Goal: Transaction & Acquisition: Purchase product/service

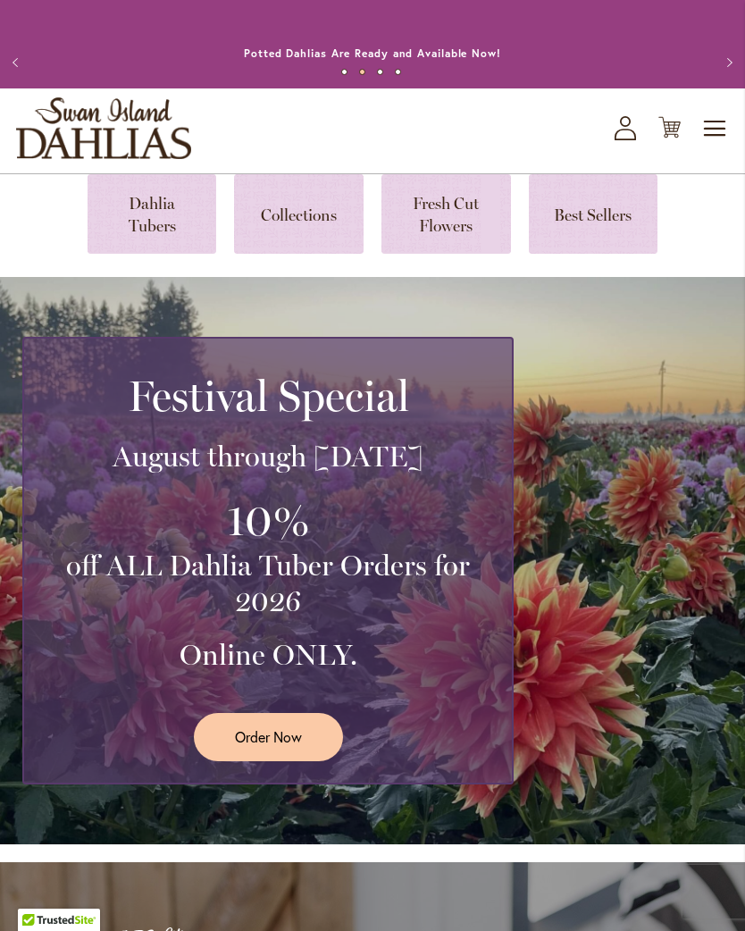
click at [608, 374] on div "Festival Special August through September 28th 10% off ALL Dahlia Tuber Orders …" at bounding box center [376, 561] width 709 height 448
click at [153, 205] on link at bounding box center [153, 214] width 130 height 80
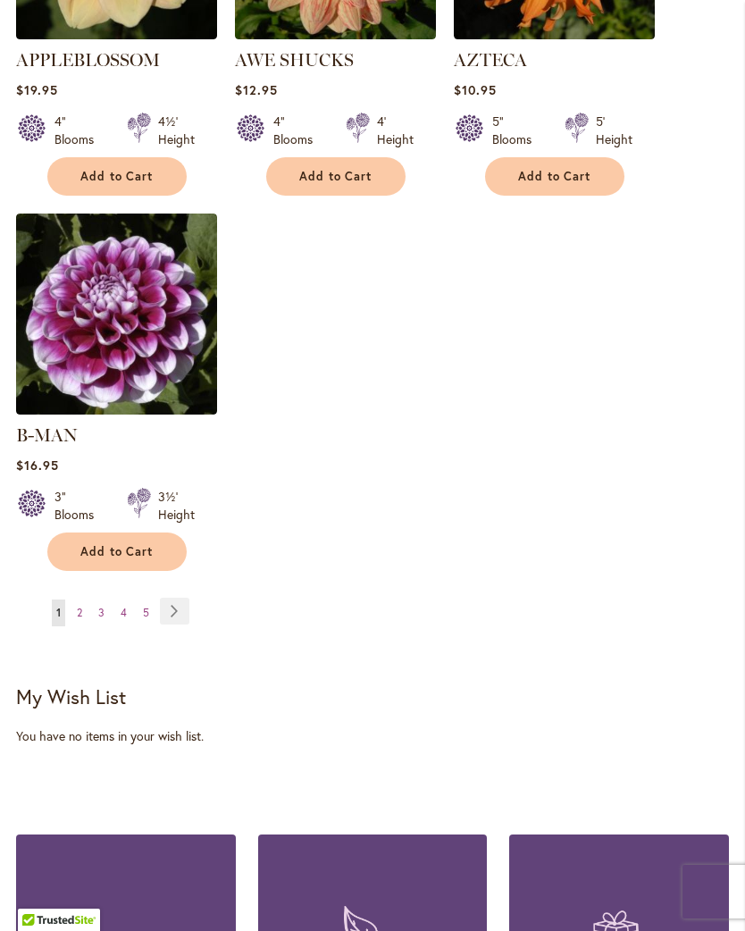
scroll to position [2426, 0]
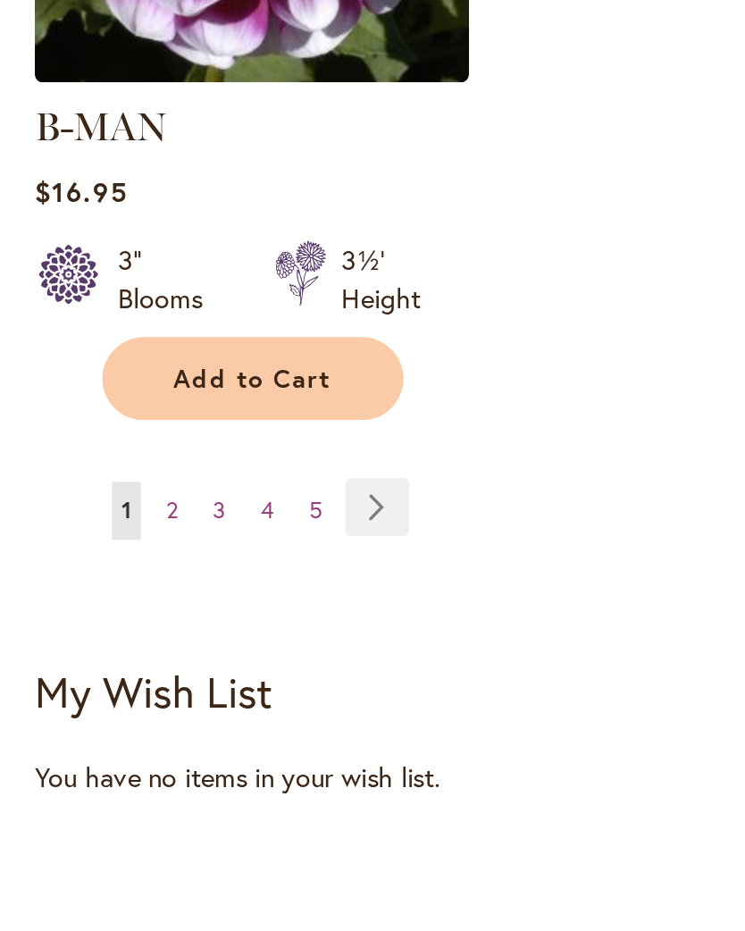
click at [79, 597] on span "2" at bounding box center [79, 603] width 5 height 13
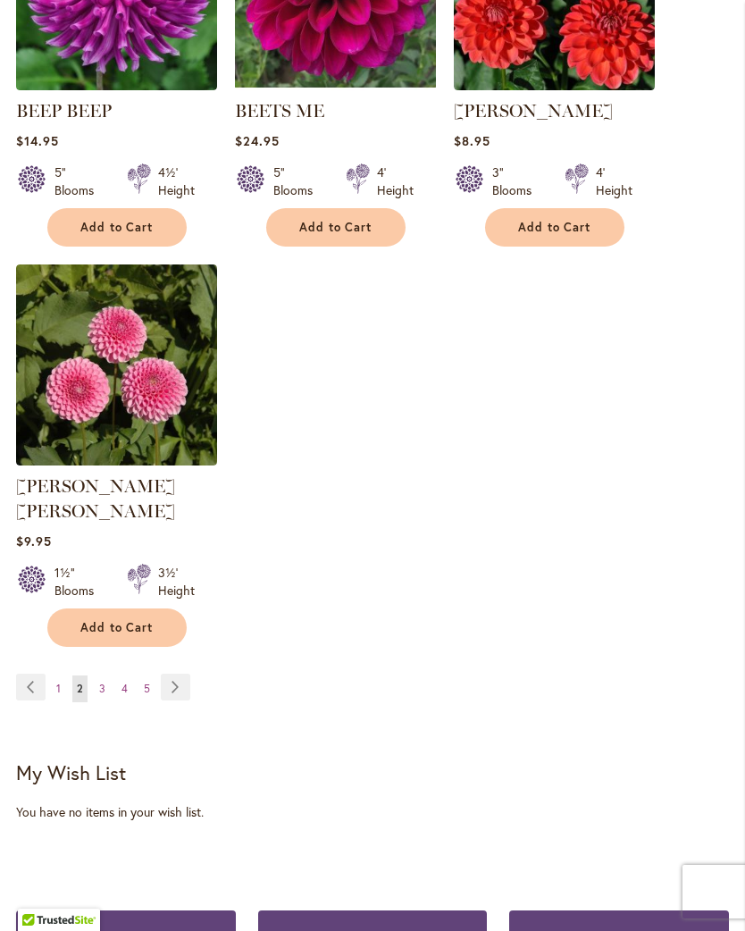
scroll to position [2346, 0]
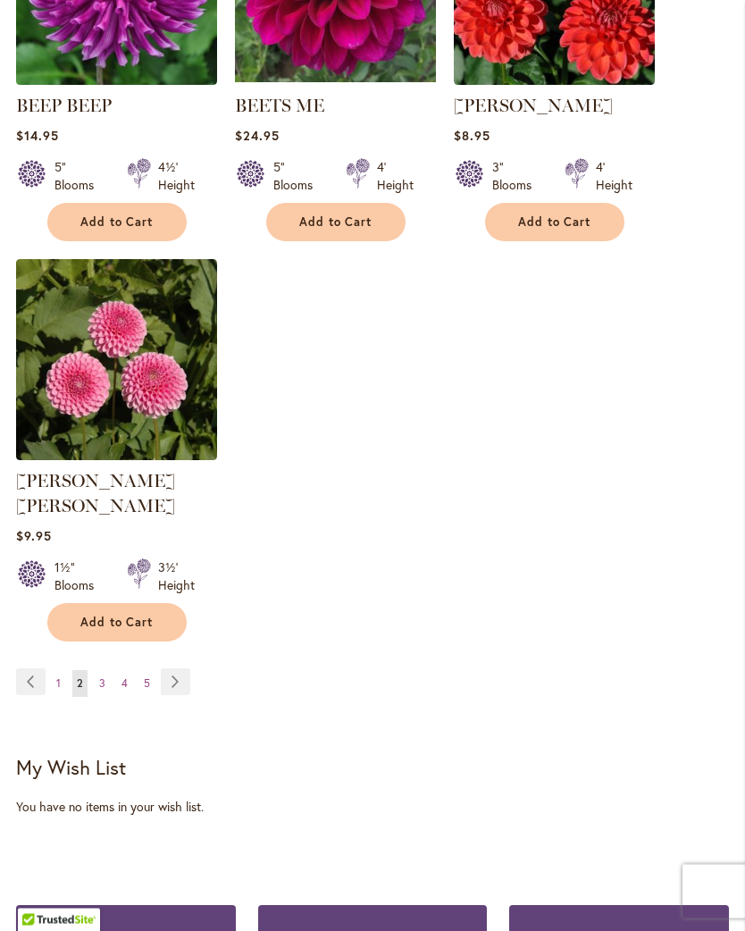
click at [171, 672] on link "Page Next" at bounding box center [175, 682] width 29 height 27
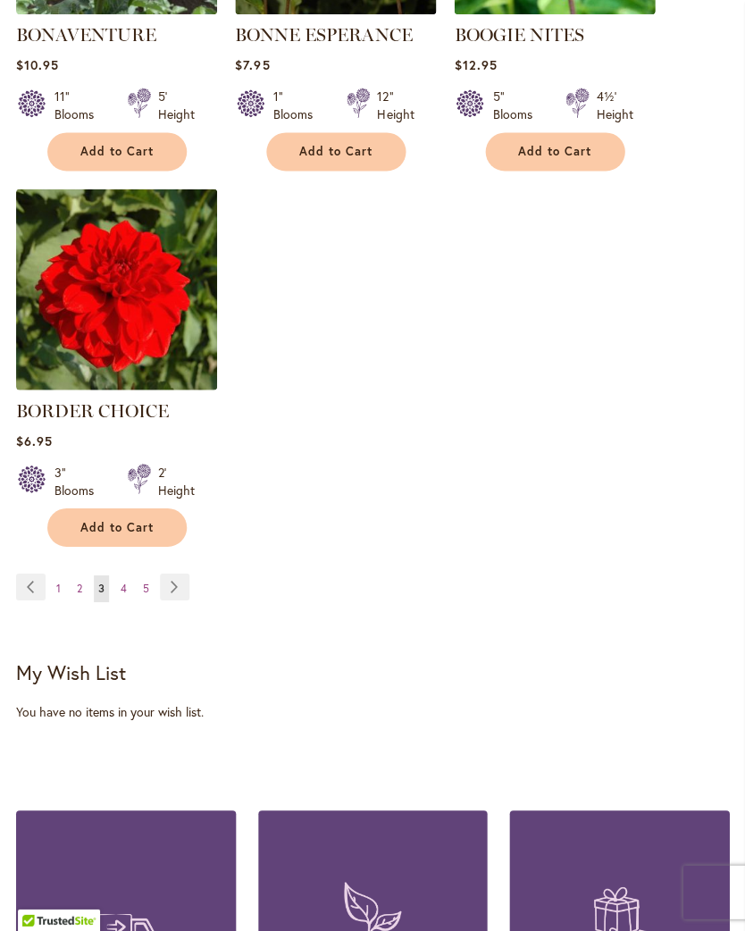
scroll to position [2418, 0]
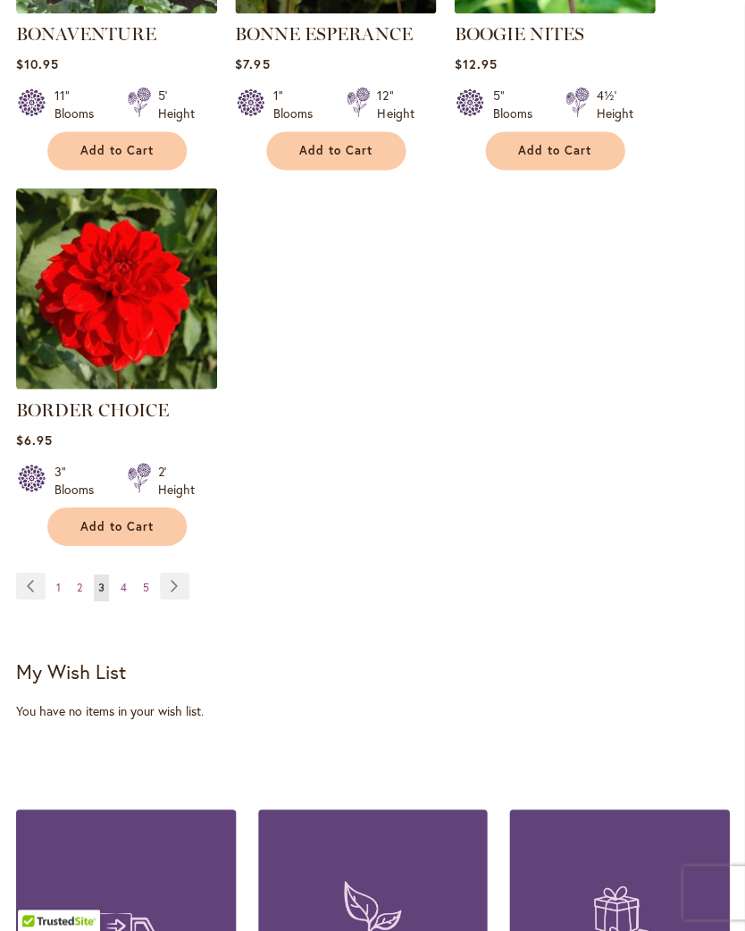
click at [175, 599] on link "Page Next" at bounding box center [174, 585] width 29 height 27
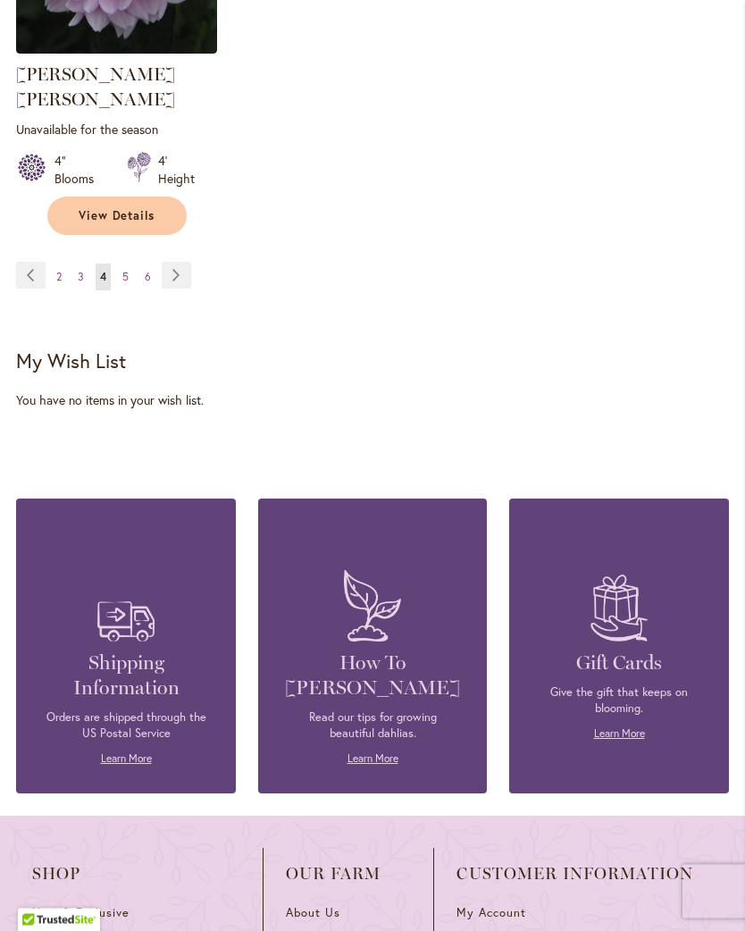
scroll to position [2809, 0]
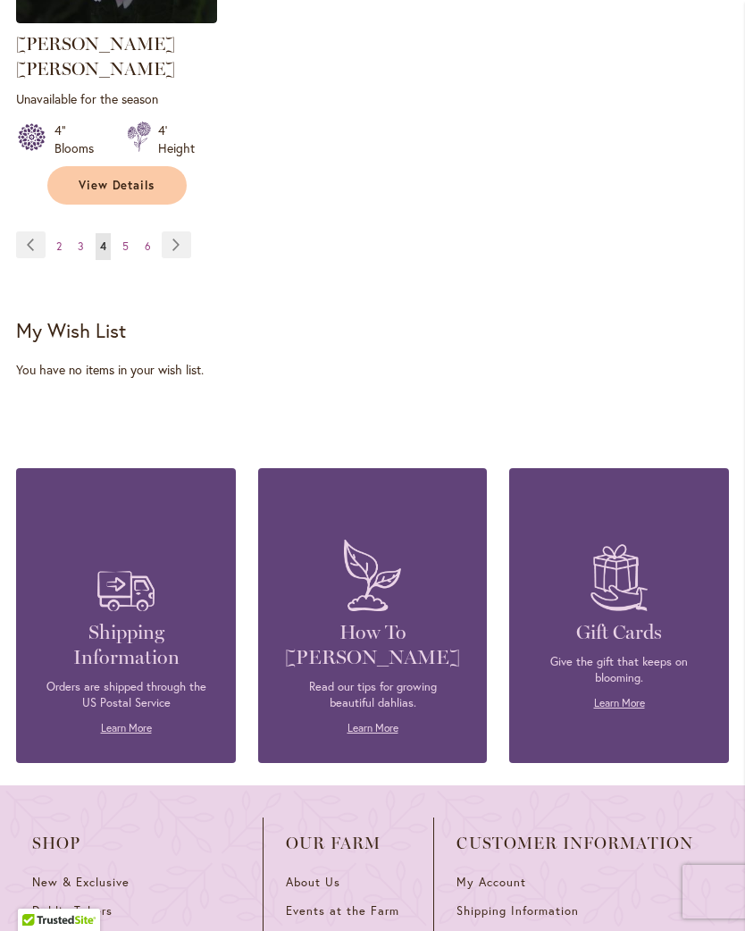
click at [183, 239] on link "Page Next" at bounding box center [176, 244] width 29 height 27
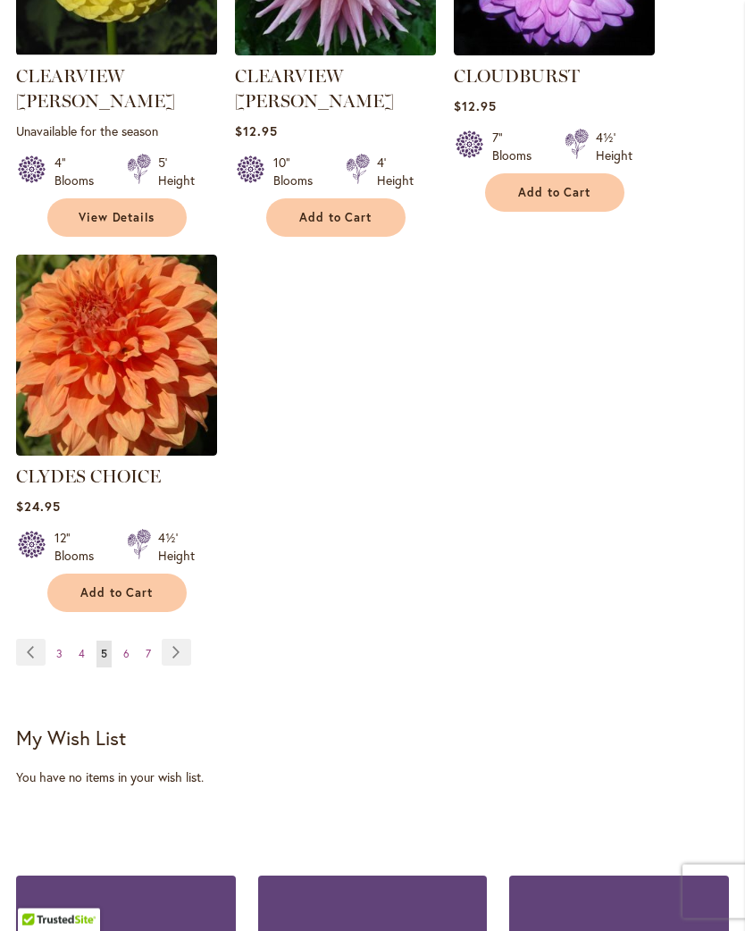
scroll to position [2401, 0]
click at [182, 639] on link "Page Next" at bounding box center [176, 652] width 29 height 27
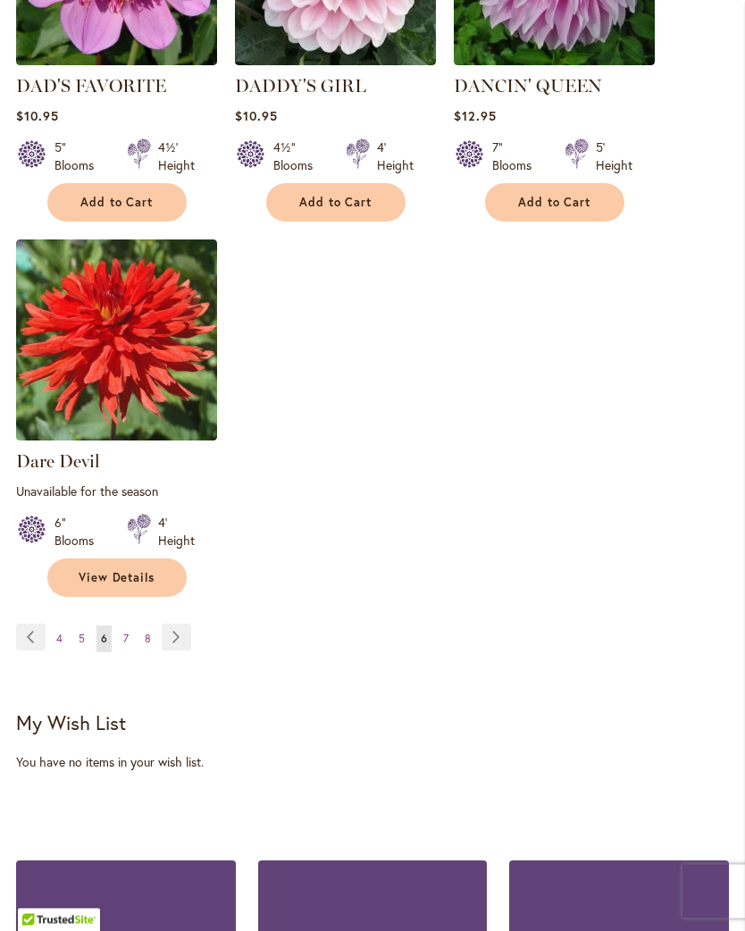
scroll to position [2410, 0]
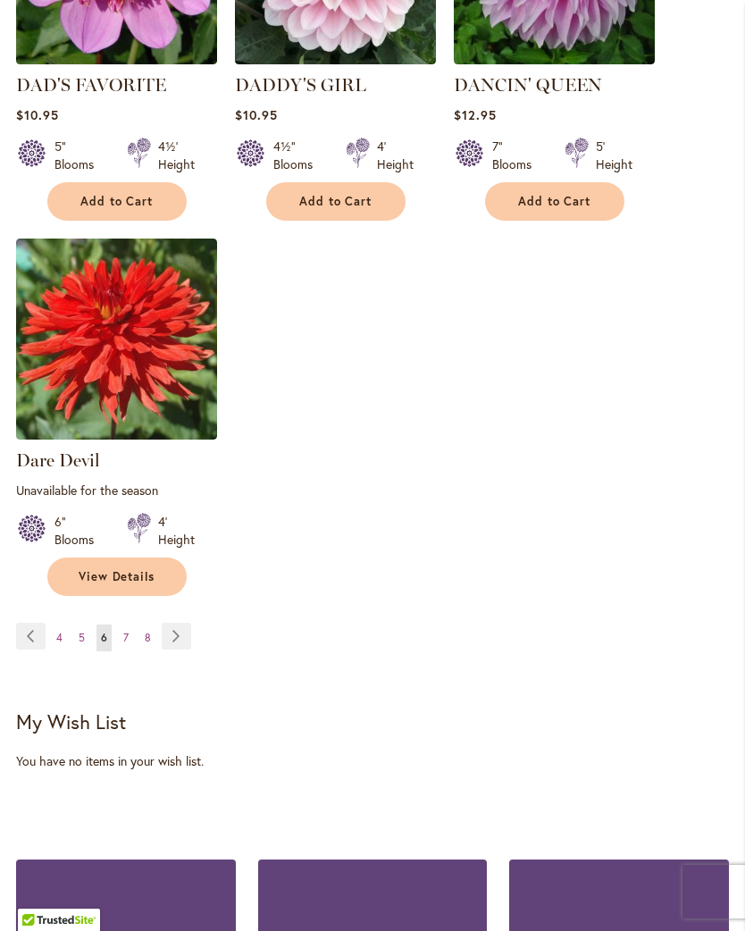
click at [177, 648] on link "Page Next" at bounding box center [176, 636] width 29 height 27
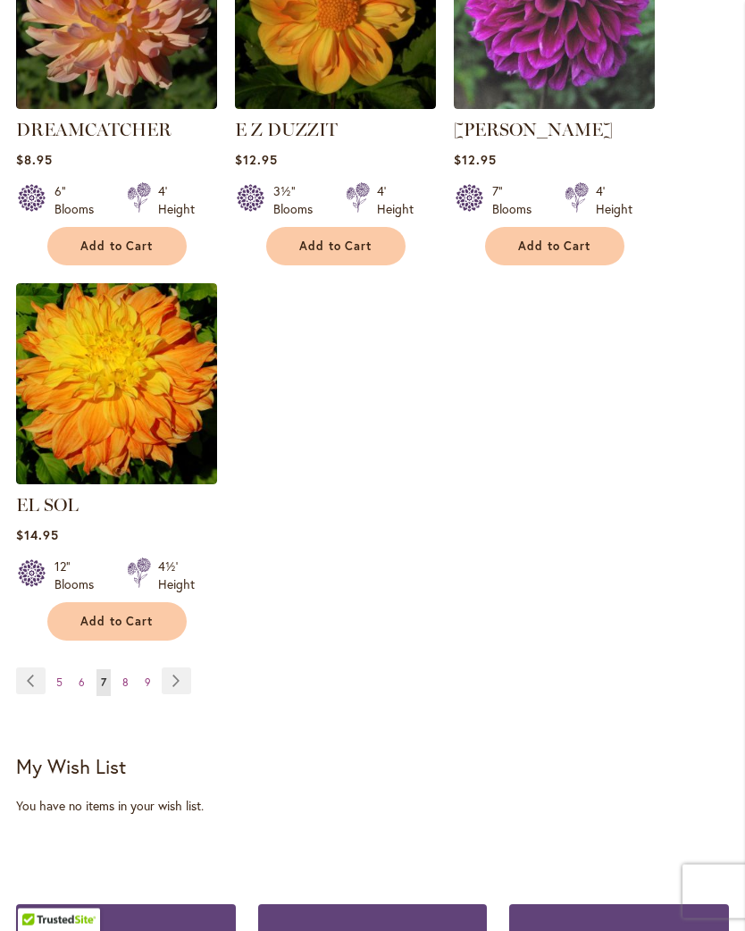
scroll to position [2349, 0]
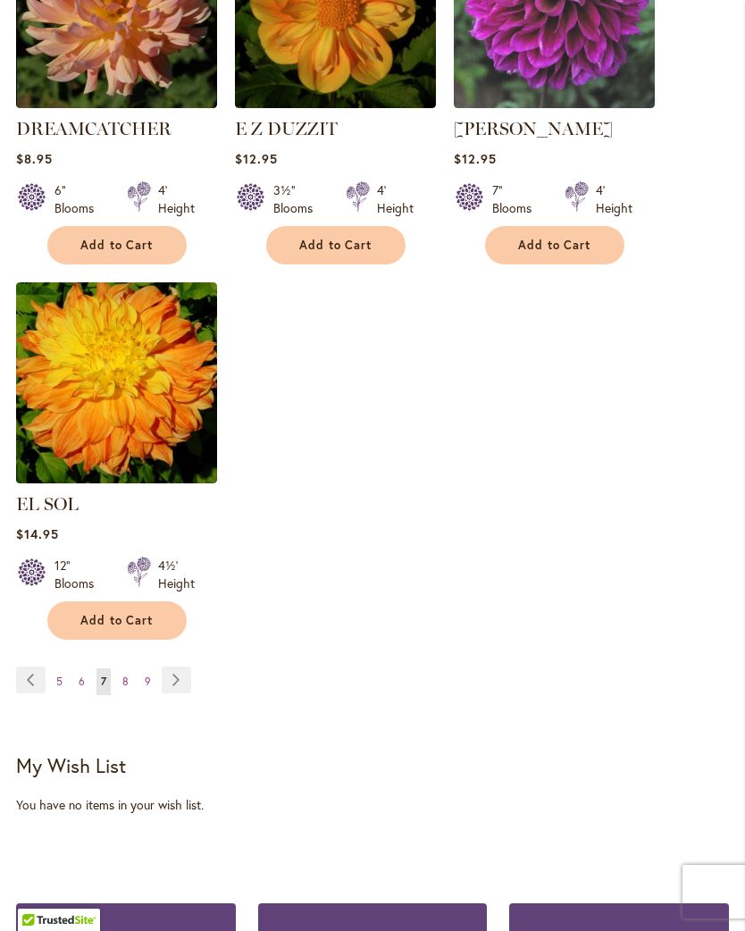
click at [172, 673] on link "Page Next" at bounding box center [176, 679] width 29 height 27
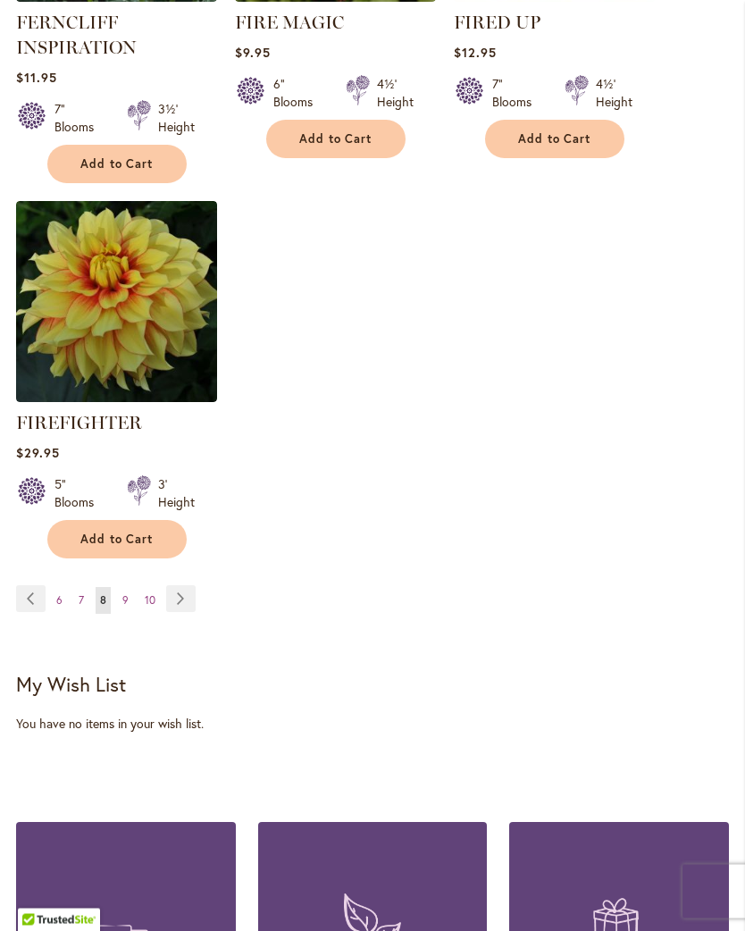
scroll to position [2491, 0]
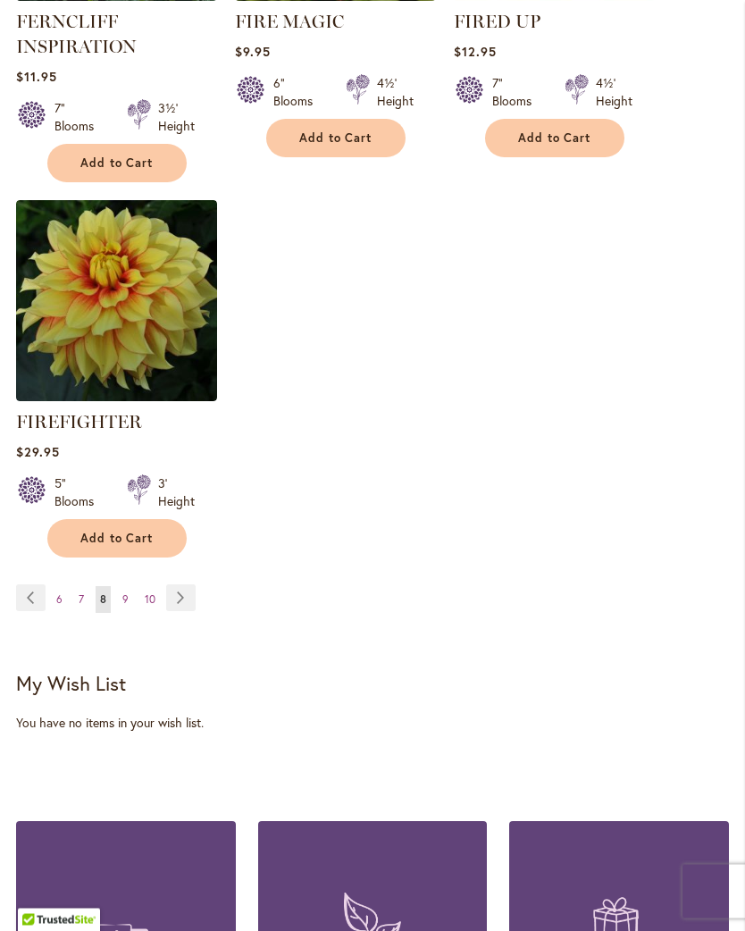
click at [180, 611] on link "Page Next" at bounding box center [180, 598] width 29 height 27
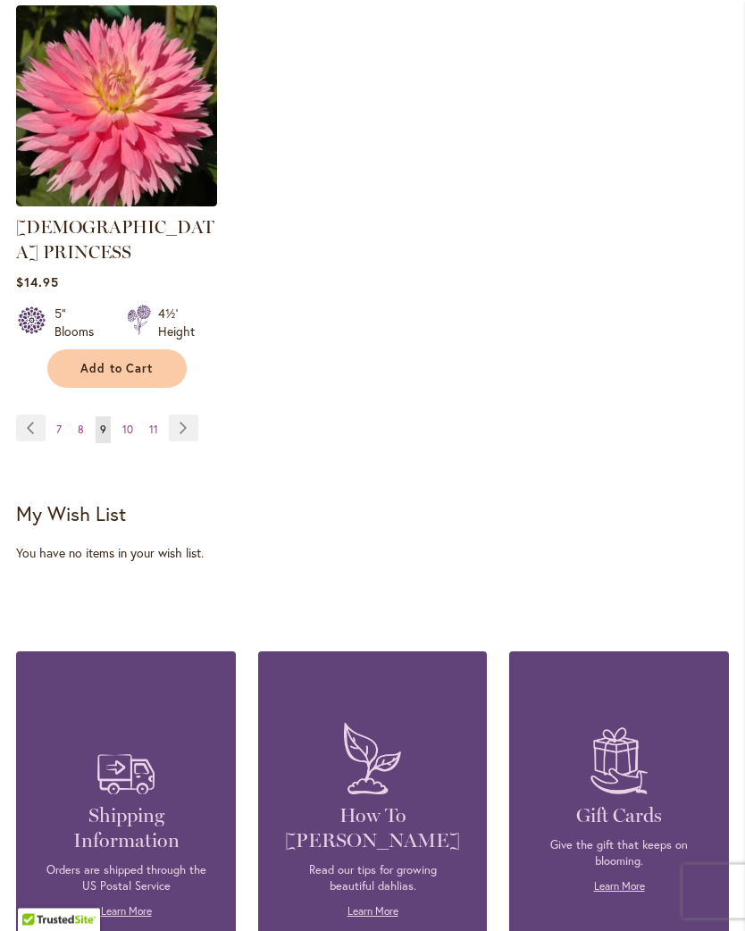
scroll to position [2701, 0]
click at [181, 415] on link "Page Next" at bounding box center [183, 428] width 29 height 27
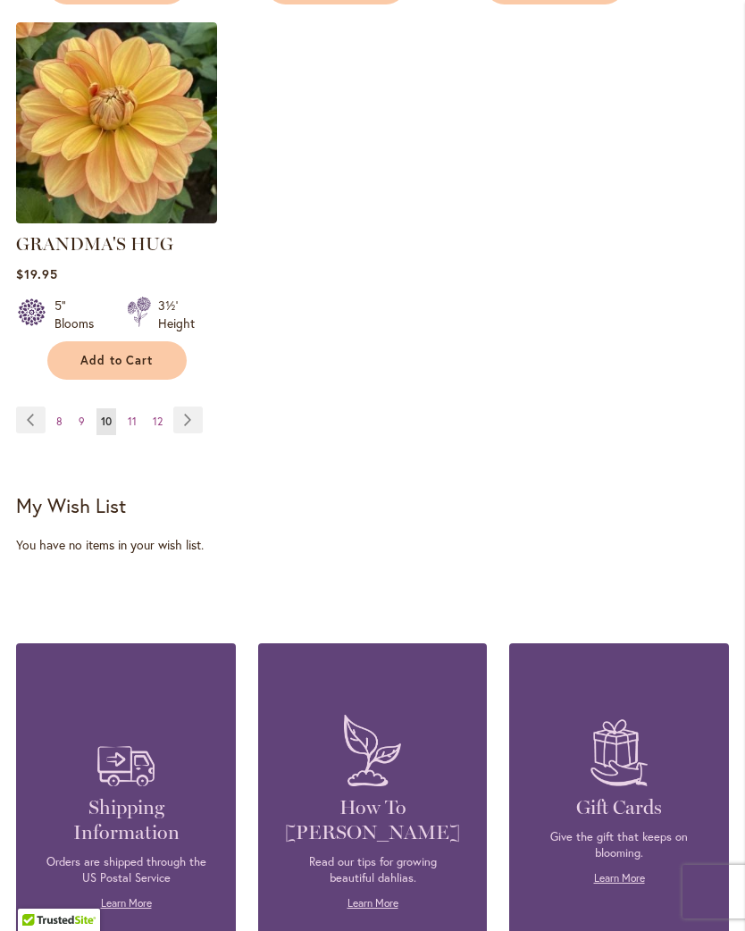
scroll to position [2610, 0]
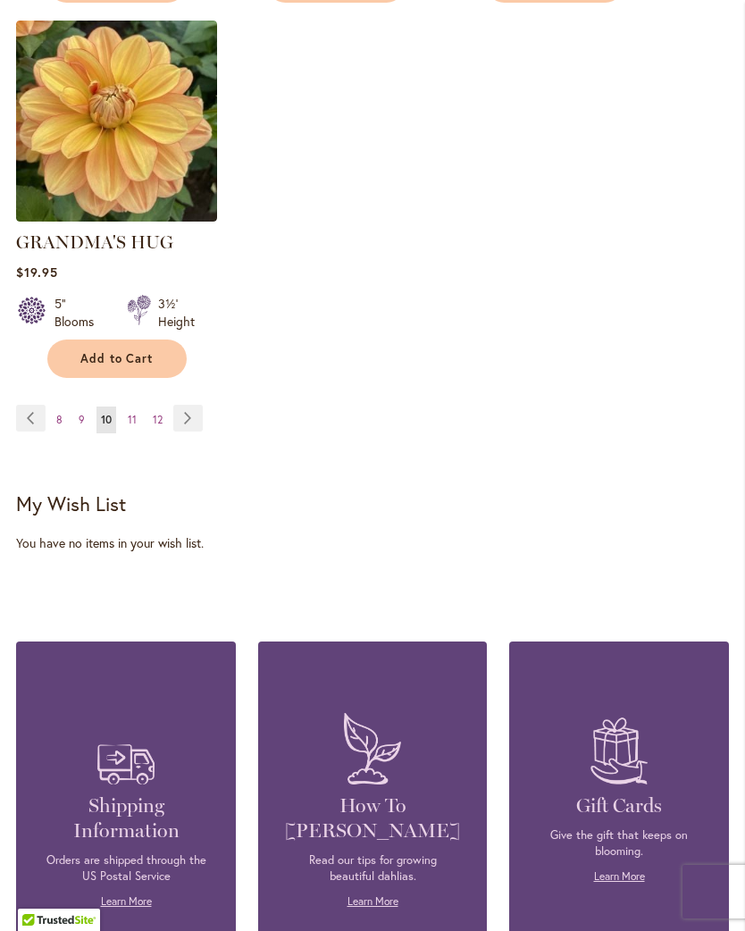
click at [182, 406] on link "Page Next" at bounding box center [187, 418] width 29 height 27
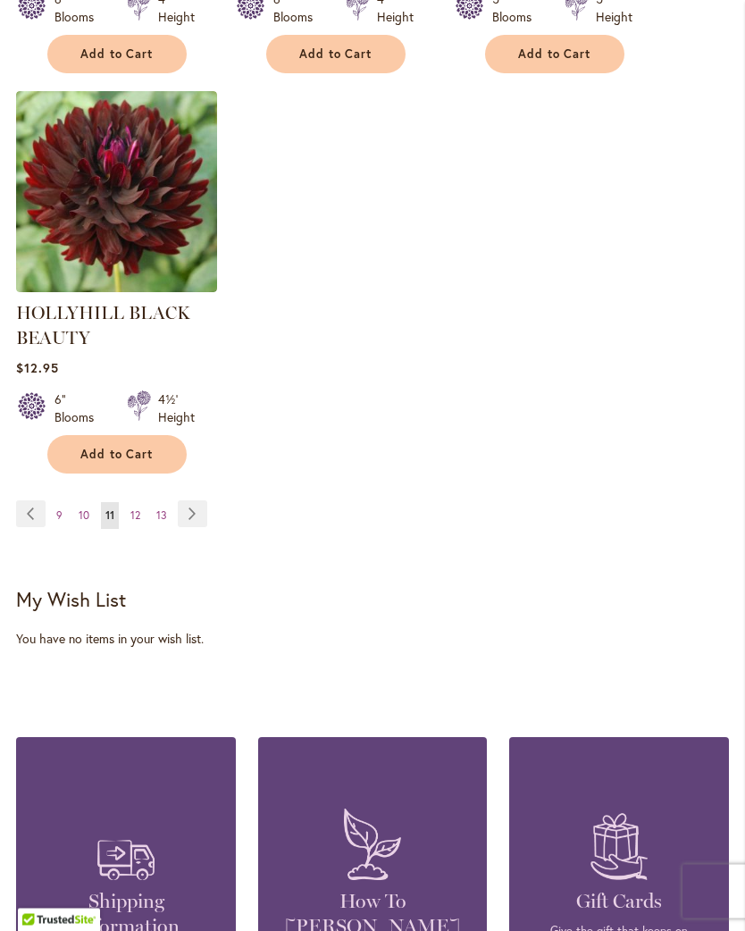
scroll to position [2584, 0]
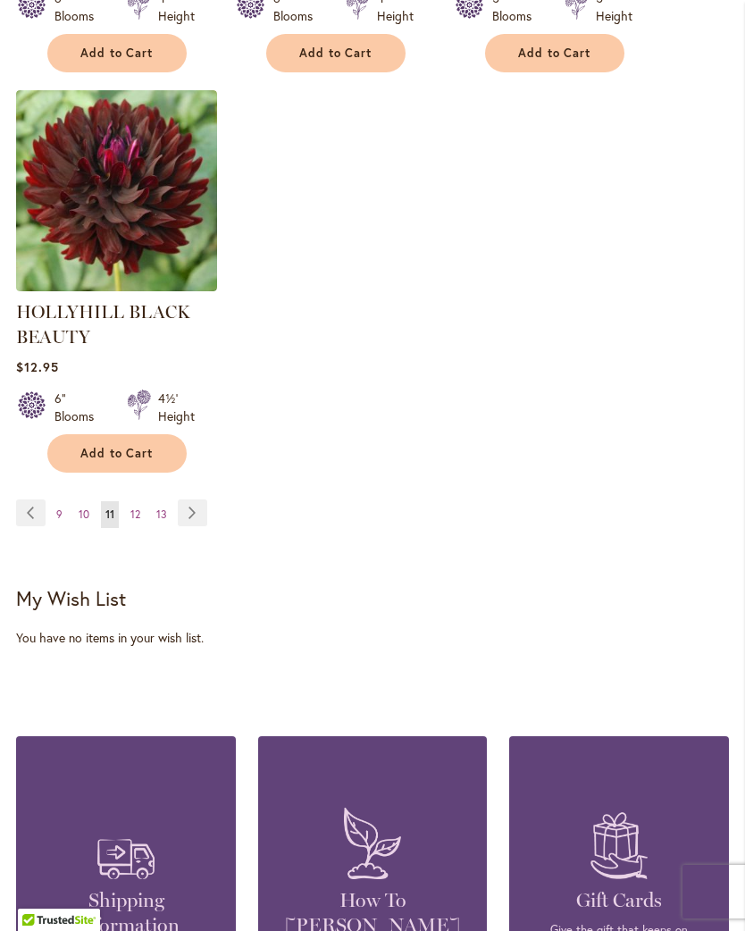
click at [184, 523] on link "Page Next" at bounding box center [192, 512] width 29 height 27
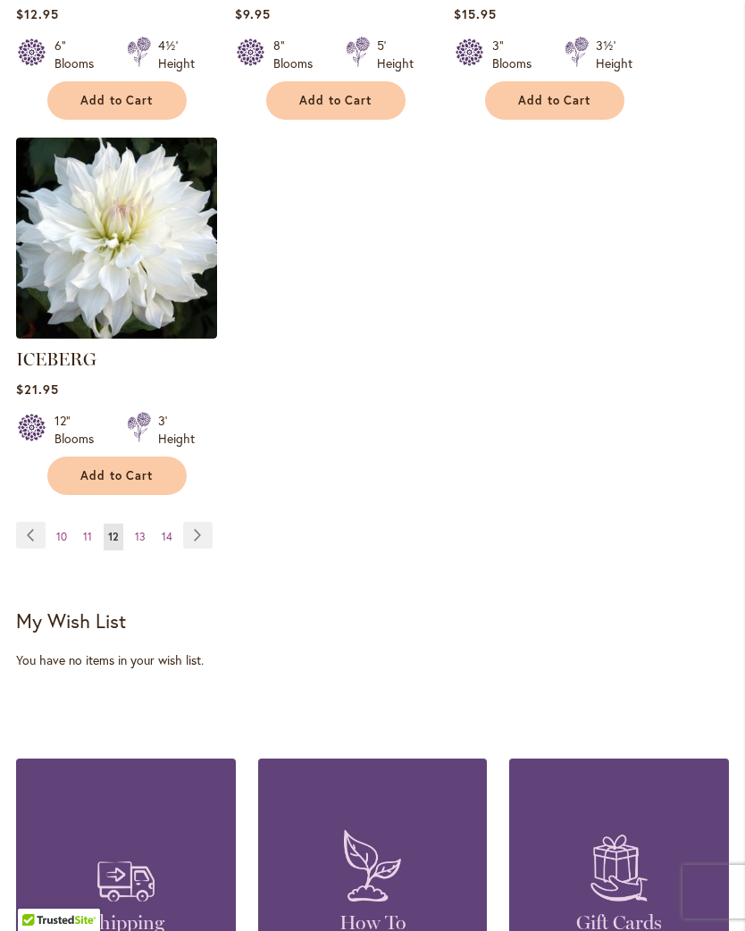
scroll to position [2497, 0]
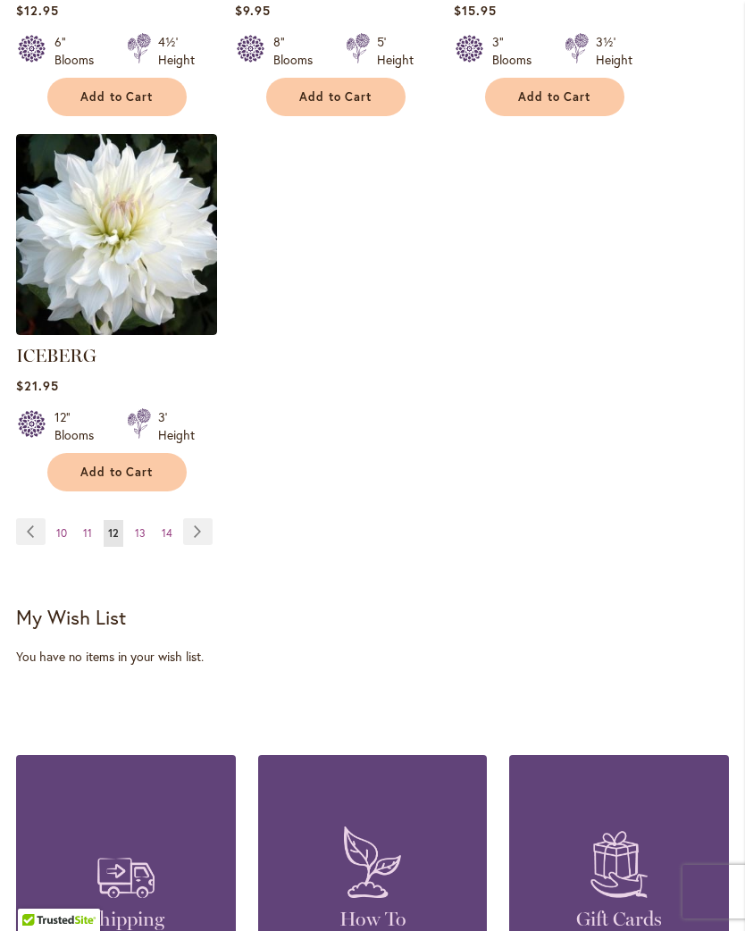
click at [188, 520] on link "Page Next" at bounding box center [197, 531] width 29 height 27
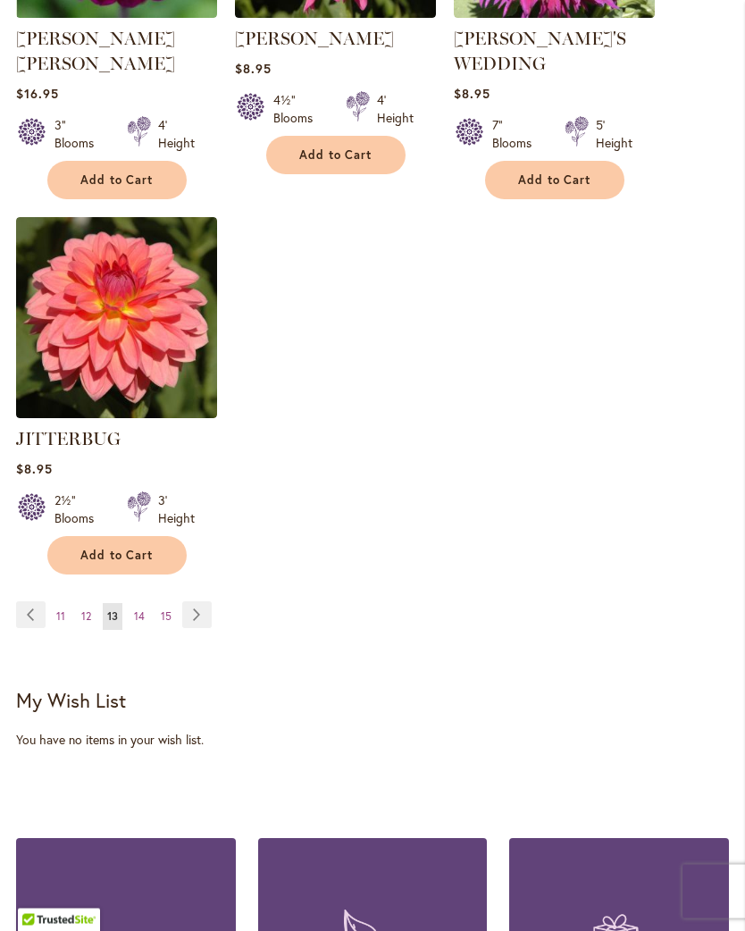
scroll to position [2458, 0]
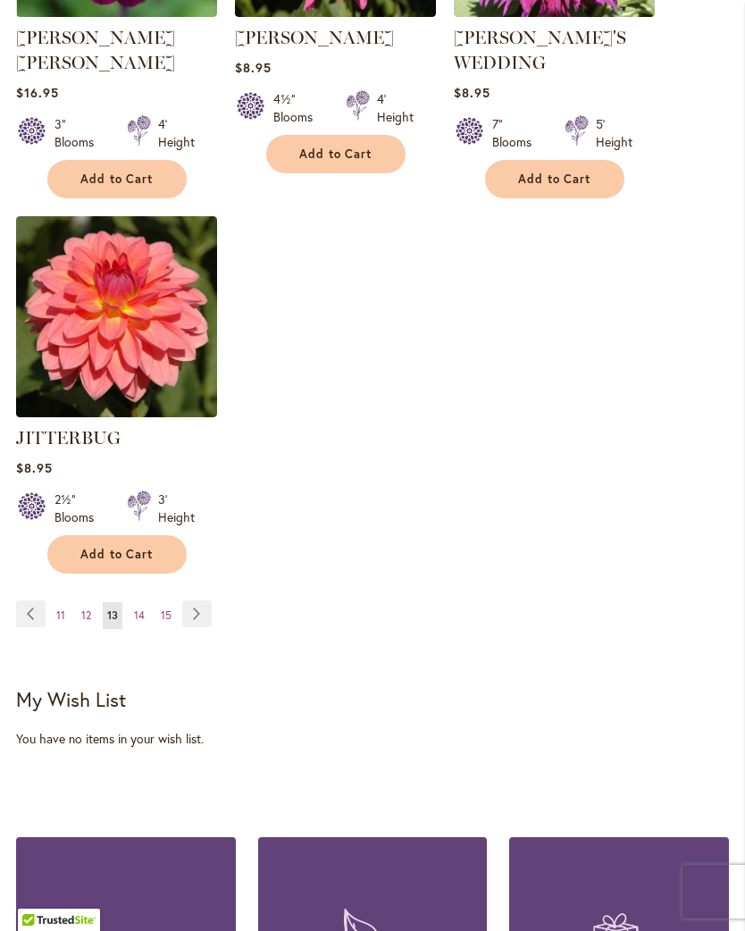
click at [199, 600] on link "Page Next" at bounding box center [196, 613] width 29 height 27
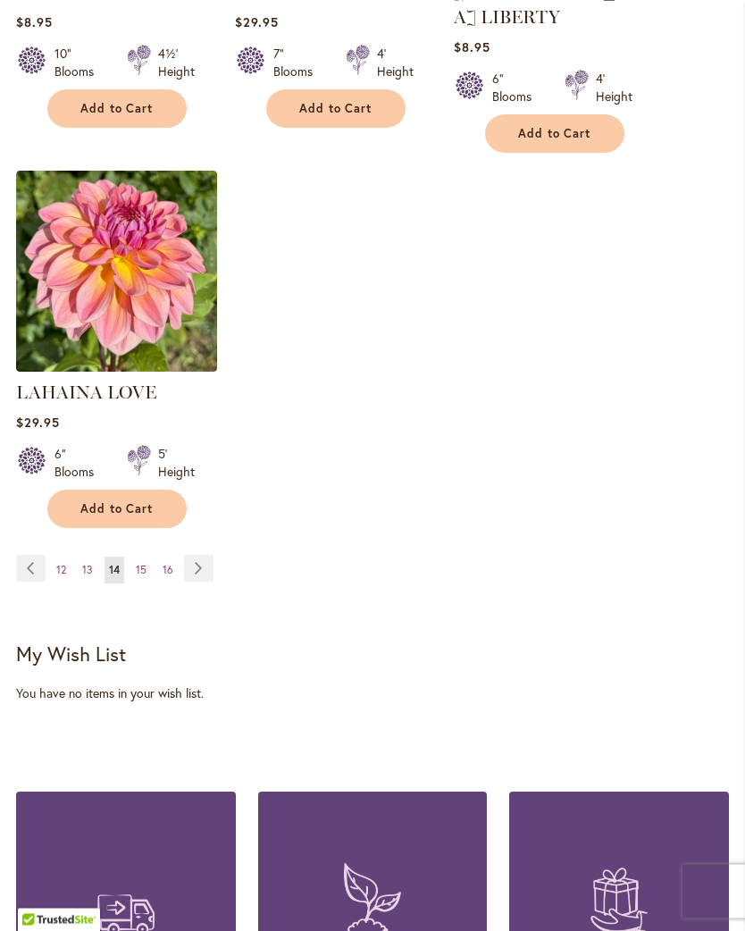
scroll to position [2461, 0]
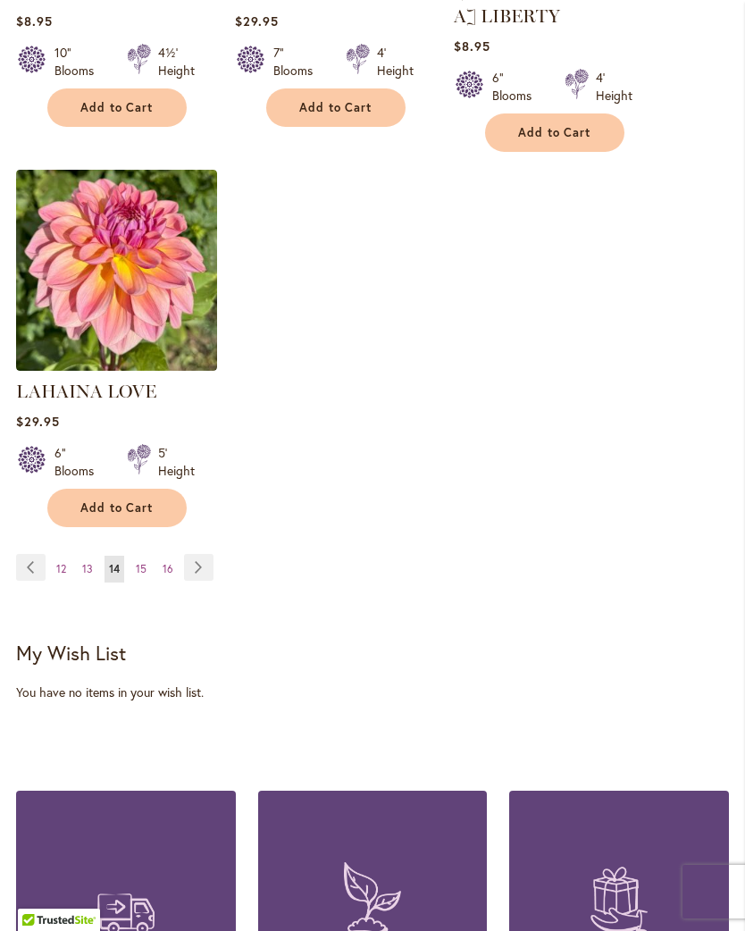
click at [198, 560] on link "Page Next" at bounding box center [198, 567] width 29 height 27
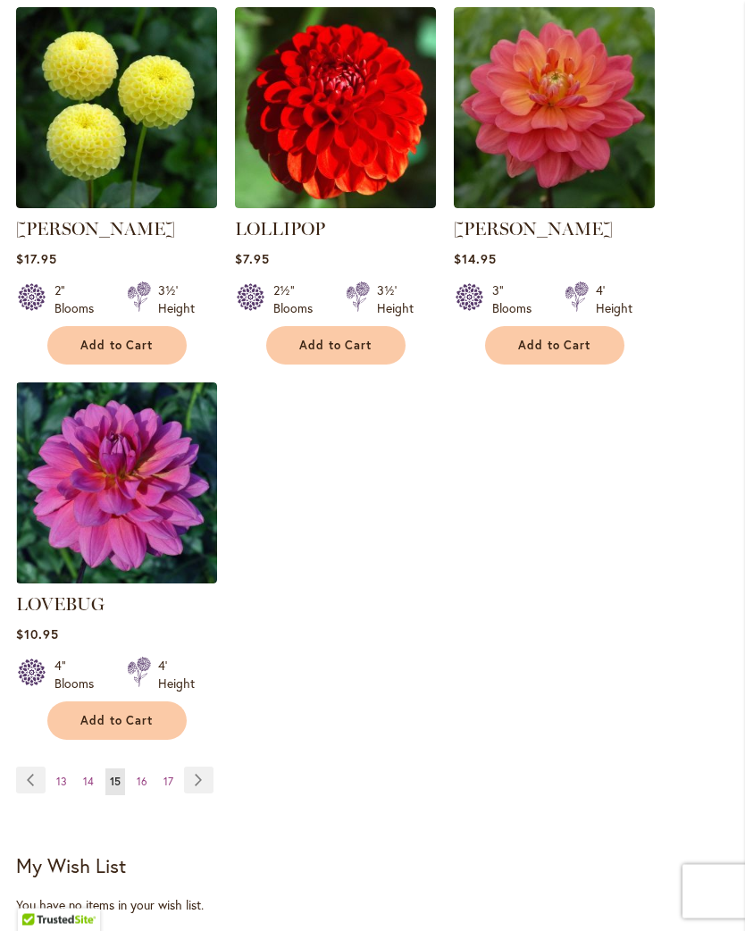
scroll to position [2274, 0]
click at [195, 766] on link "Page Next" at bounding box center [198, 779] width 29 height 27
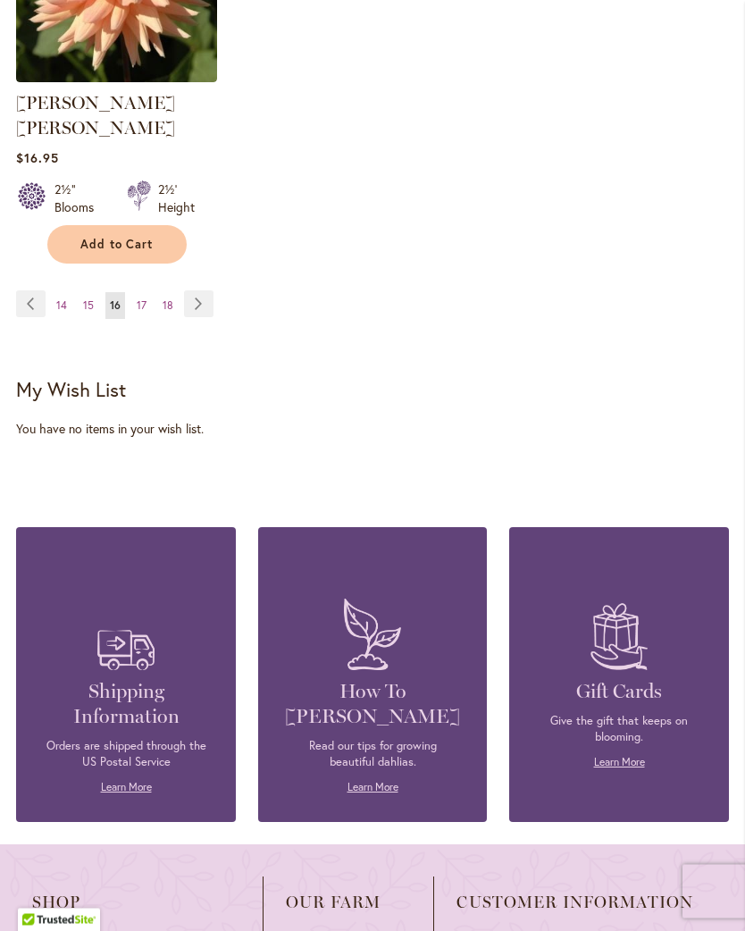
scroll to position [2776, 0]
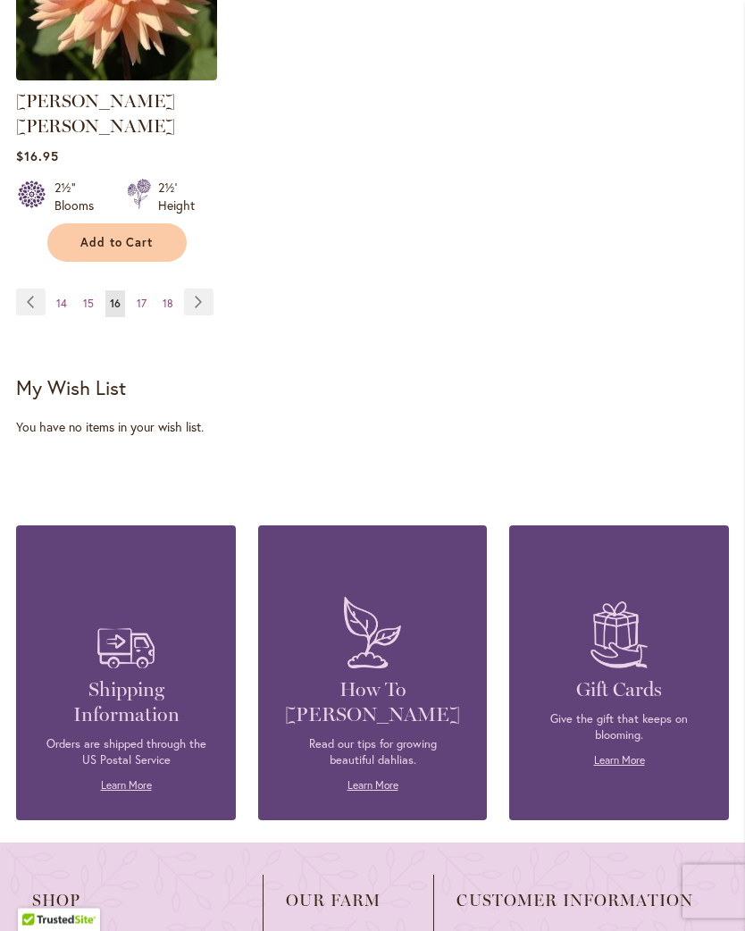
click at [200, 289] on link "Page Next" at bounding box center [198, 302] width 29 height 27
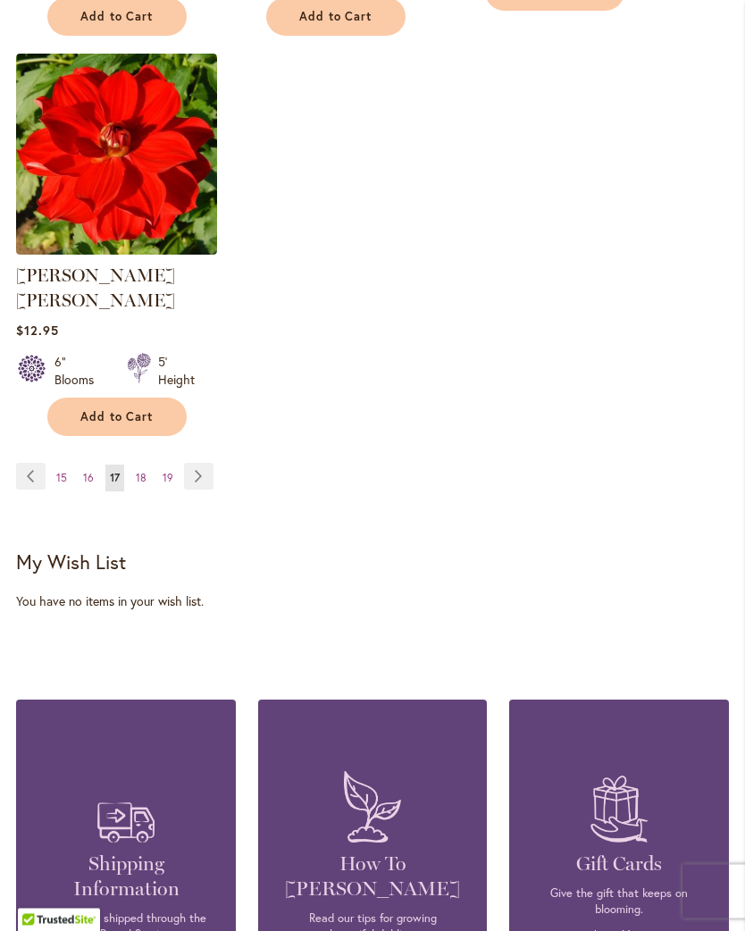
scroll to position [2578, 0]
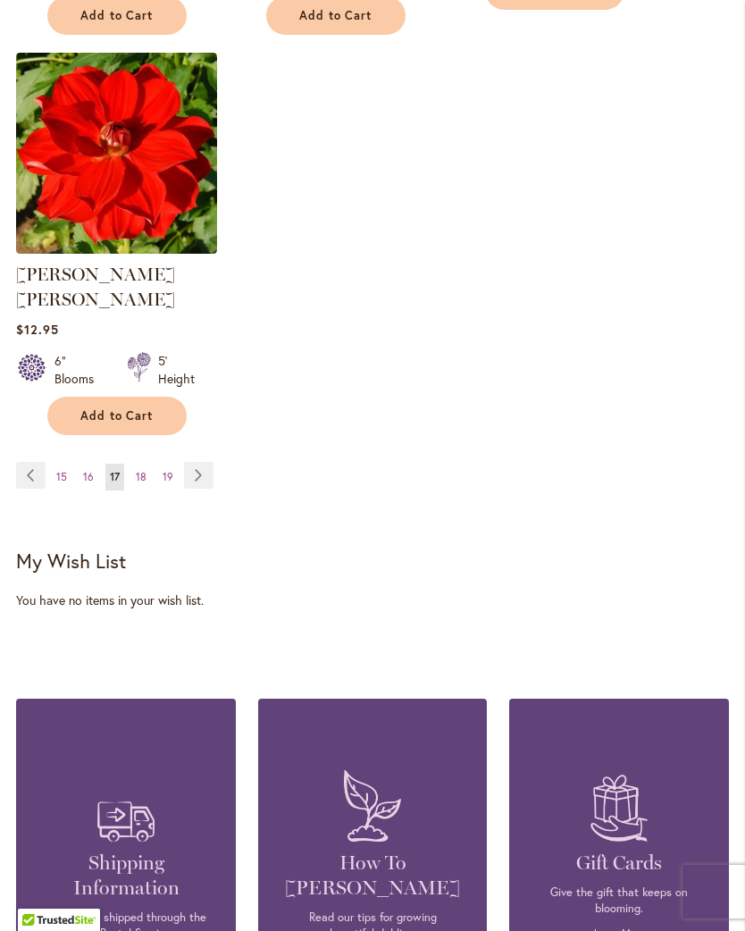
click at [194, 462] on link "Page Next" at bounding box center [198, 475] width 29 height 27
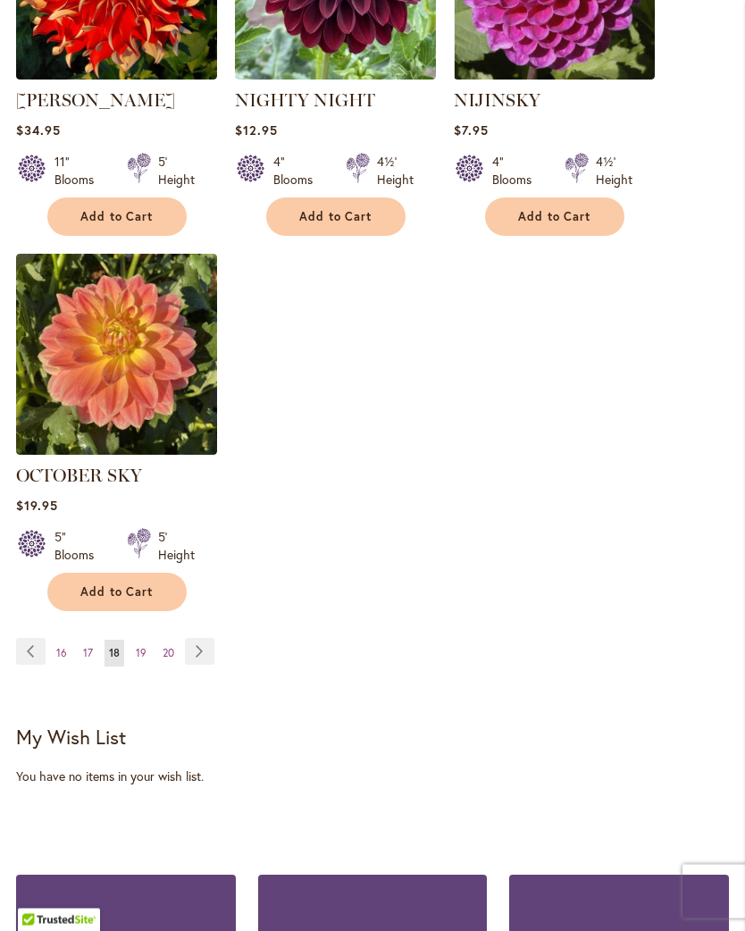
scroll to position [2354, 0]
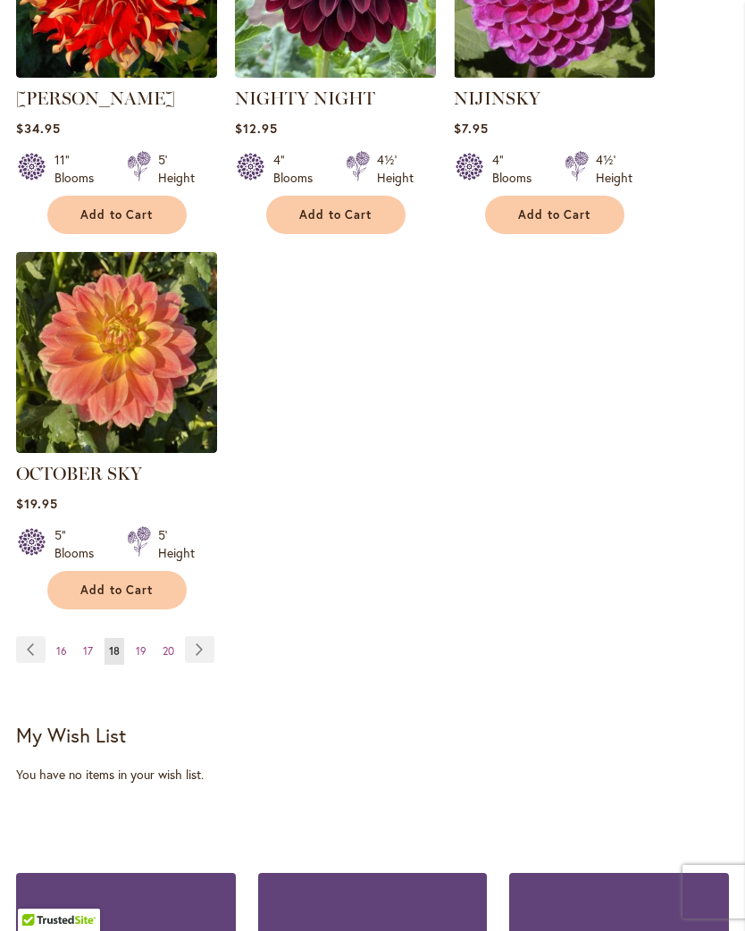
click at [189, 663] on link "Page Next" at bounding box center [199, 649] width 29 height 27
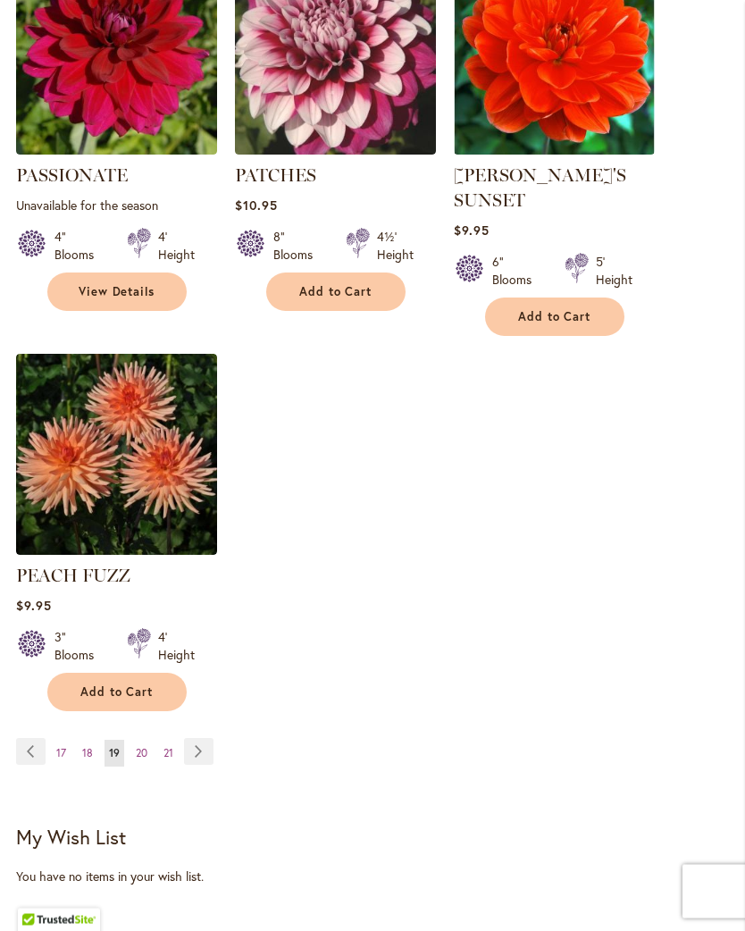
scroll to position [2302, 0]
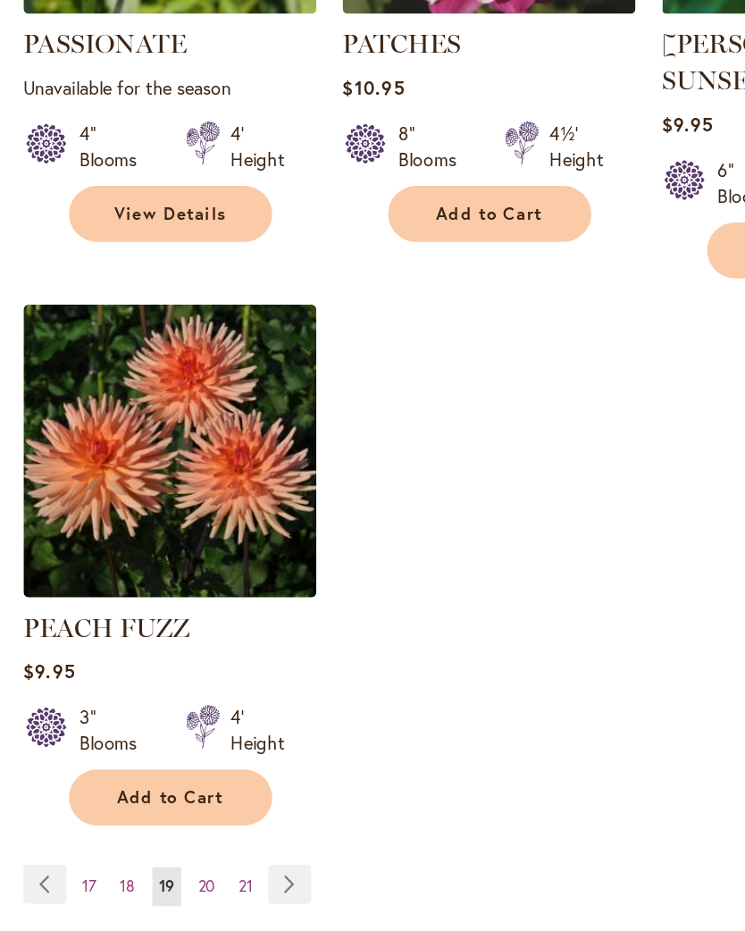
click at [198, 738] on link "Page Next" at bounding box center [198, 751] width 29 height 27
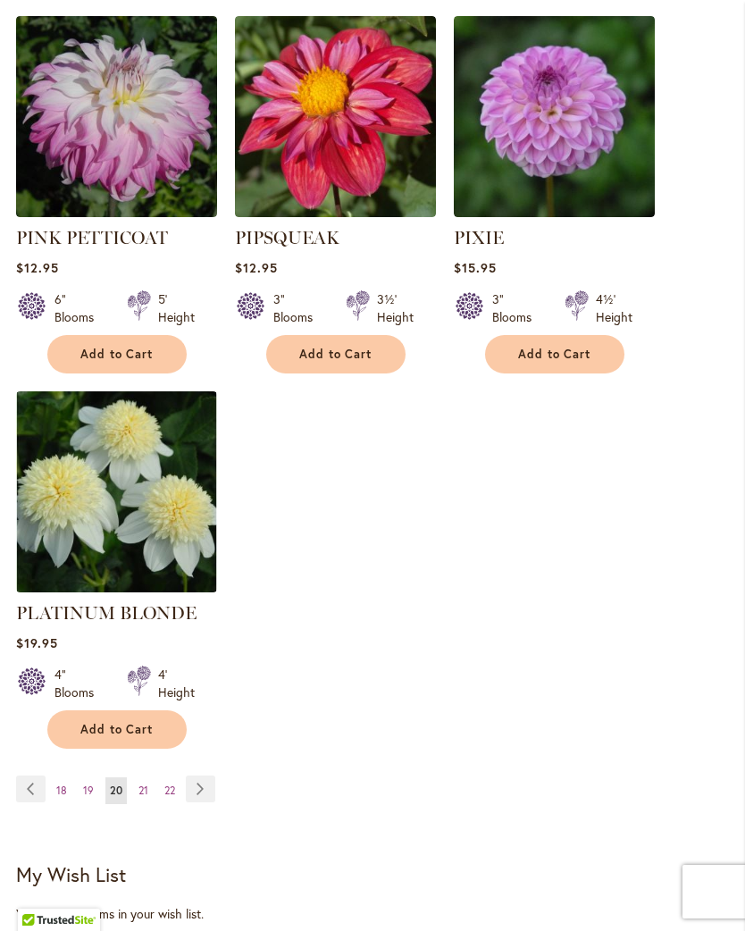
scroll to position [2294, 0]
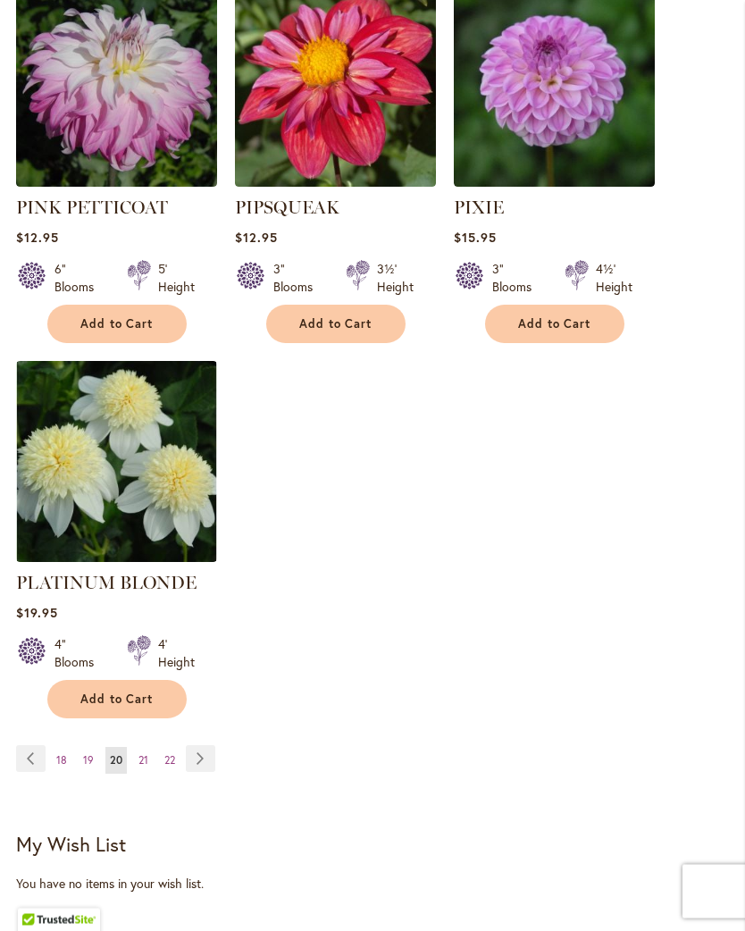
click at [202, 749] on link "Page Next" at bounding box center [200, 759] width 29 height 27
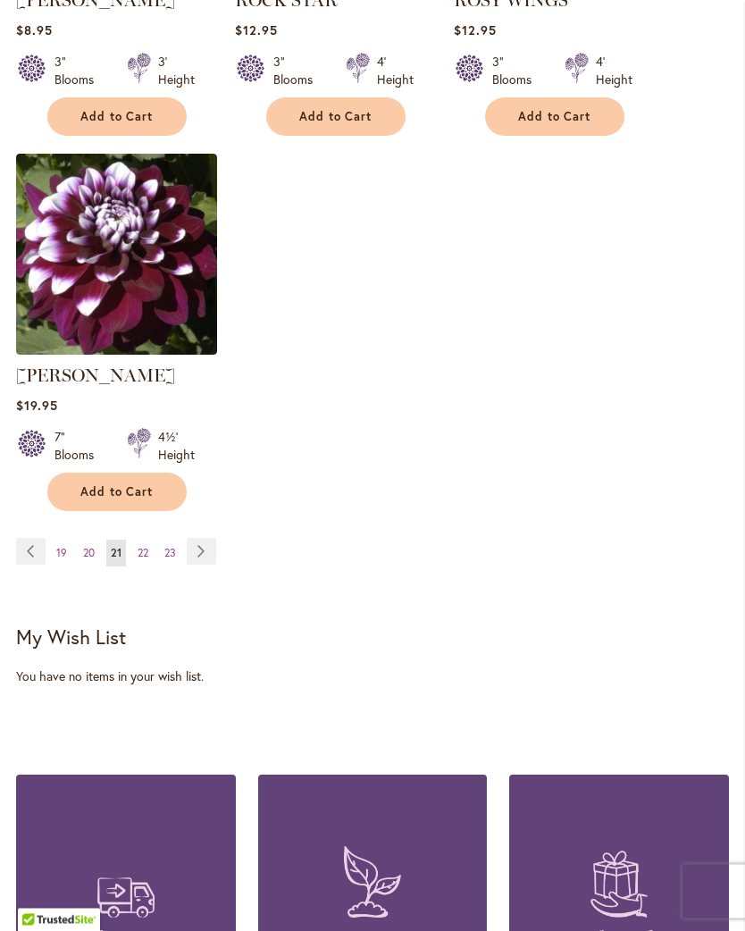
scroll to position [2478, 0]
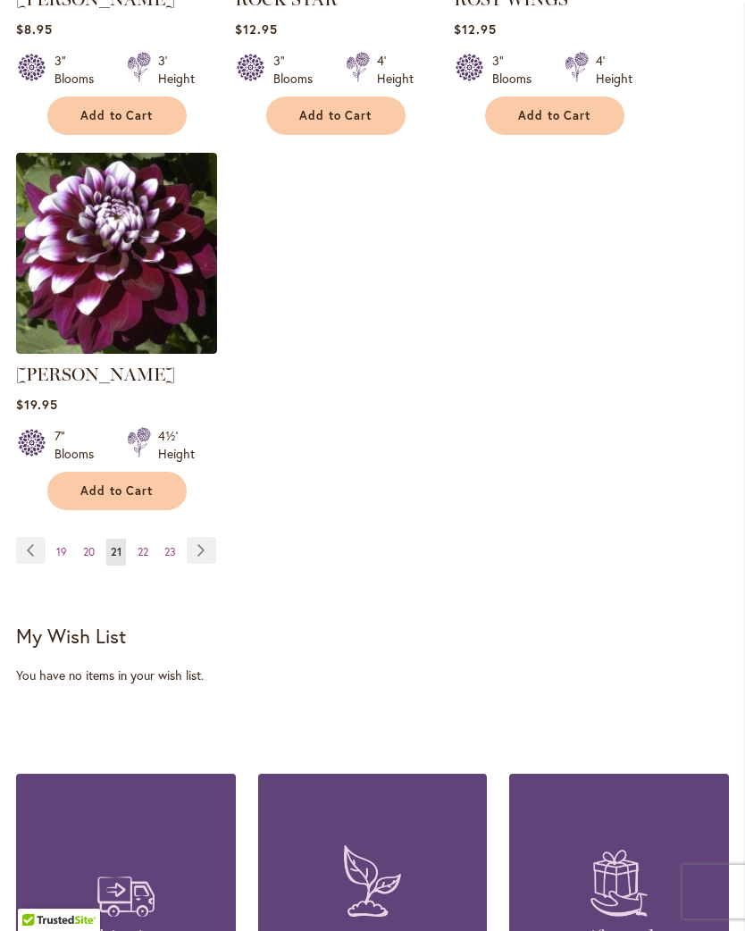
click at [208, 564] on link "Page Next" at bounding box center [201, 550] width 29 height 27
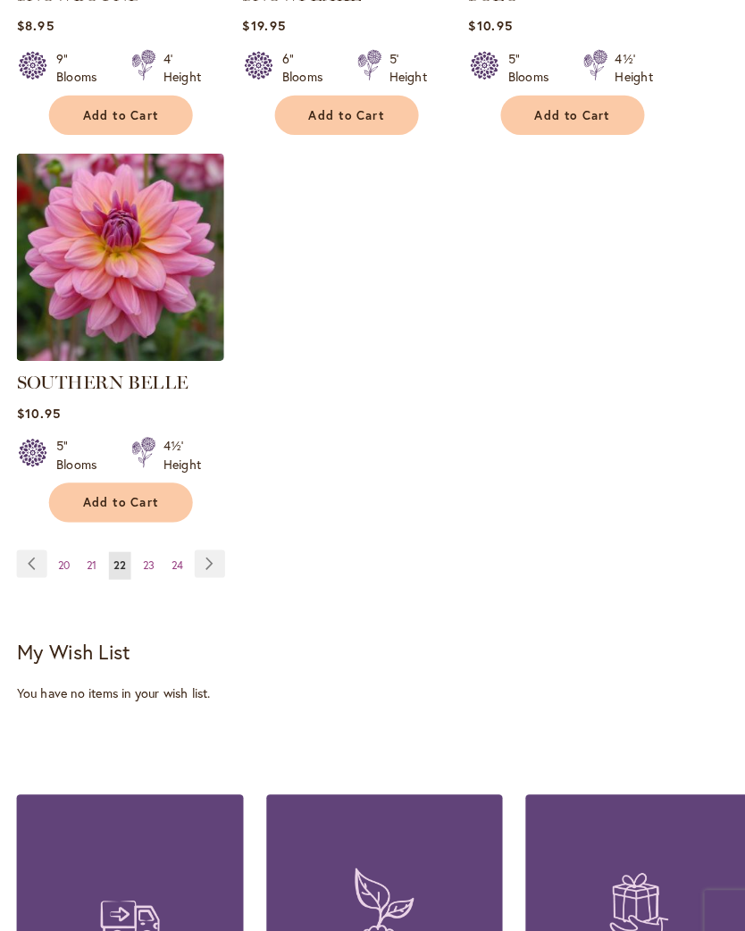
scroll to position [2481, 0]
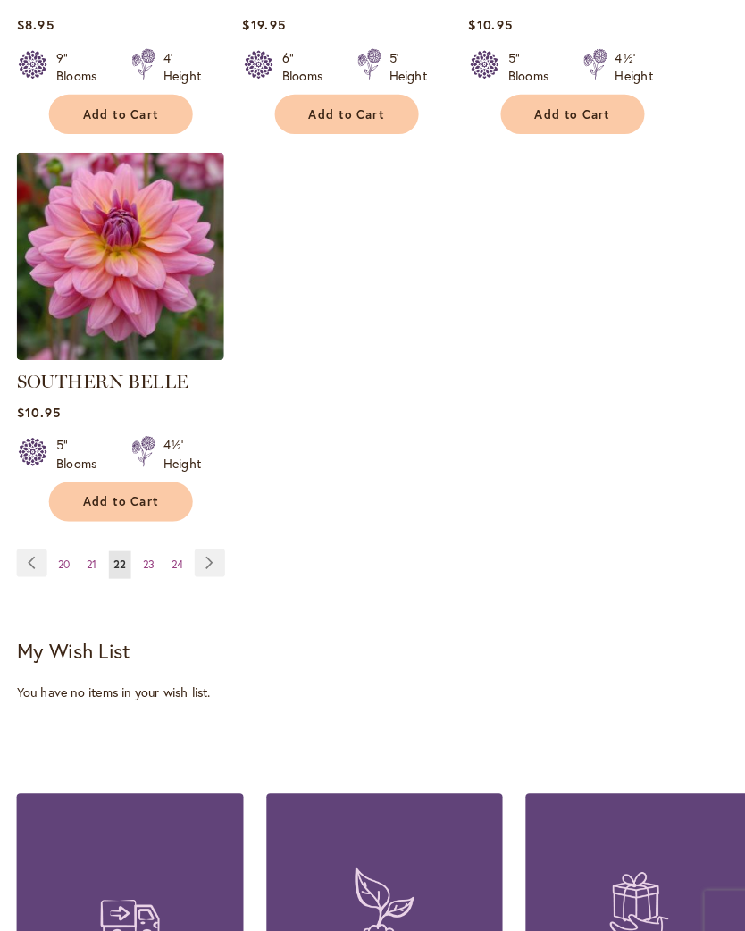
click at [211, 535] on link "Page Next" at bounding box center [202, 547] width 29 height 27
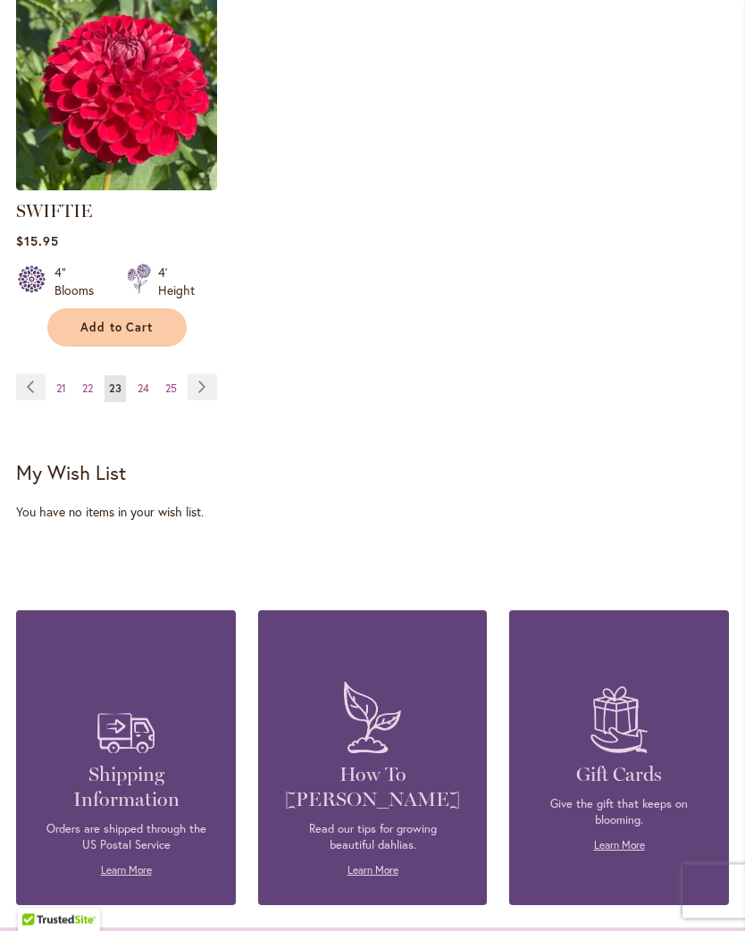
scroll to position [2641, 0]
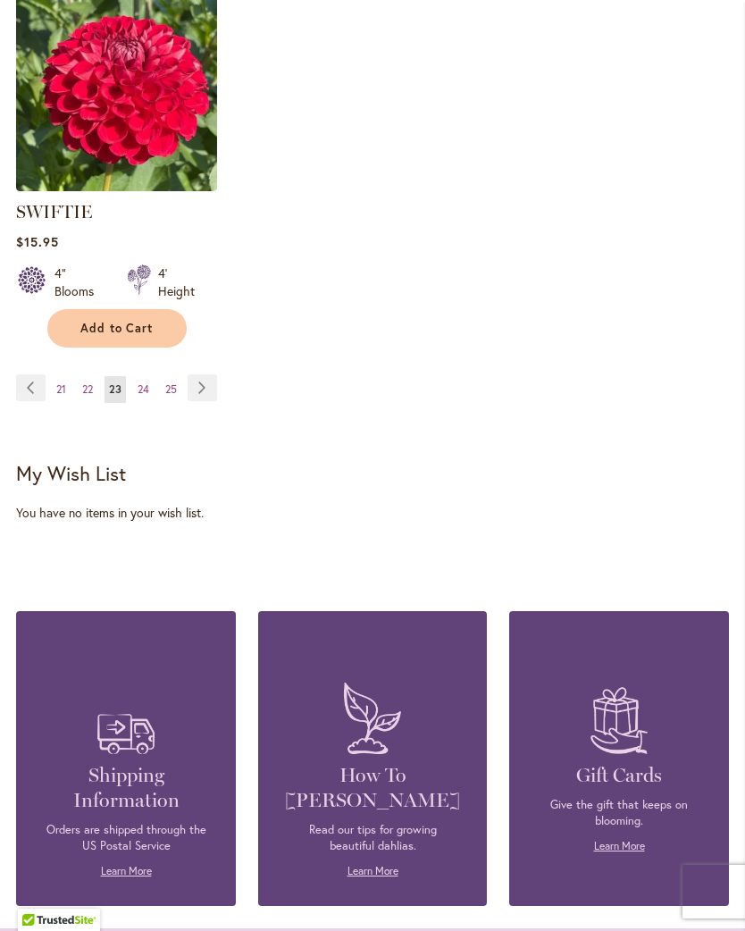
click at [205, 401] on link "Page Next" at bounding box center [202, 387] width 29 height 27
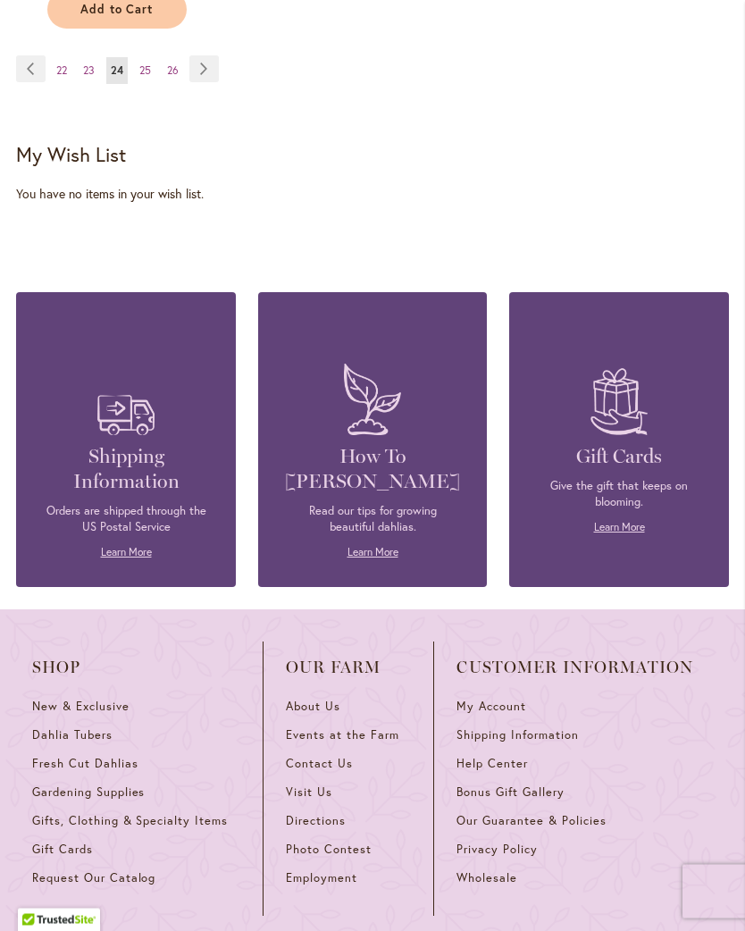
scroll to position [2961, 0]
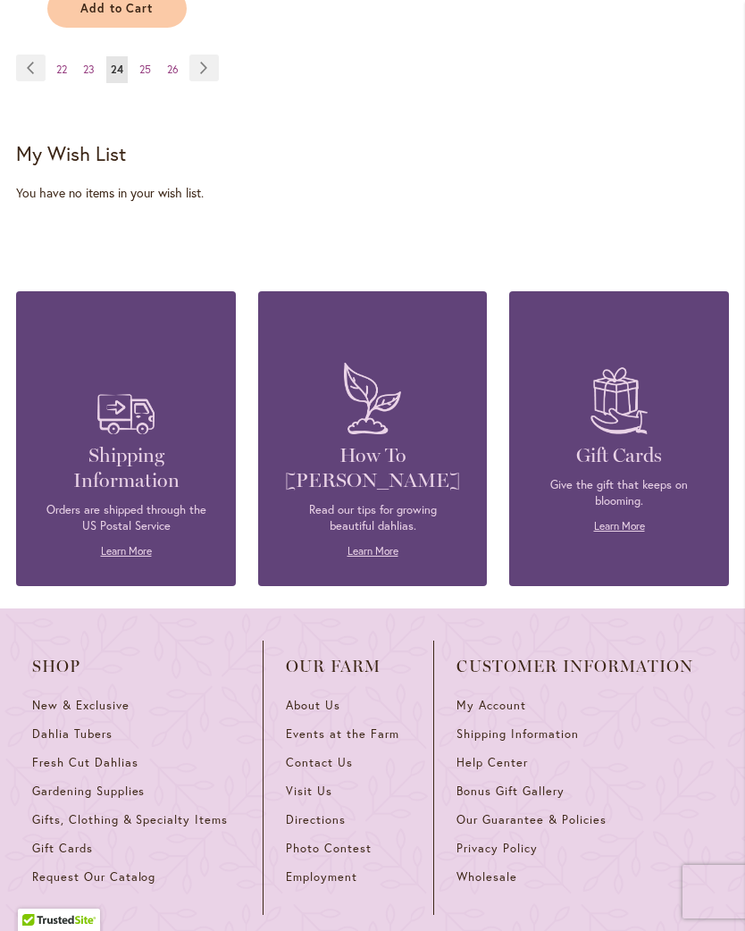
click at [205, 60] on link "Page Next" at bounding box center [203, 67] width 29 height 27
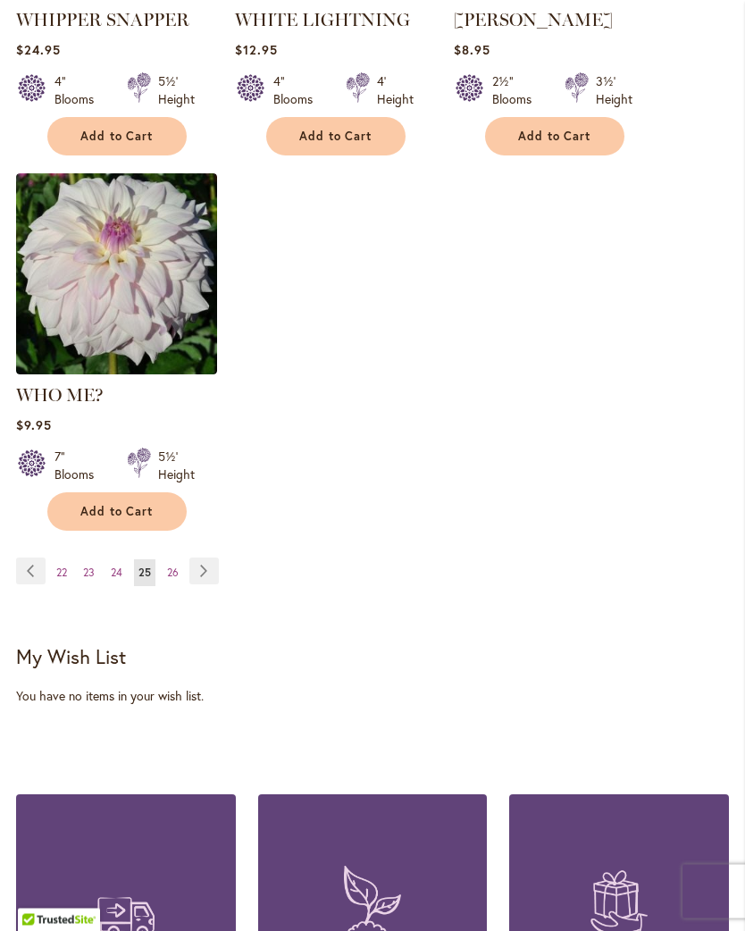
scroll to position [2458, 0]
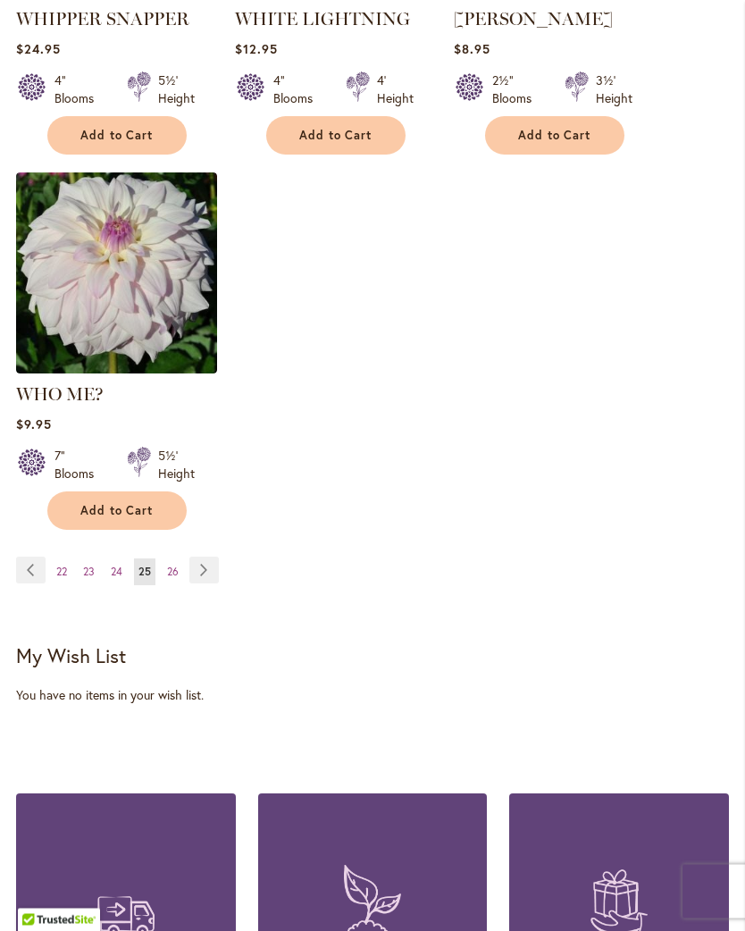
click at [205, 565] on link "Page Next" at bounding box center [203, 570] width 29 height 27
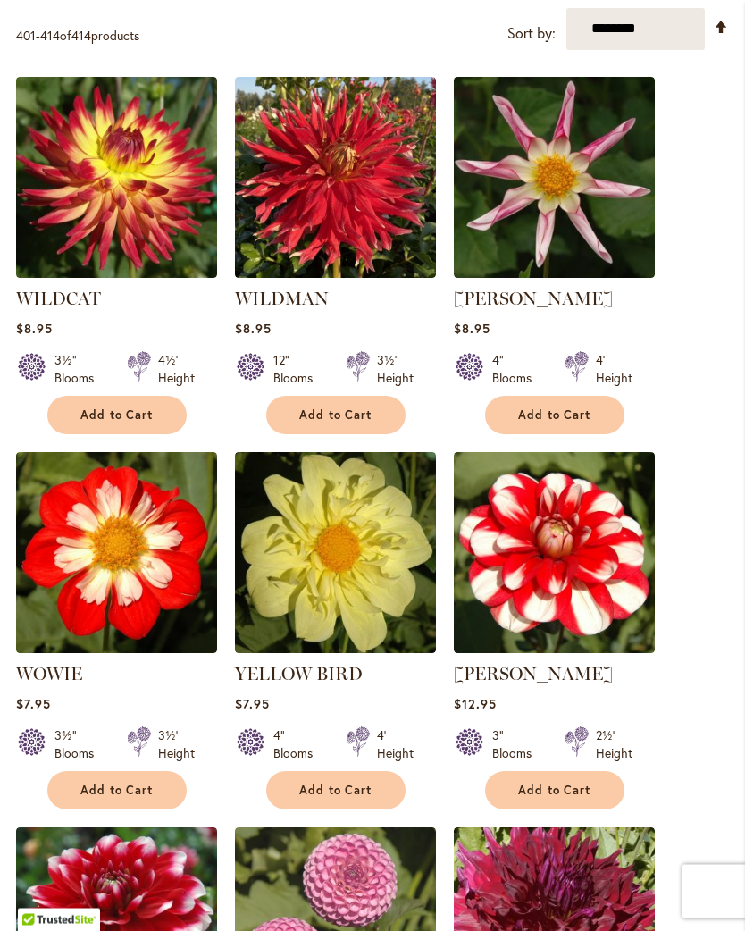
scroll to position [653, 0]
click at [558, 423] on span "Add to Cart" at bounding box center [554, 414] width 73 height 15
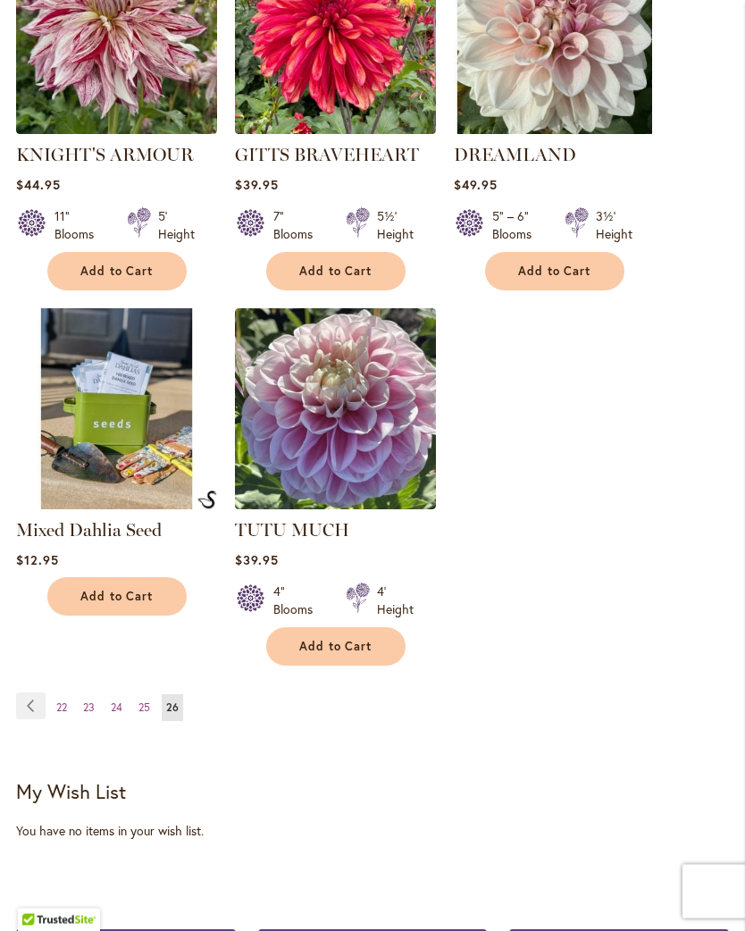
scroll to position [1971, 0]
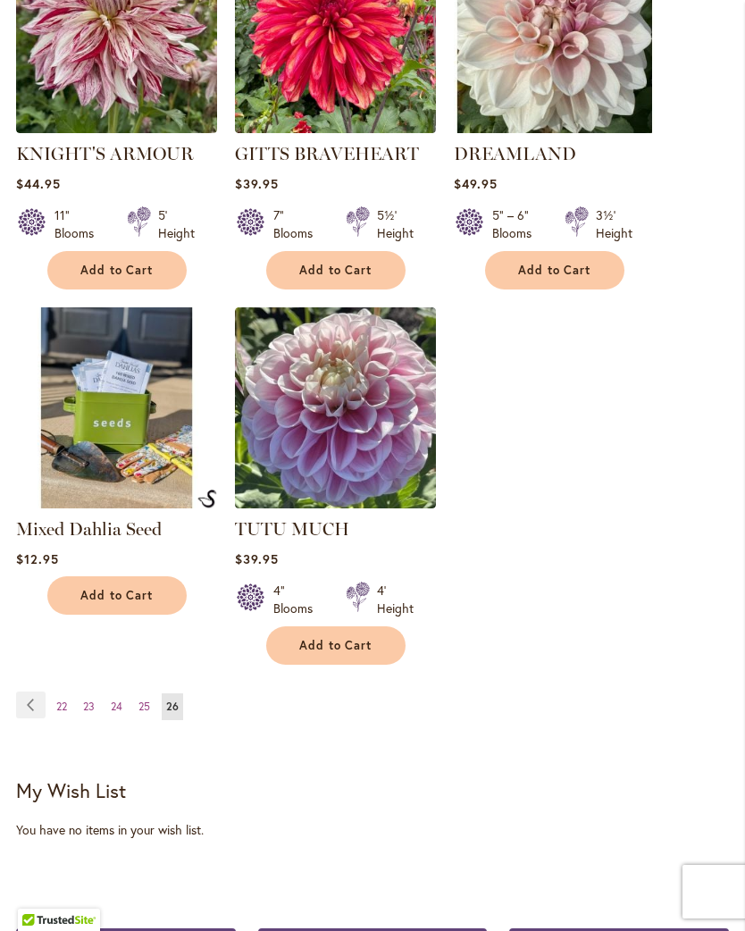
click at [140, 713] on span "25" at bounding box center [144, 705] width 12 height 13
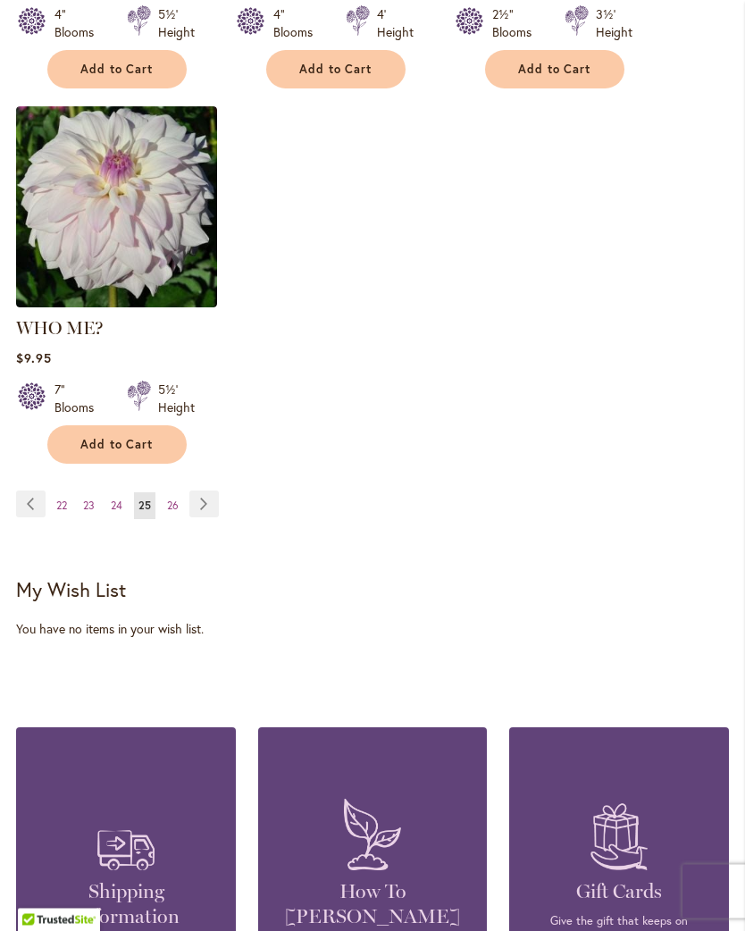
scroll to position [2525, 0]
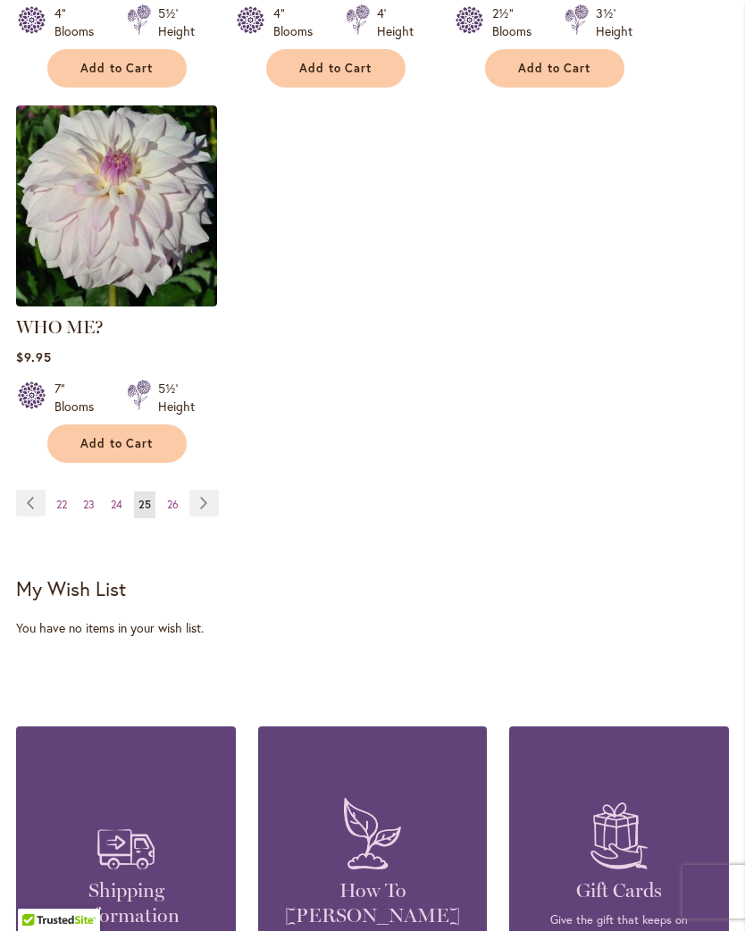
click at [113, 498] on span "24" at bounding box center [117, 504] width 12 height 13
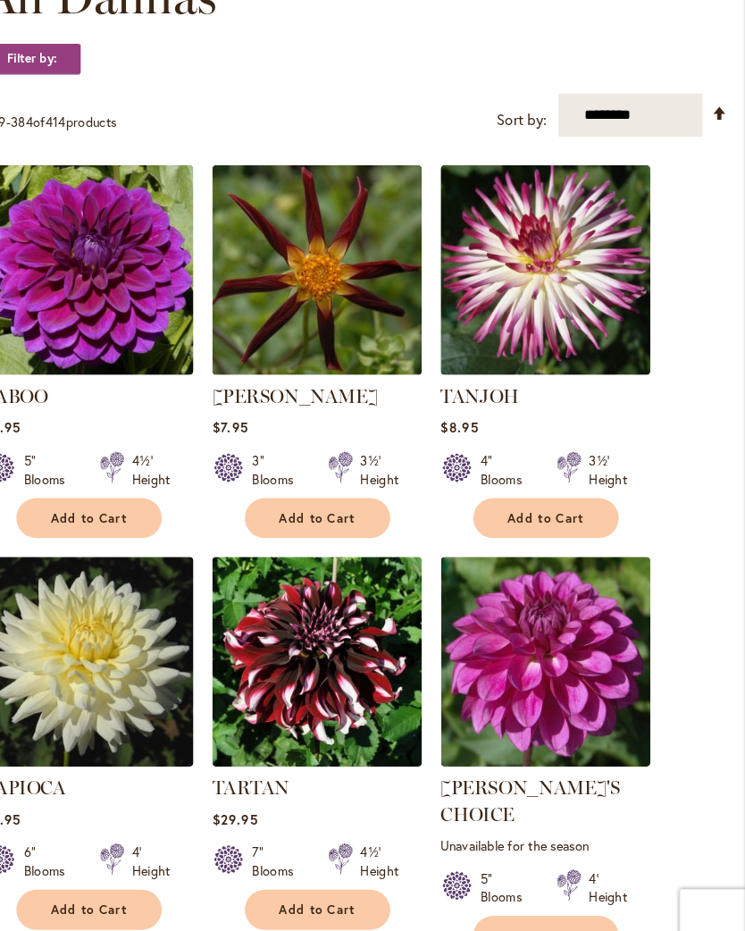
scroll to position [568, 0]
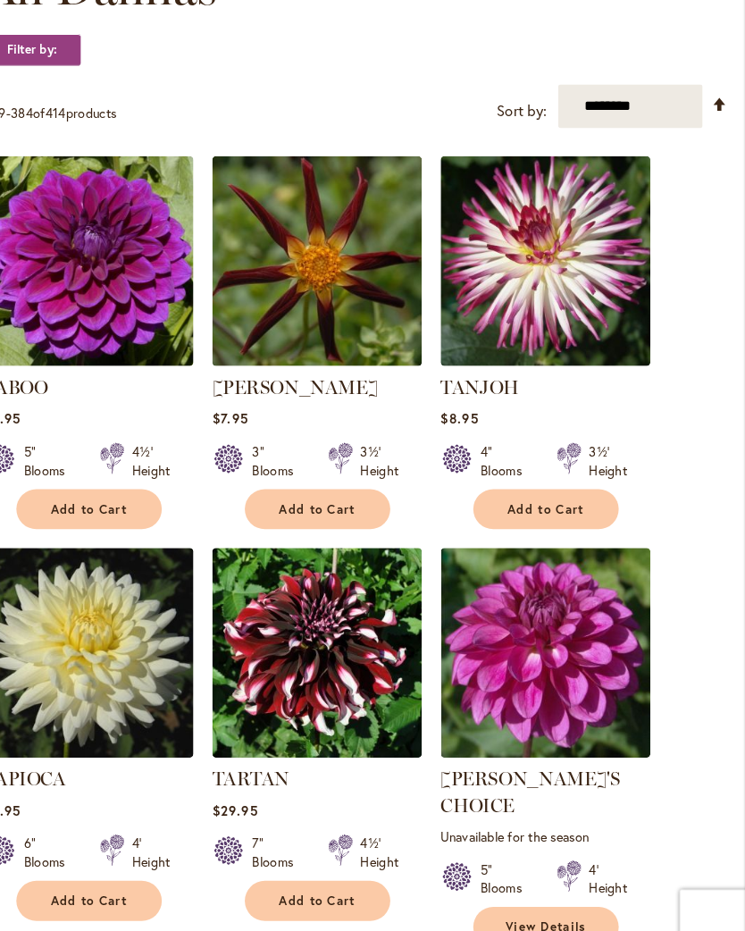
click at [538, 507] on span "Add to Cart" at bounding box center [554, 499] width 73 height 15
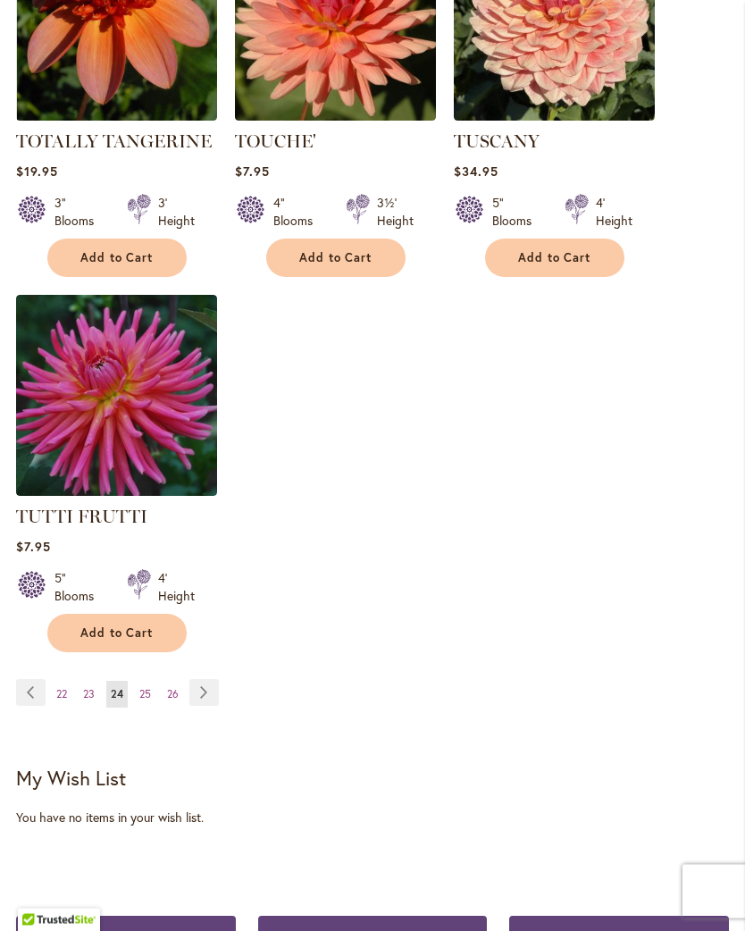
scroll to position [2383, 0]
click at [126, 625] on span "Add to Cart" at bounding box center [116, 632] width 73 height 15
click at [91, 687] on span "23" at bounding box center [89, 693] width 12 height 13
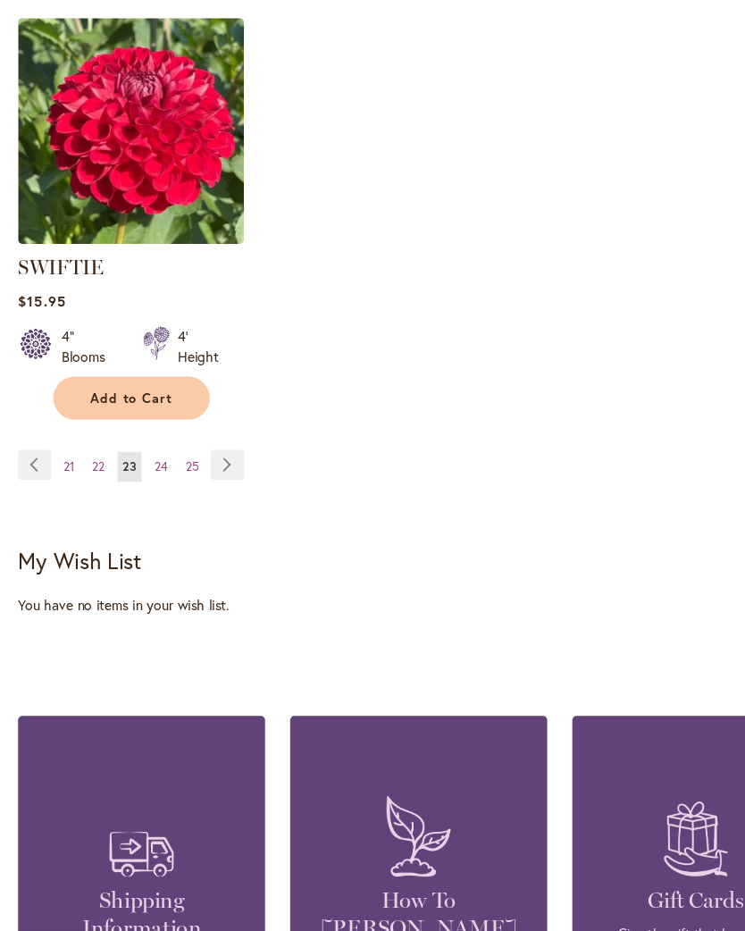
scroll to position [2536, 0]
click at [88, 487] on span "22" at bounding box center [87, 493] width 11 height 13
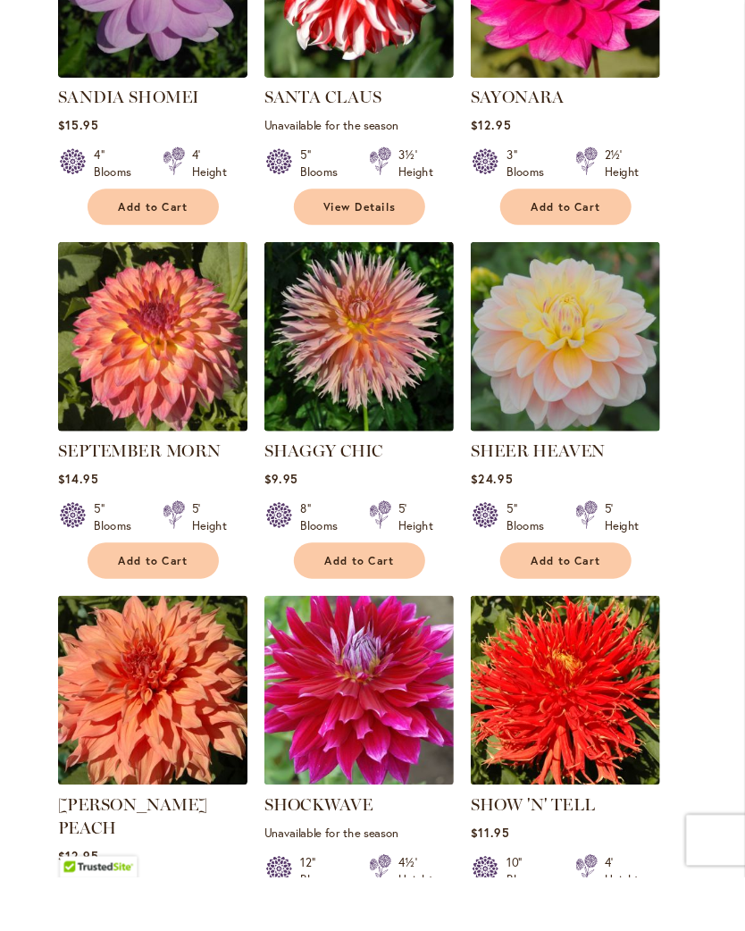
scroll to position [884, 0]
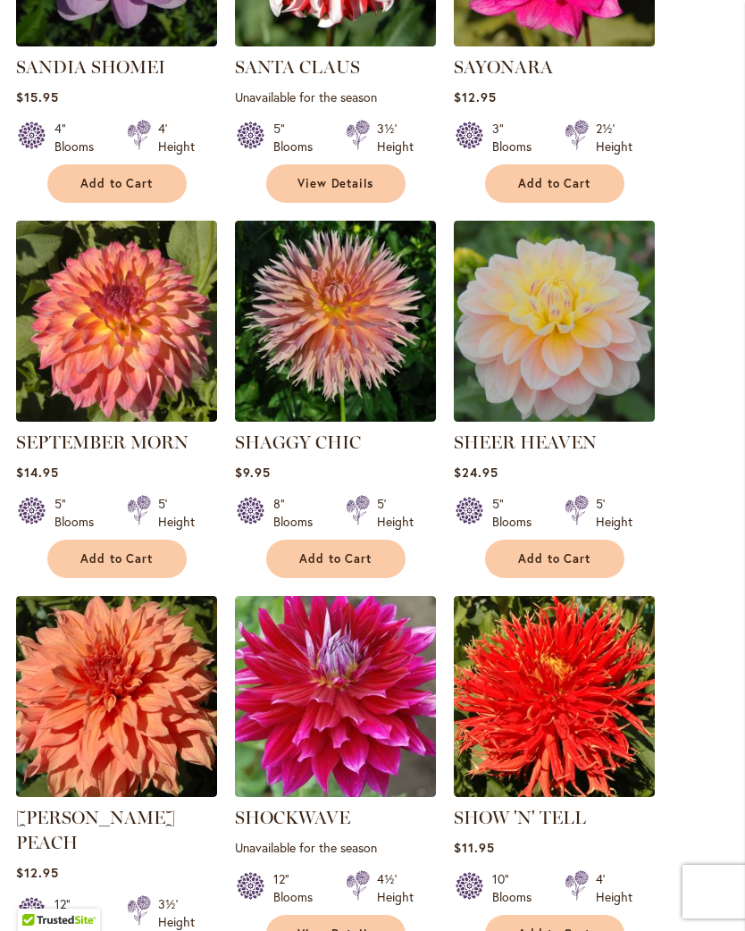
click at [368, 566] on span "Add to Cart" at bounding box center [335, 558] width 73 height 15
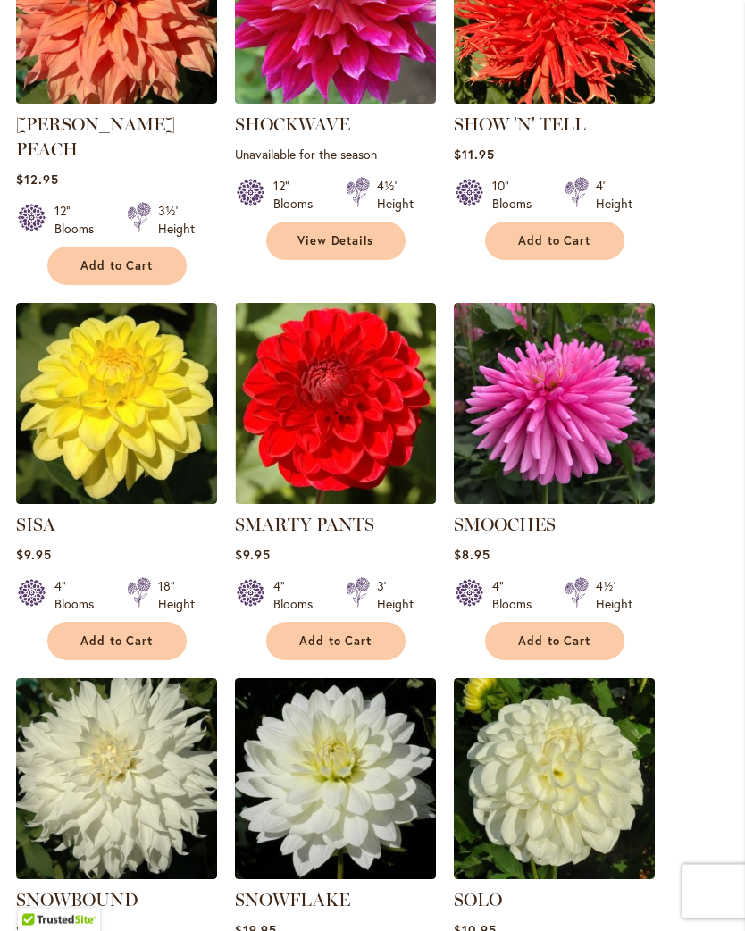
scroll to position [1625, 0]
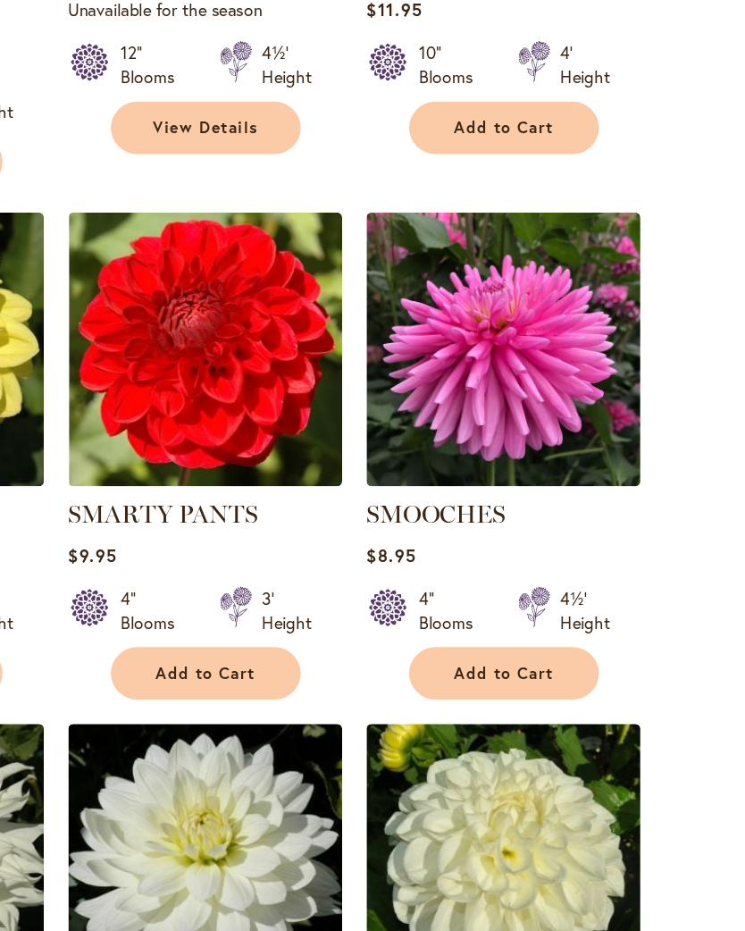
click at [518, 633] on span "Add to Cart" at bounding box center [554, 640] width 73 height 15
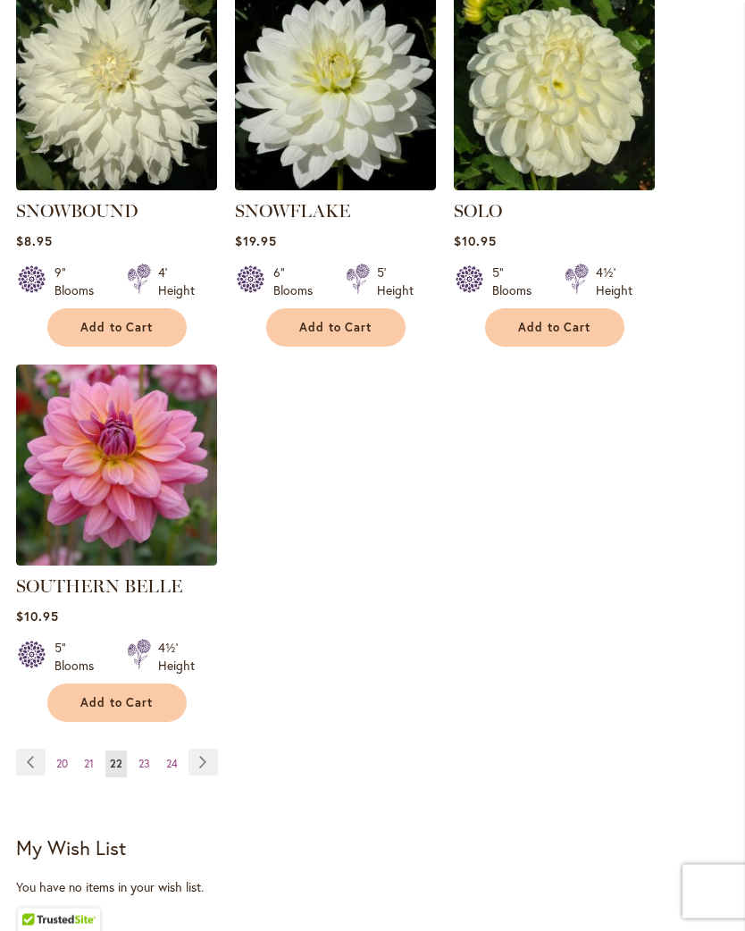
scroll to position [2314, 0]
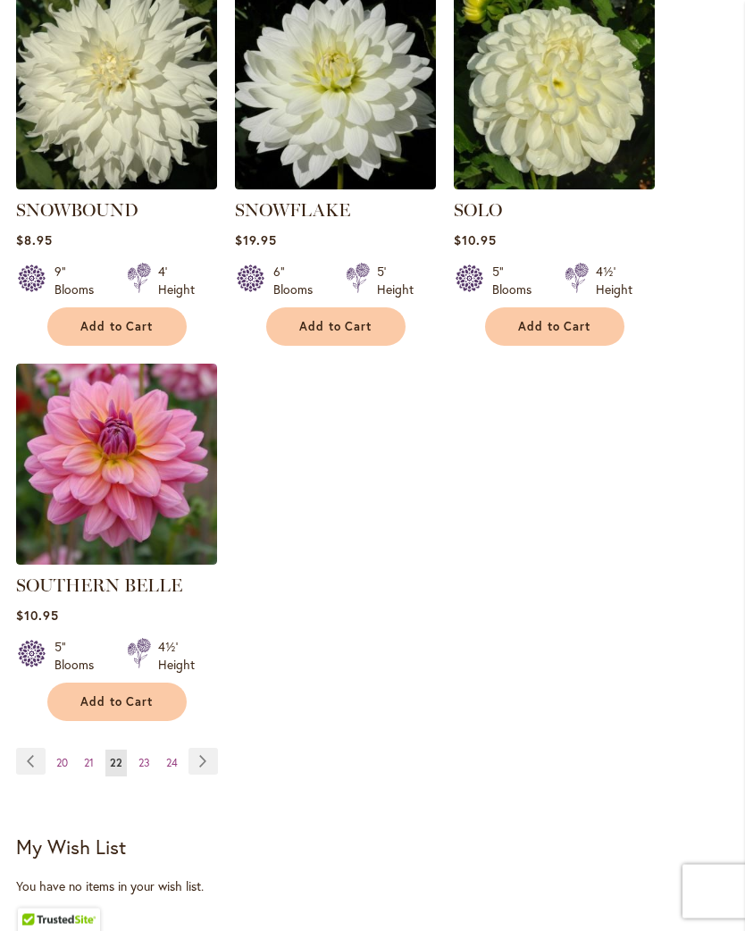
click at [88, 759] on span "21" at bounding box center [89, 763] width 10 height 13
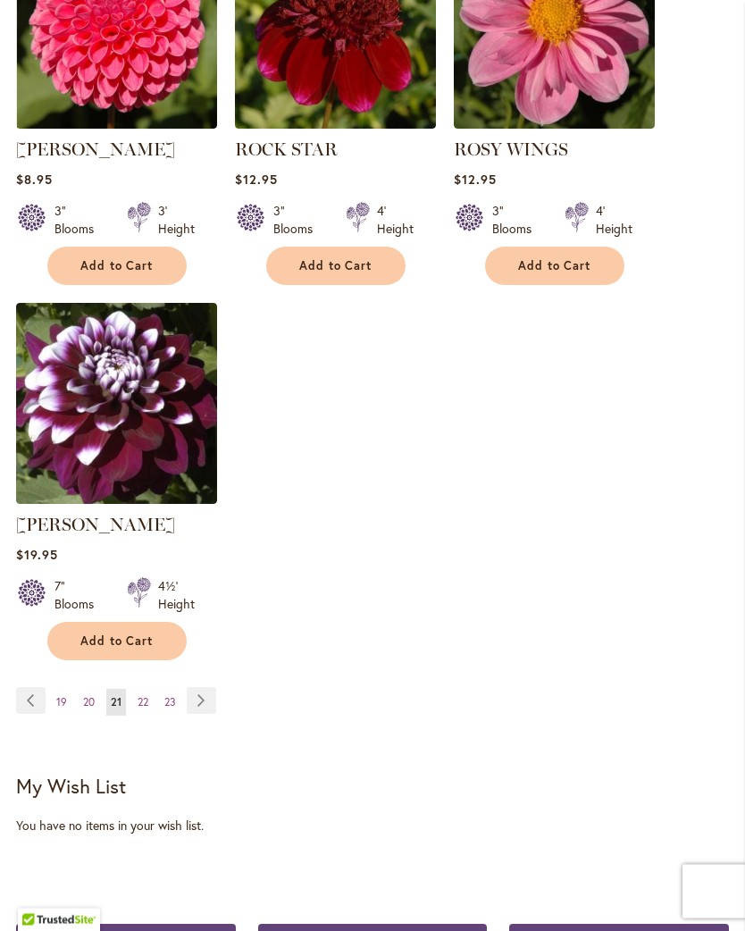
scroll to position [2329, 0]
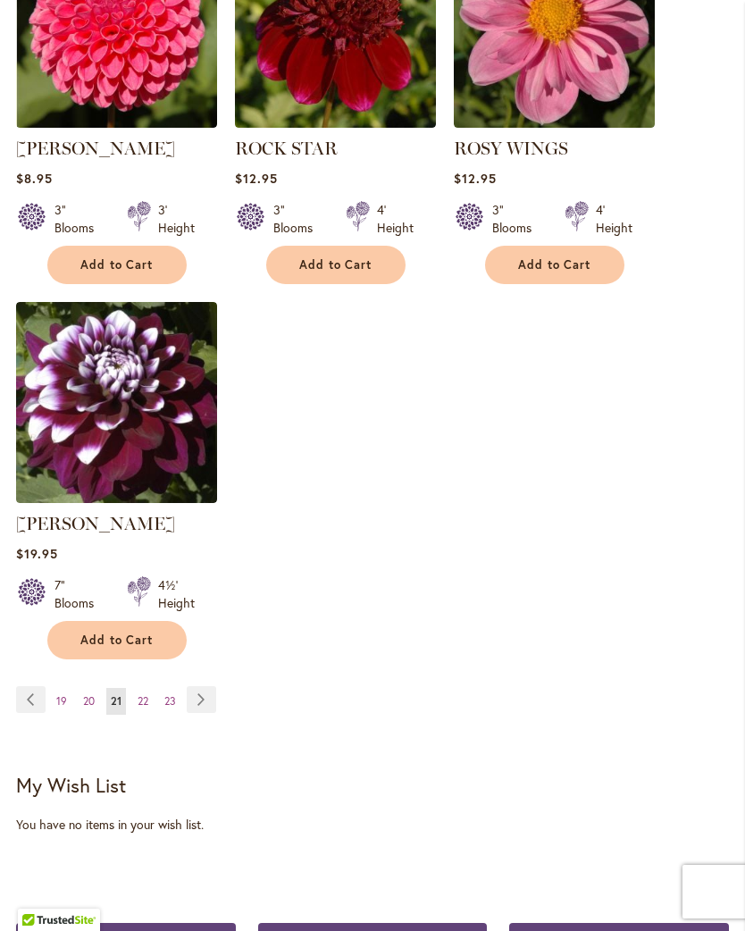
click at [88, 708] on span "20" at bounding box center [89, 700] width 12 height 13
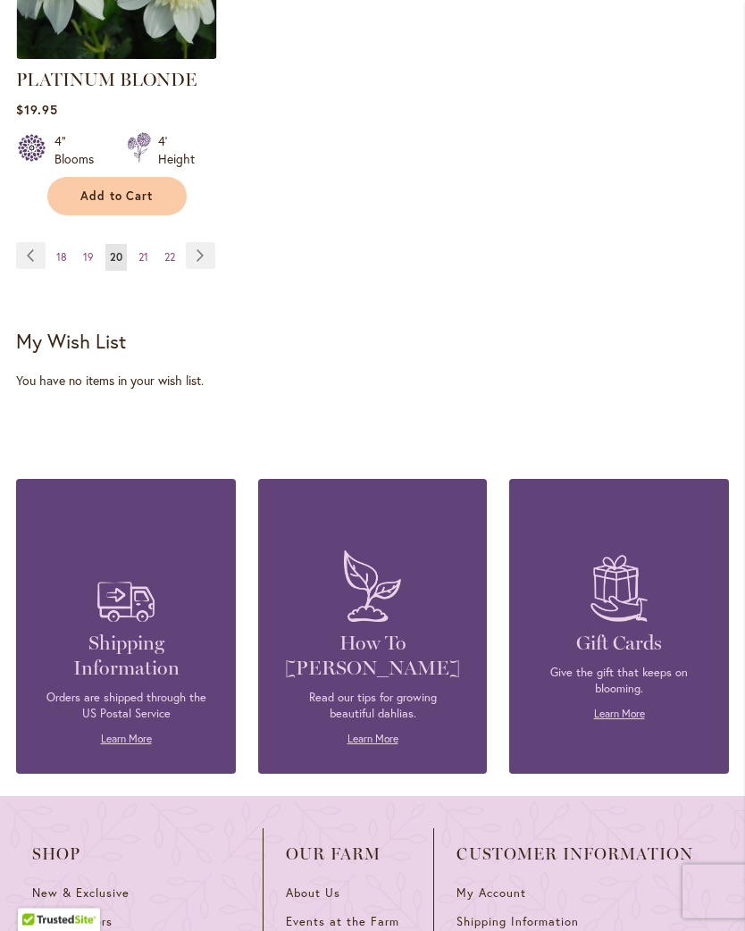
scroll to position [2799, 0]
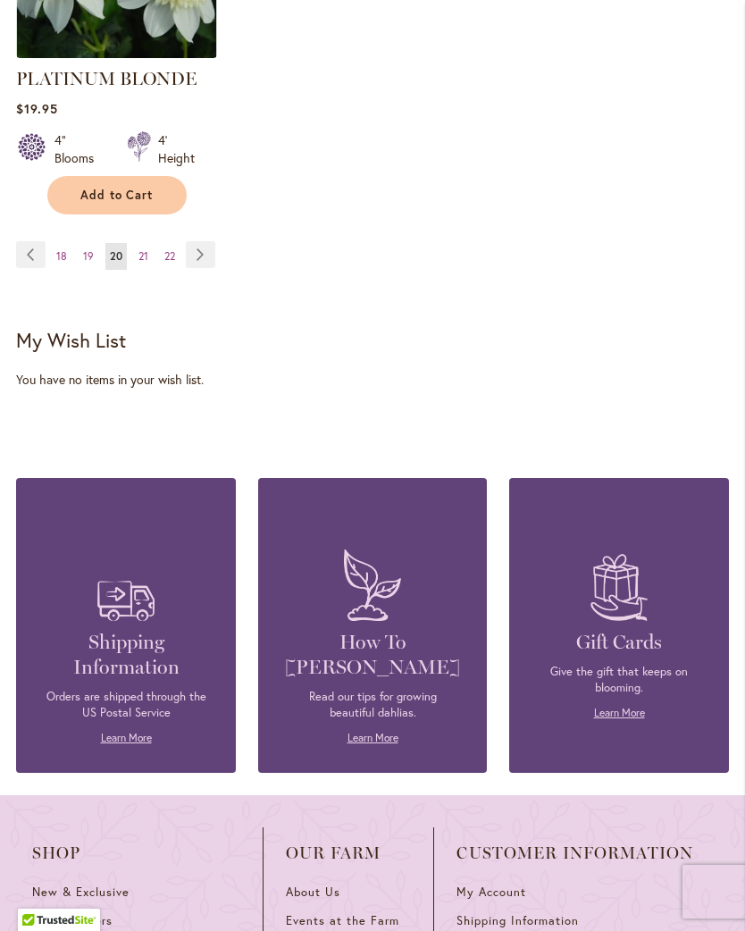
click at [91, 249] on span "19" at bounding box center [88, 255] width 11 height 13
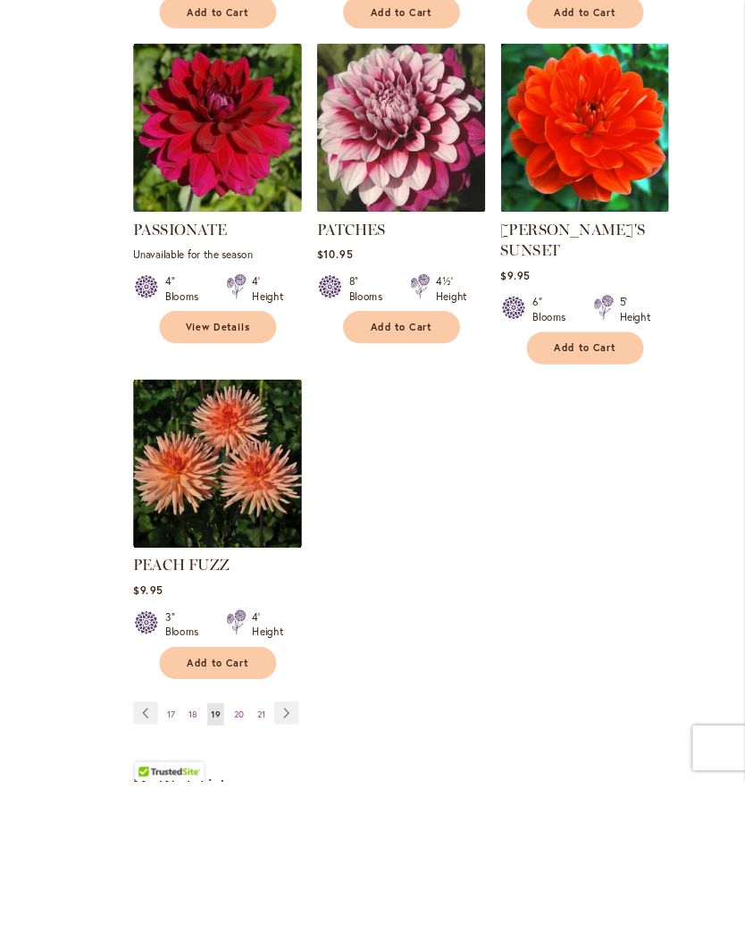
scroll to position [2312, 0]
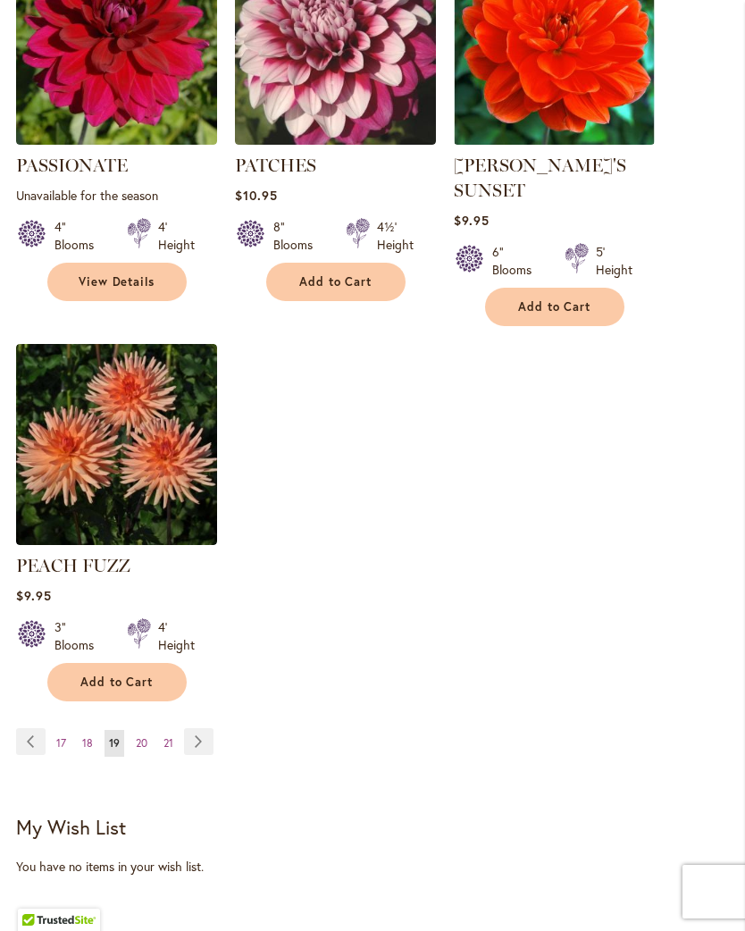
click at [122, 674] on span "Add to Cart" at bounding box center [116, 681] width 73 height 15
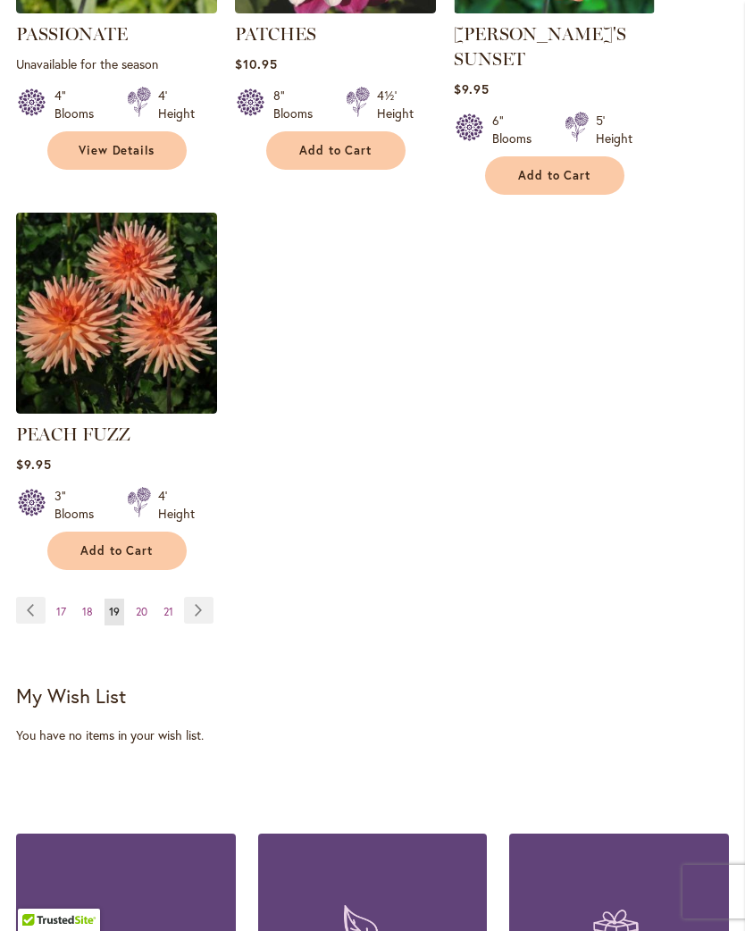
scroll to position [2494, 0]
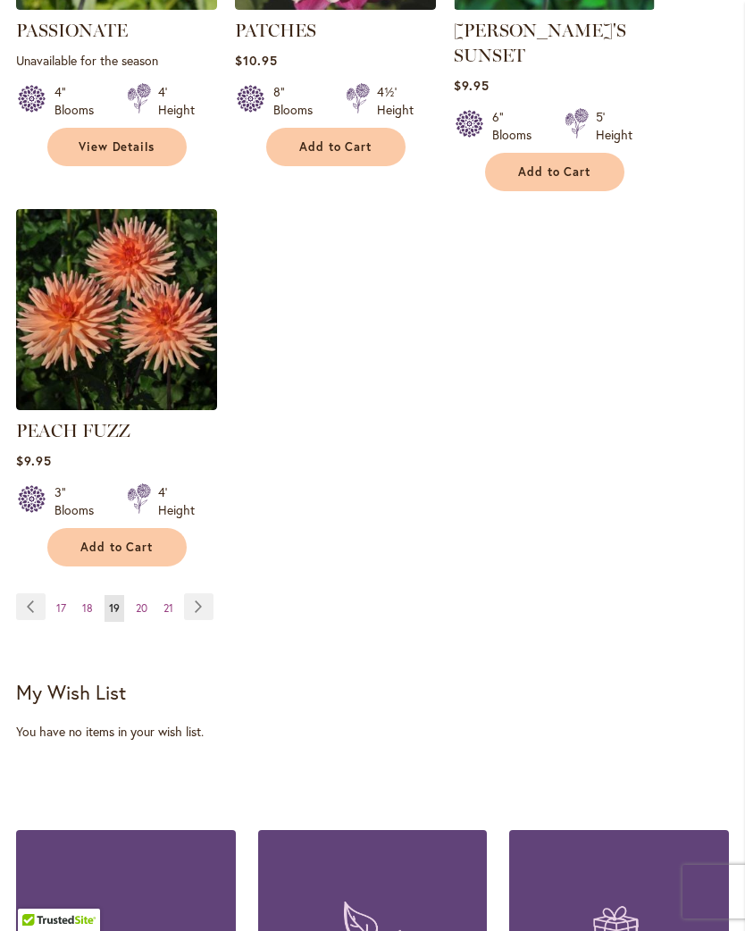
click at [91, 601] on span "18" at bounding box center [87, 607] width 11 height 13
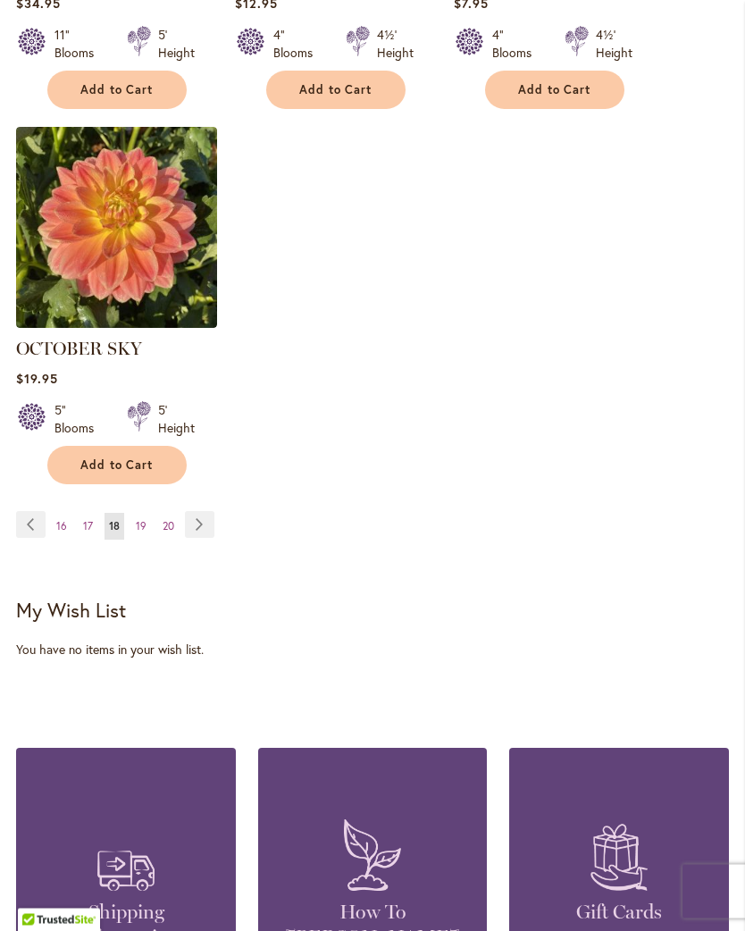
scroll to position [2479, 0]
click at [84, 532] on span "17" at bounding box center [88, 525] width 10 height 13
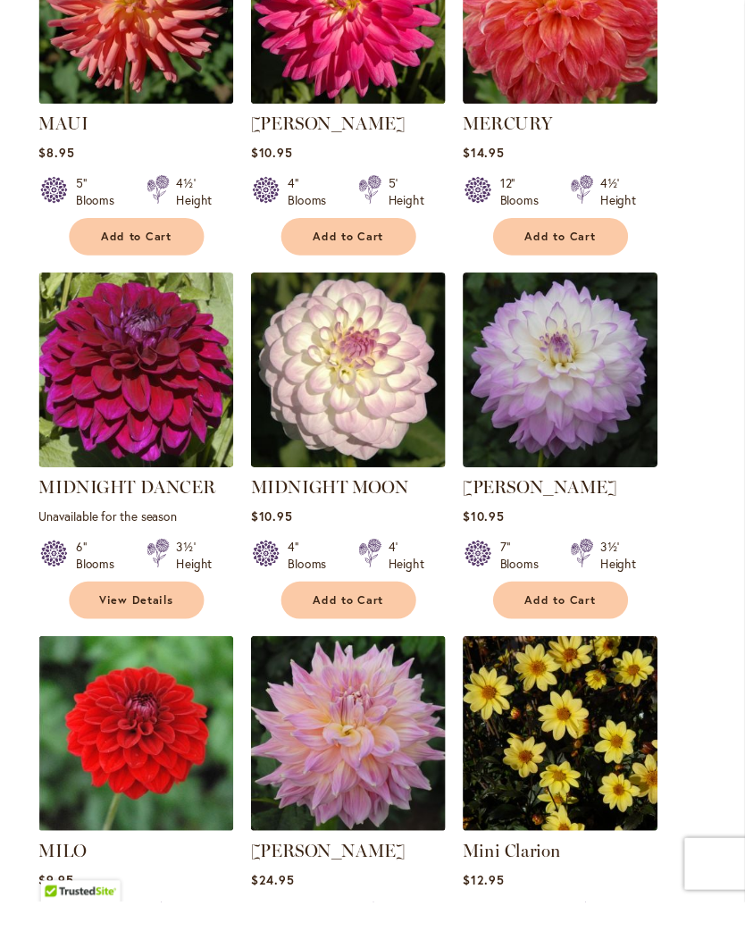
scroll to position [1221, 0]
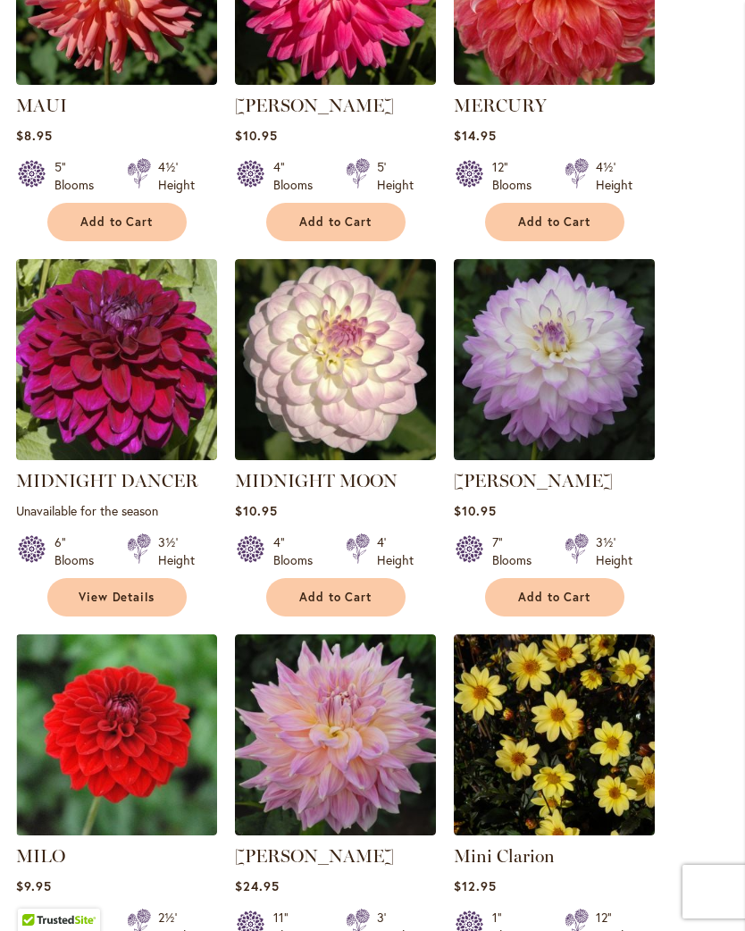
click at [568, 605] on span "Add to Cart" at bounding box center [554, 597] width 73 height 15
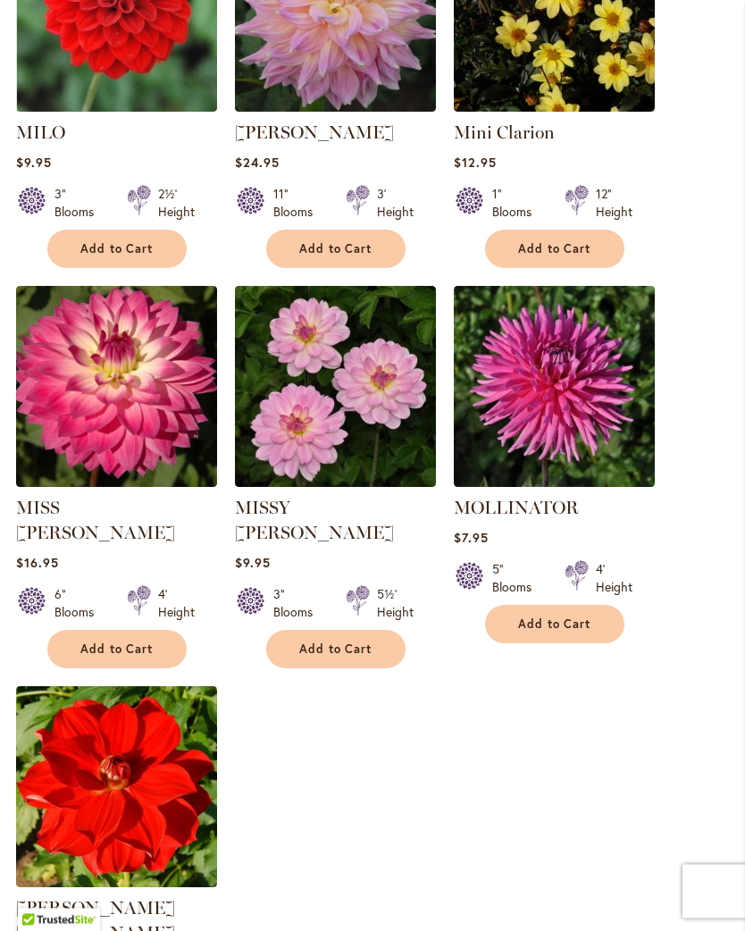
scroll to position [1998, 0]
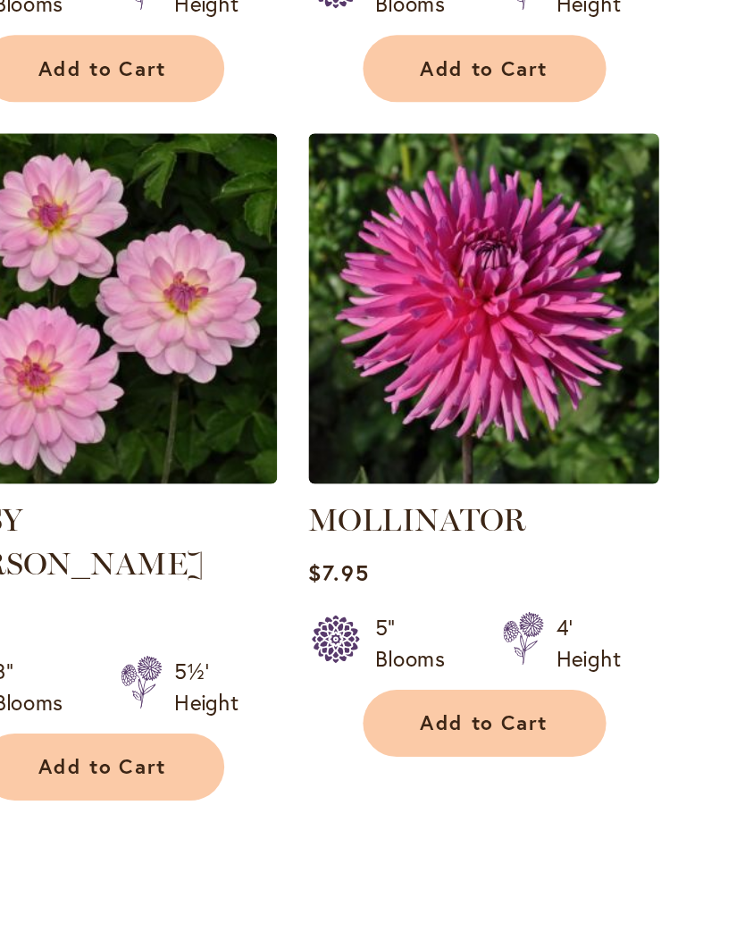
click at [518, 611] on span "Add to Cart" at bounding box center [554, 618] width 73 height 15
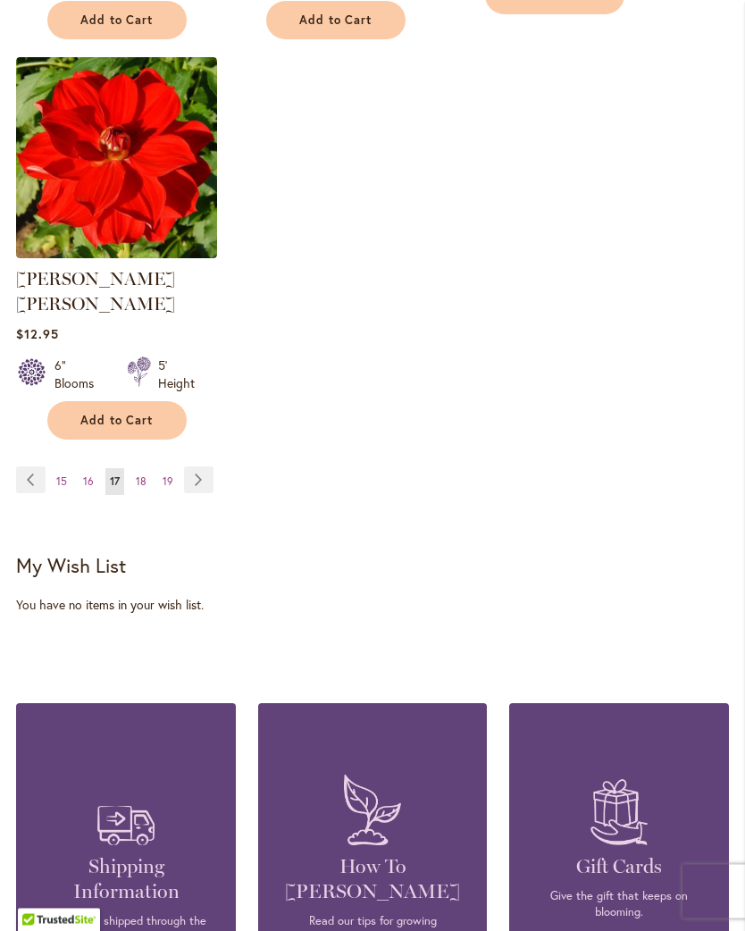
scroll to position [2622, 0]
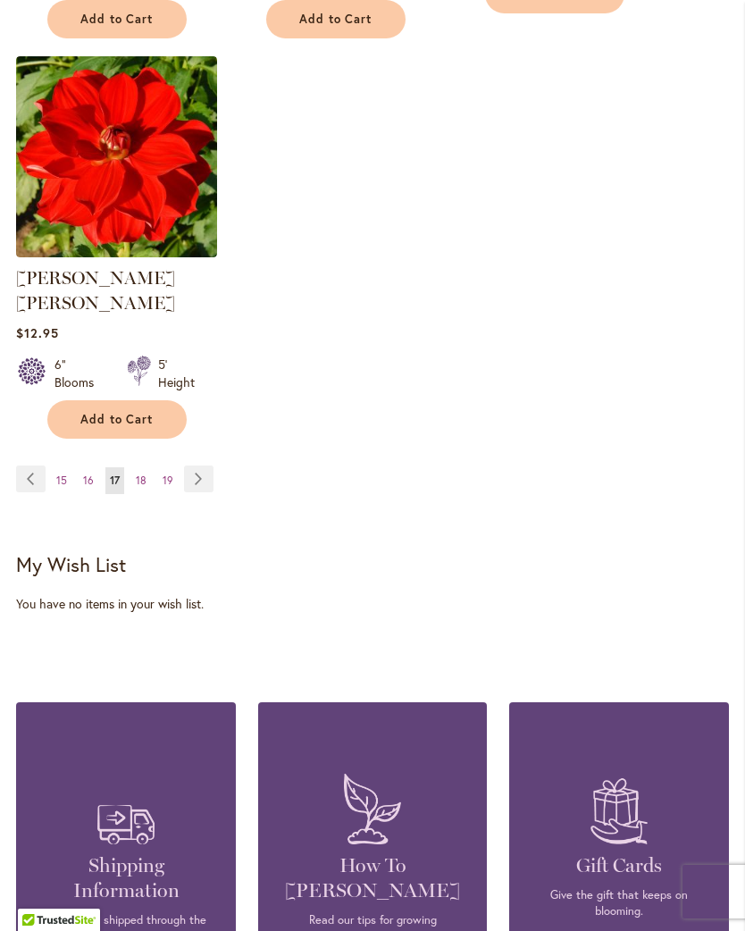
click at [88, 473] on span "16" at bounding box center [88, 479] width 11 height 13
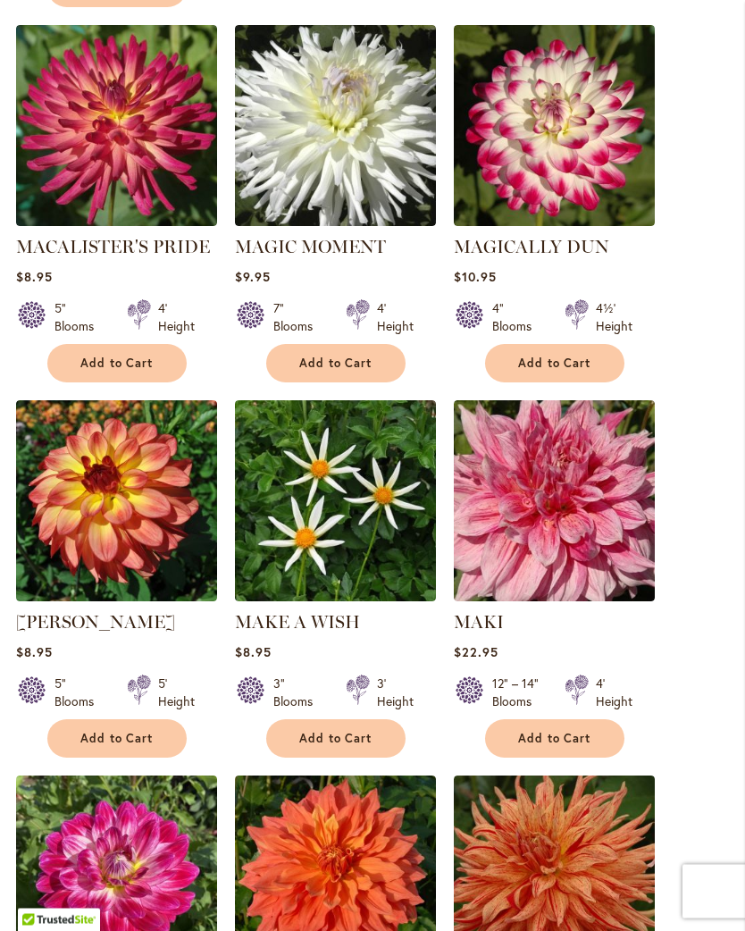
scroll to position [1112, 0]
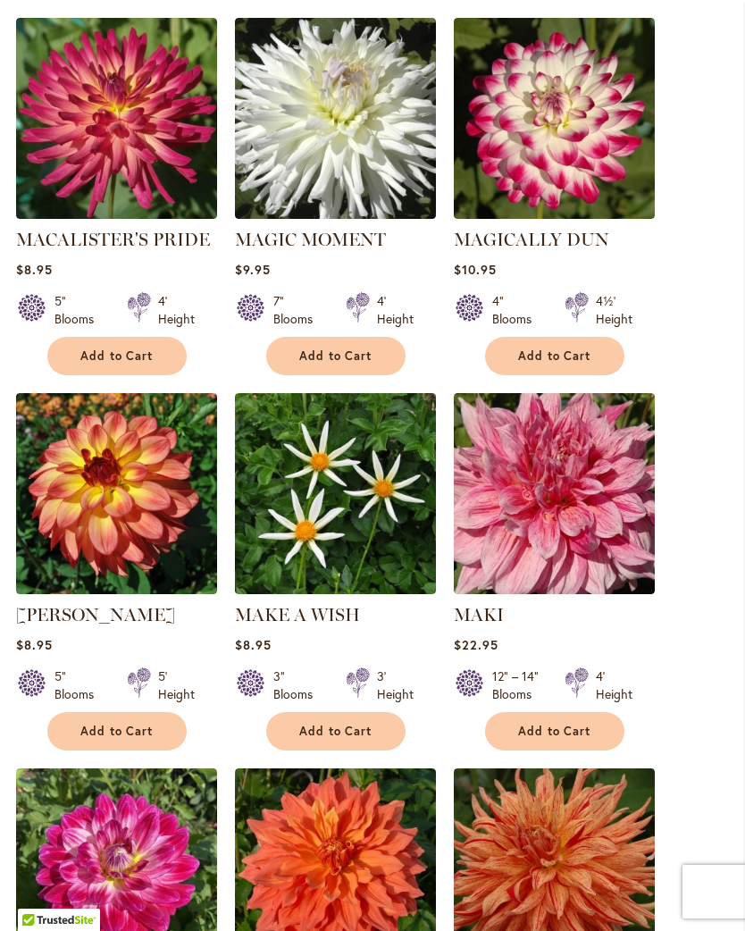
click at [353, 724] on span "Add to Cart" at bounding box center [335, 731] width 73 height 15
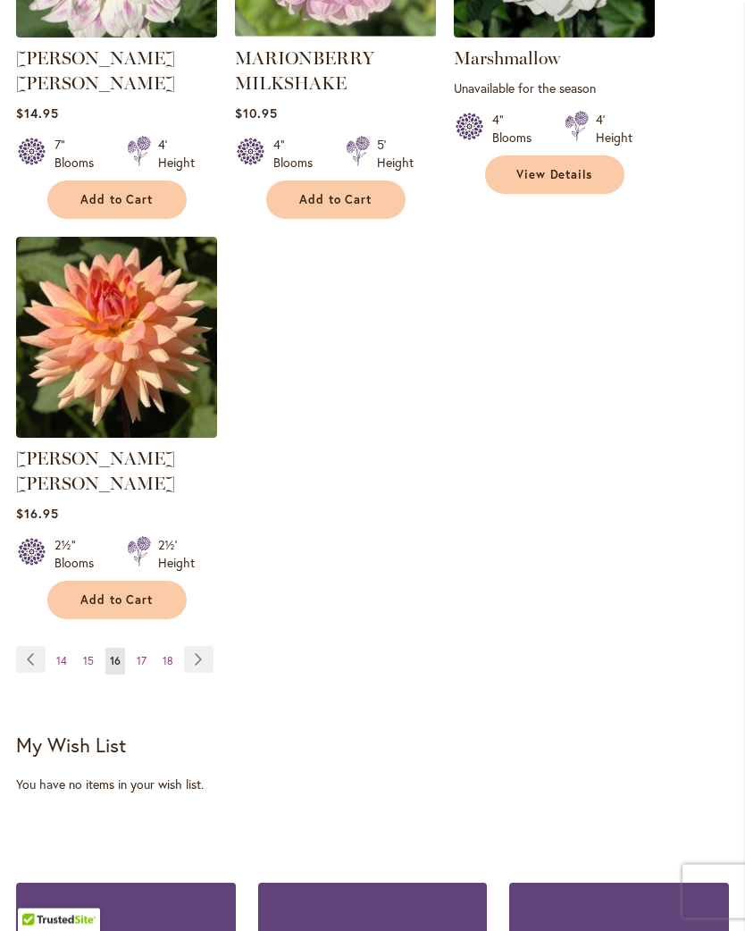
scroll to position [2467, 0]
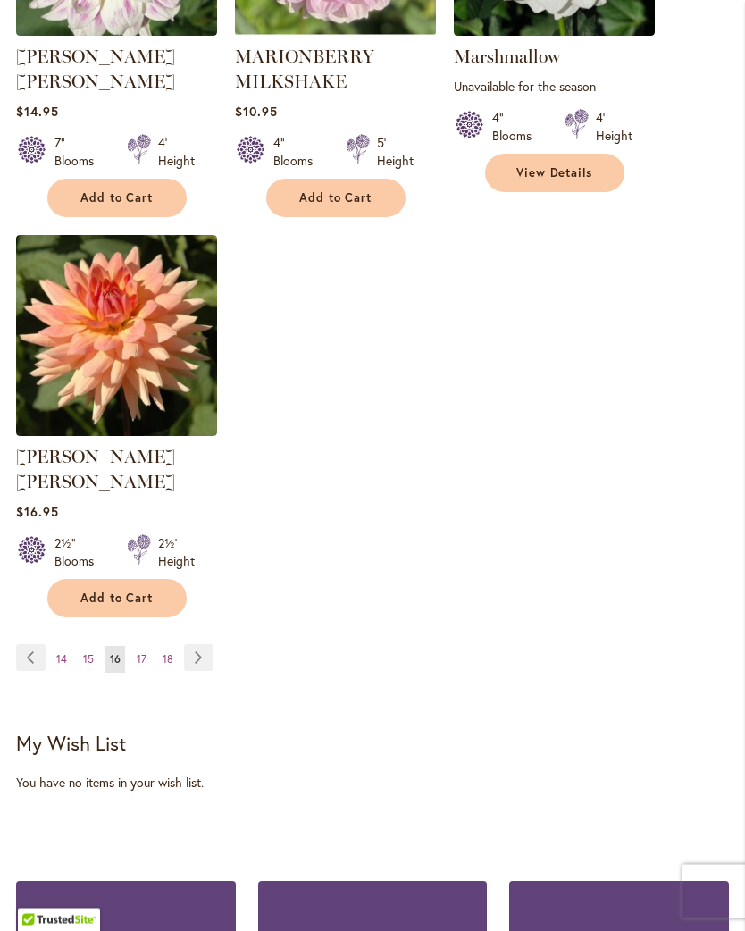
click at [92, 653] on span "15" at bounding box center [88, 659] width 11 height 13
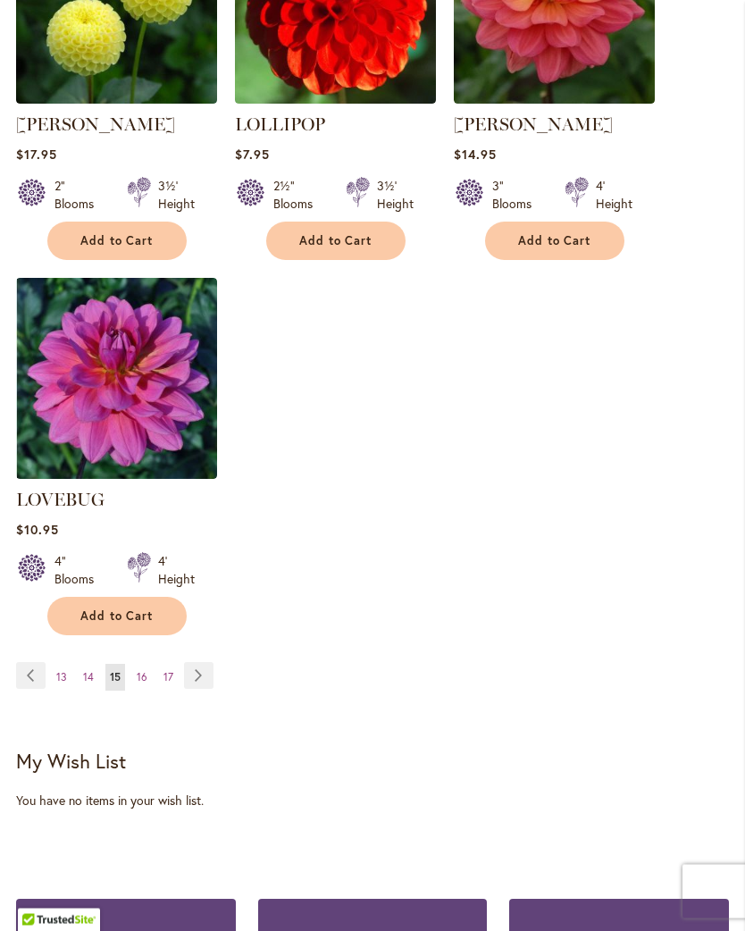
scroll to position [2387, 0]
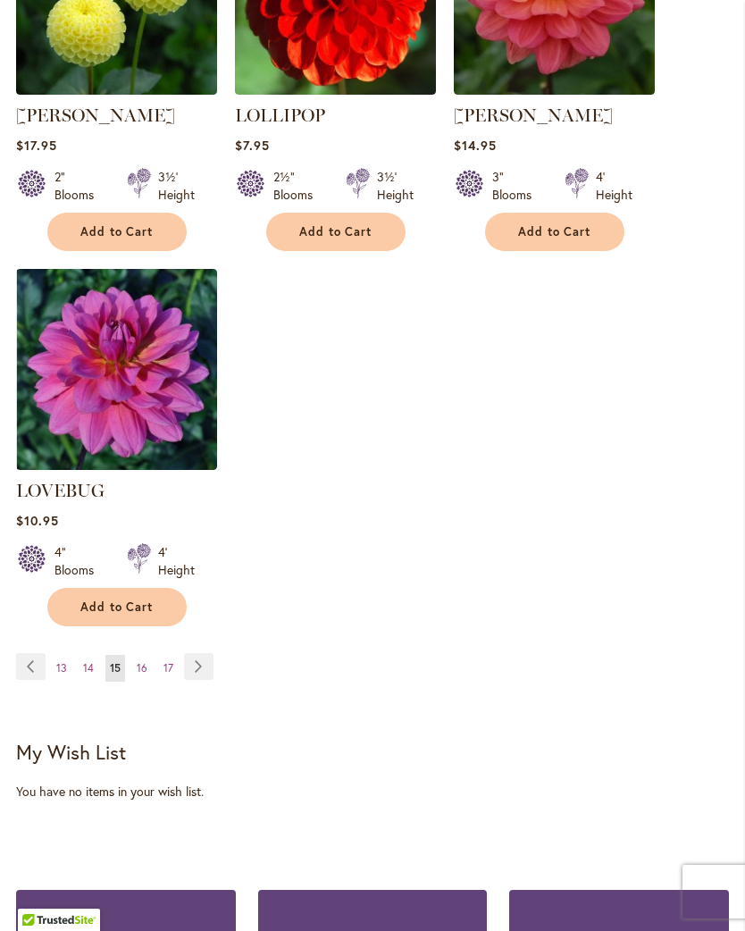
click at [94, 655] on link "Page 14" at bounding box center [89, 668] width 20 height 27
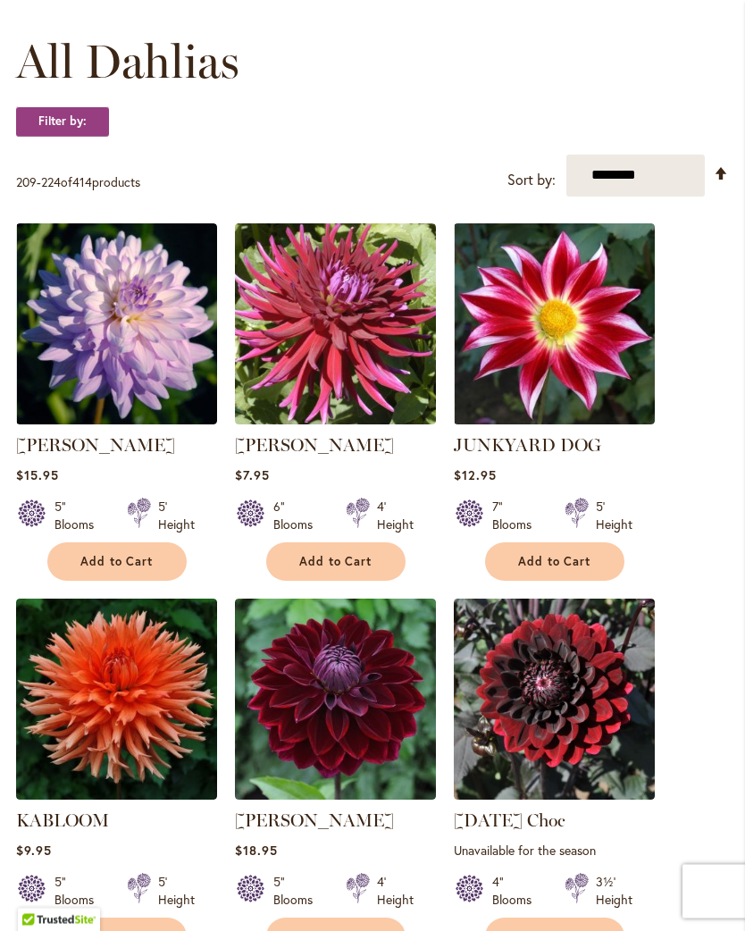
scroll to position [507, 0]
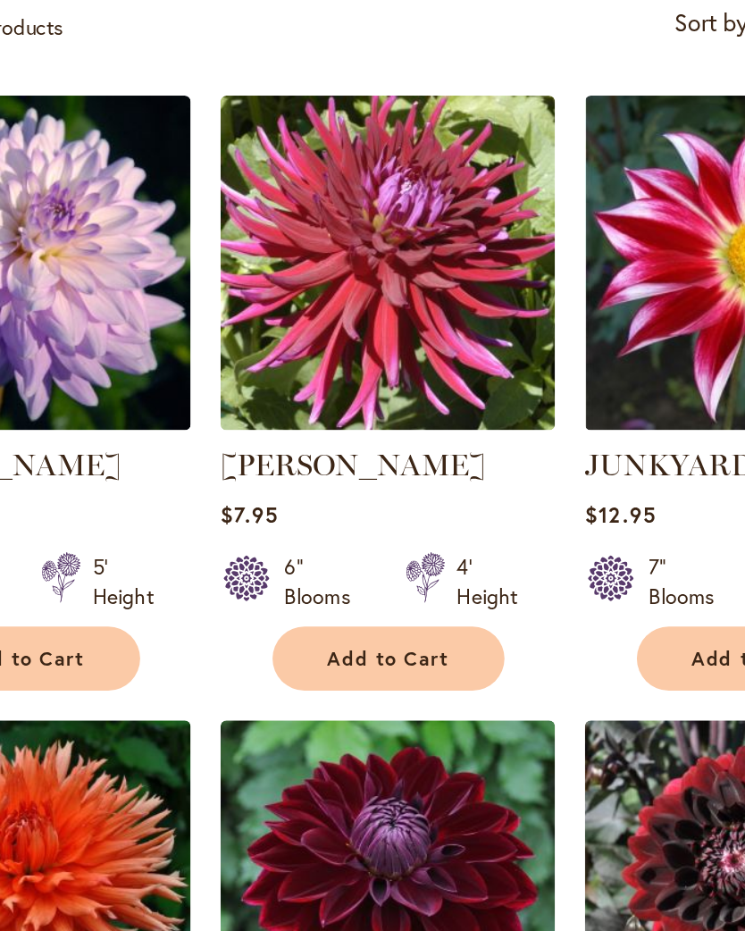
click at [266, 542] on button "Add to Cart" at bounding box center [335, 561] width 139 height 38
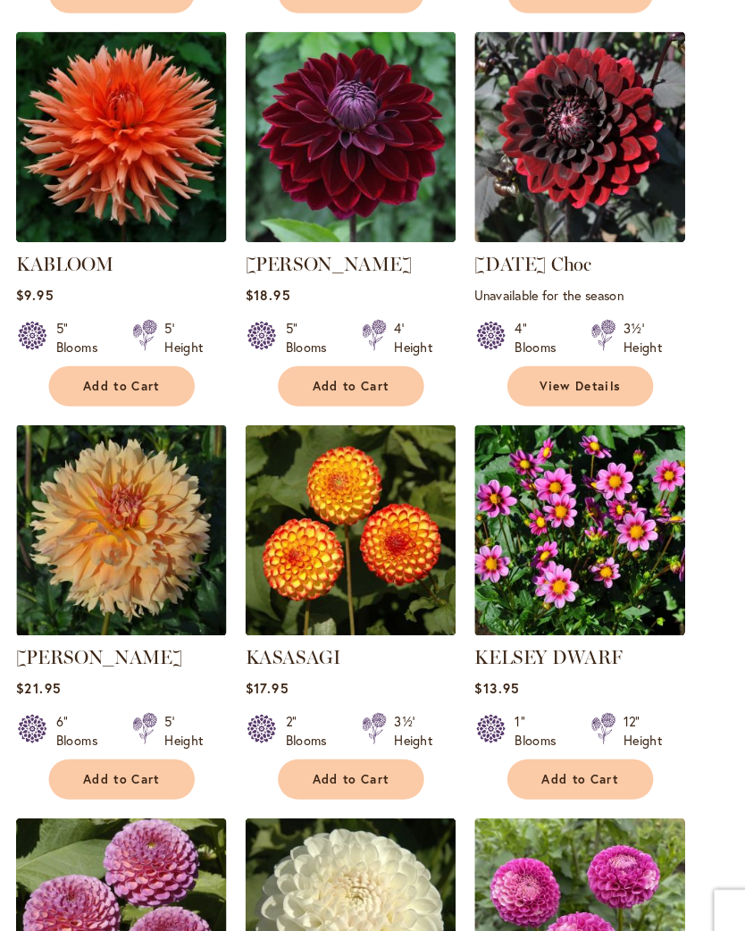
scroll to position [1108, 0]
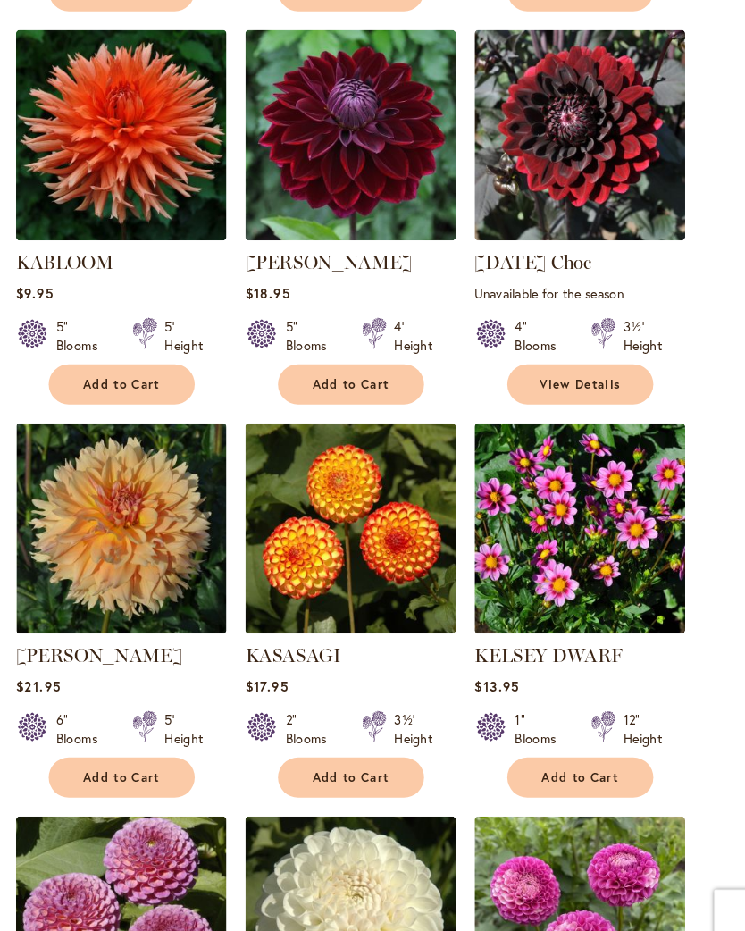
click at [138, 385] on span "Add to Cart" at bounding box center [116, 382] width 73 height 15
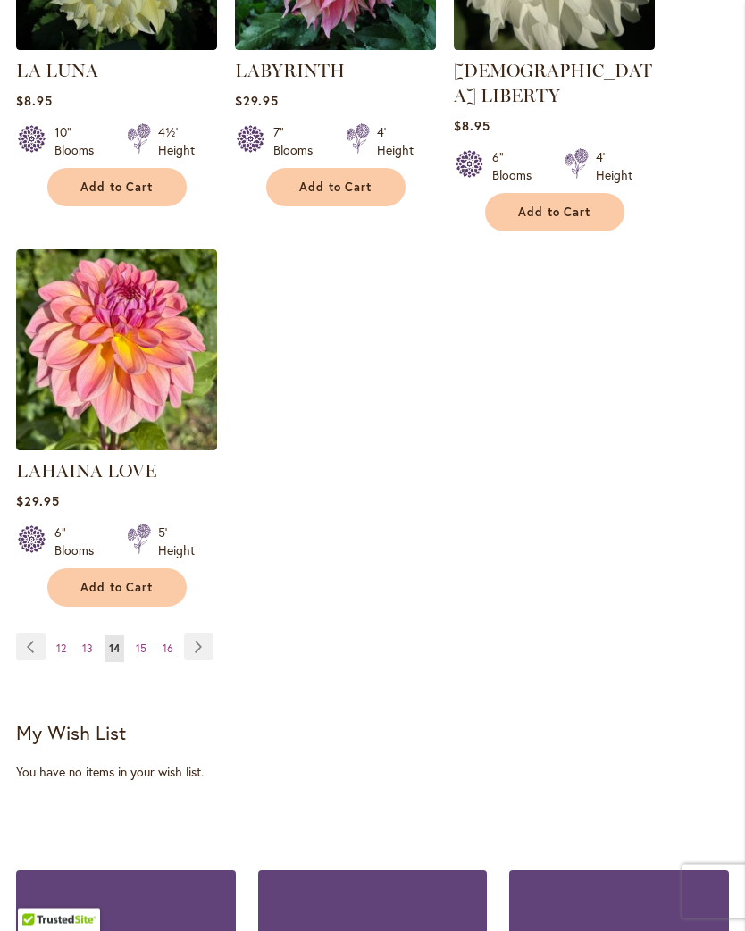
scroll to position [2430, 0]
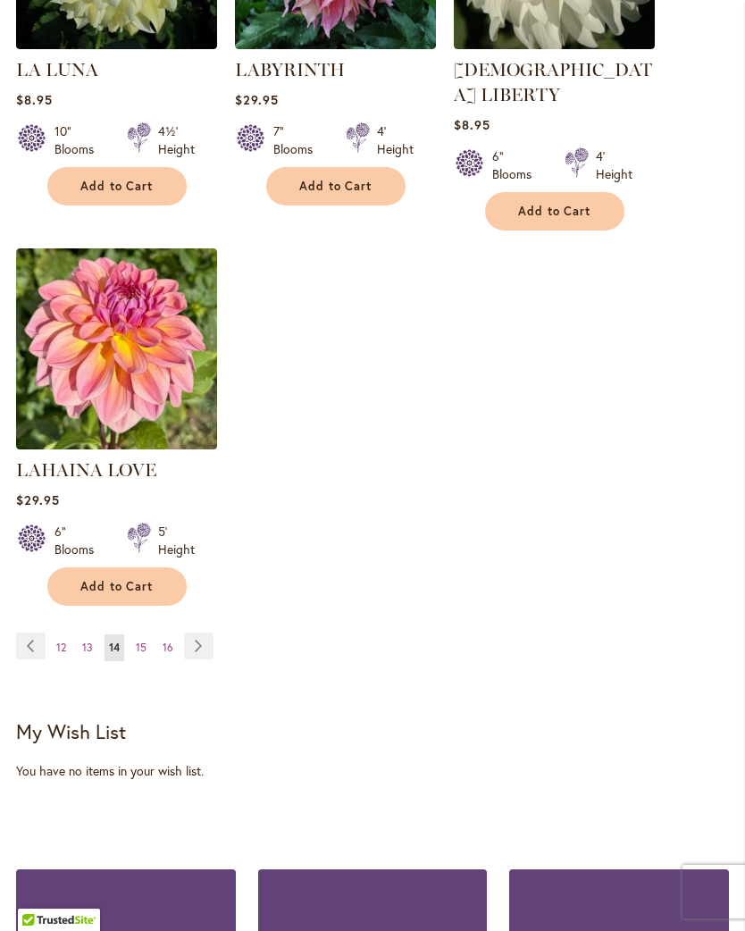
click at [95, 638] on link "Page 13" at bounding box center [88, 647] width 20 height 27
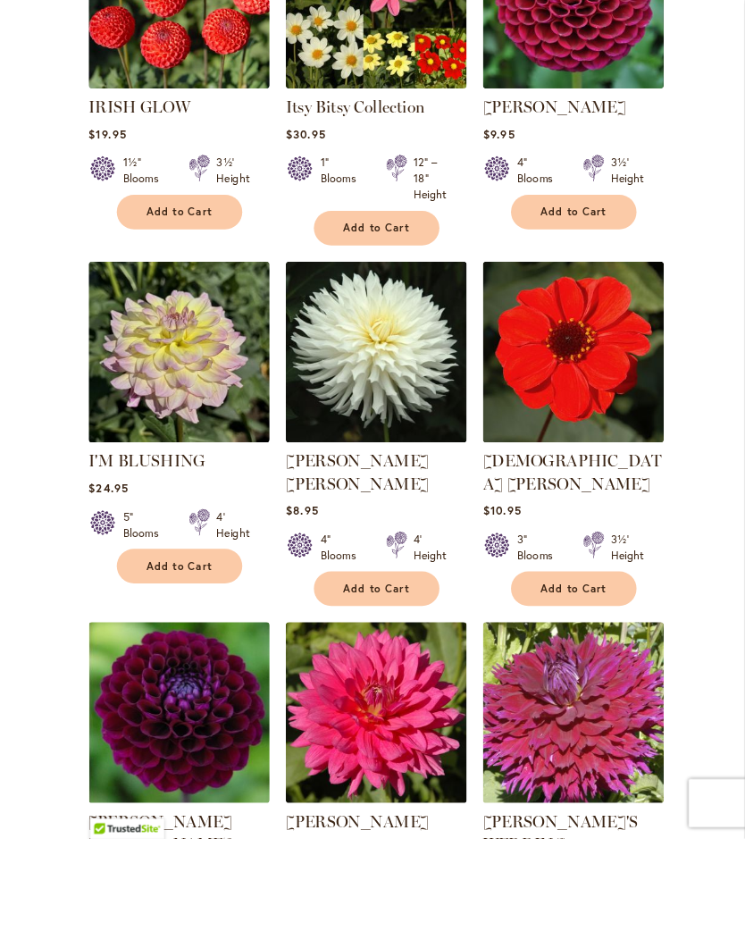
scroll to position [1646, 0]
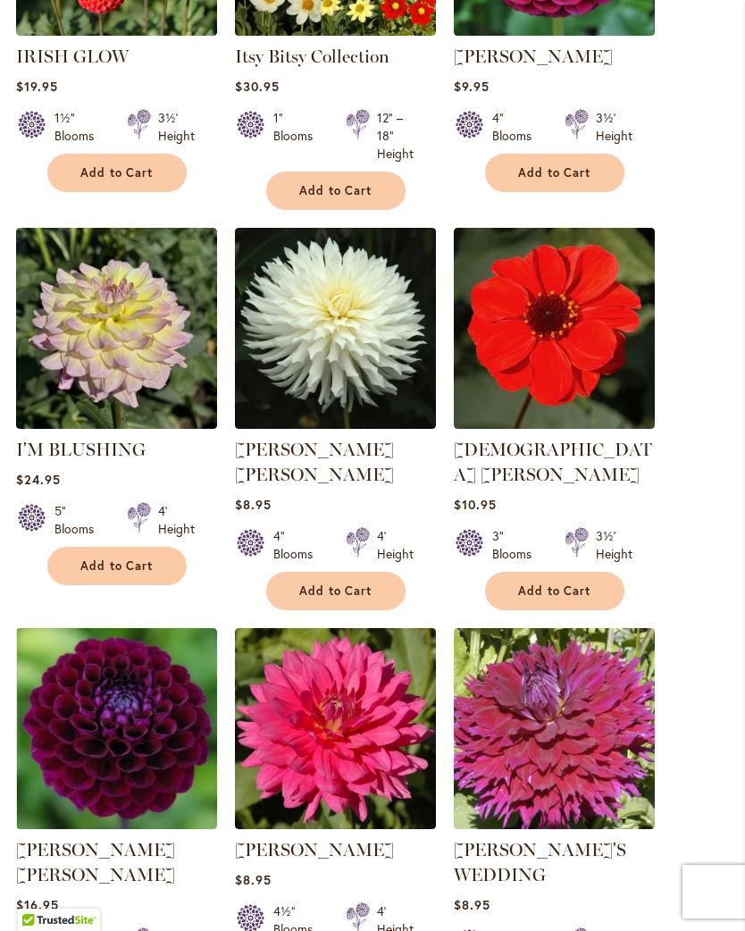
click at [352, 583] on span "Add to Cart" at bounding box center [335, 590] width 73 height 15
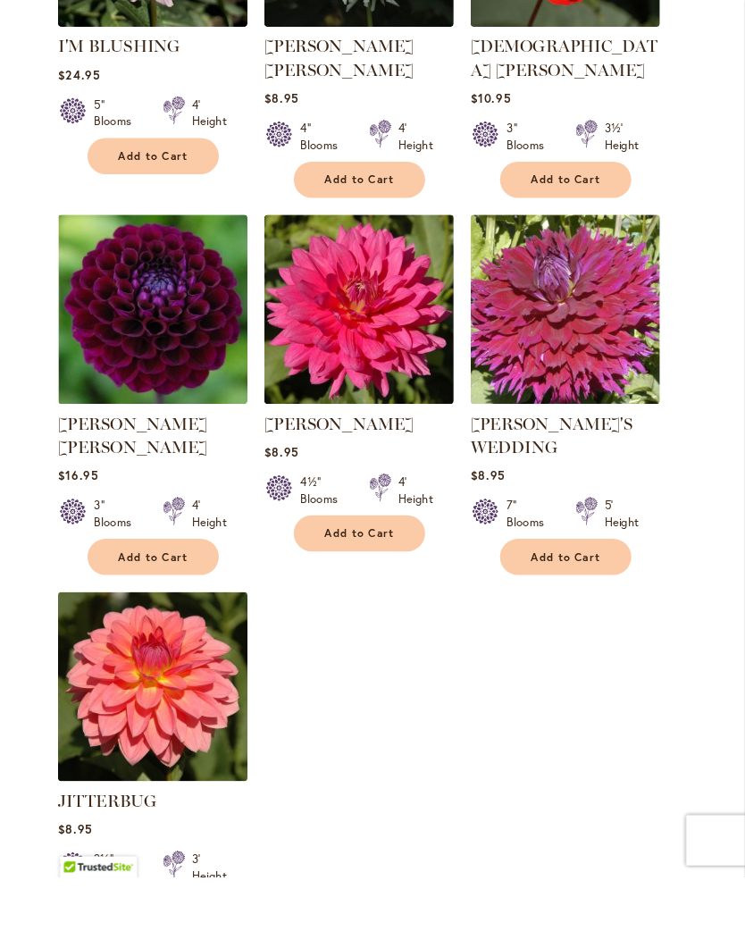
scroll to position [2128, 0]
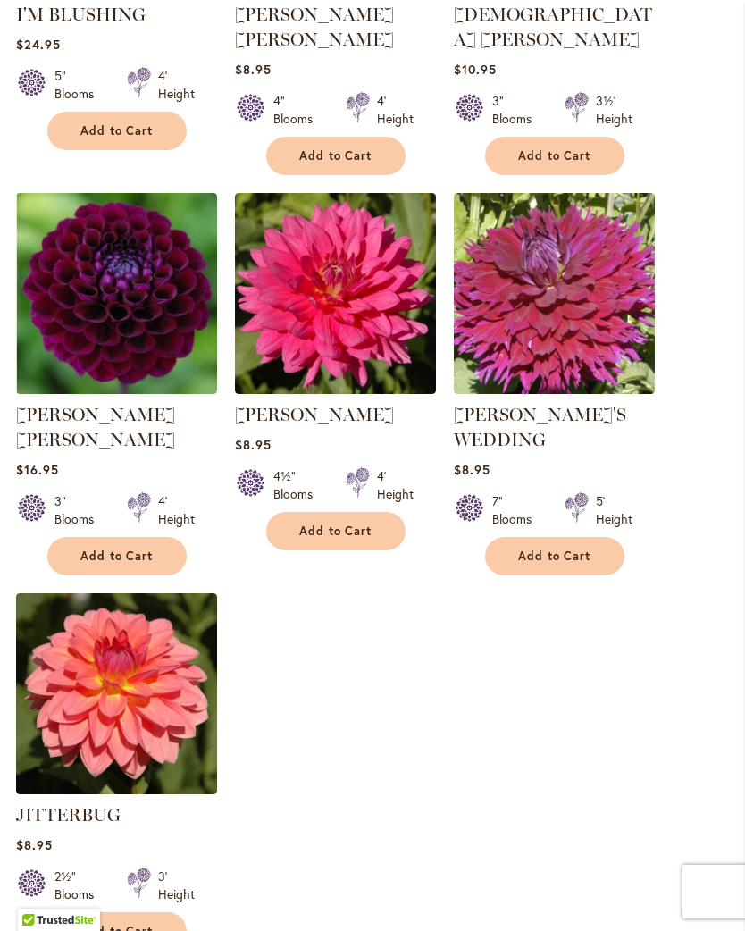
click at [582, 549] on span "Add to Cart" at bounding box center [554, 556] width 73 height 15
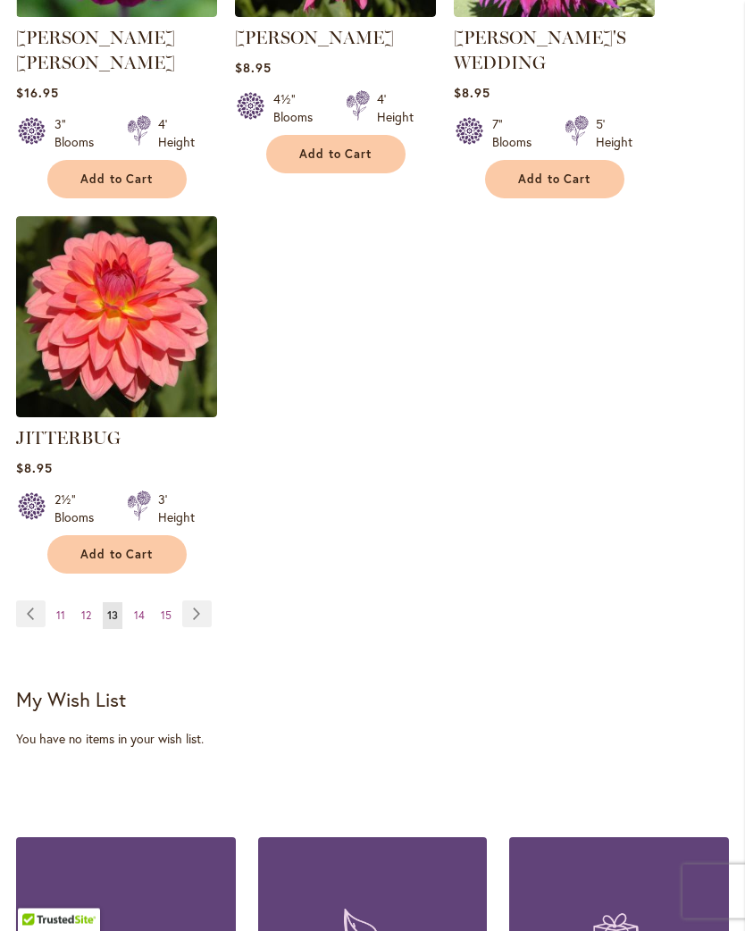
scroll to position [2506, 0]
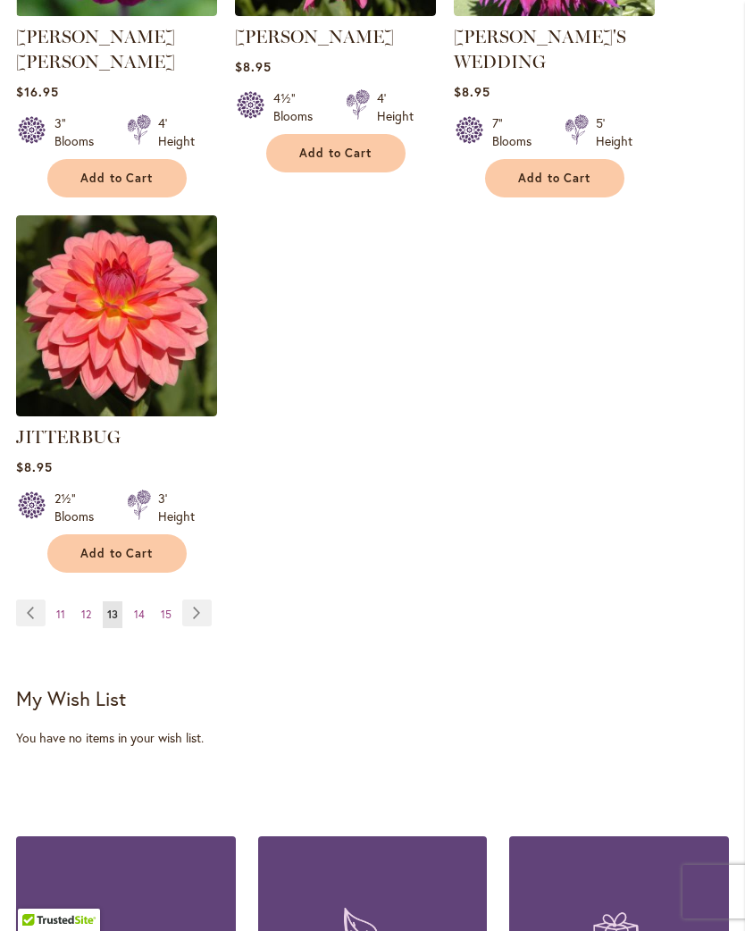
click at [81, 607] on span "12" at bounding box center [86, 613] width 10 height 13
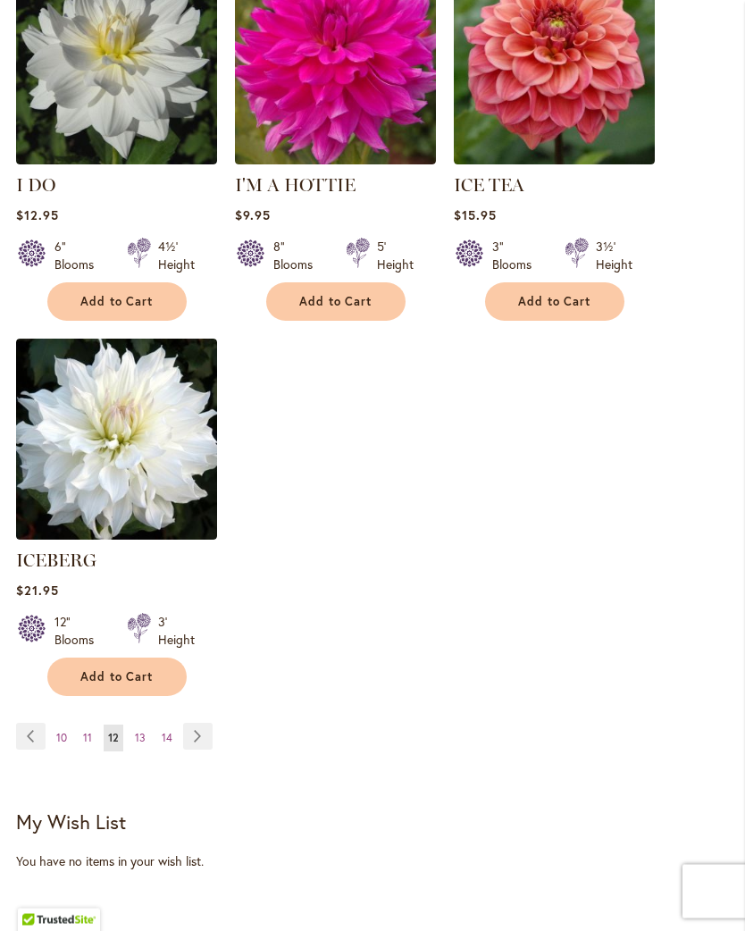
scroll to position [2292, 0]
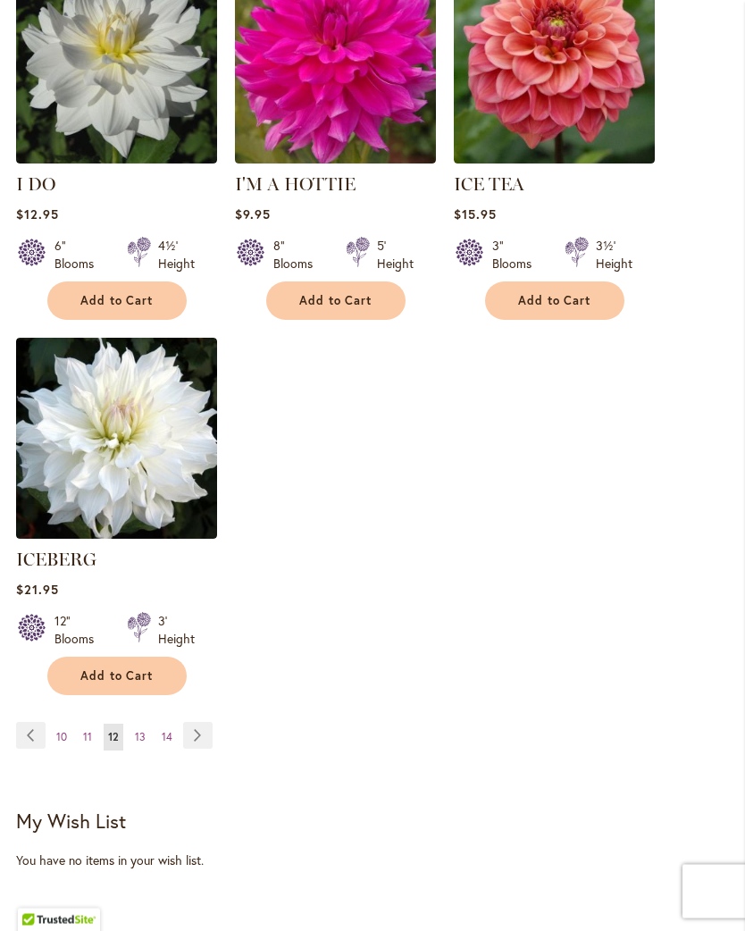
click at [89, 731] on span "11" at bounding box center [87, 737] width 9 height 13
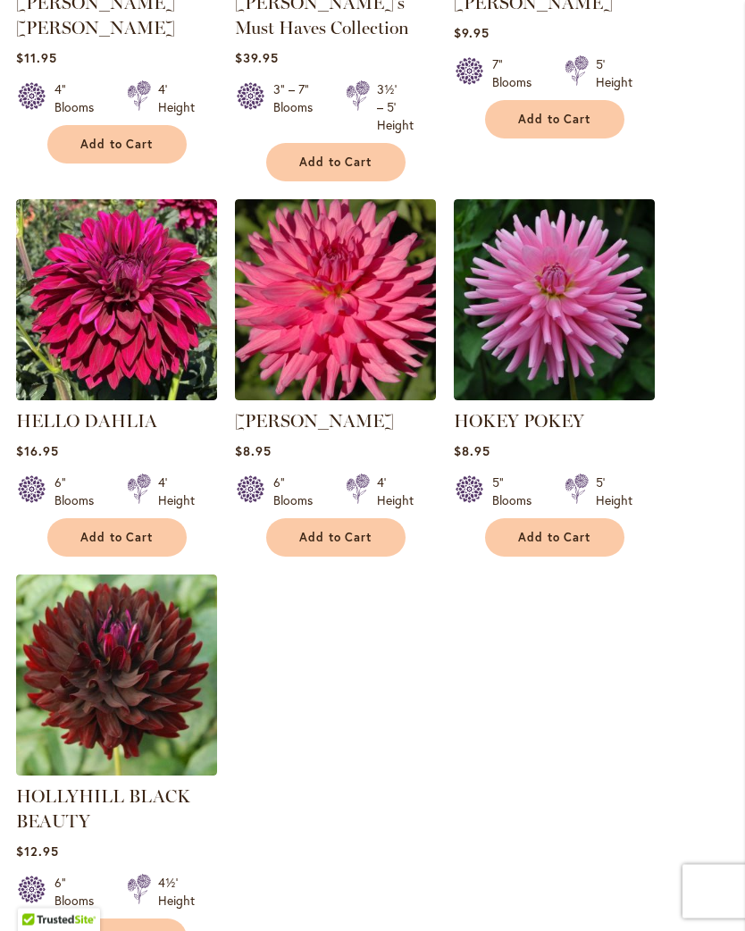
scroll to position [2100, 0]
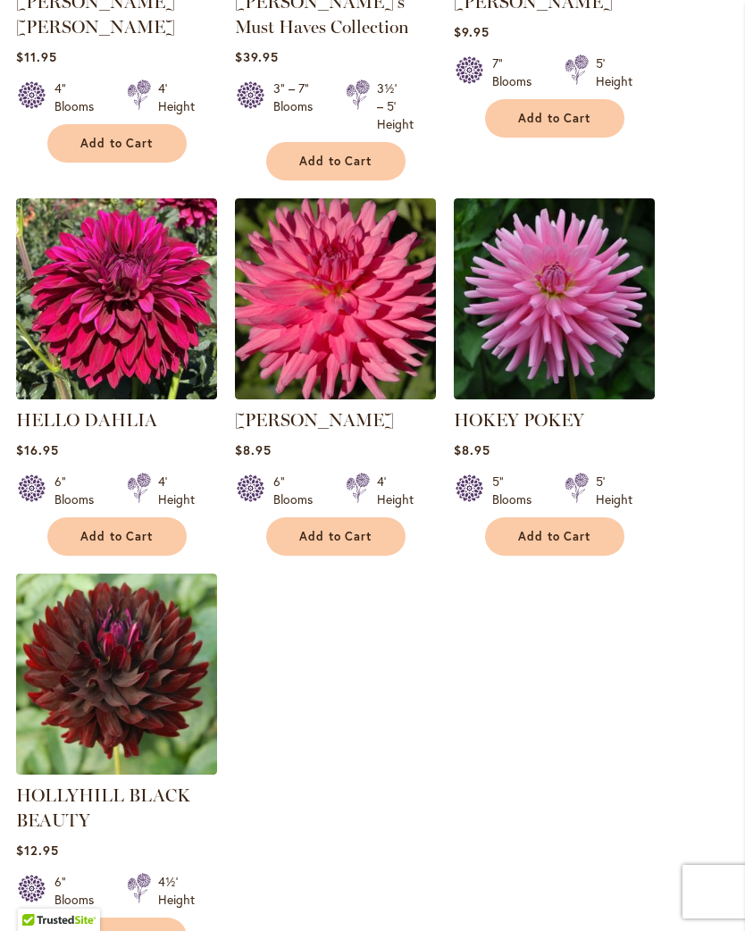
click at [569, 544] on span "Add to Cart" at bounding box center [554, 536] width 73 height 15
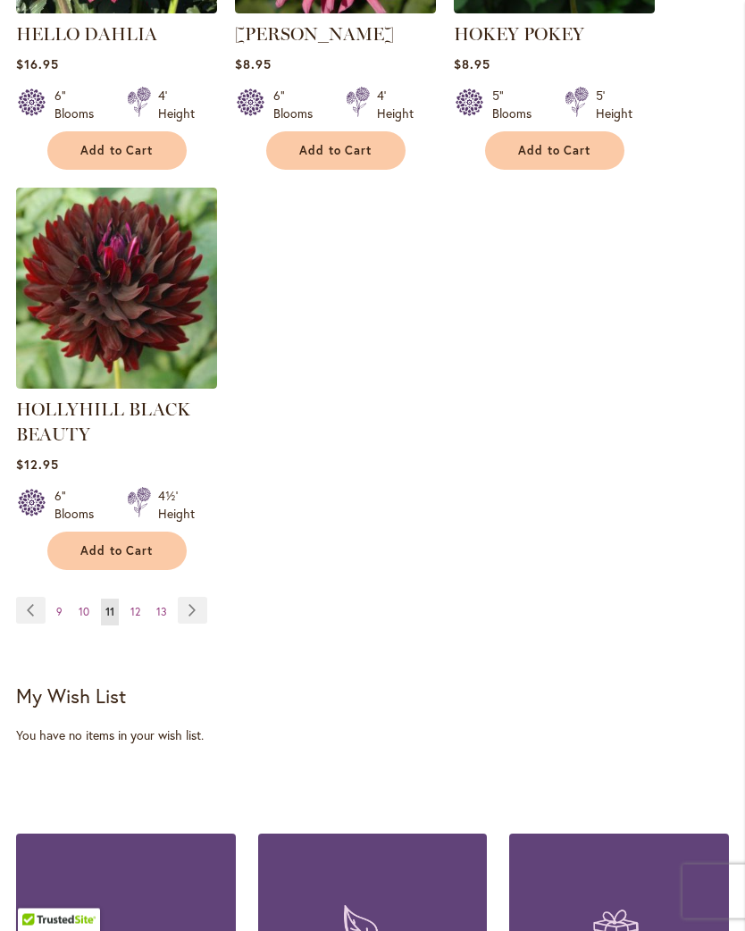
scroll to position [2534, 0]
click at [83, 618] on span "10" at bounding box center [84, 611] width 11 height 13
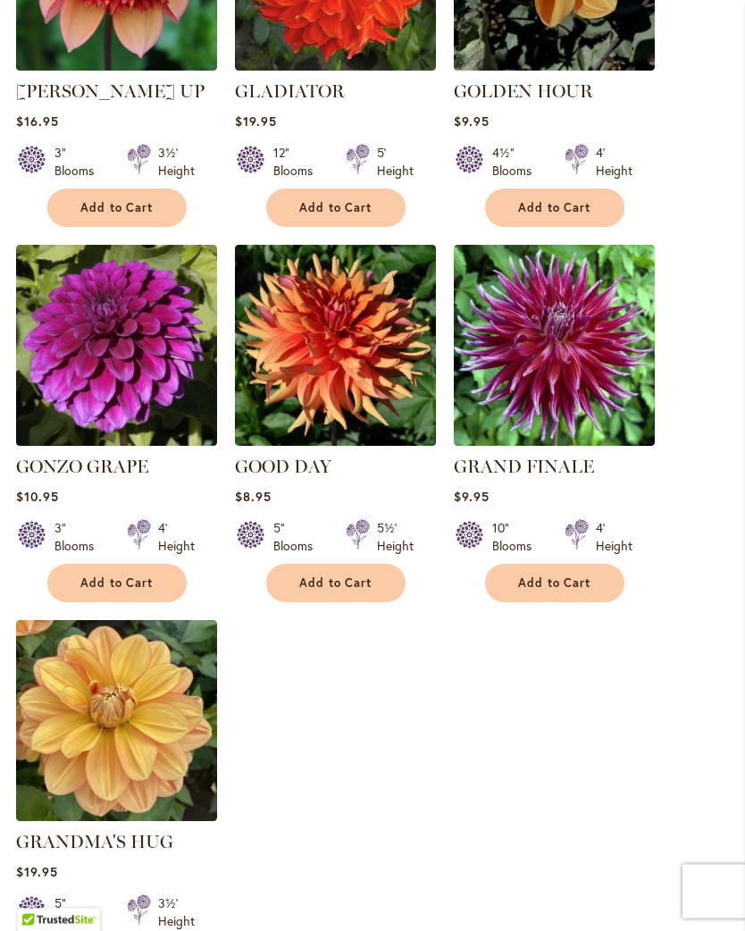
scroll to position [2012, 0]
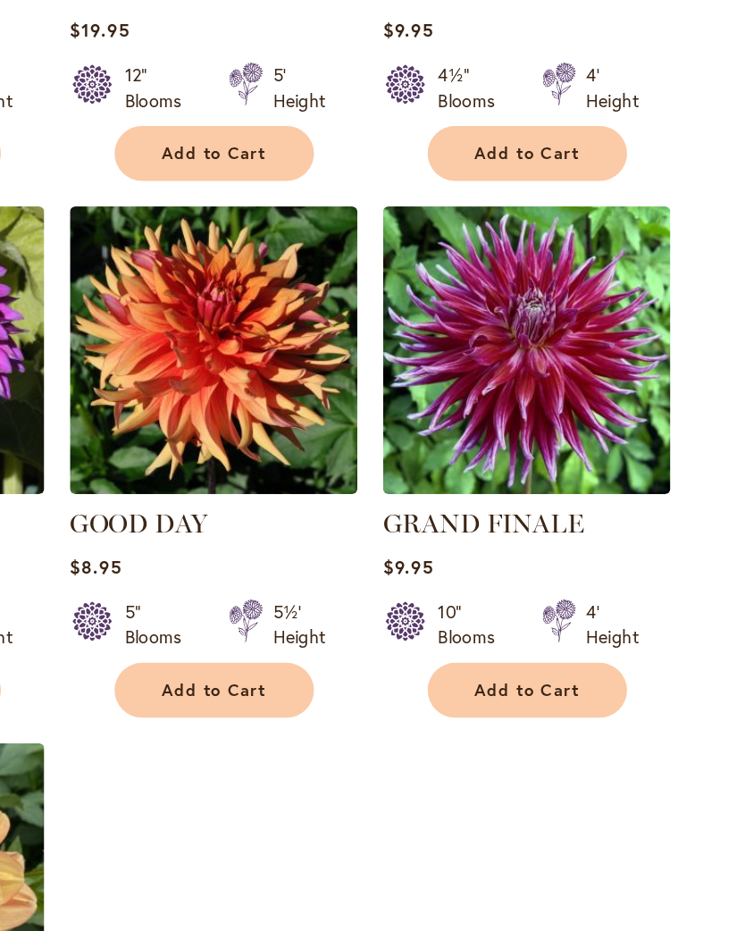
click at [299, 574] on span "Add to Cart" at bounding box center [335, 581] width 73 height 15
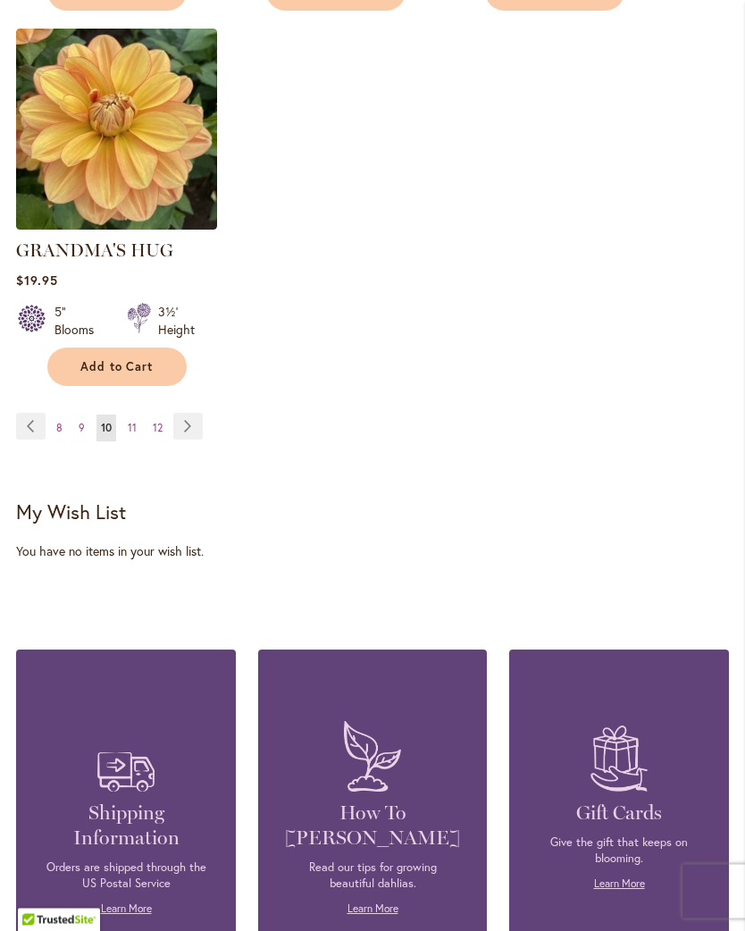
scroll to position [2650, 0]
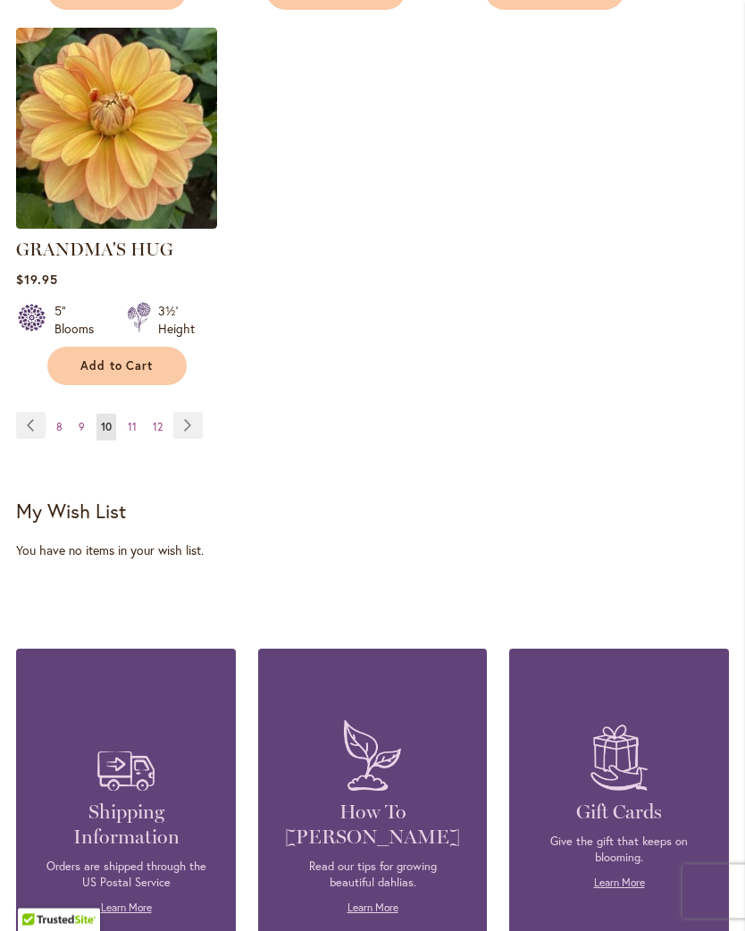
click at [85, 421] on link "Page 9" at bounding box center [81, 428] width 15 height 27
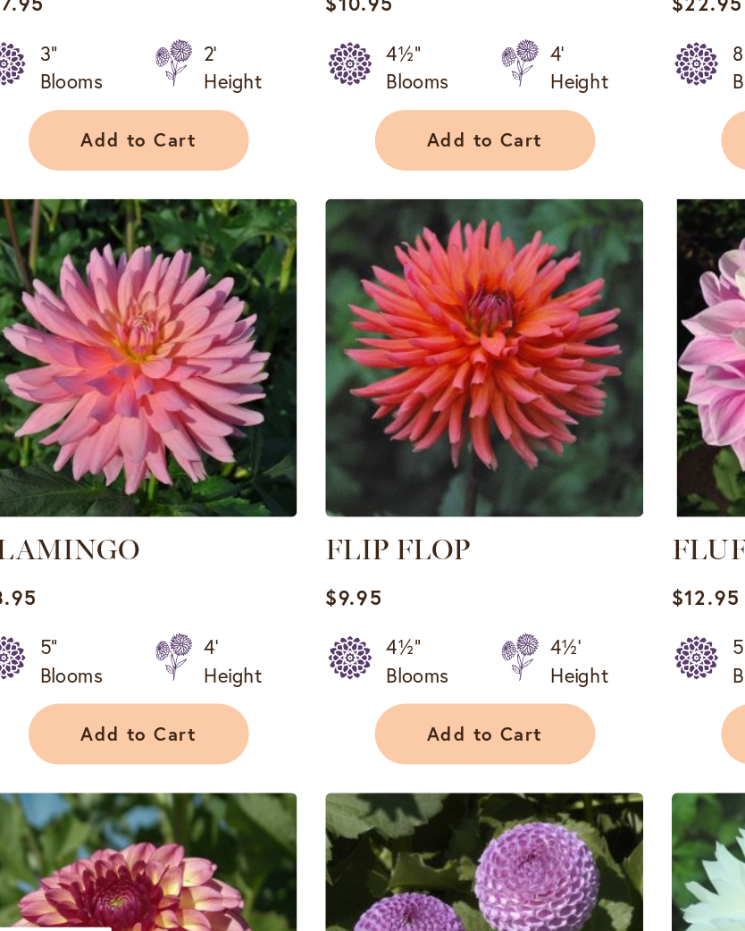
scroll to position [682, 0]
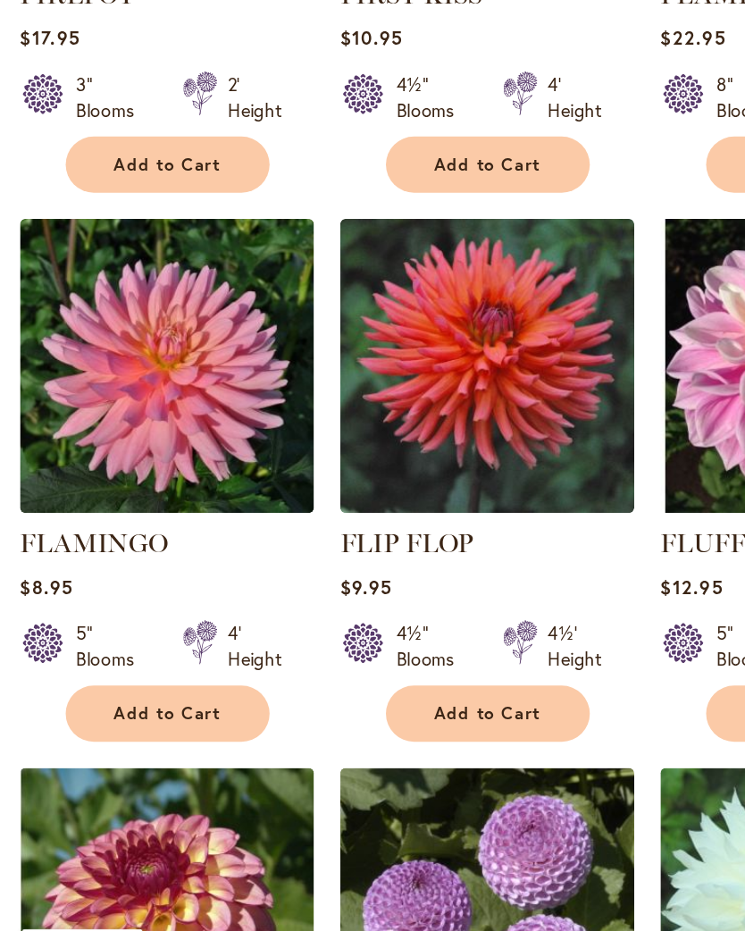
click at [349, 754] on span "Add to Cart" at bounding box center [335, 761] width 73 height 15
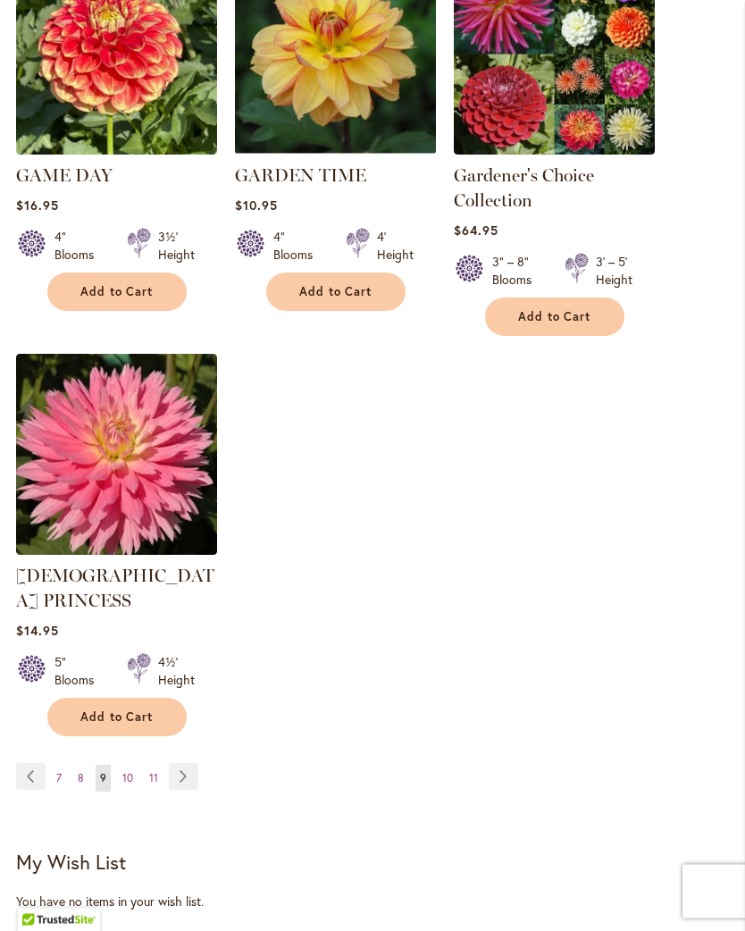
scroll to position [2400, 0]
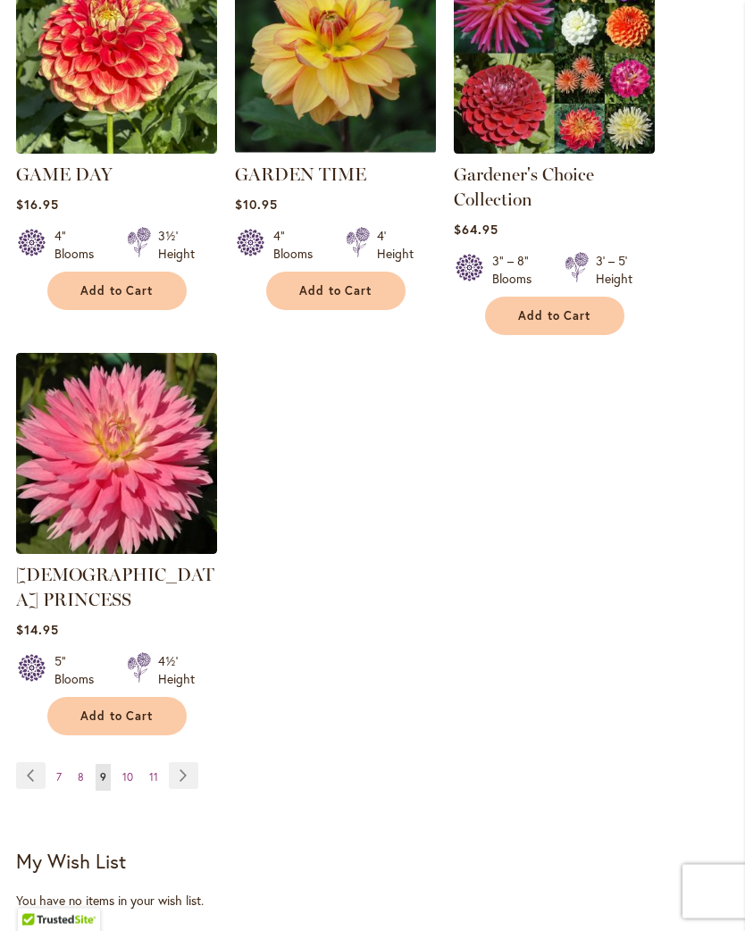
click at [83, 771] on span "8" at bounding box center [81, 777] width 6 height 13
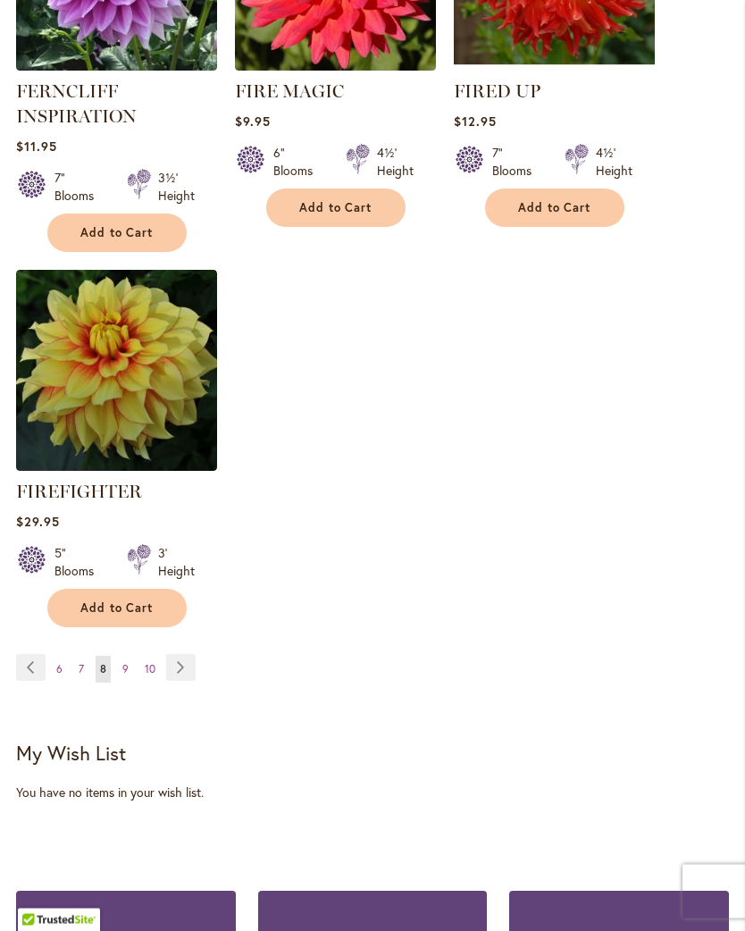
scroll to position [2422, 0]
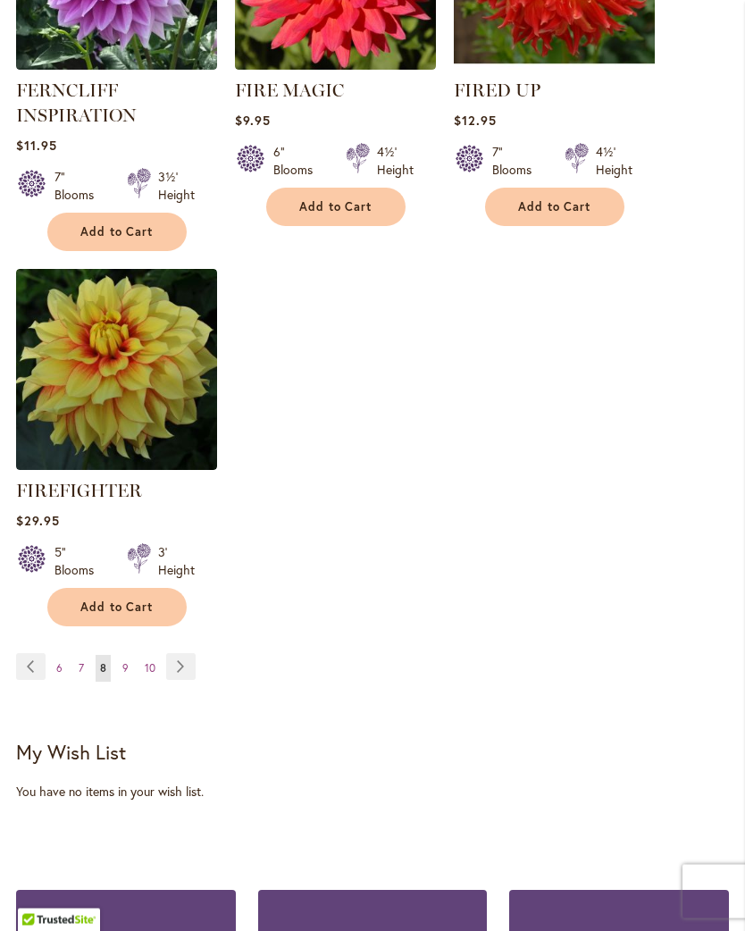
click at [80, 675] on span "7" at bounding box center [81, 668] width 5 height 13
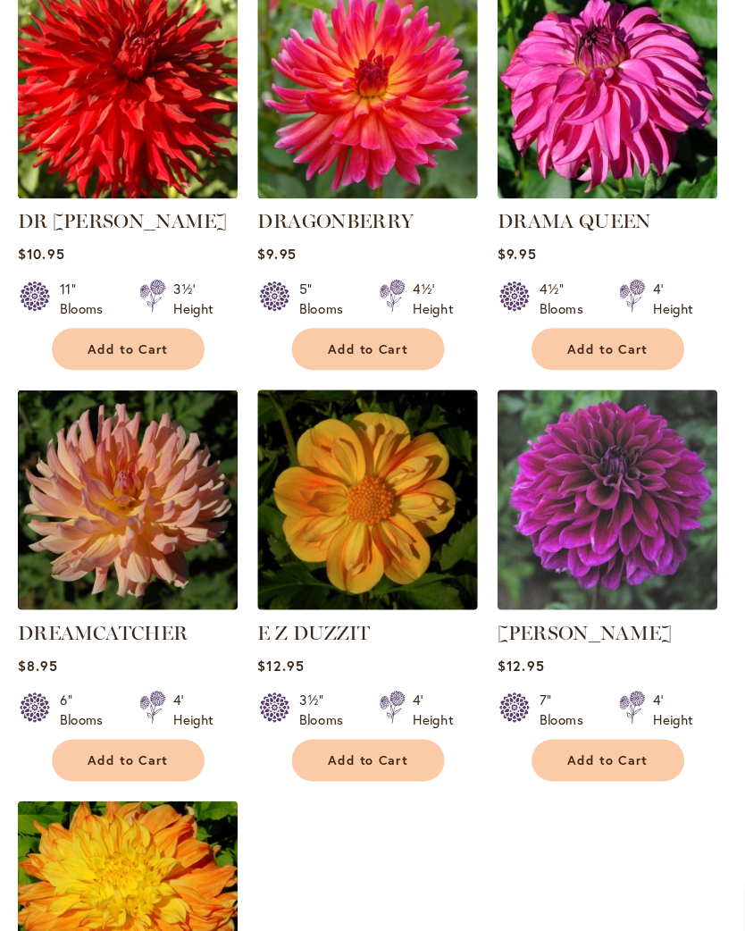
scroll to position [1844, 0]
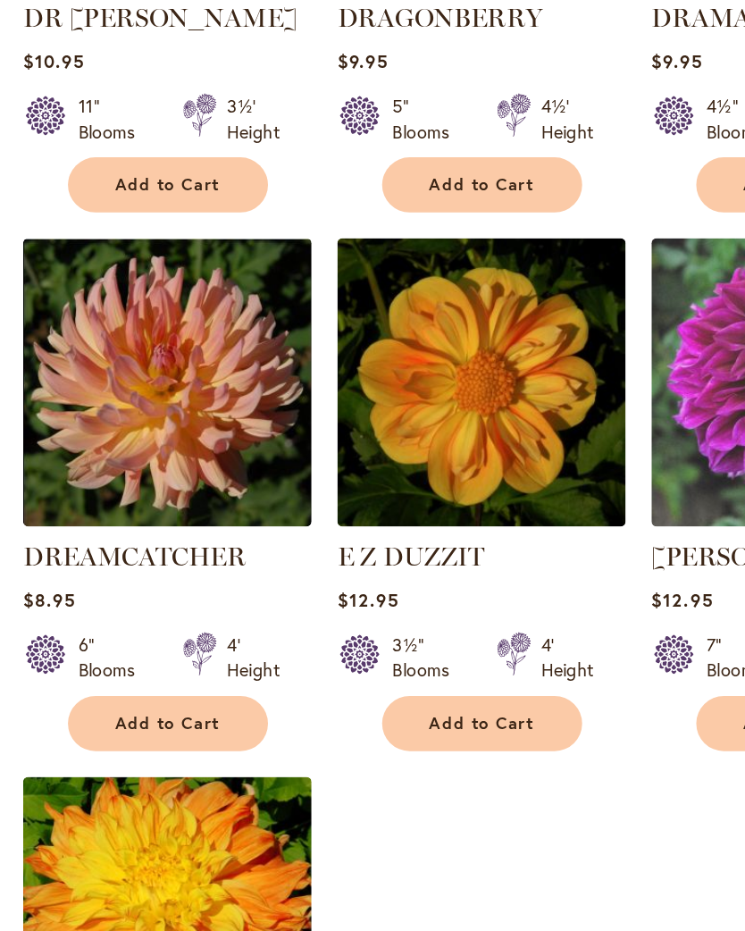
click at [138, 742] on span "Add to Cart" at bounding box center [116, 749] width 73 height 15
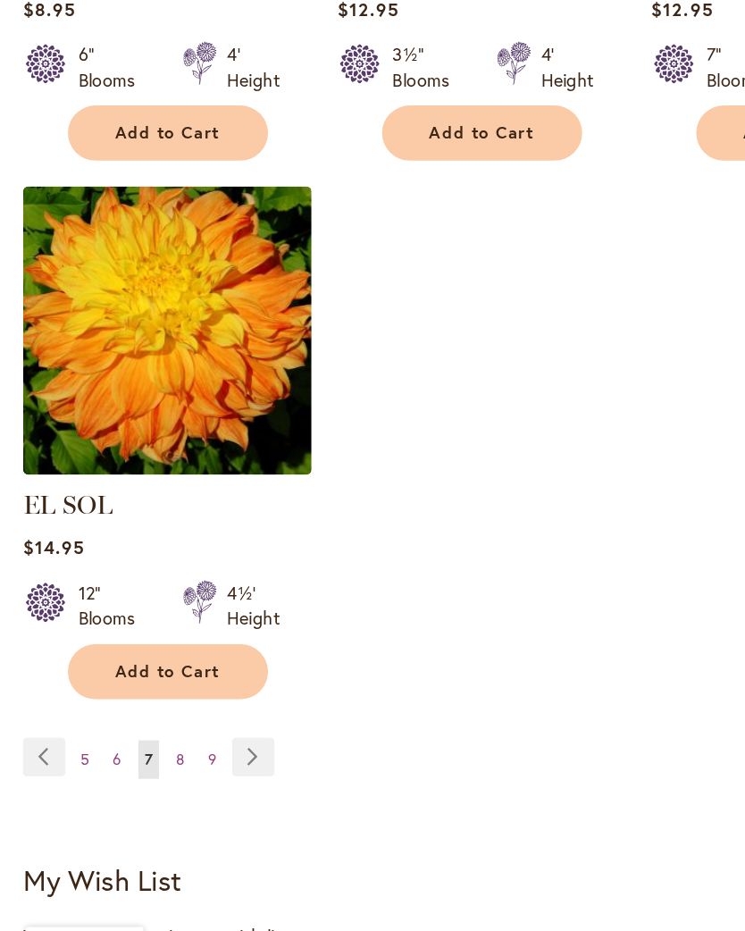
scroll to position [2295, 0]
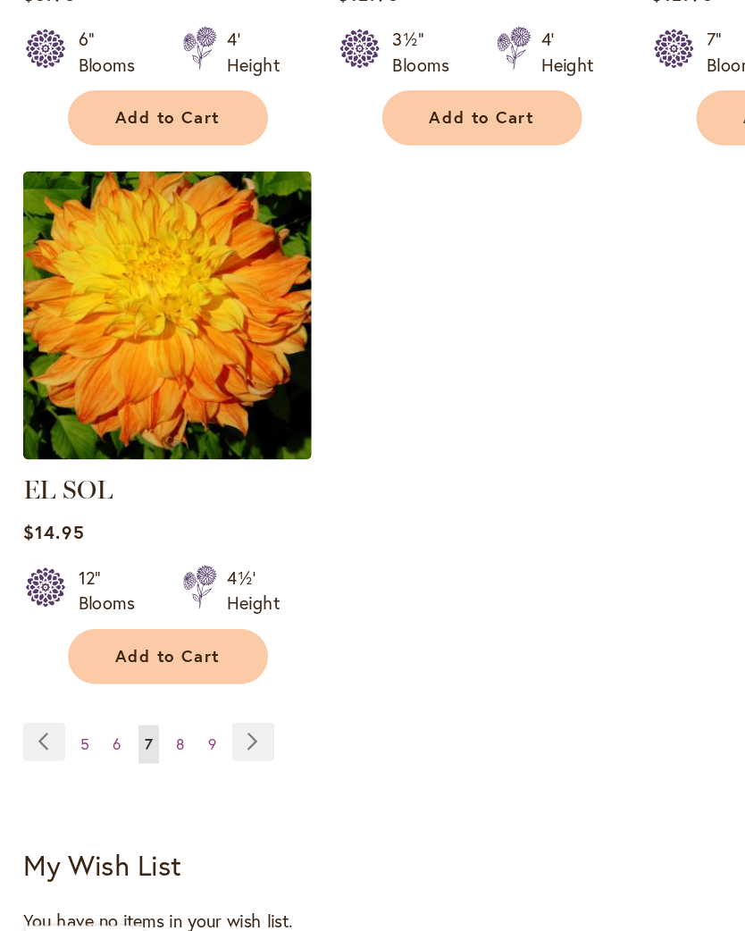
click at [84, 775] on span "6" at bounding box center [82, 781] width 6 height 13
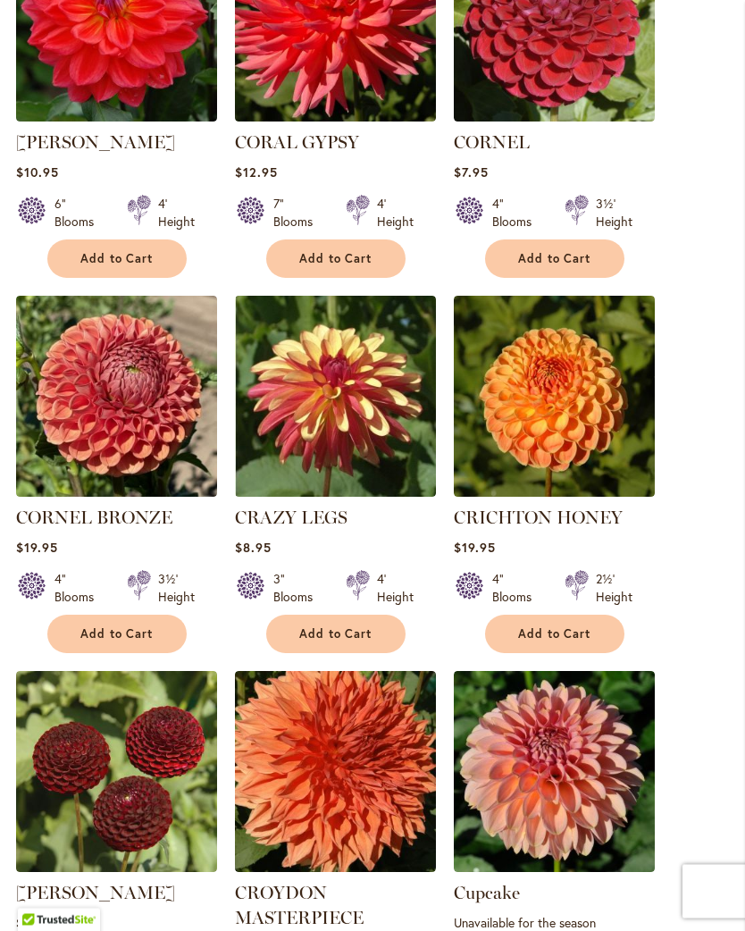
scroll to position [810, 0]
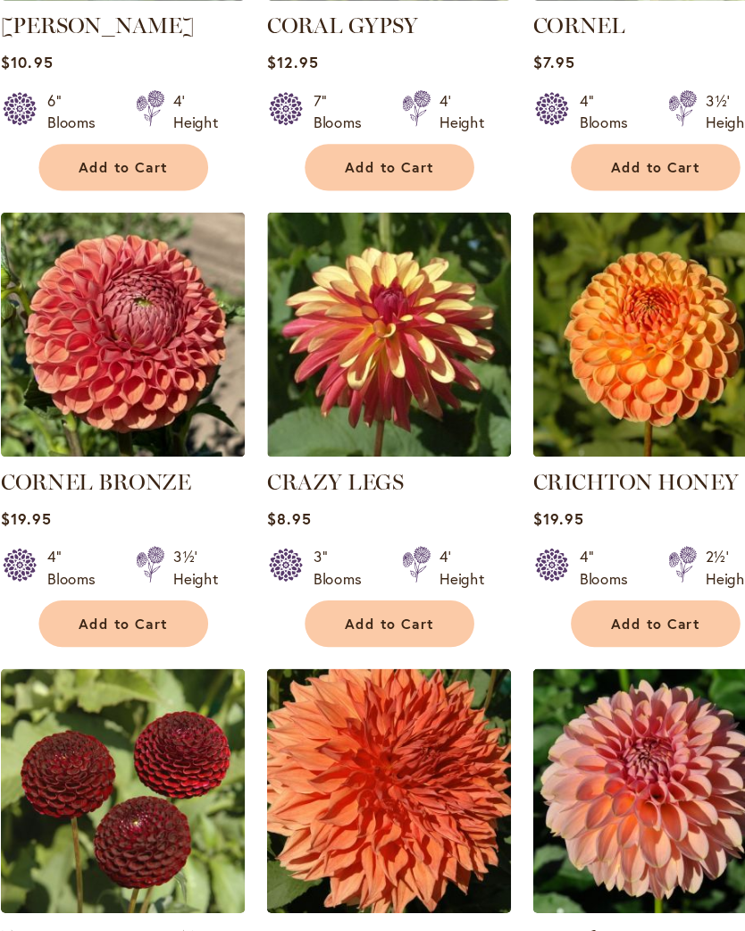
click at [325, 625] on span "Add to Cart" at bounding box center [335, 632] width 73 height 15
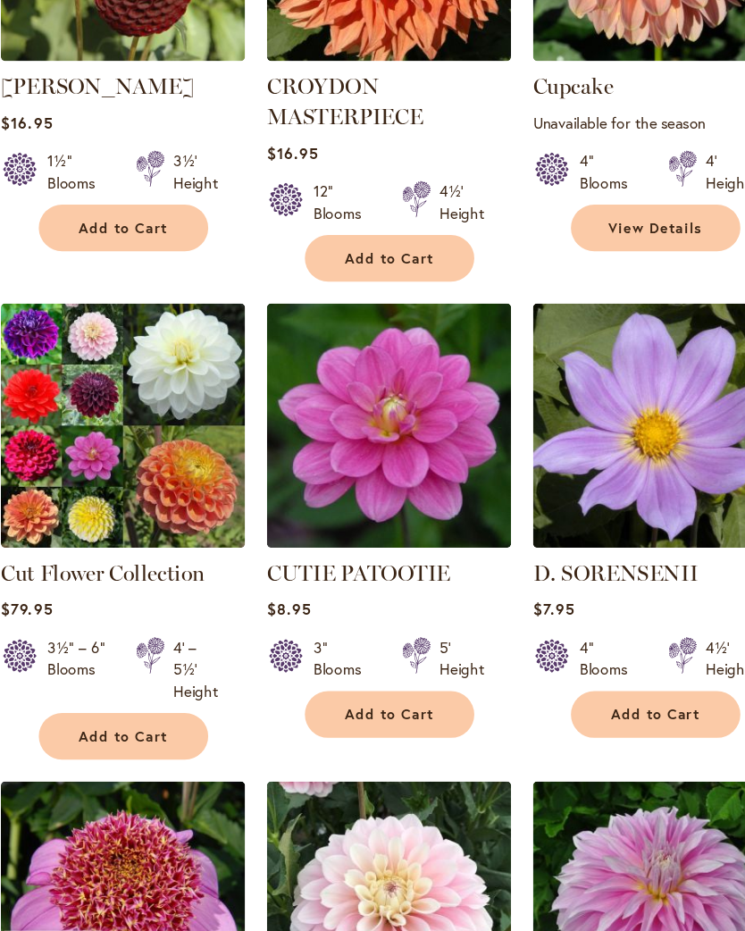
scroll to position [1537, 0]
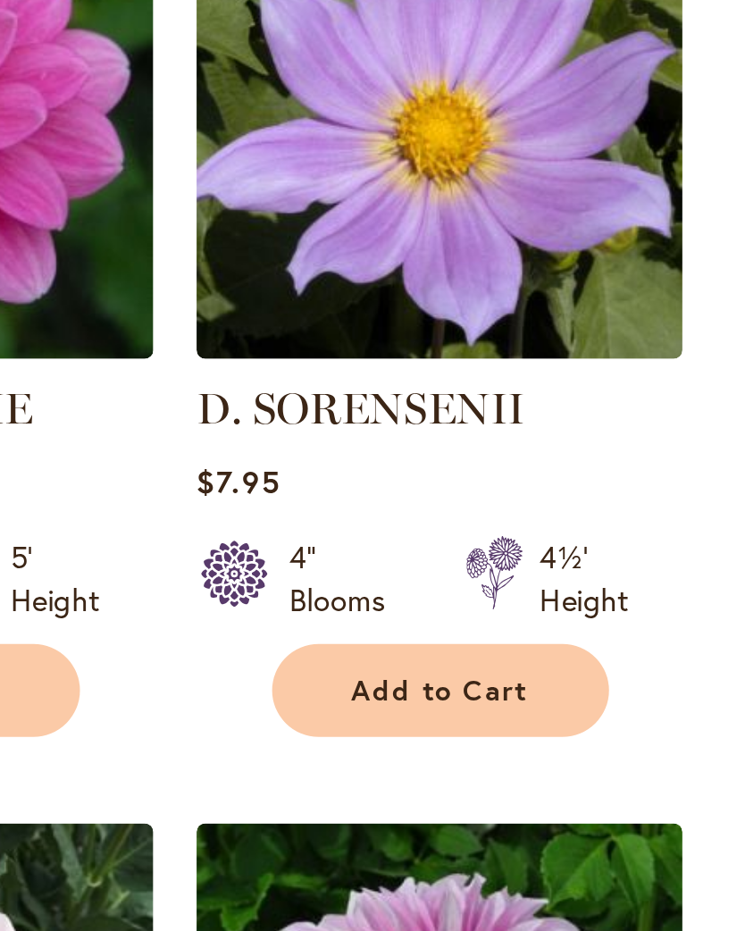
click at [518, 722] on span "Add to Cart" at bounding box center [554, 729] width 73 height 15
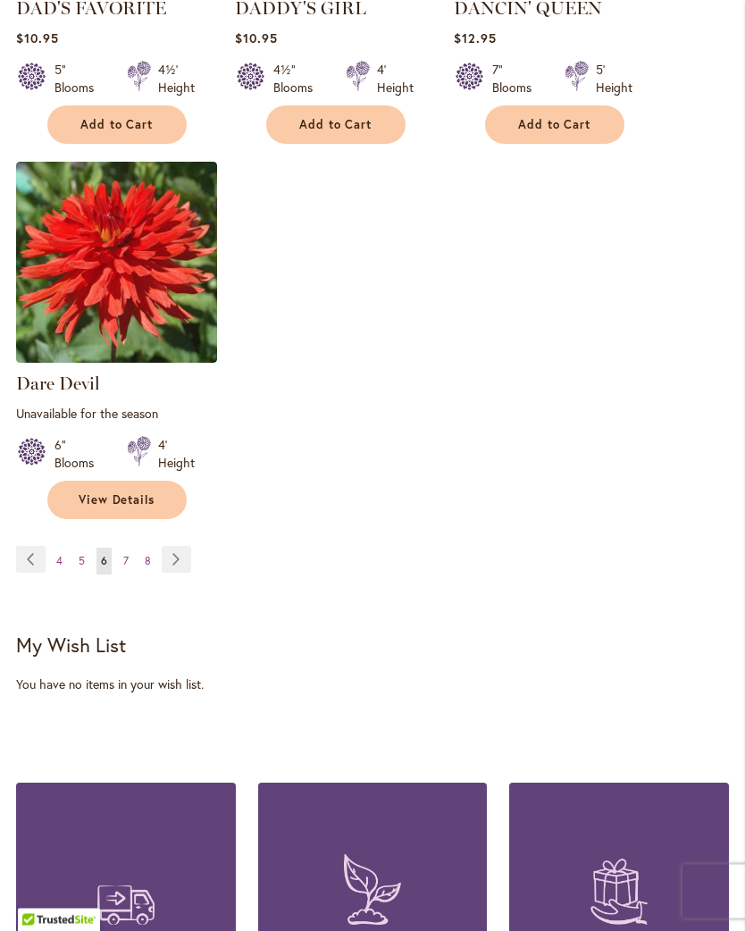
scroll to position [2534, 0]
click at [77, 574] on link "Page 5" at bounding box center [81, 561] width 15 height 27
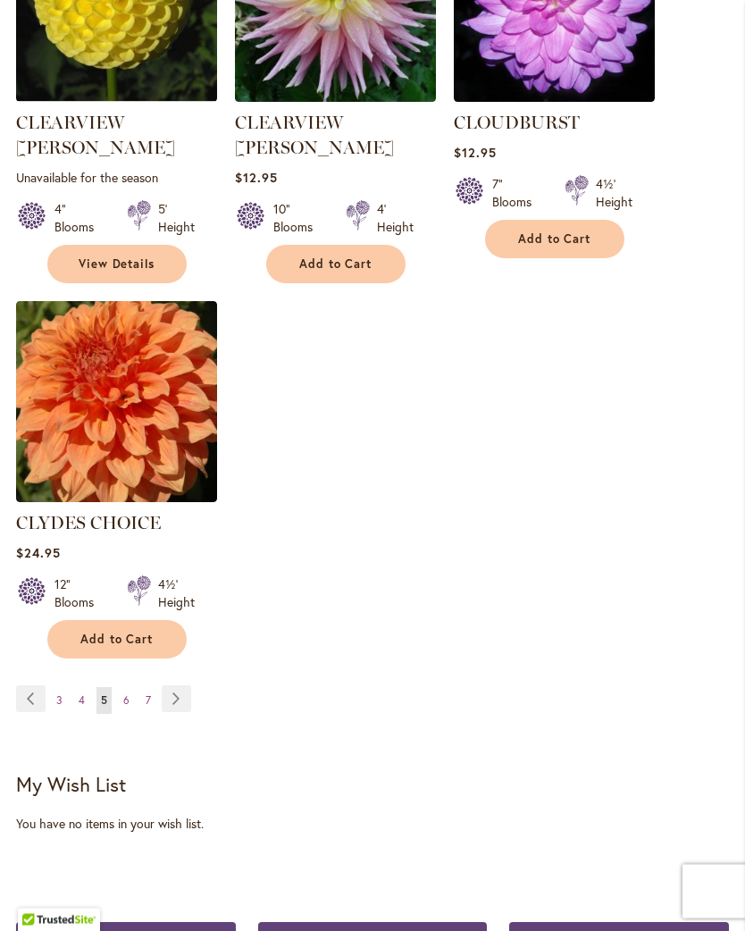
scroll to position [2356, 0]
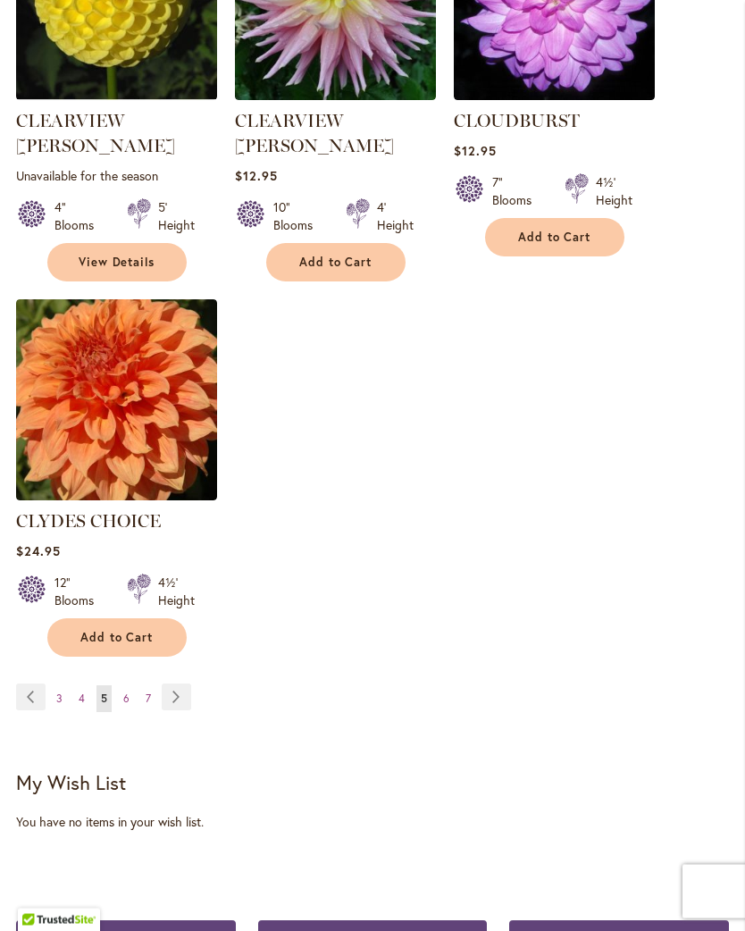
click at [84, 692] on span "4" at bounding box center [82, 698] width 6 height 13
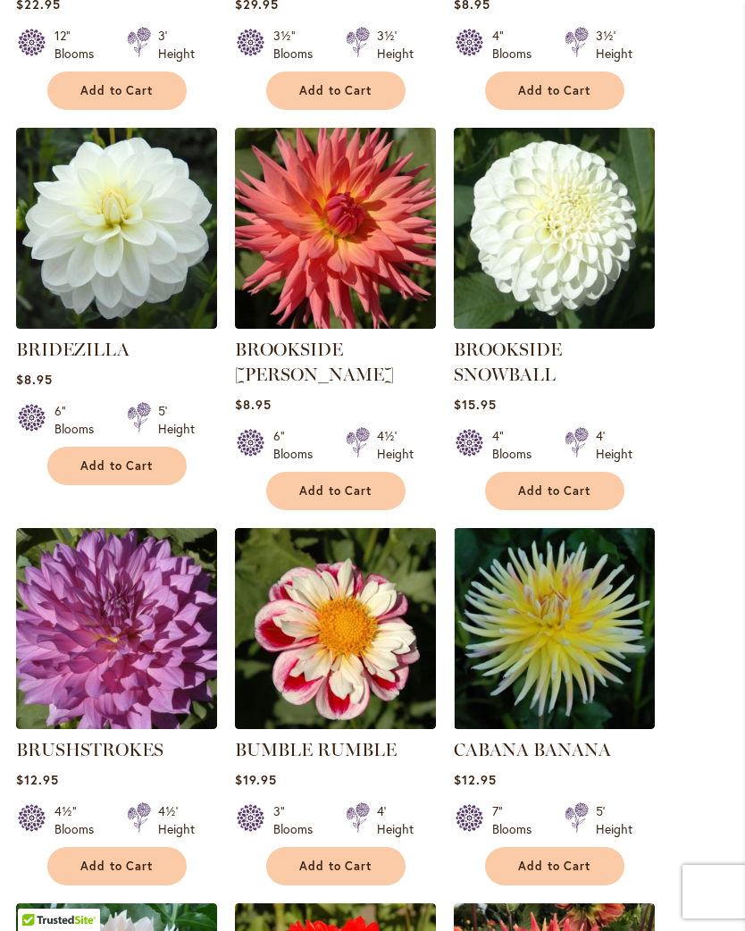
scroll to position [978, 0]
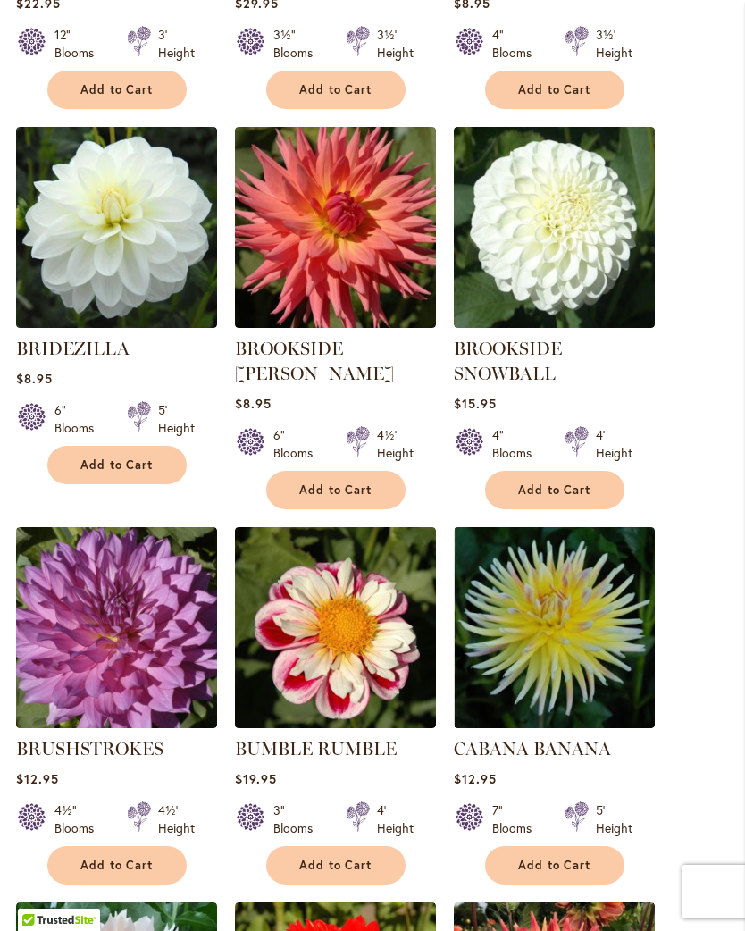
click at [367, 482] on span "Add to Cart" at bounding box center [335, 489] width 73 height 15
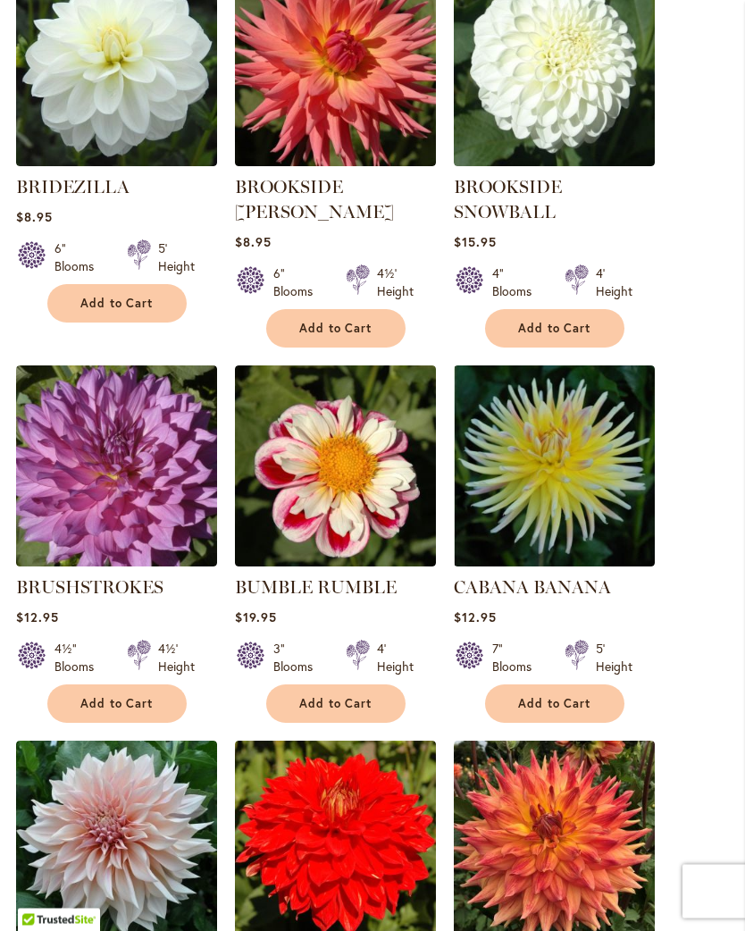
scroll to position [1187, 0]
click at [561, 711] on span "Add to Cart" at bounding box center [554, 703] width 73 height 15
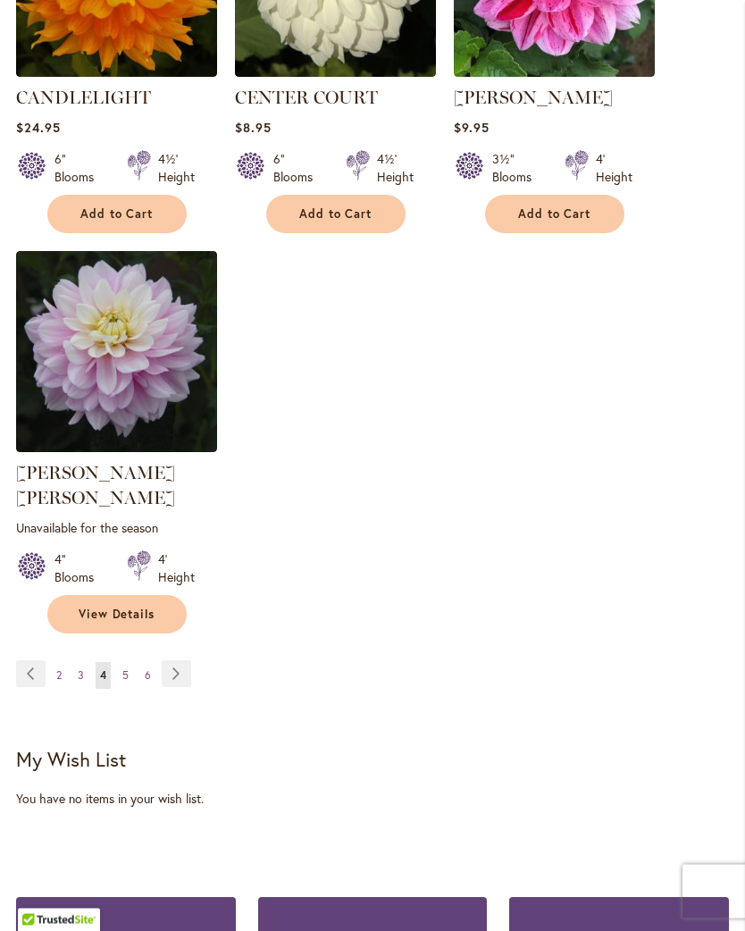
scroll to position [2427, 0]
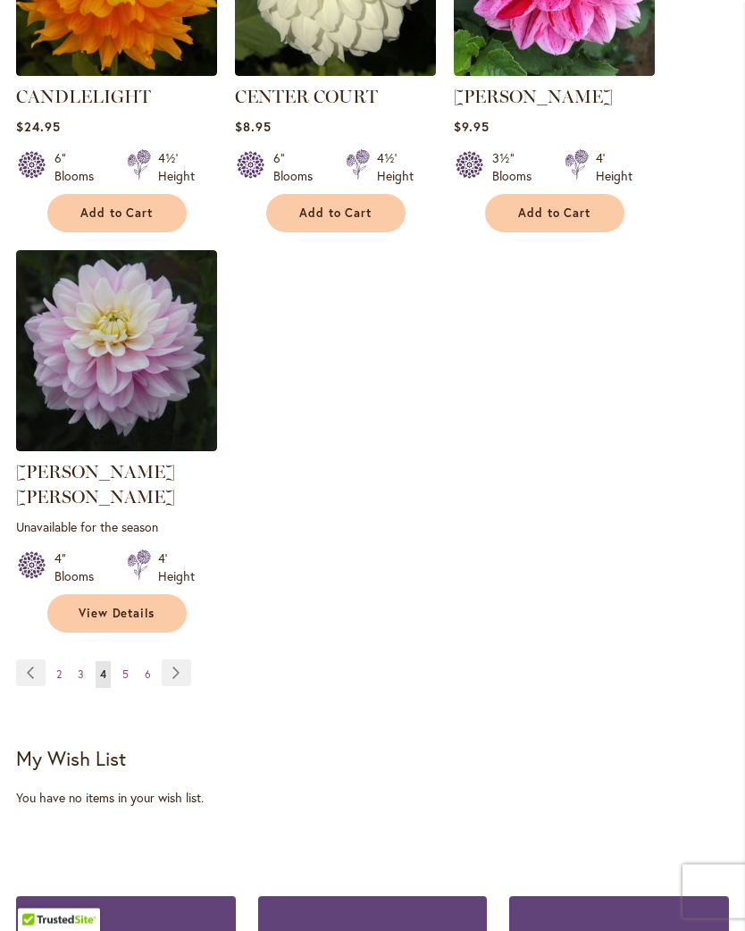
click at [76, 665] on link "Page 3" at bounding box center [80, 675] width 15 height 27
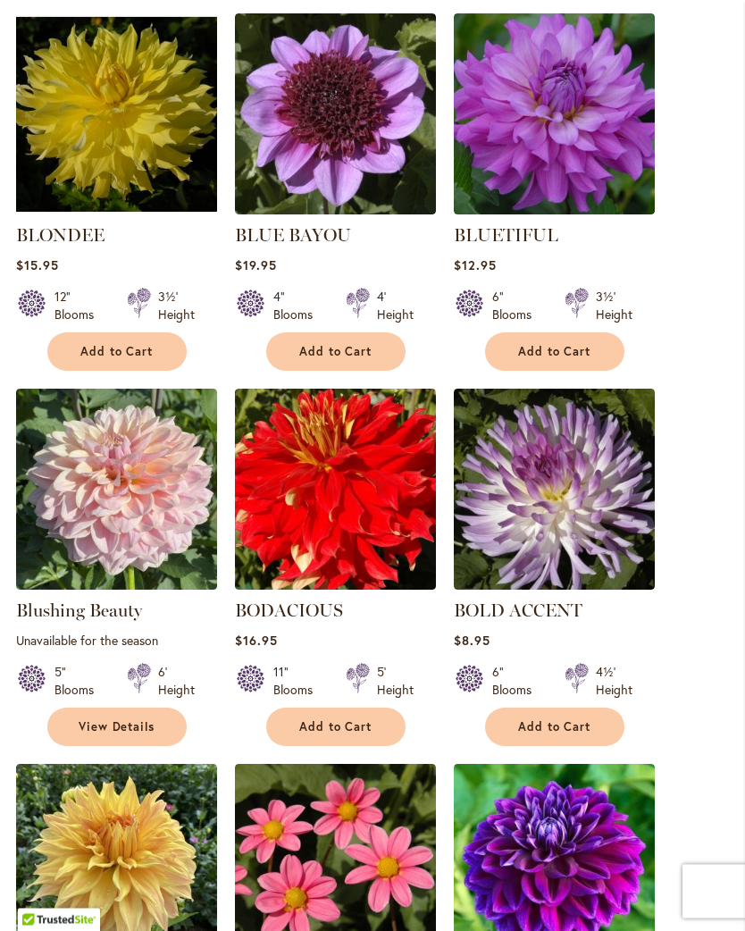
scroll to position [1467, 0]
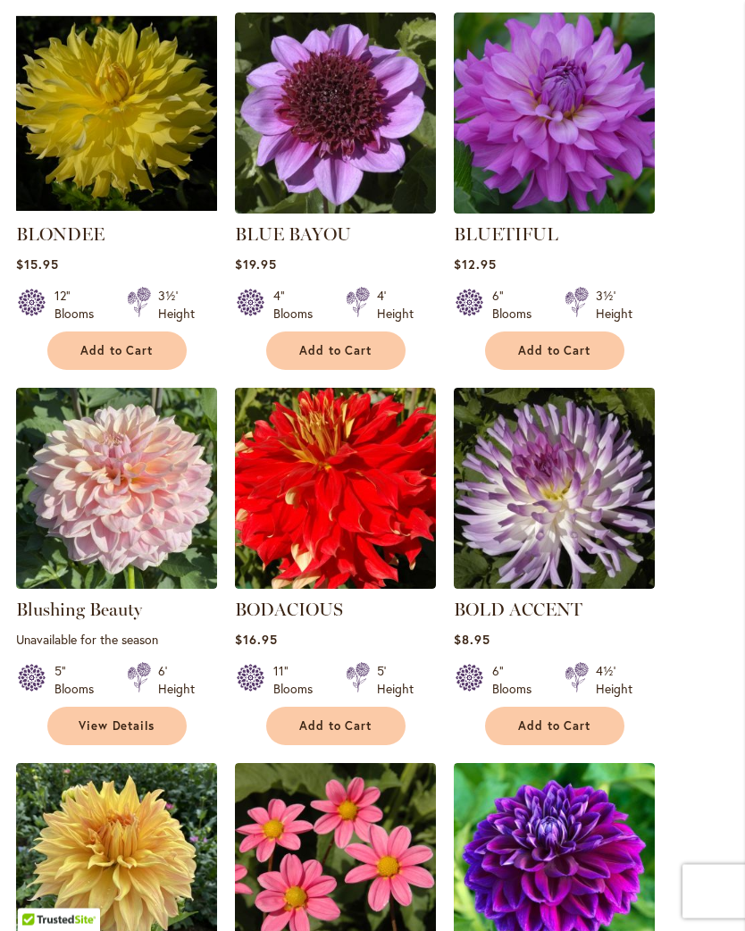
click at [575, 734] on span "Add to Cart" at bounding box center [554, 726] width 73 height 15
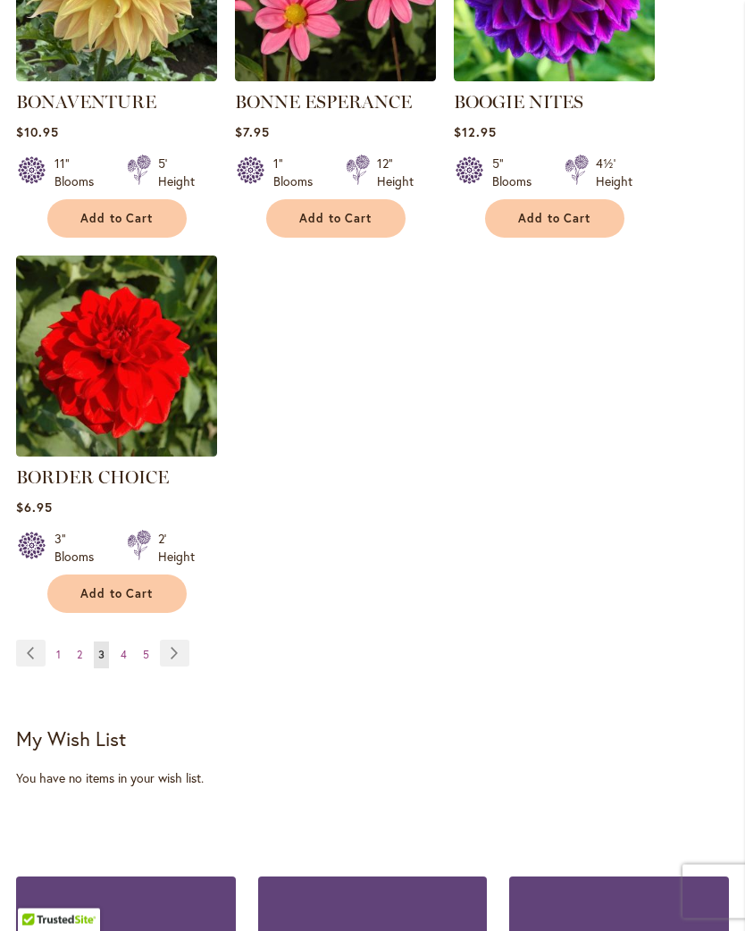
scroll to position [2398, 0]
click at [80, 661] on span "2" at bounding box center [79, 654] width 5 height 13
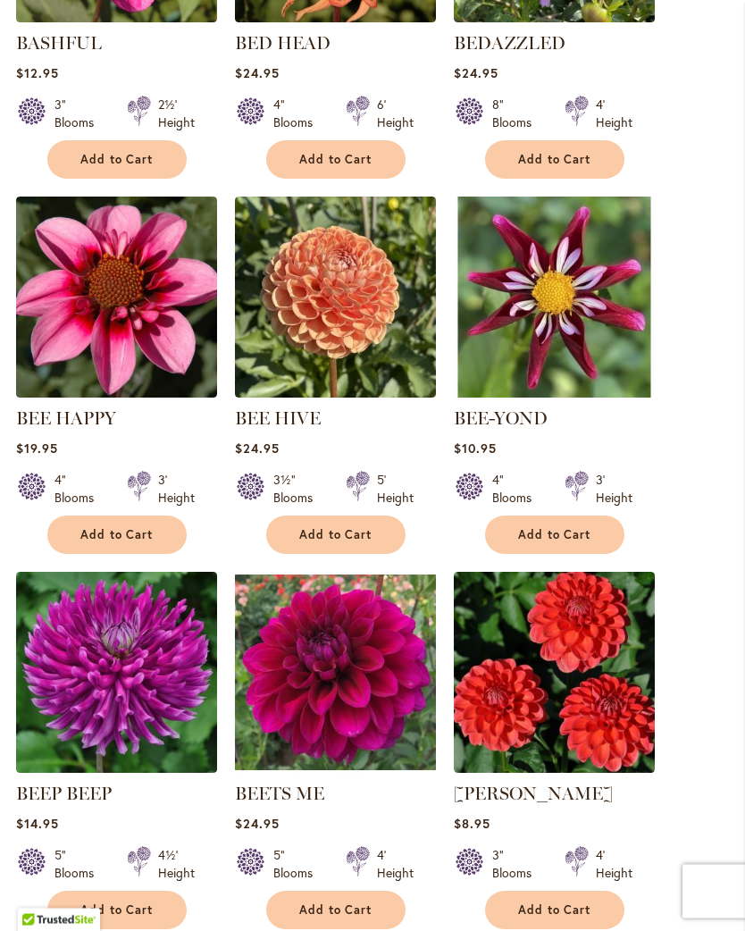
scroll to position [1661, 0]
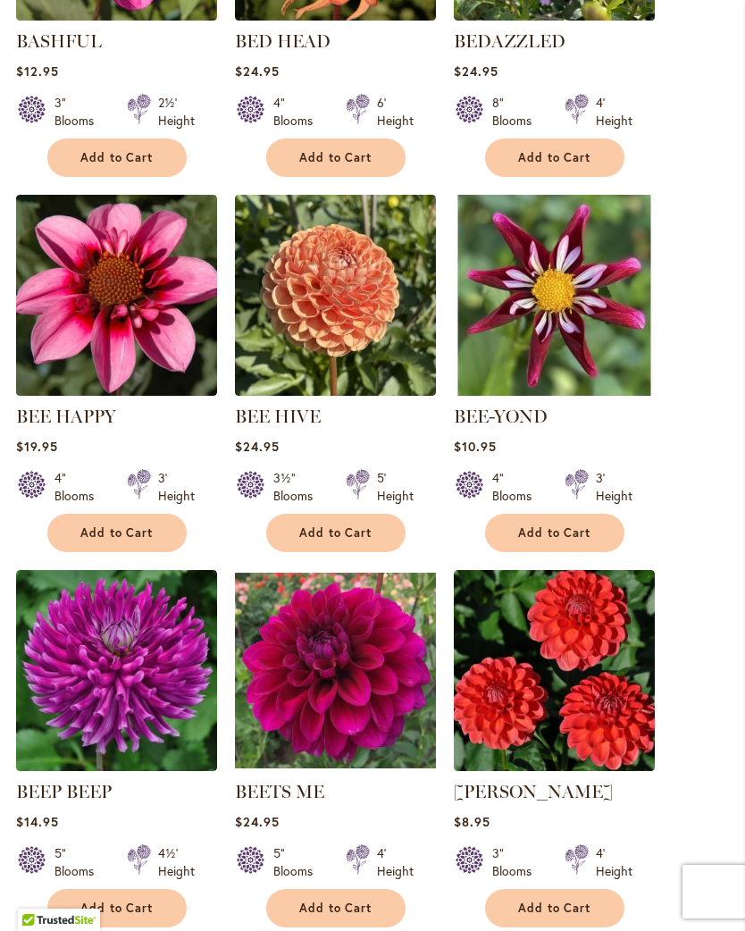
click at [555, 540] on span "Add to Cart" at bounding box center [554, 532] width 73 height 15
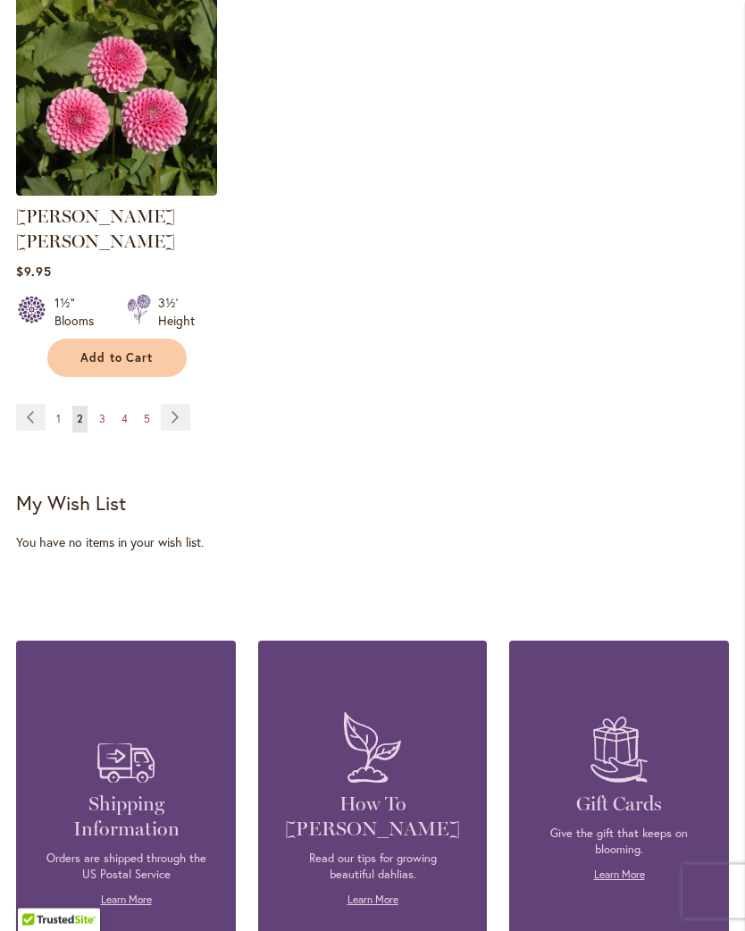
scroll to position [2660, 0]
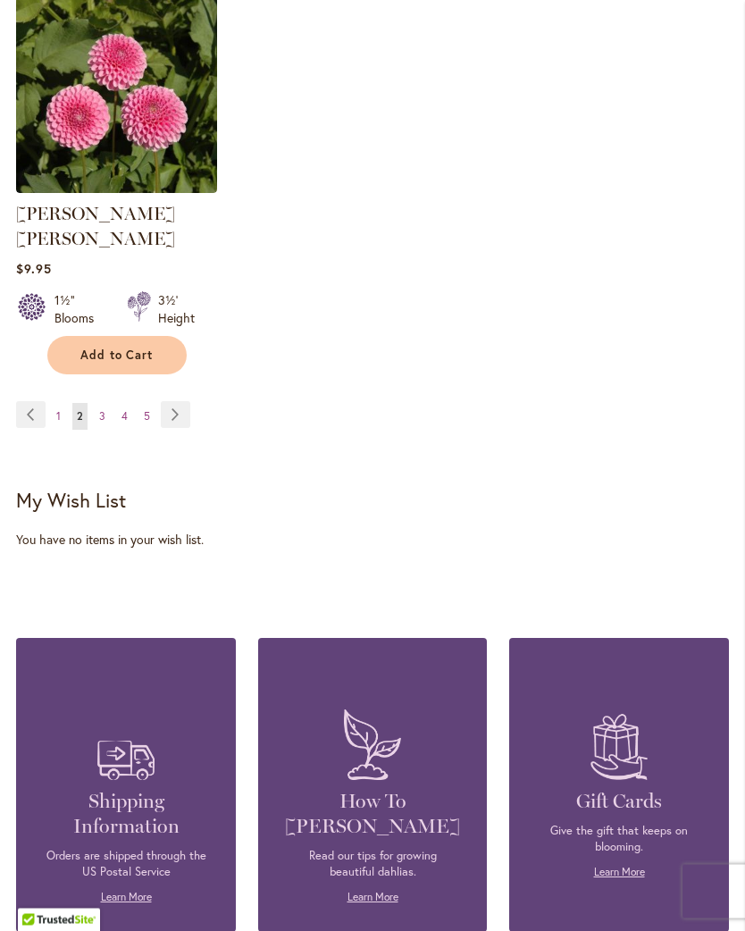
click at [62, 414] on link "Page 1" at bounding box center [58, 417] width 13 height 27
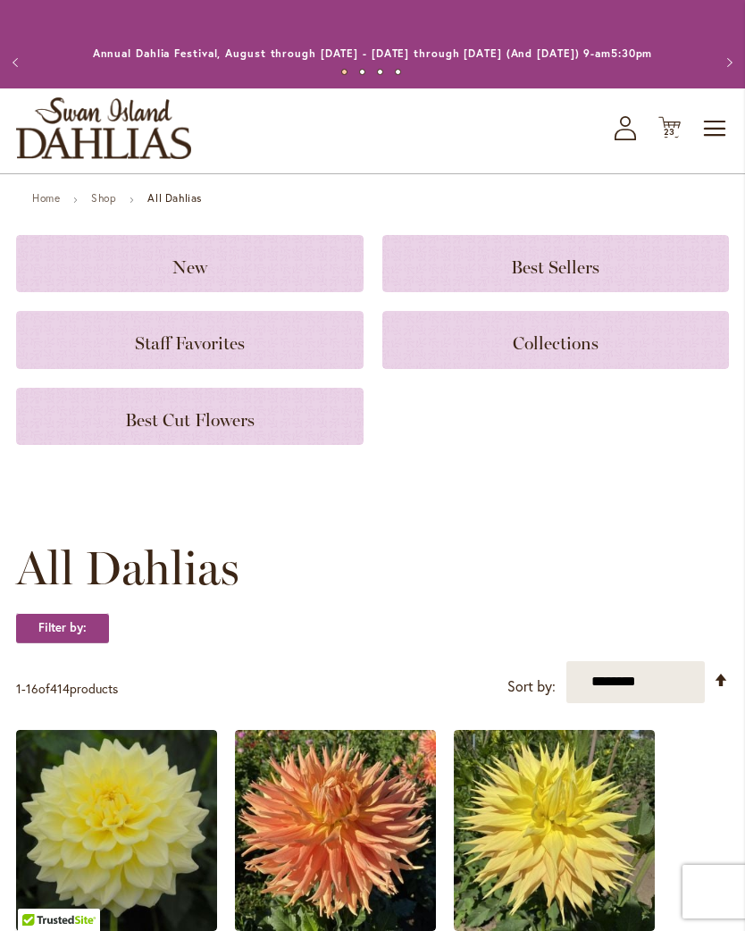
click at [675, 138] on span "23" at bounding box center [670, 132] width 13 height 12
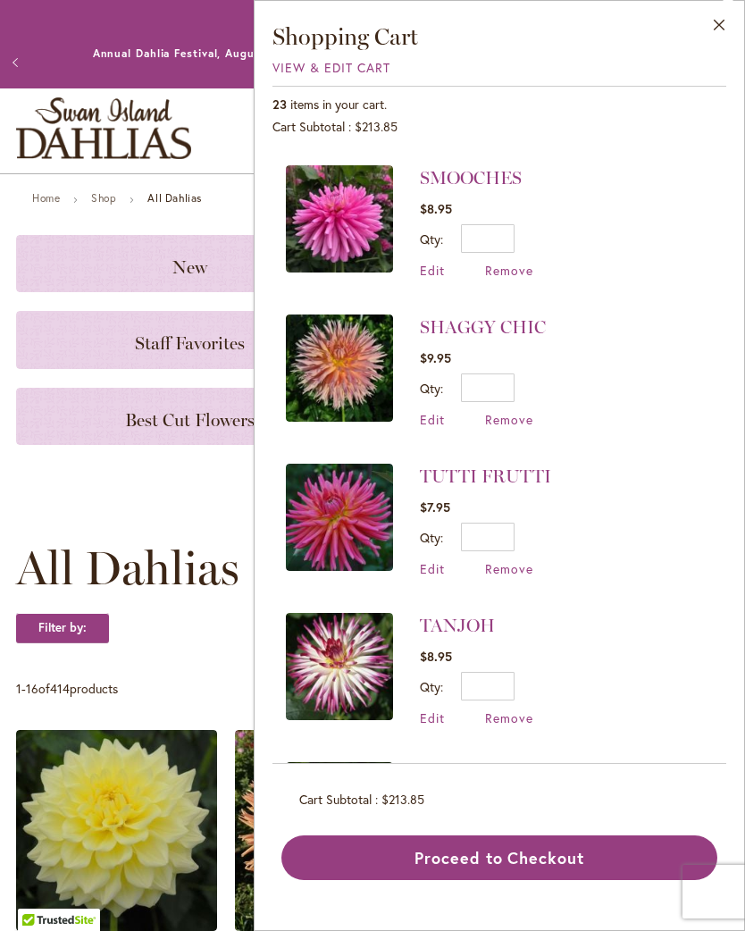
scroll to position [2720, 0]
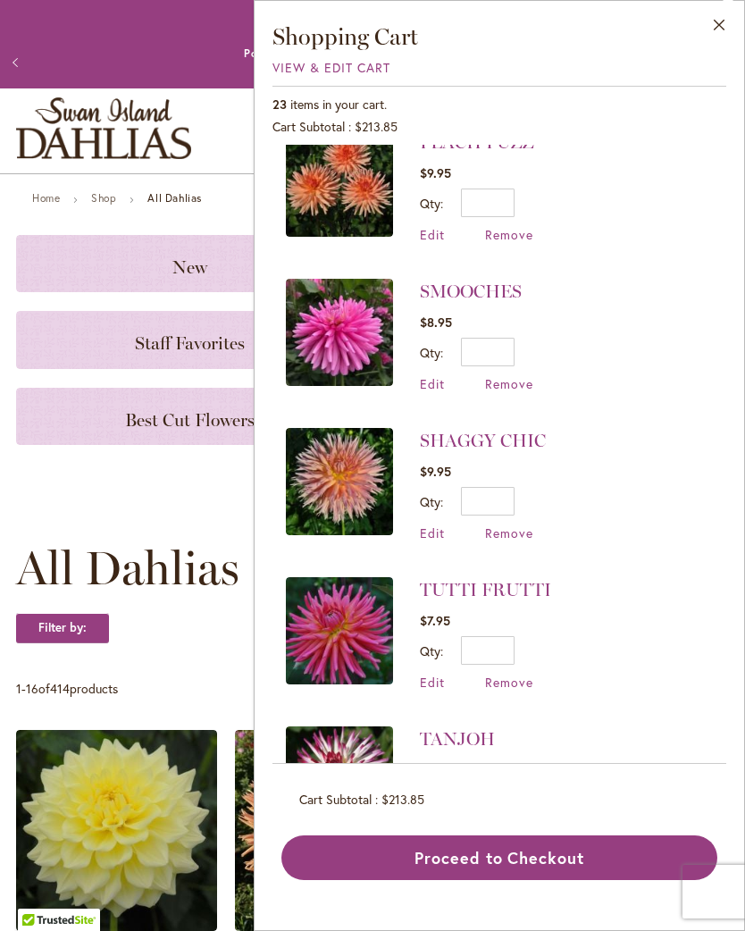
click at [679, 500] on li "SHAGGY CHIC $9.95 Qty * Update Edit Remove" at bounding box center [499, 484] width 427 height 149
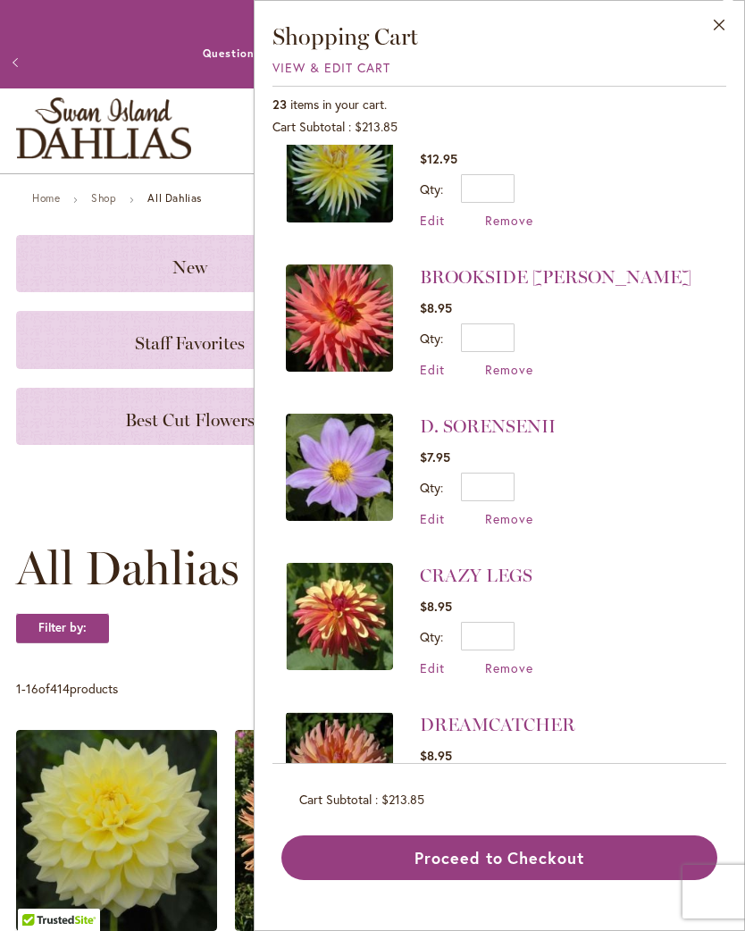
scroll to position [340, 0]
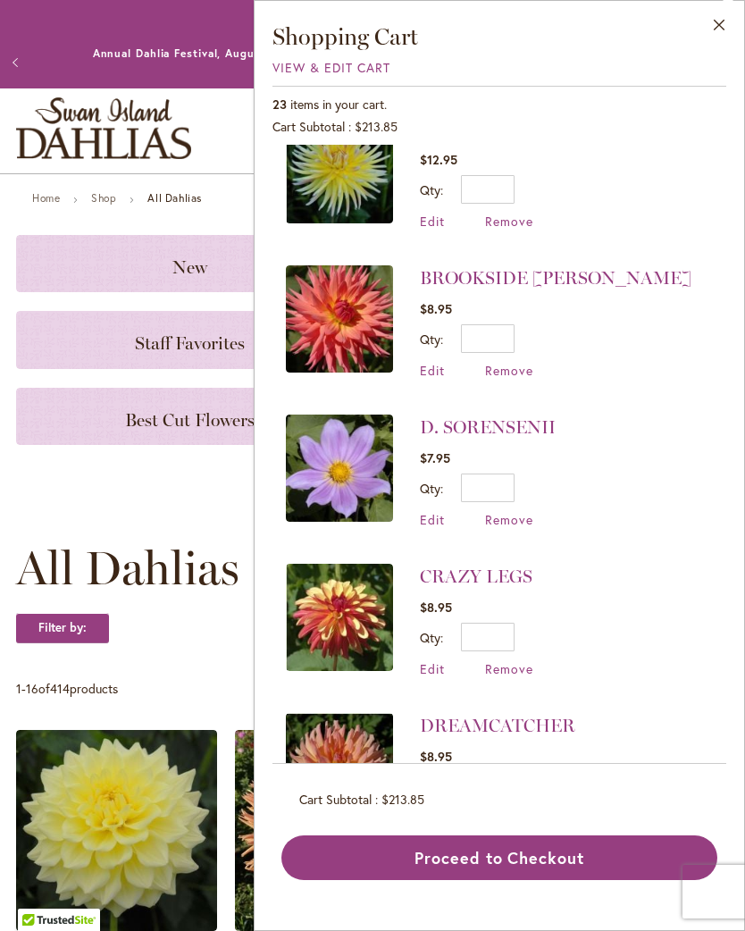
click at [509, 519] on span "Remove" at bounding box center [509, 519] width 48 height 17
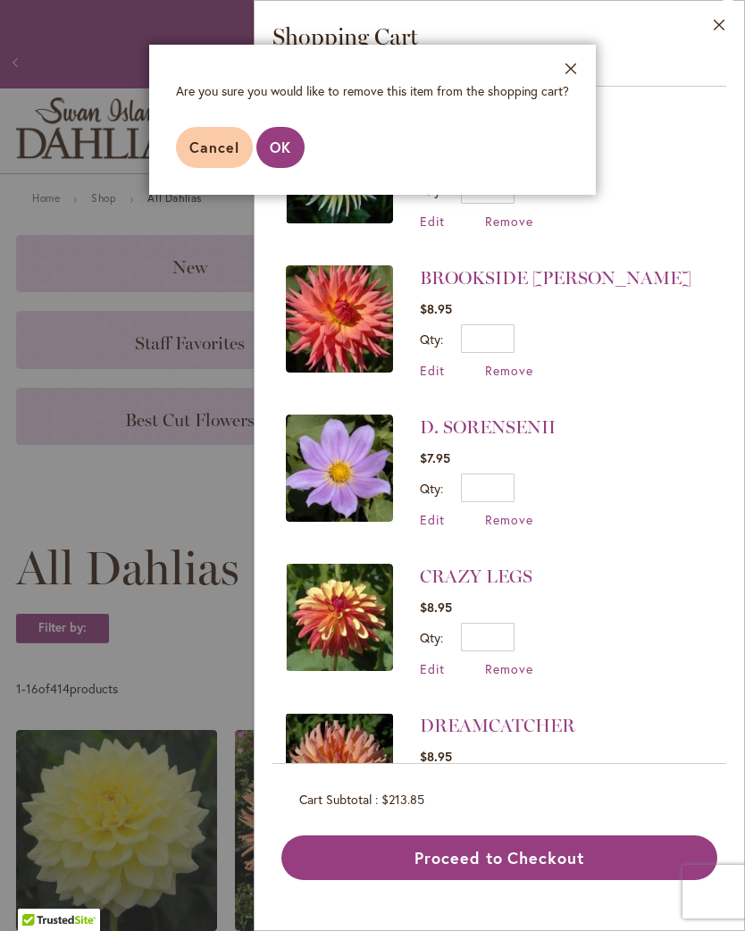
click at [289, 147] on span "OK" at bounding box center [280, 147] width 21 height 19
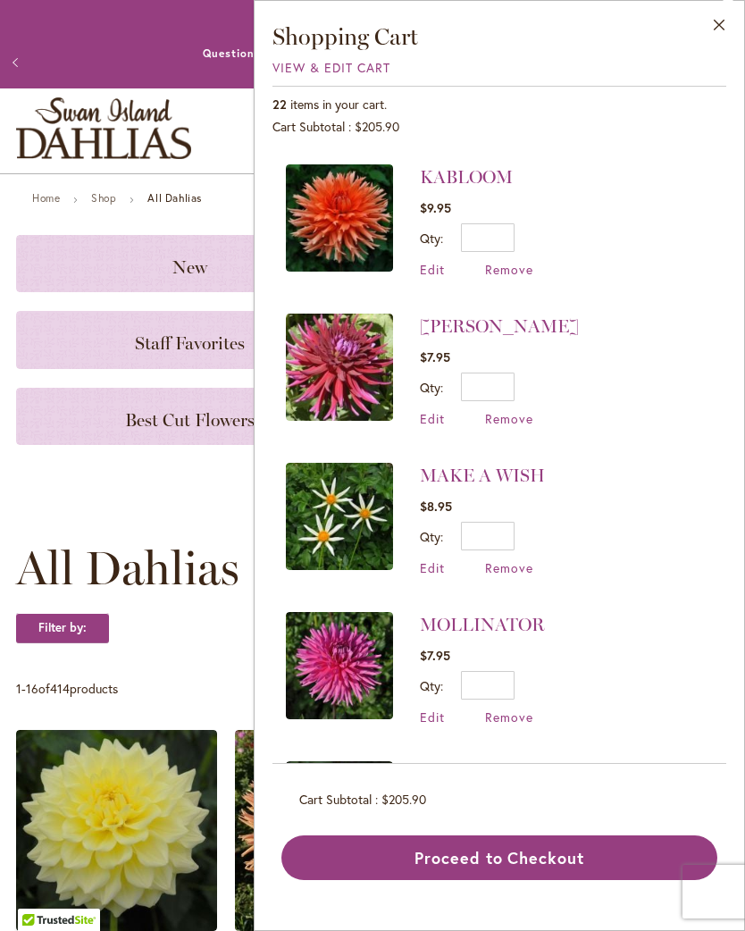
scroll to position [1661, 0]
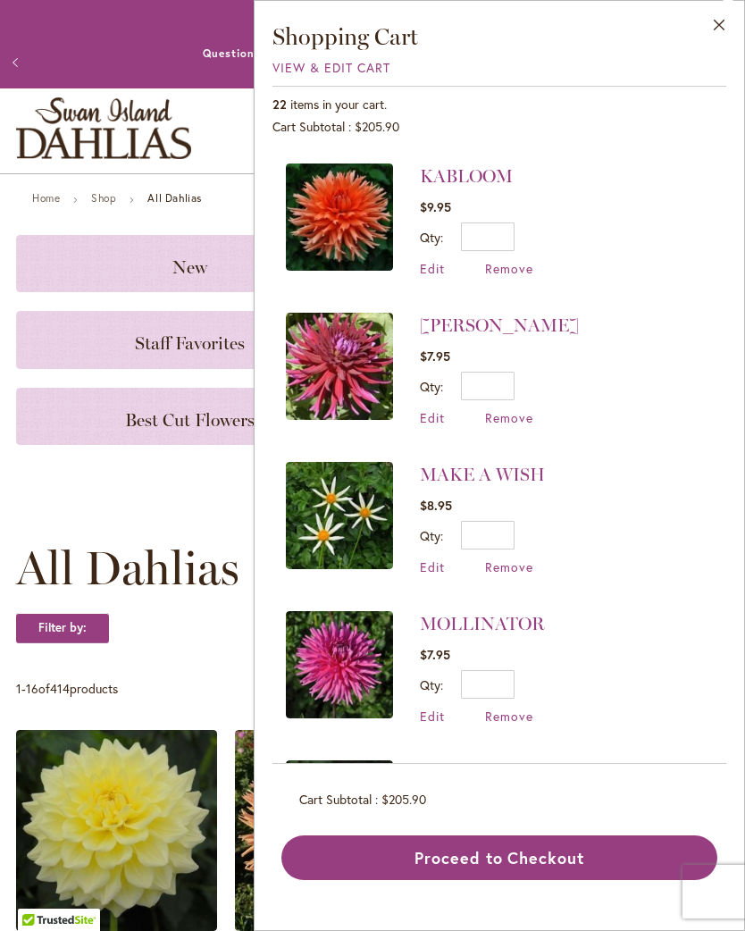
click at [501, 558] on span "Remove" at bounding box center [509, 566] width 48 height 17
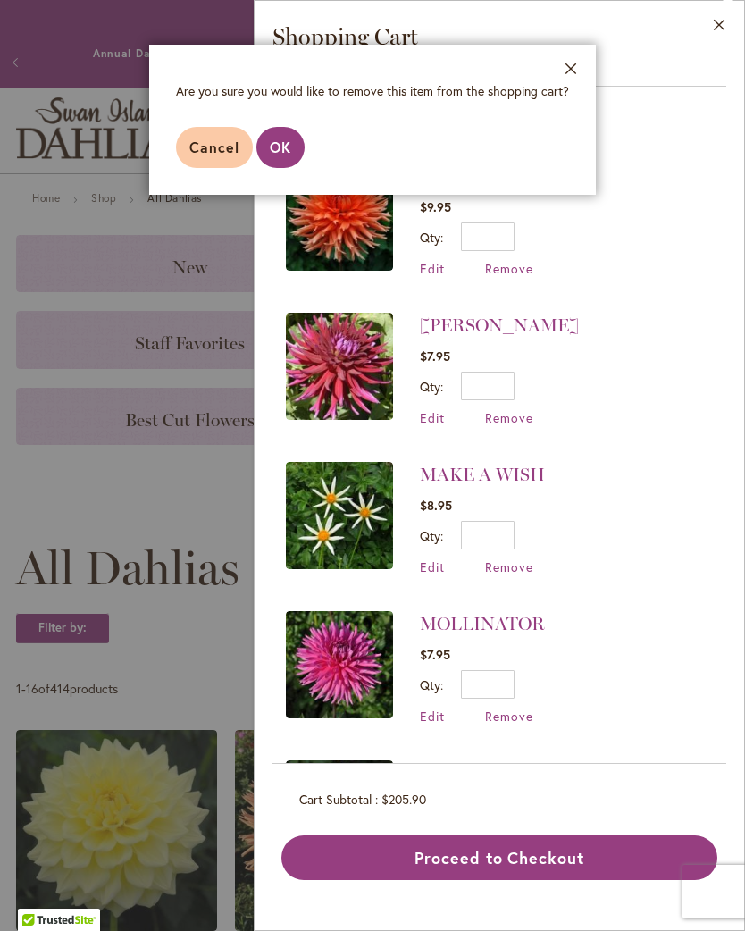
click at [291, 147] on button "OK" at bounding box center [280, 147] width 48 height 41
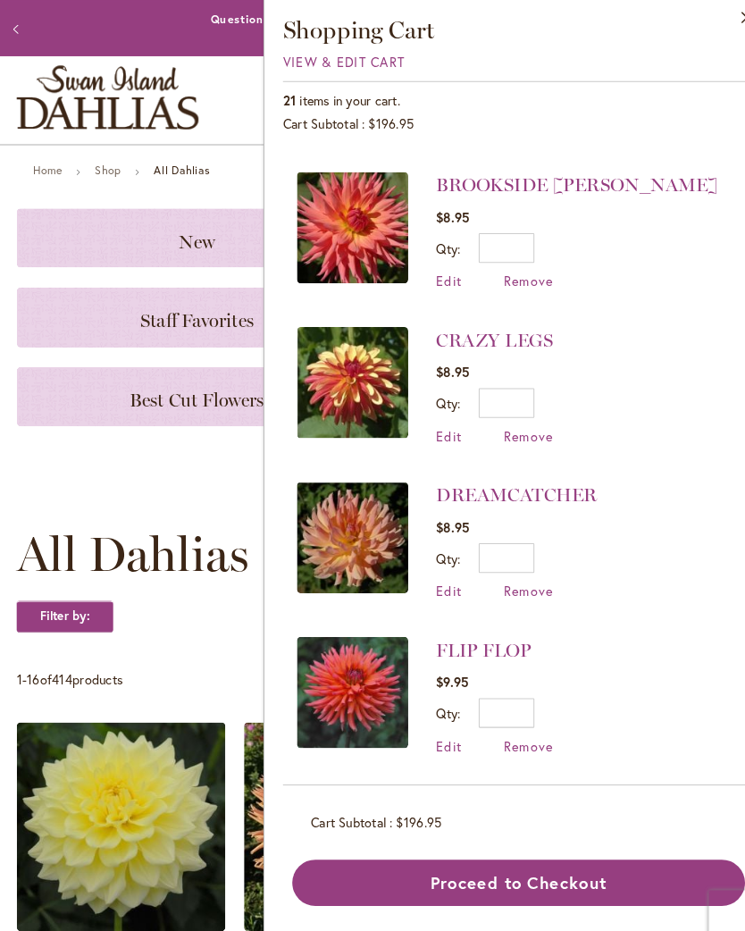
scroll to position [431, 0]
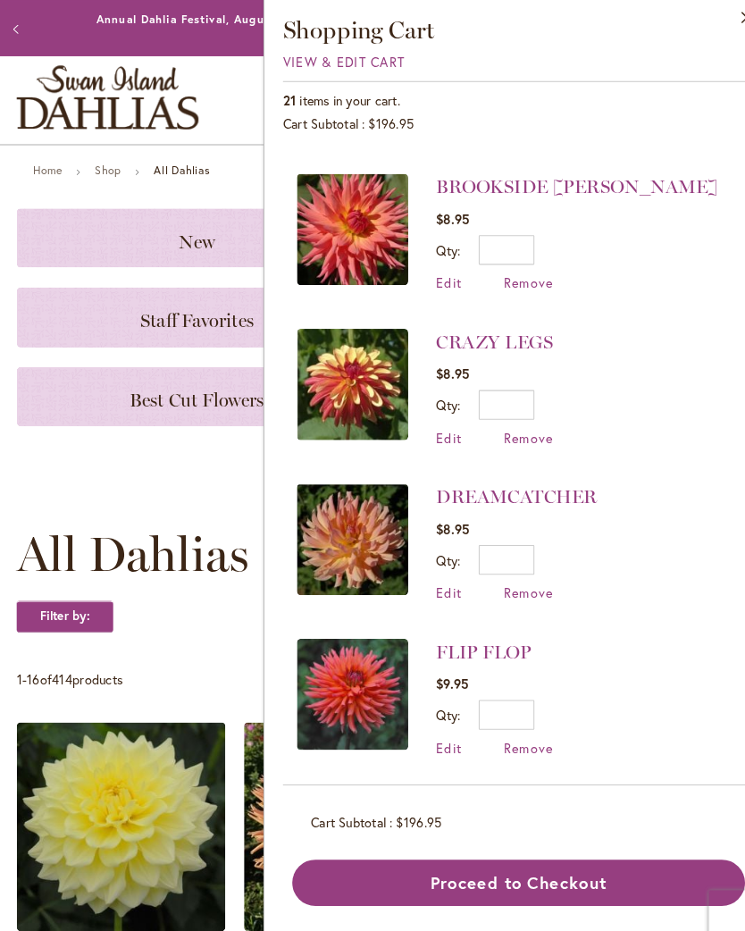
click at [510, 728] on span "Remove" at bounding box center [509, 727] width 48 height 17
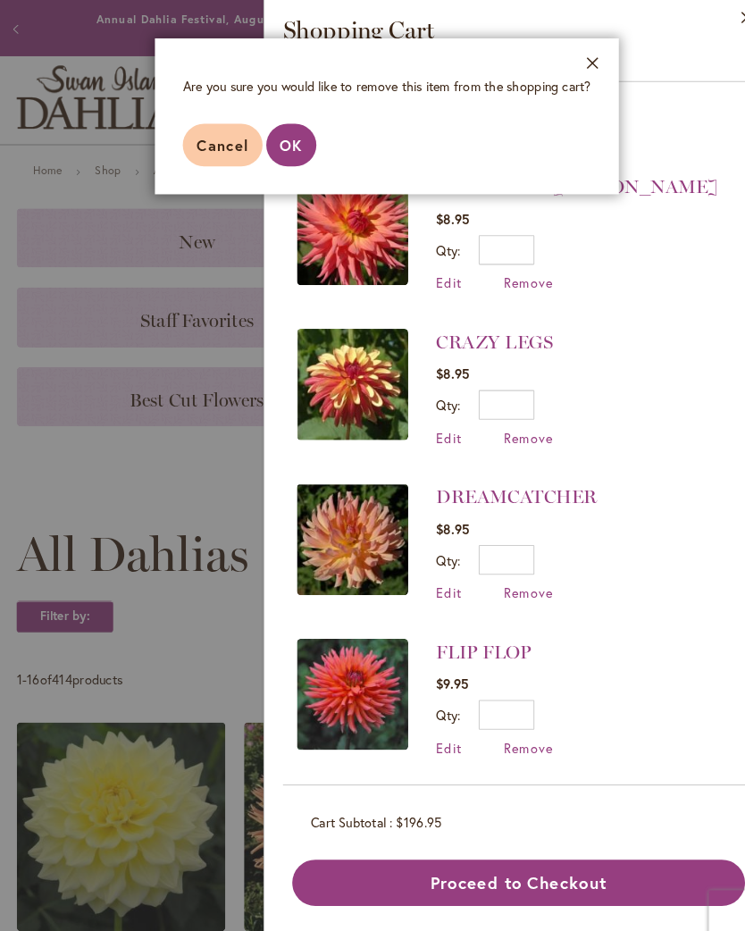
scroll to position [6, 0]
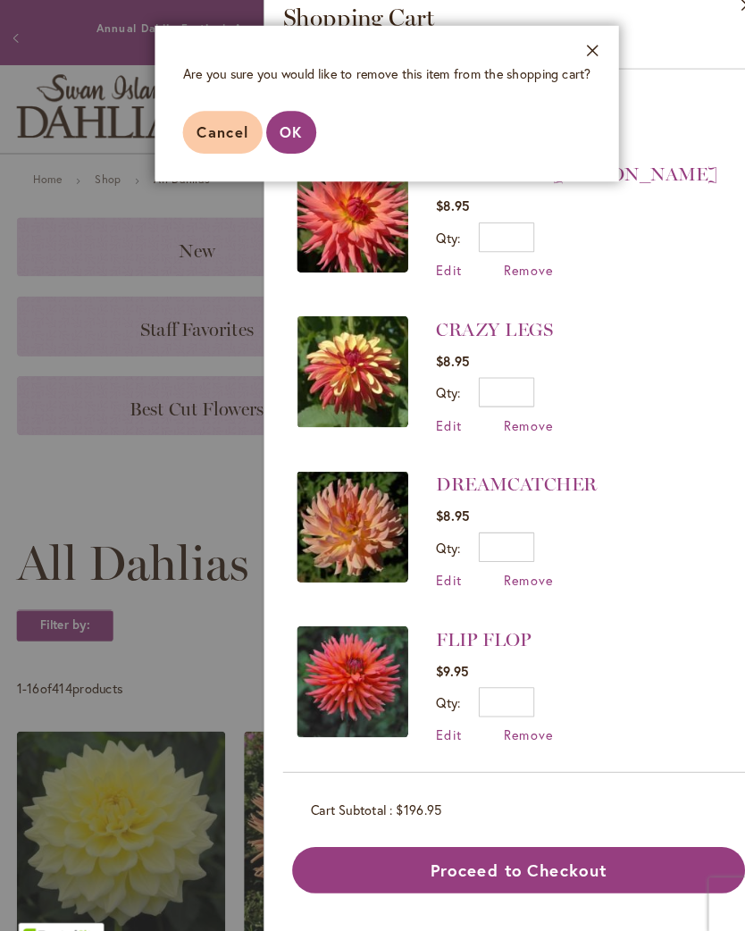
click at [275, 138] on span "OK" at bounding box center [280, 147] width 21 height 19
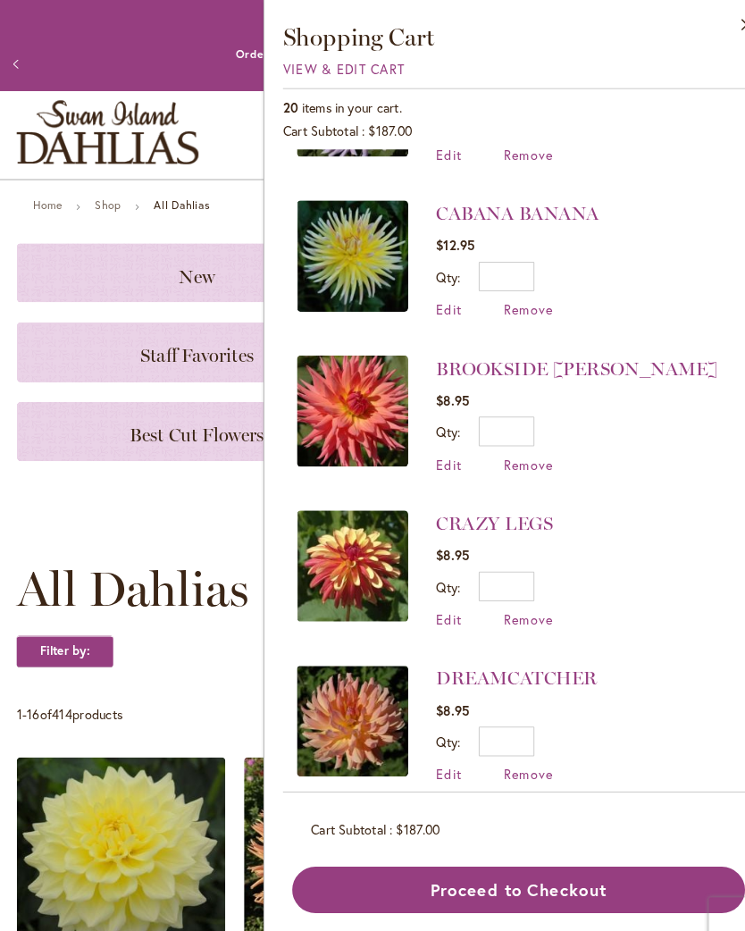
scroll to position [264, 0]
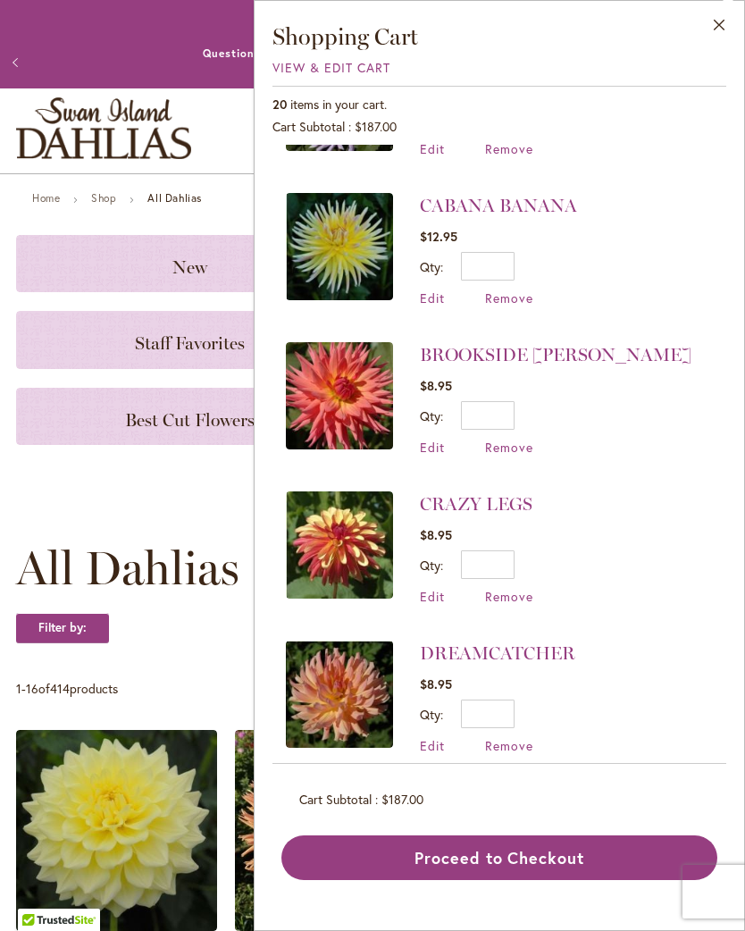
click at [506, 603] on span "Remove" at bounding box center [509, 596] width 48 height 17
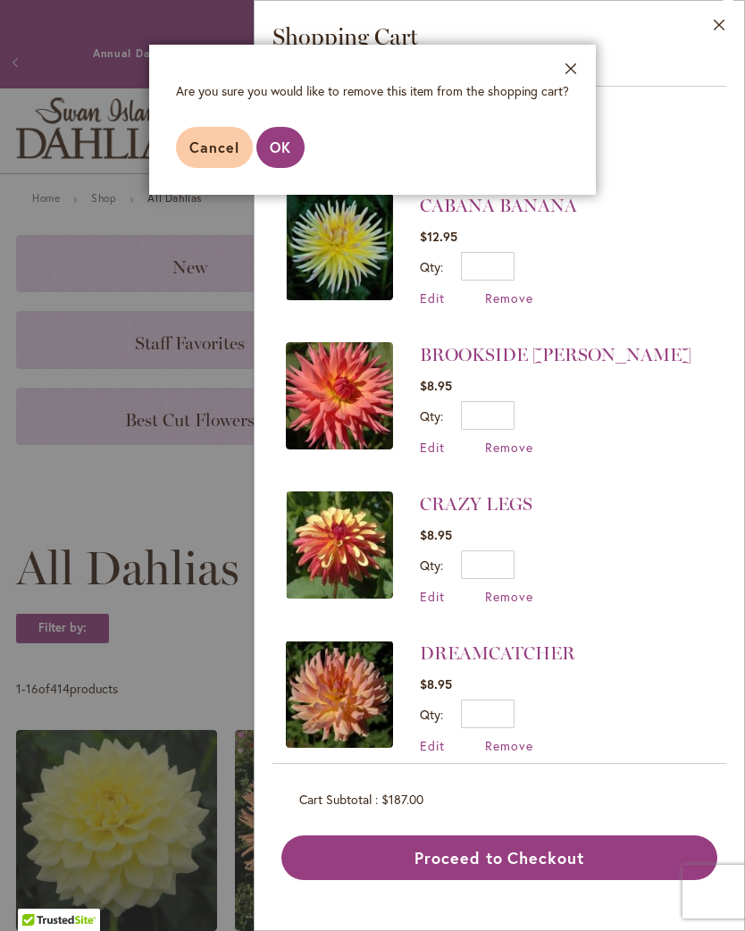
click at [276, 159] on button "OK" at bounding box center [280, 147] width 48 height 41
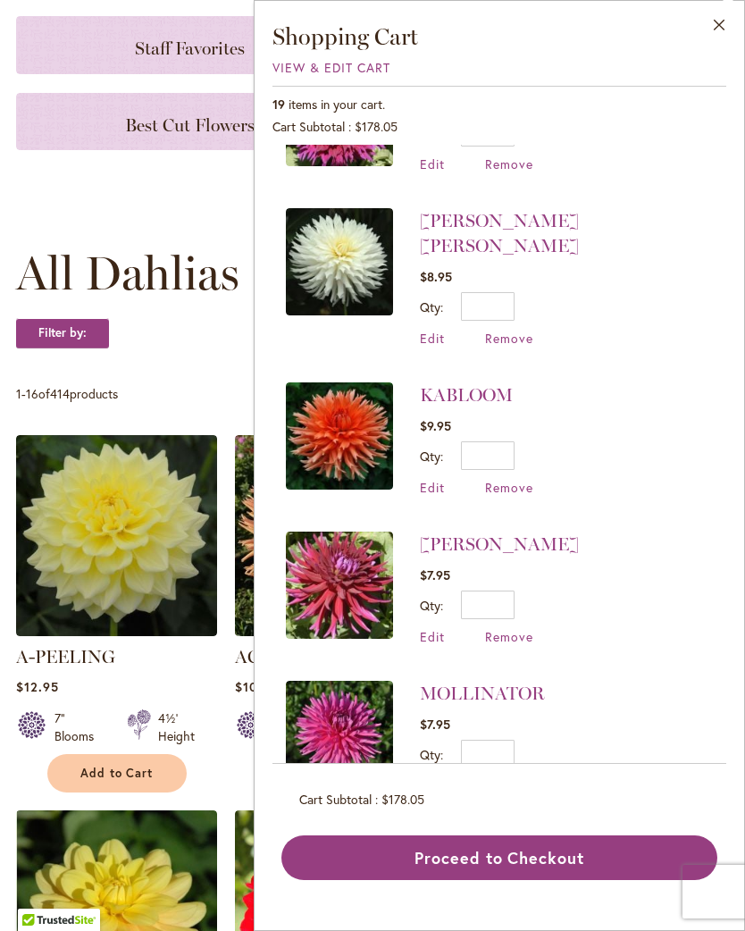
scroll to position [294, 0]
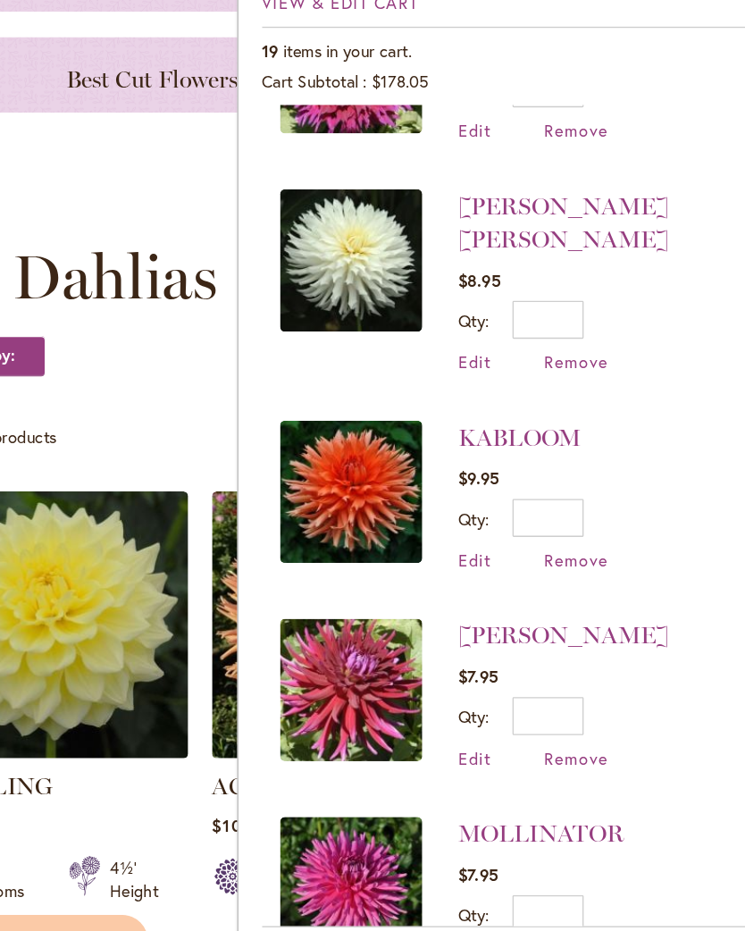
click at [485, 479] on span "Remove" at bounding box center [509, 487] width 48 height 17
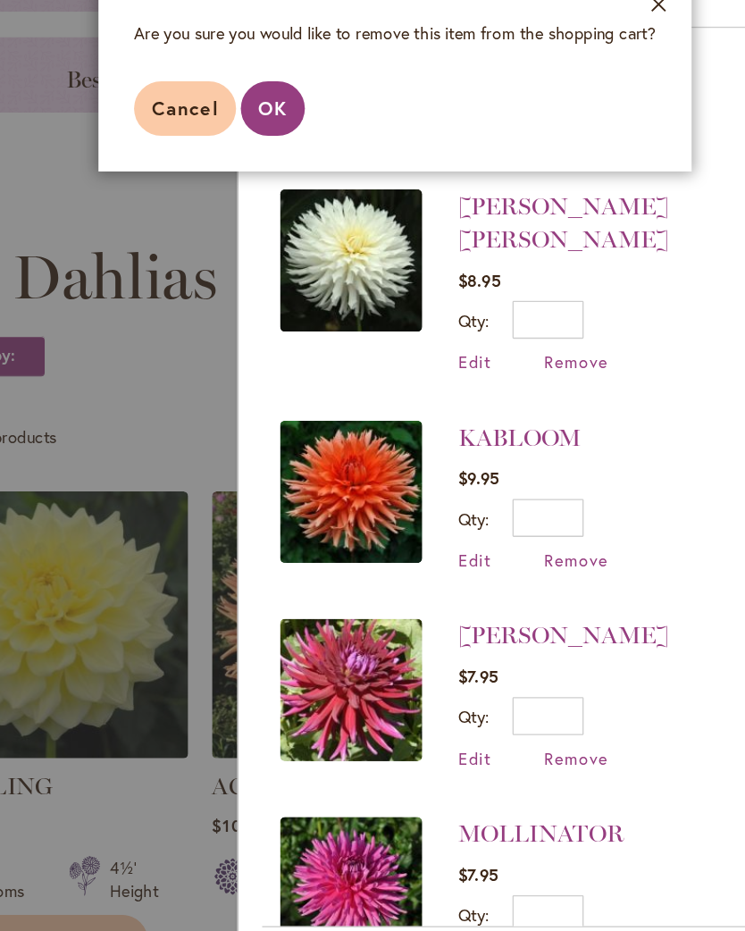
scroll to position [5, 0]
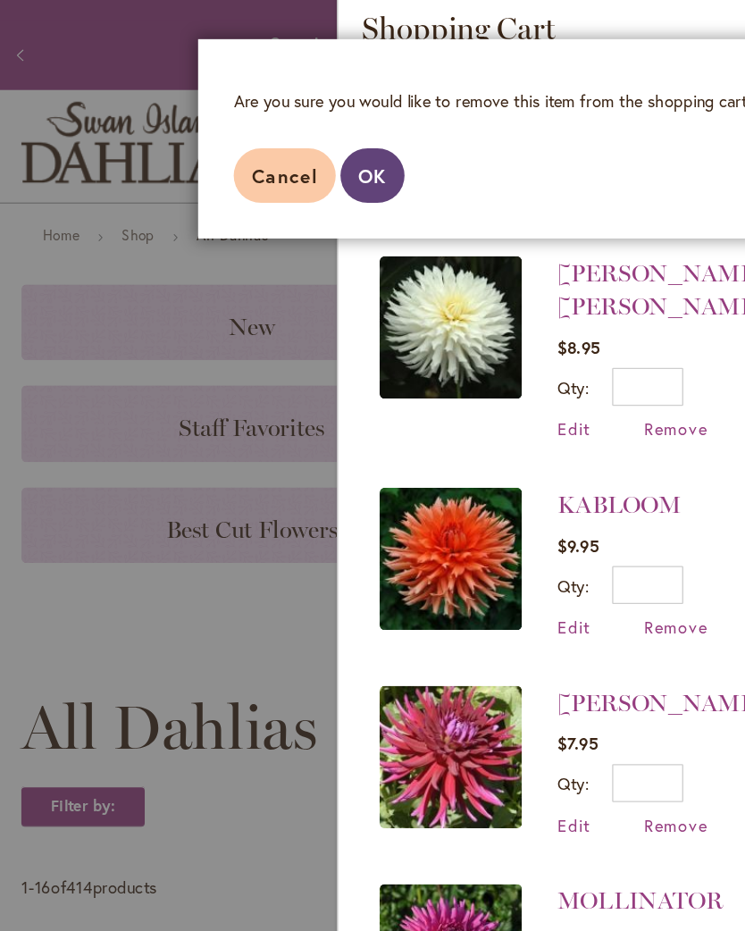
click at [287, 138] on span "OK" at bounding box center [280, 147] width 21 height 19
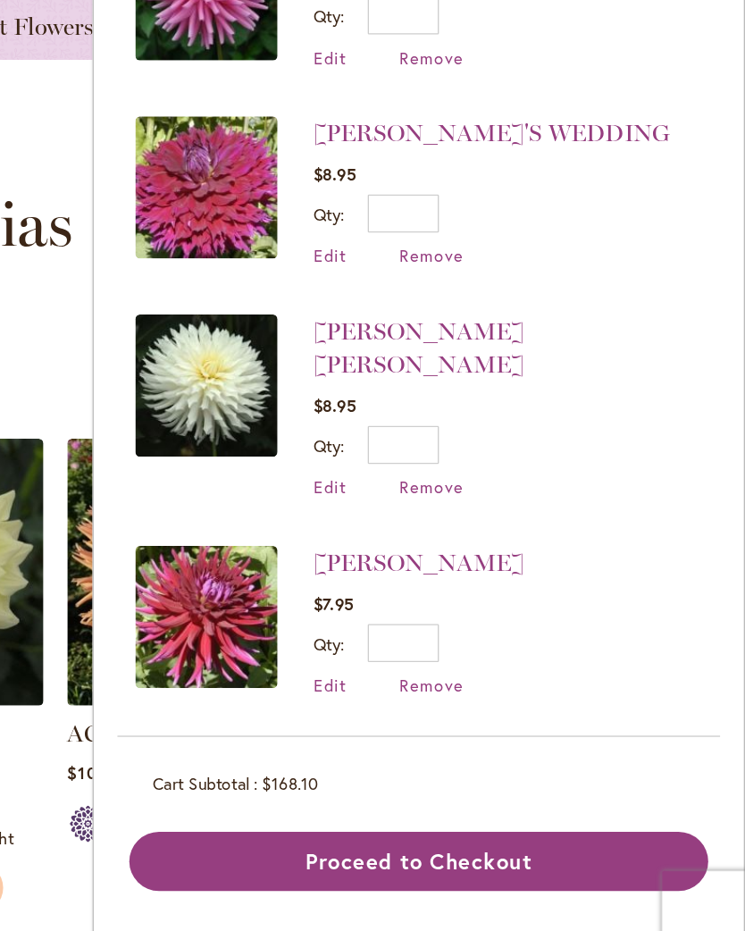
scroll to position [907, 0]
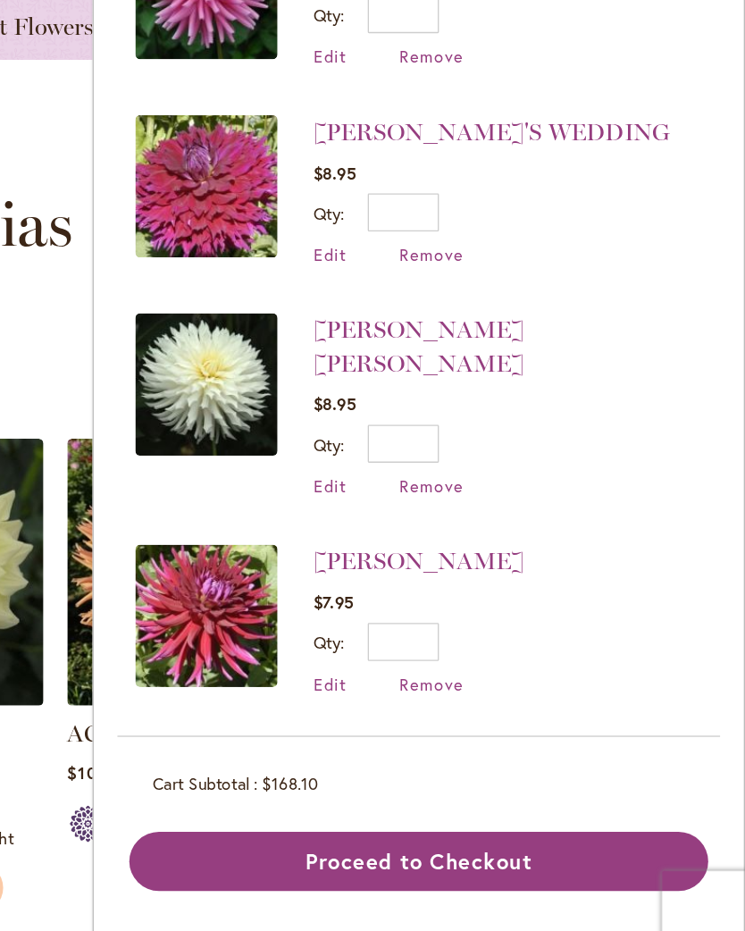
click at [485, 392] on span "Remove" at bounding box center [509, 400] width 48 height 17
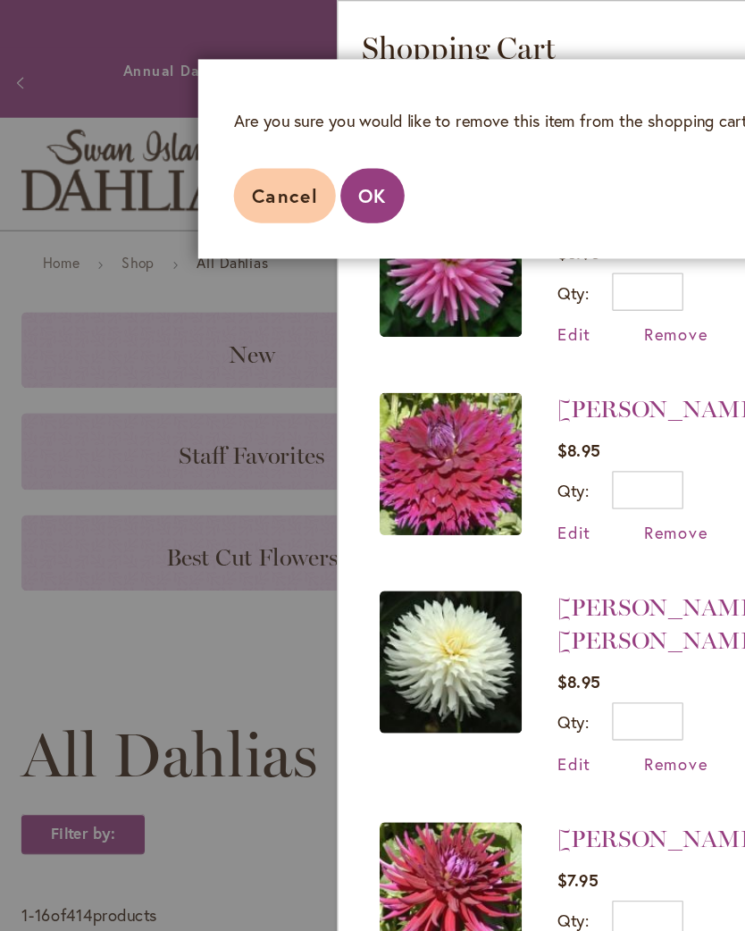
scroll to position [2, 0]
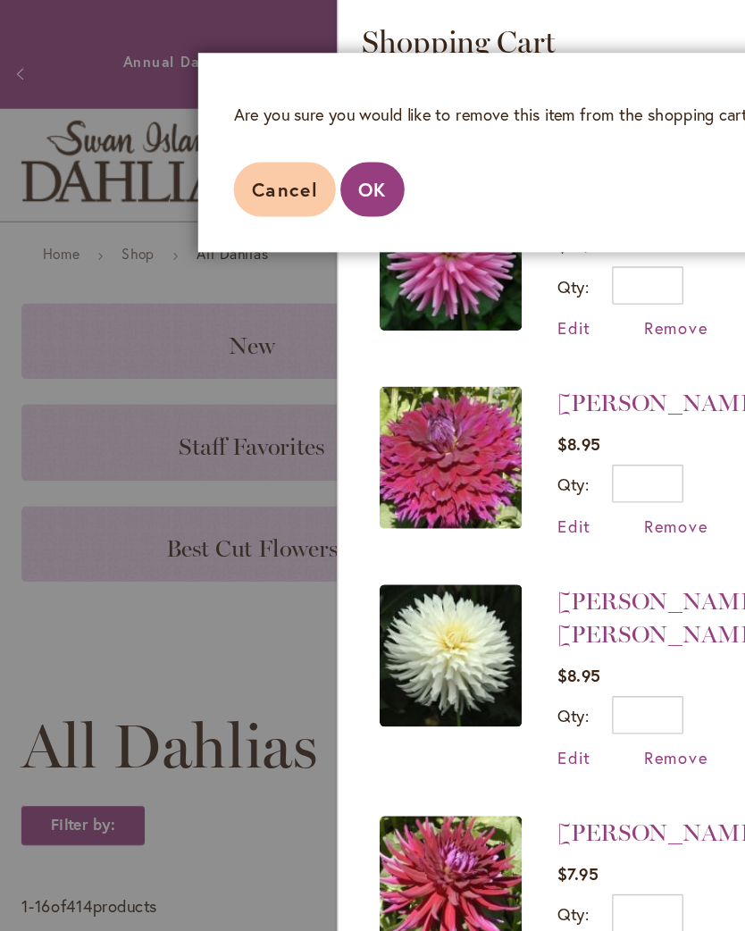
click at [287, 142] on span "OK" at bounding box center [280, 147] width 21 height 19
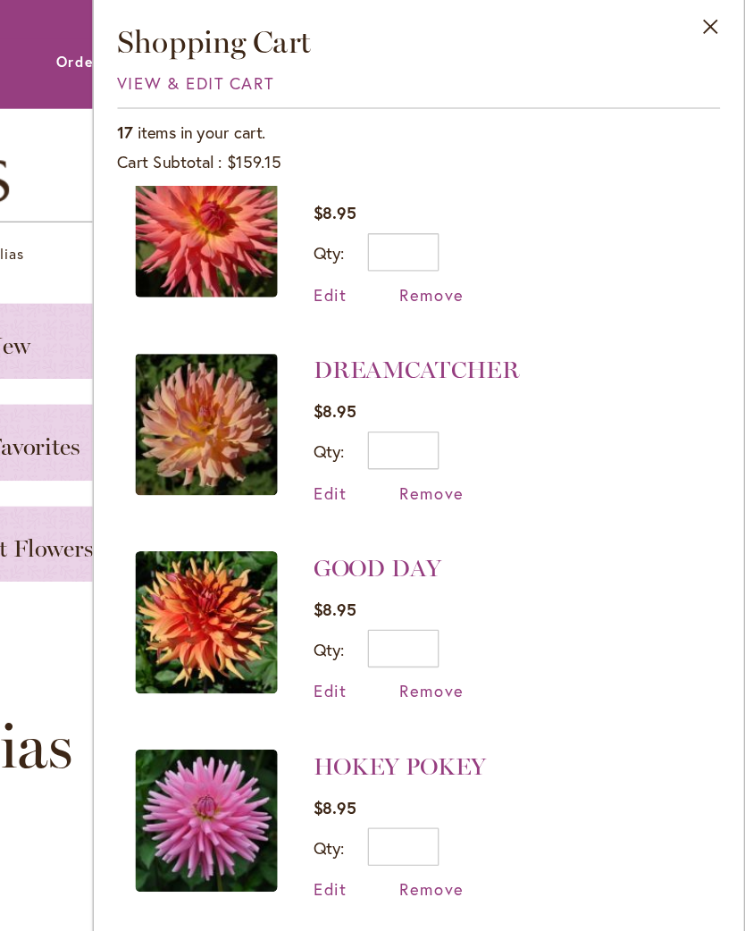
scroll to position [486, 0]
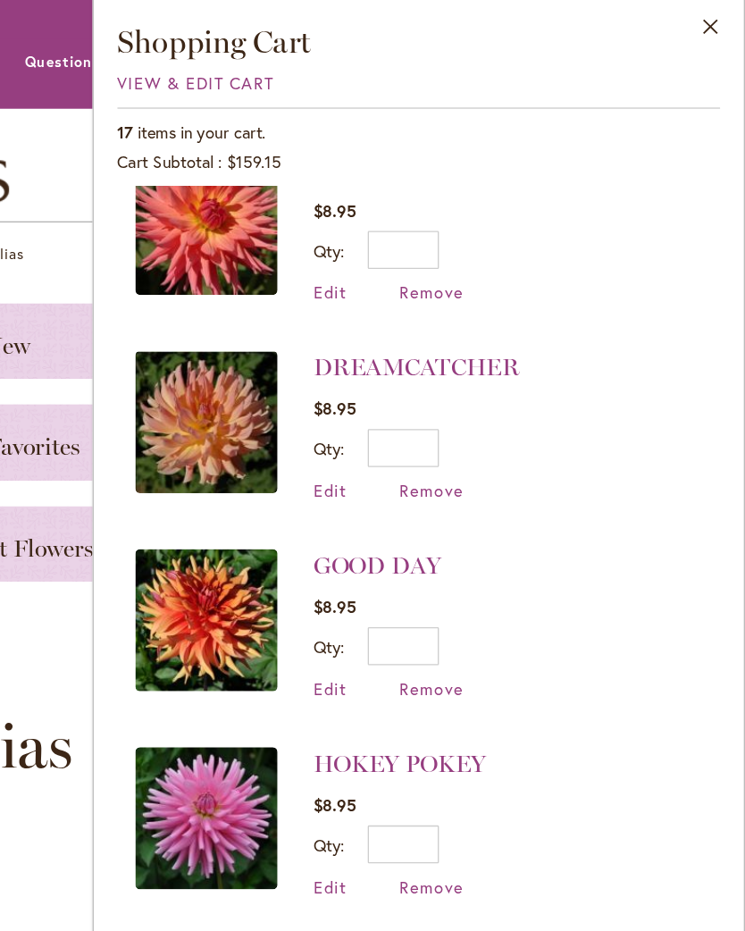
click at [485, 368] on span "Remove" at bounding box center [509, 373] width 48 height 17
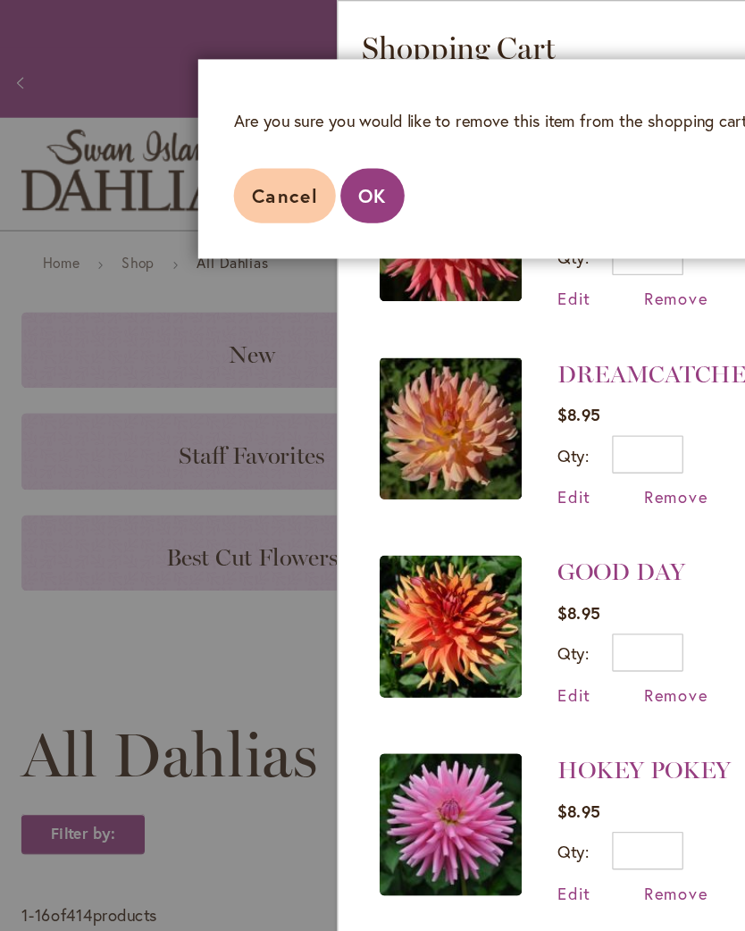
scroll to position [2, 0]
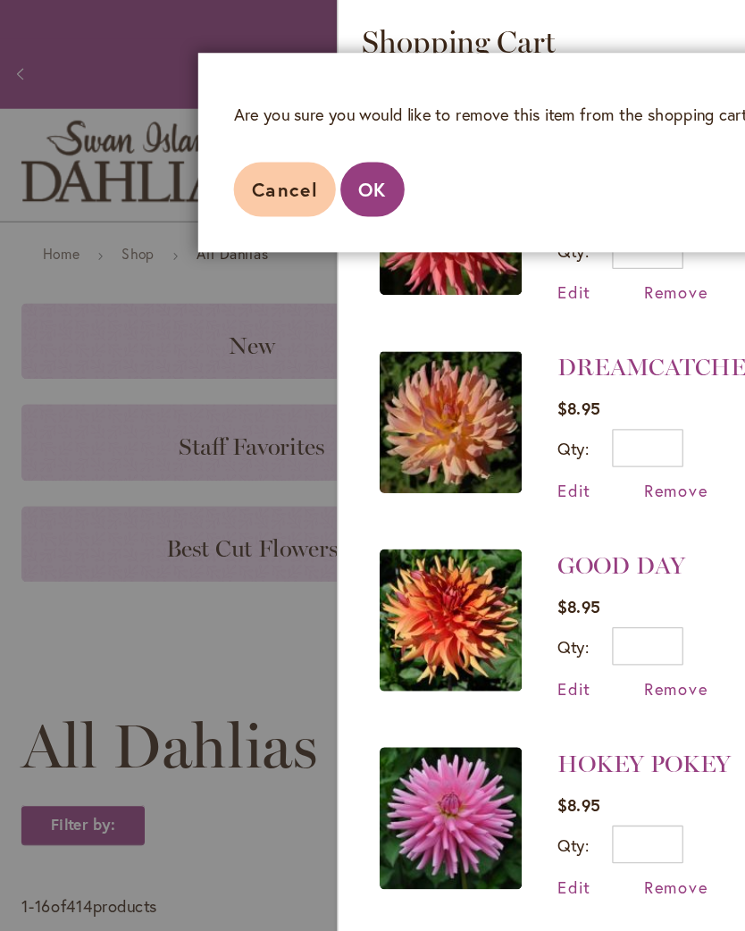
click at [289, 138] on span "OK" at bounding box center [280, 147] width 21 height 19
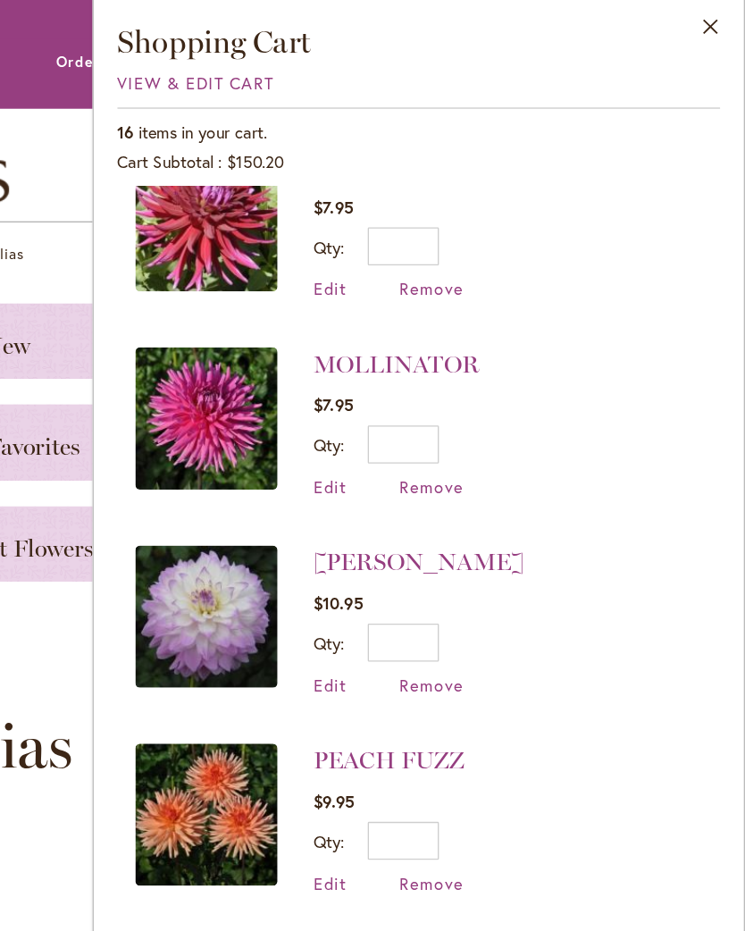
scroll to position [1110, 0]
click at [485, 512] on span "Remove" at bounding box center [509, 520] width 48 height 17
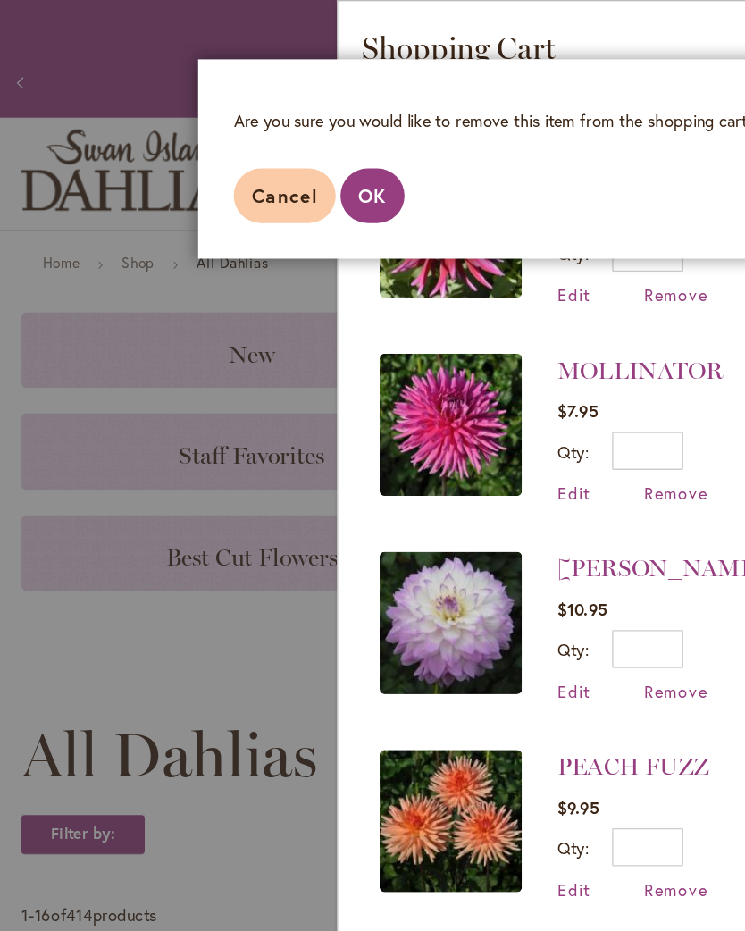
scroll to position [2, 0]
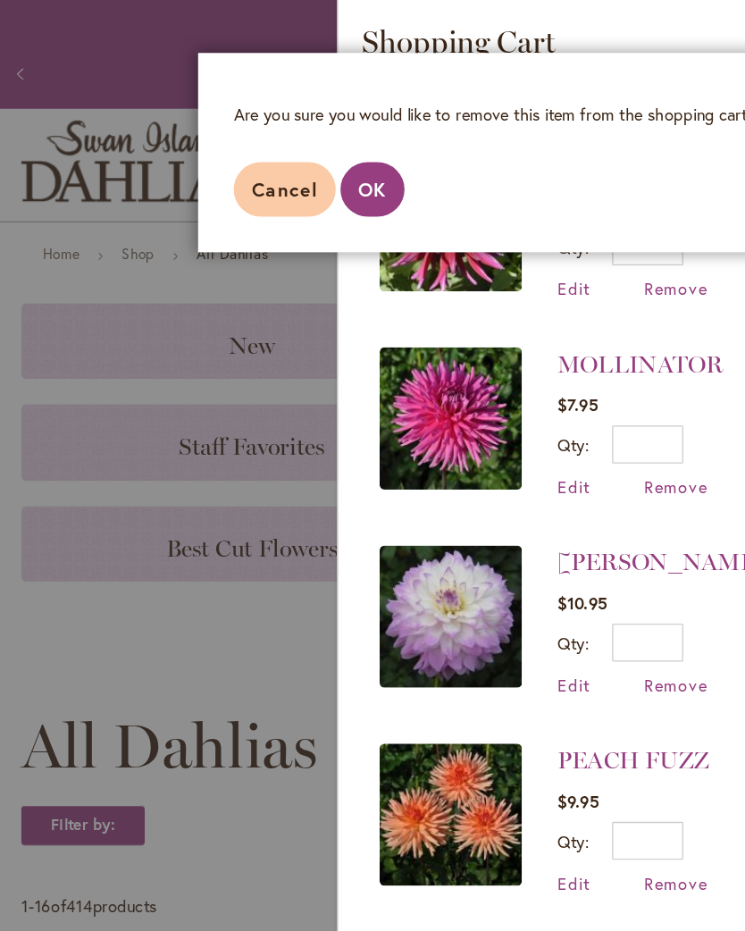
click at [285, 138] on span "OK" at bounding box center [280, 147] width 21 height 19
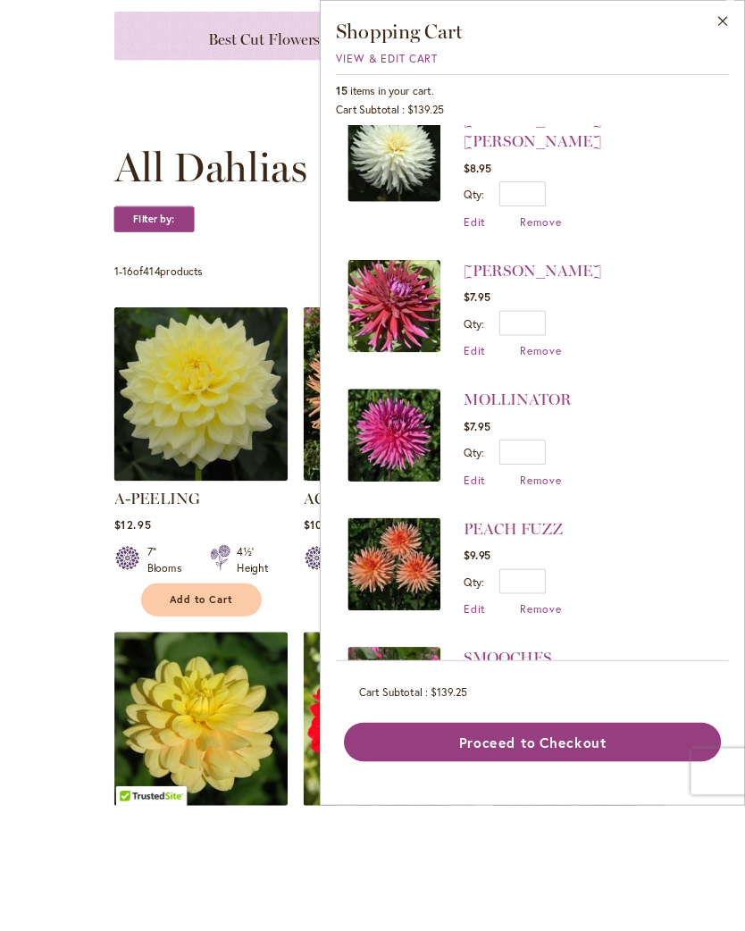
scroll to position [517, 0]
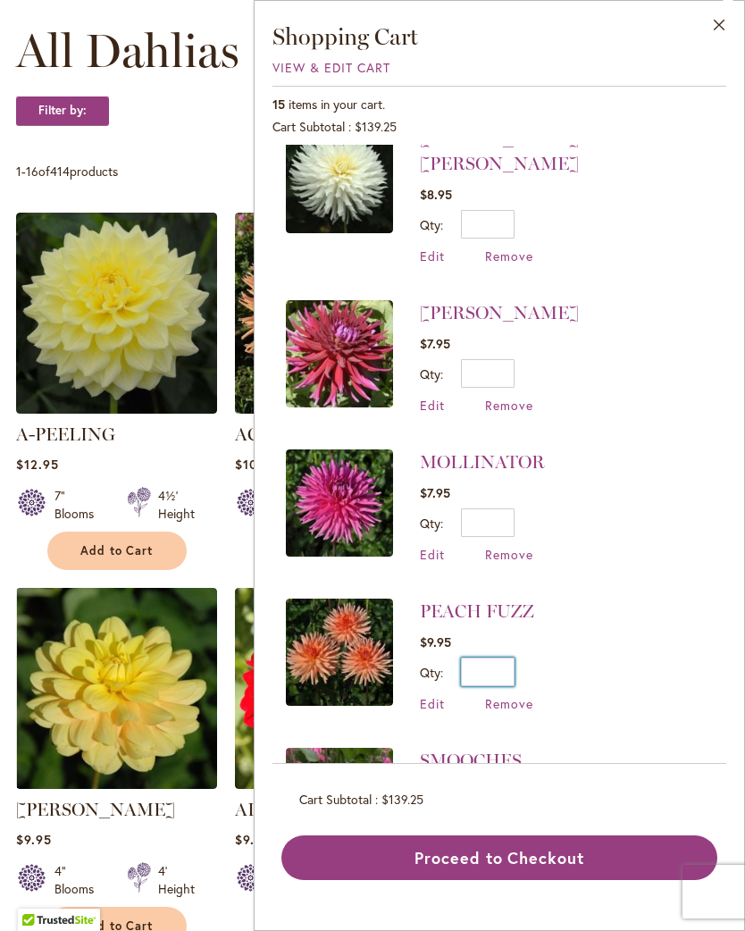
click at [507, 657] on input "*" at bounding box center [488, 671] width 54 height 29
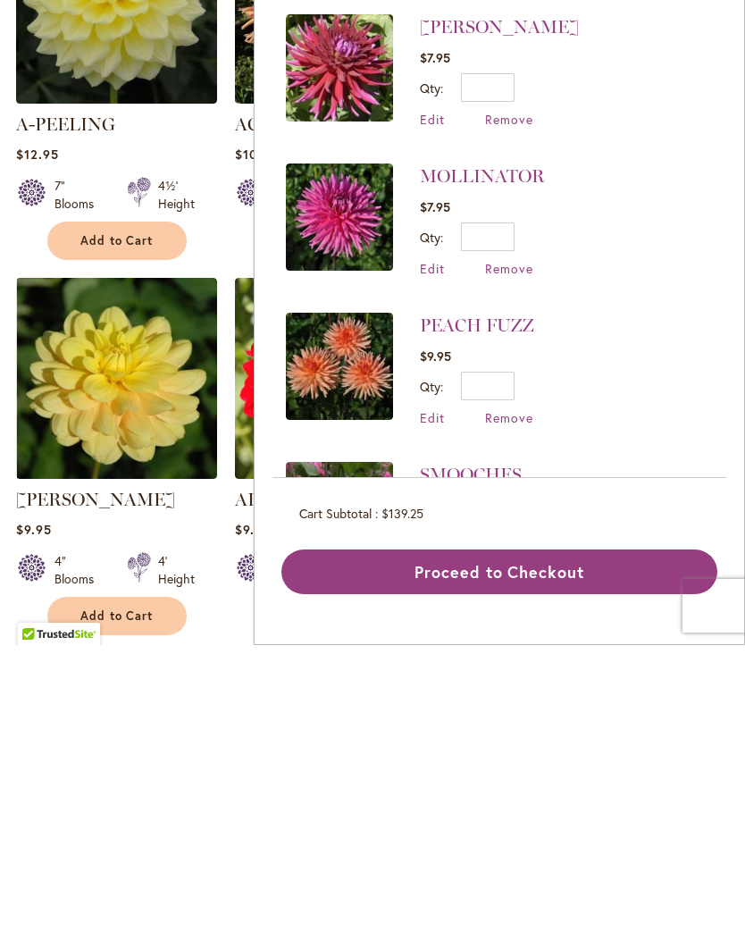
click at [506, 695] on span "Remove" at bounding box center [509, 703] width 48 height 17
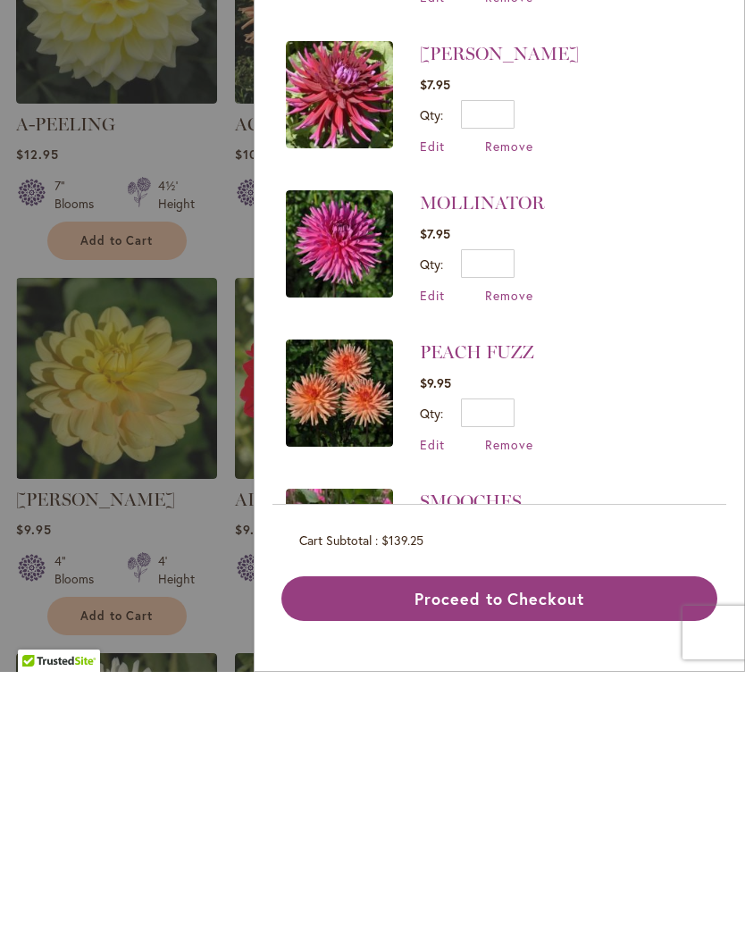
scroll to position [21, 0]
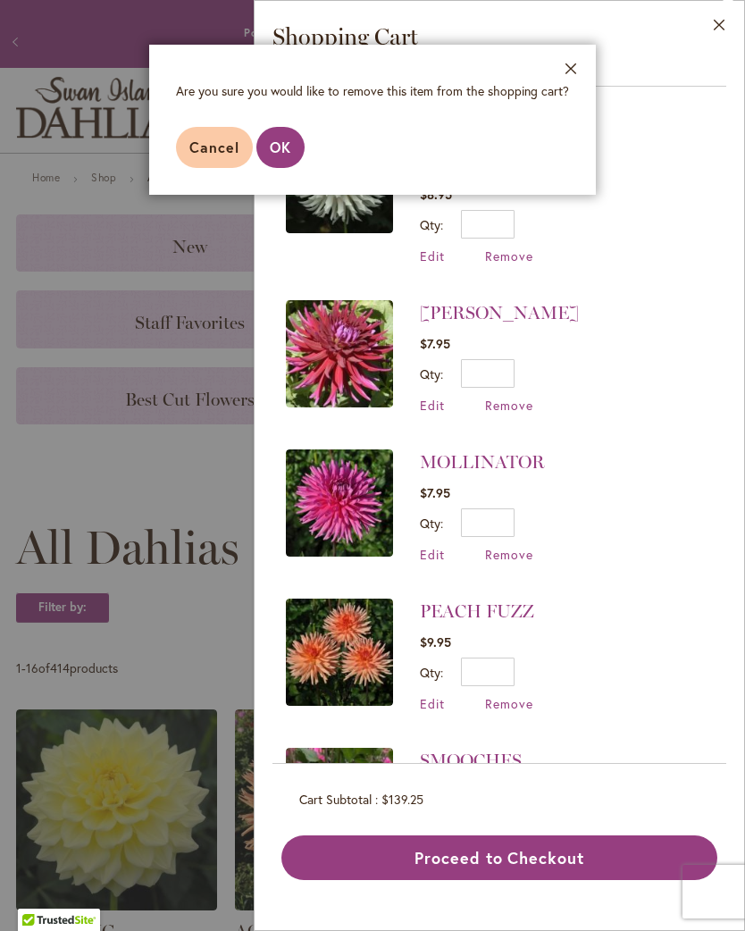
click at [286, 144] on span "OK" at bounding box center [280, 147] width 21 height 19
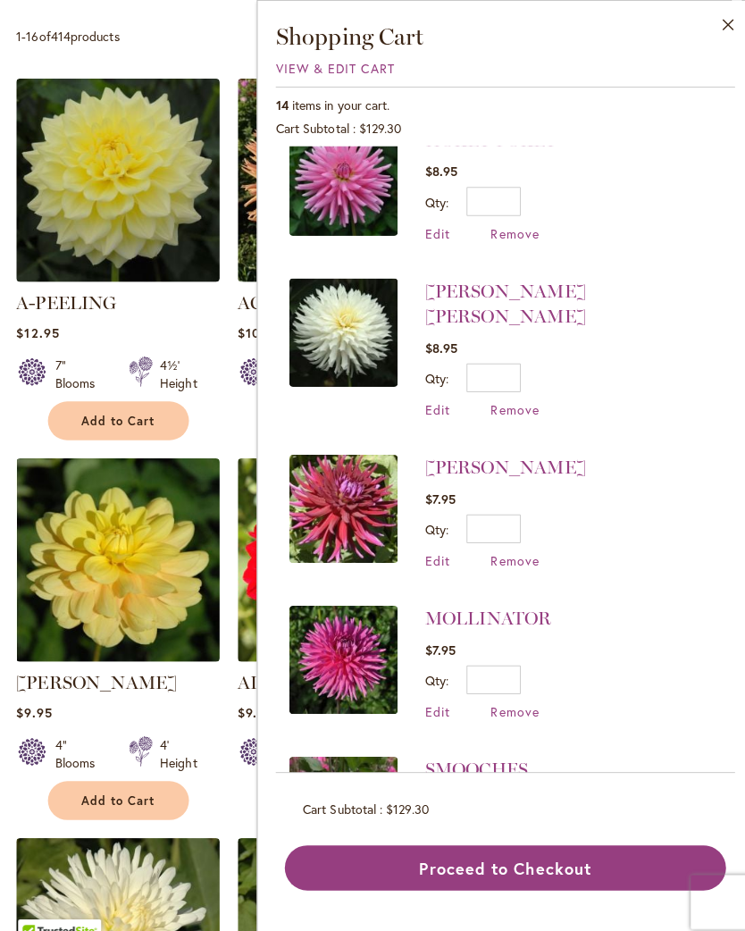
scroll to position [779, 0]
click at [503, 694] on span "Remove" at bounding box center [509, 702] width 48 height 17
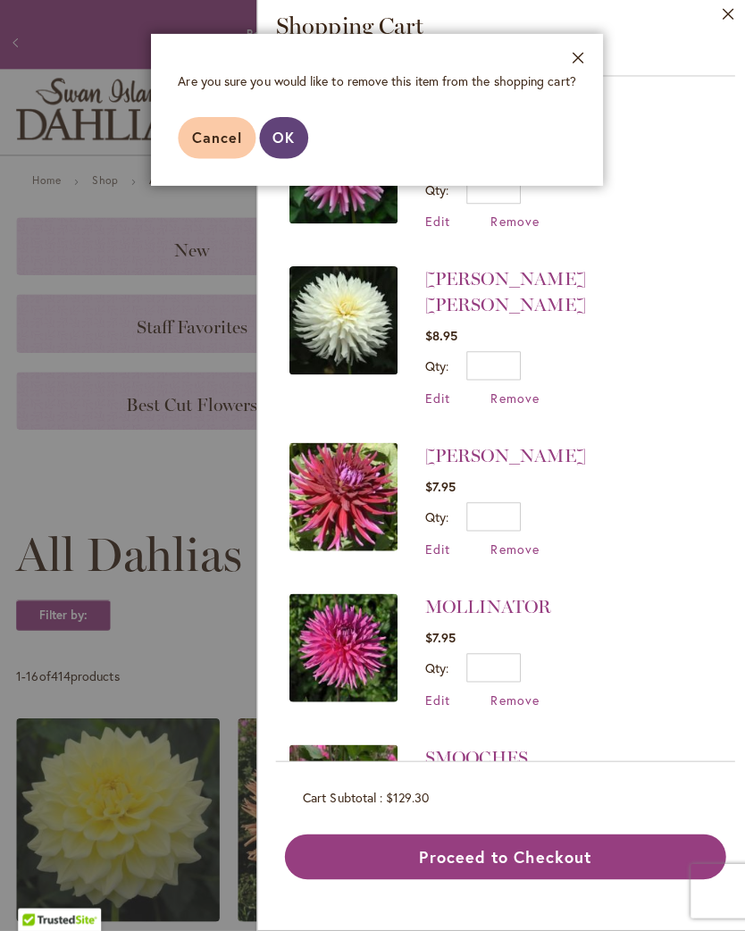
scroll to position [10, 0]
click at [279, 138] on span "OK" at bounding box center [280, 147] width 21 height 19
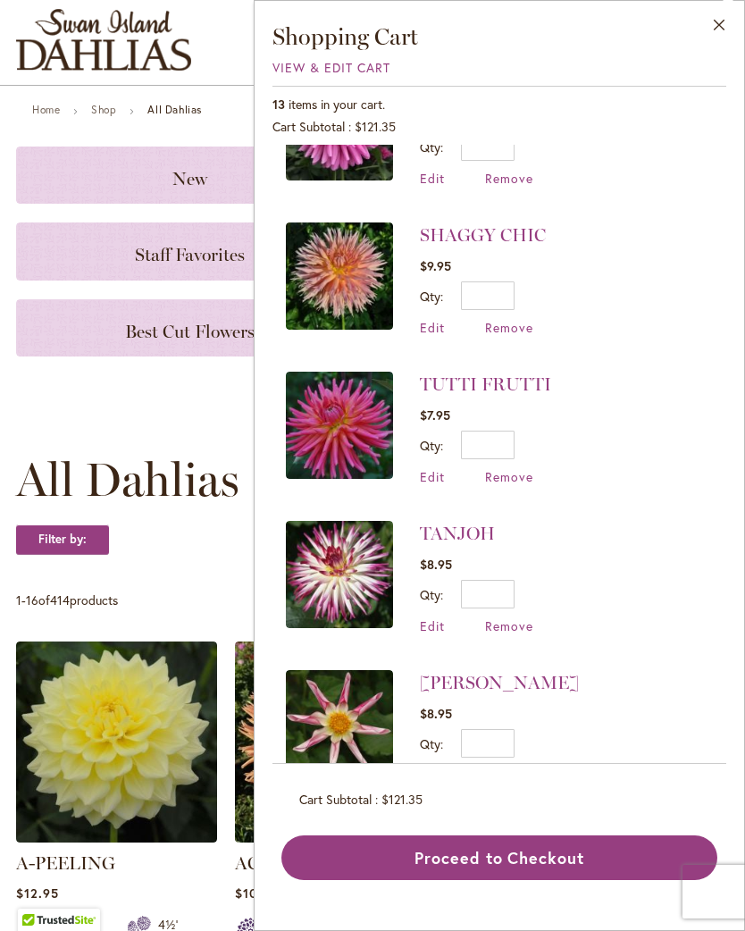
scroll to position [1302, 0]
click at [506, 767] on span "Remove" at bounding box center [509, 775] width 48 height 17
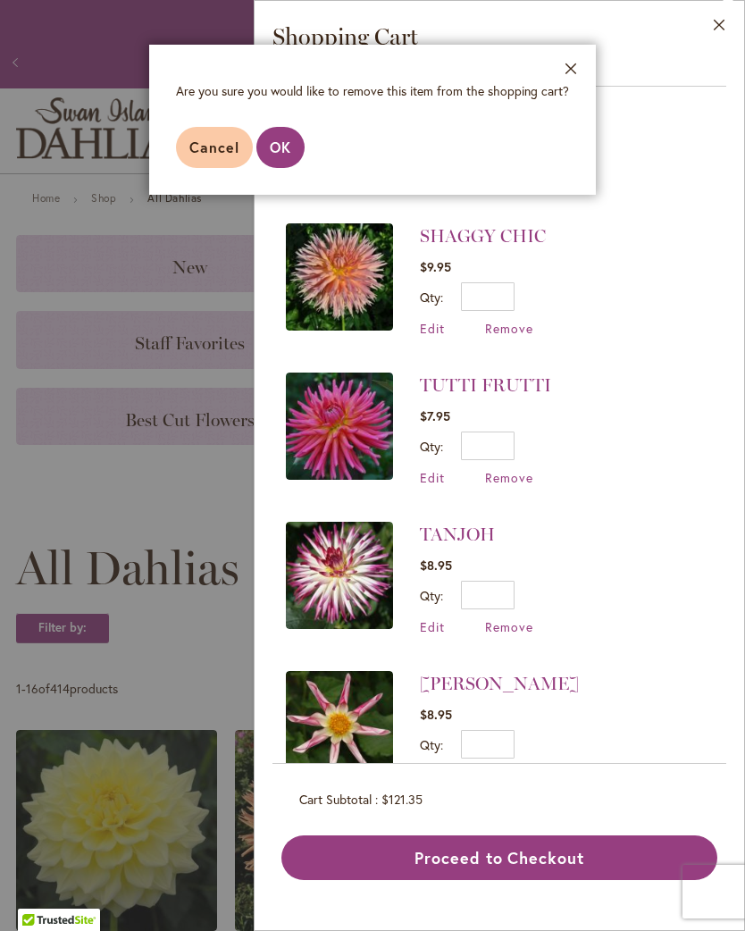
scroll to position [28, 0]
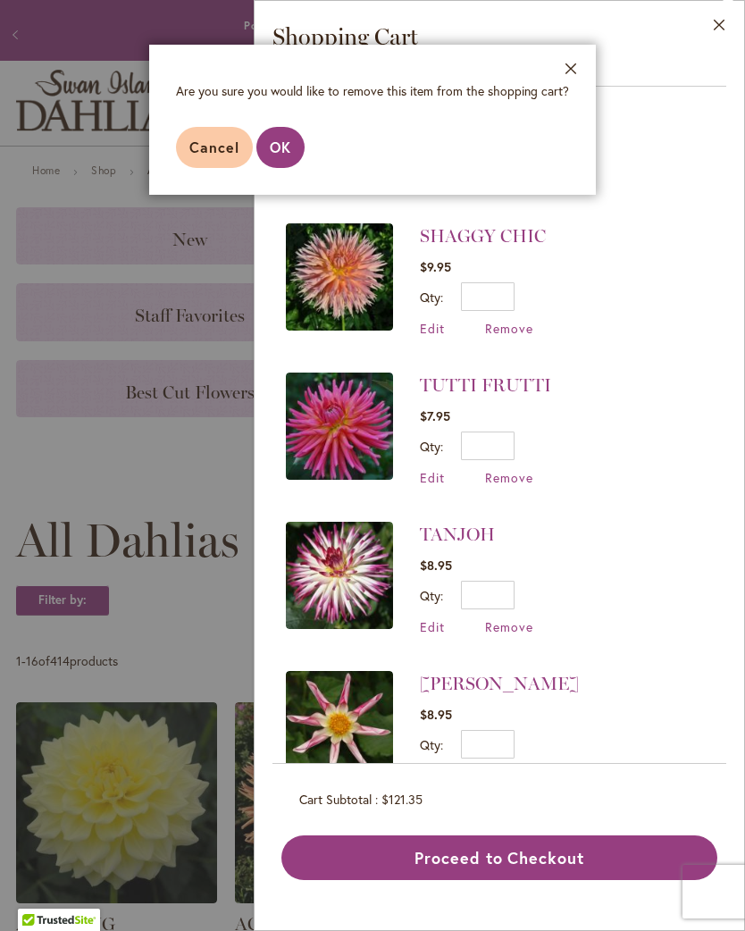
click at [281, 149] on span "OK" at bounding box center [280, 147] width 21 height 19
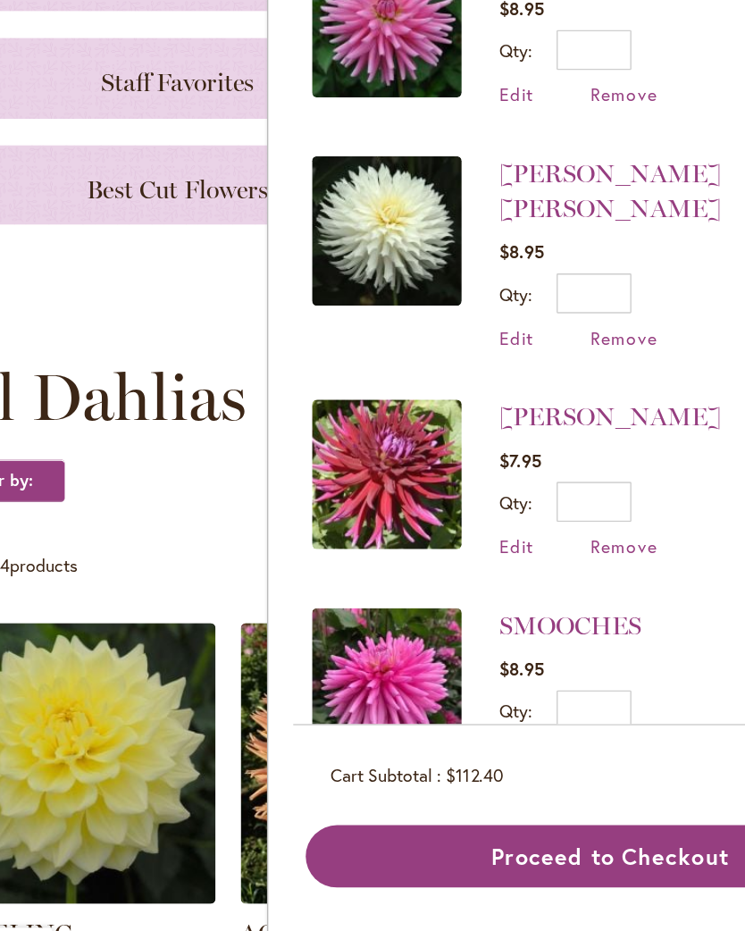
scroll to position [89, 0]
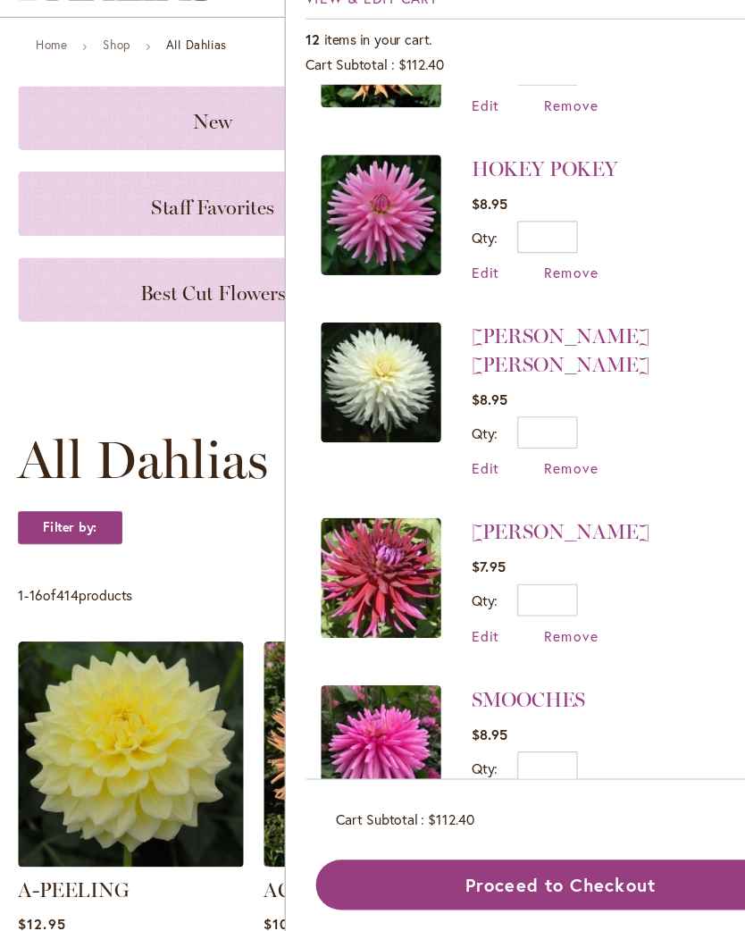
click at [505, 776] on span "Remove" at bounding box center [509, 784] width 48 height 17
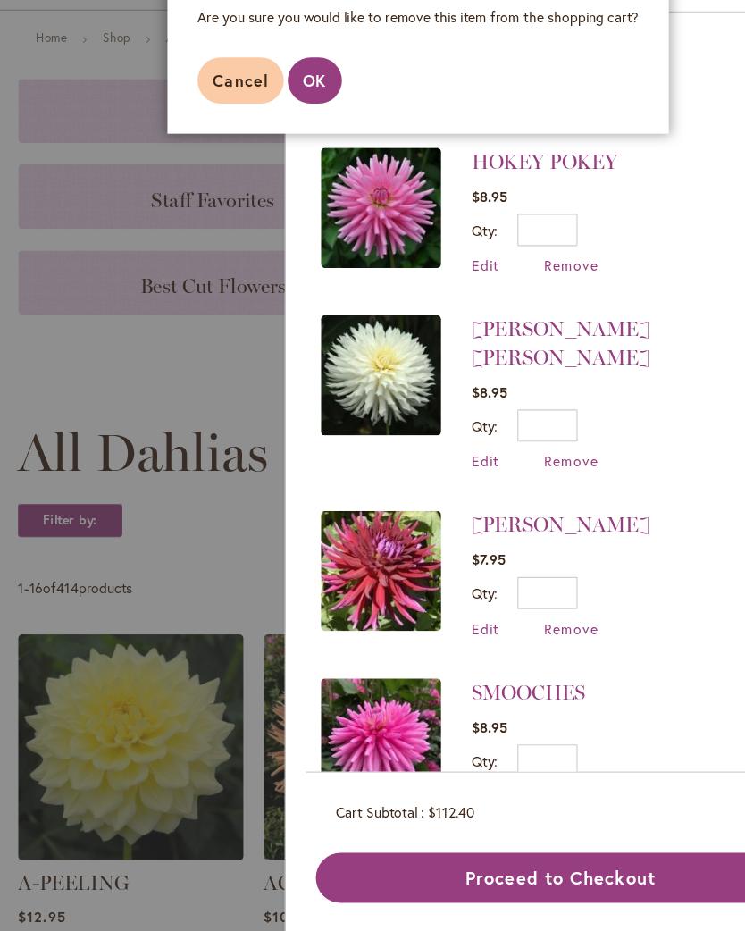
scroll to position [5, 0]
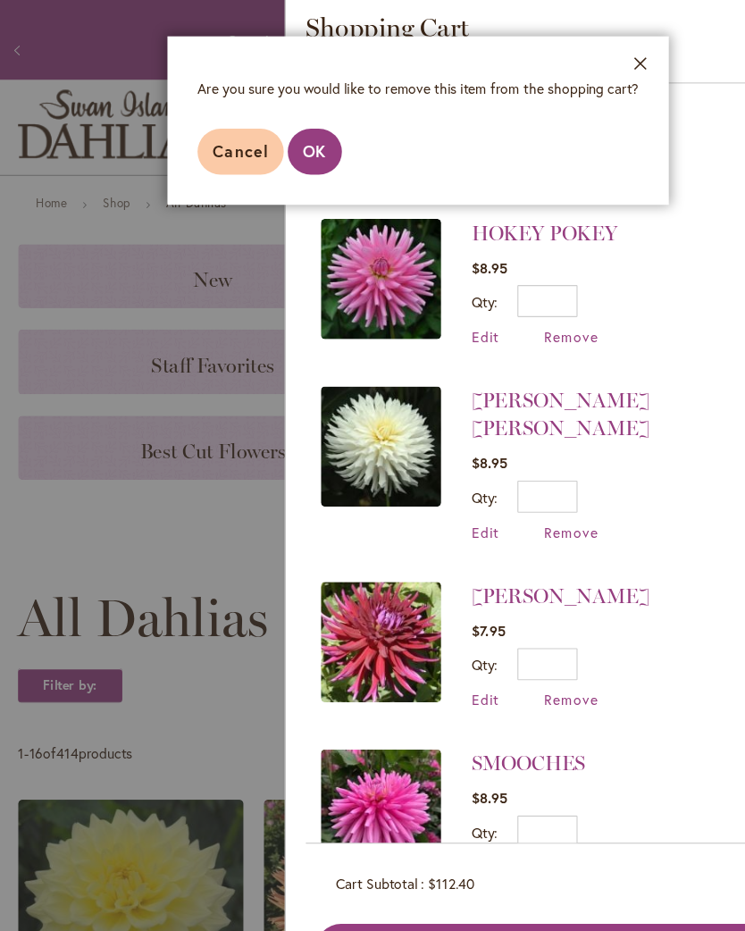
click at [279, 141] on span "OK" at bounding box center [280, 147] width 21 height 19
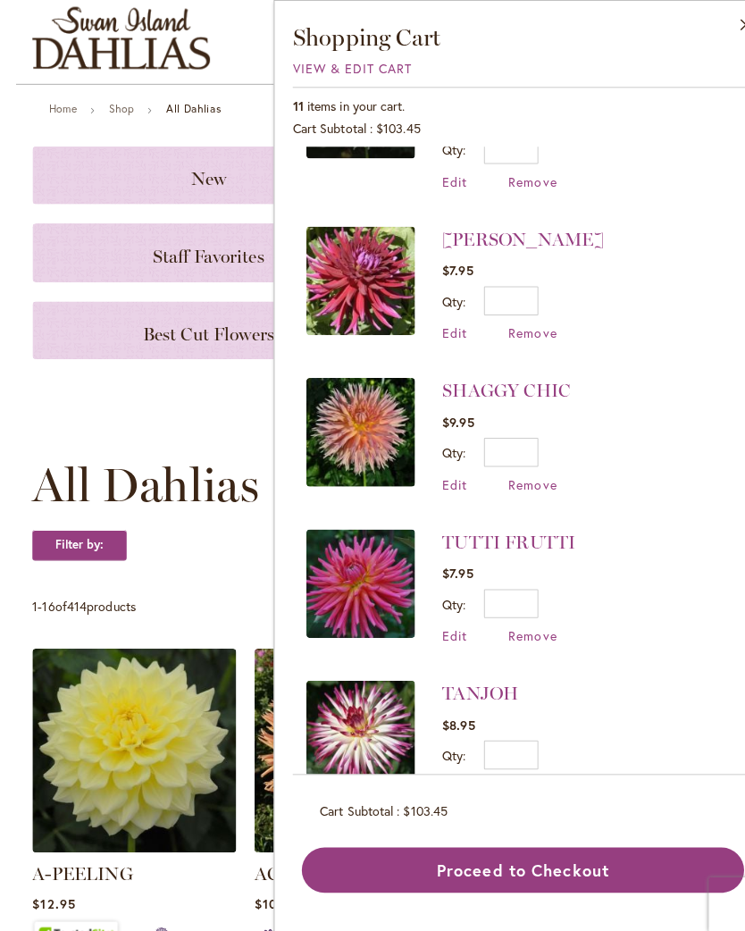
scroll to position [80, 0]
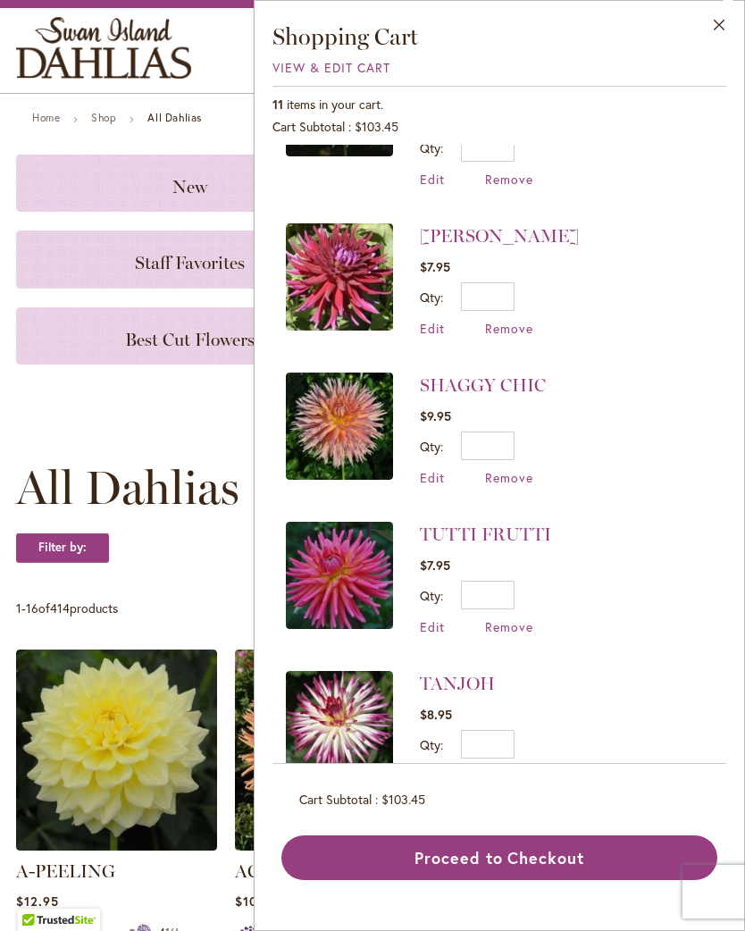
click at [523, 767] on span "Remove" at bounding box center [509, 775] width 48 height 17
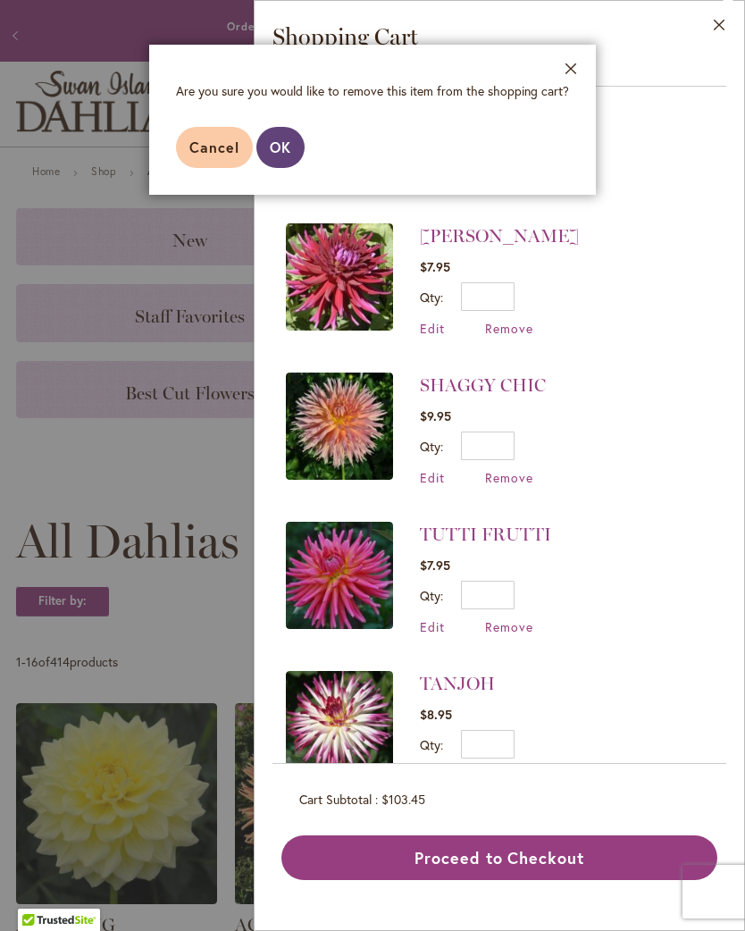
scroll to position [28, 0]
click at [284, 130] on button "OK" at bounding box center [280, 147] width 48 height 41
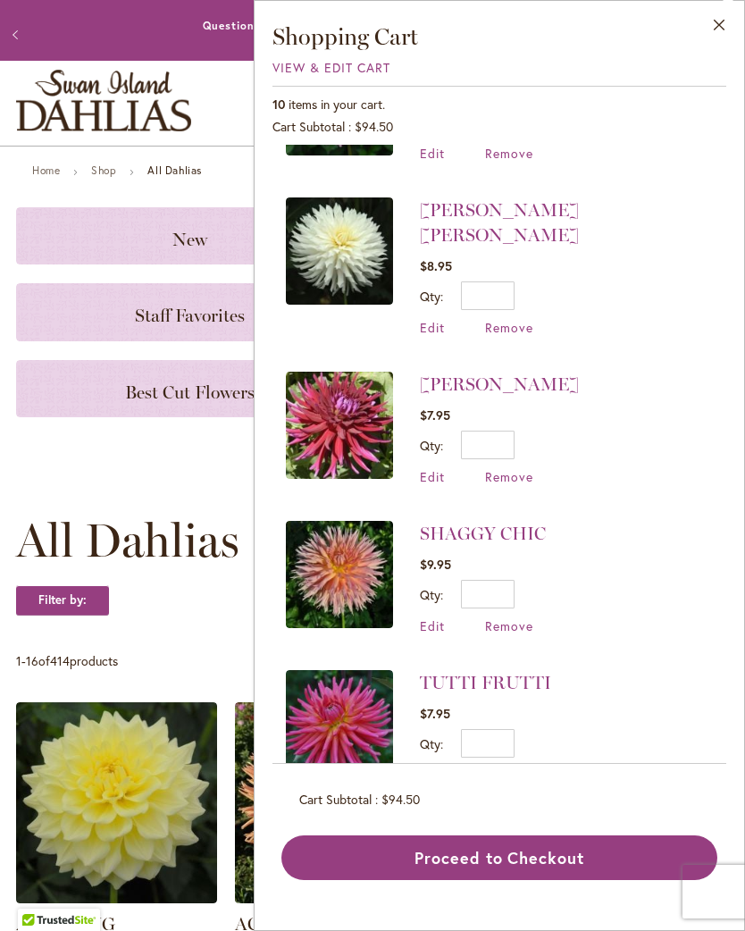
scroll to position [855, 0]
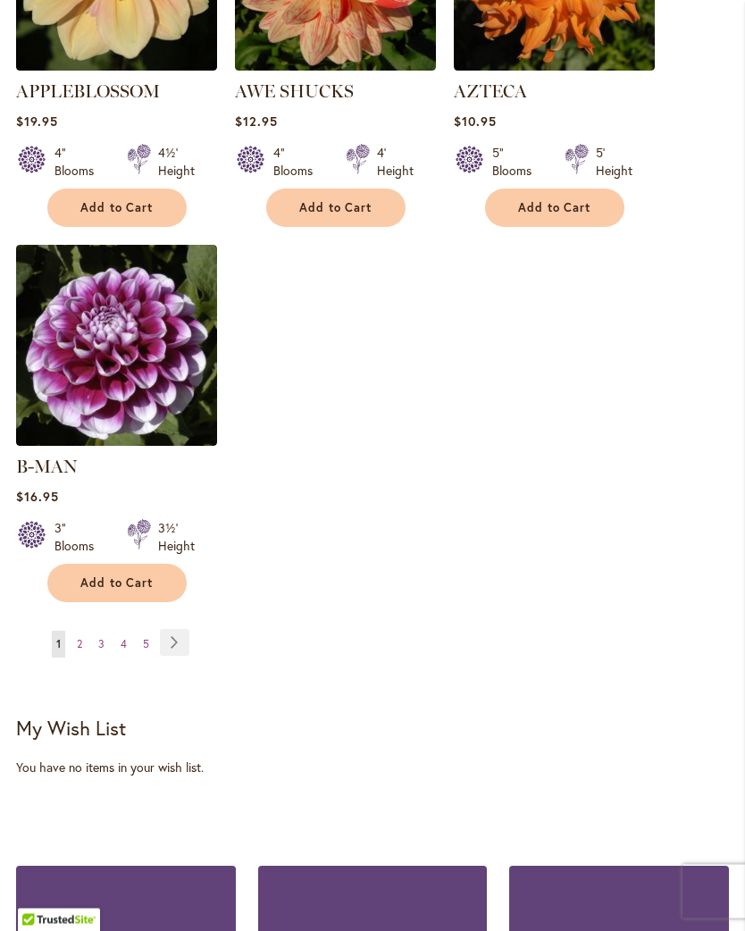
scroll to position [2387, 0]
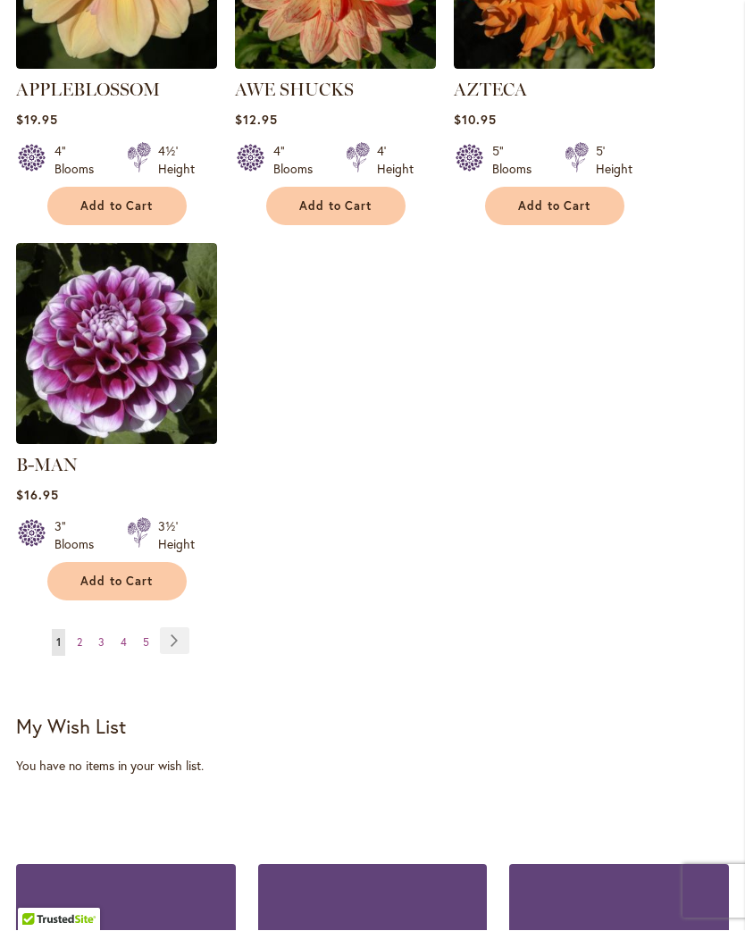
click at [180, 632] on link "Page Next" at bounding box center [174, 641] width 29 height 27
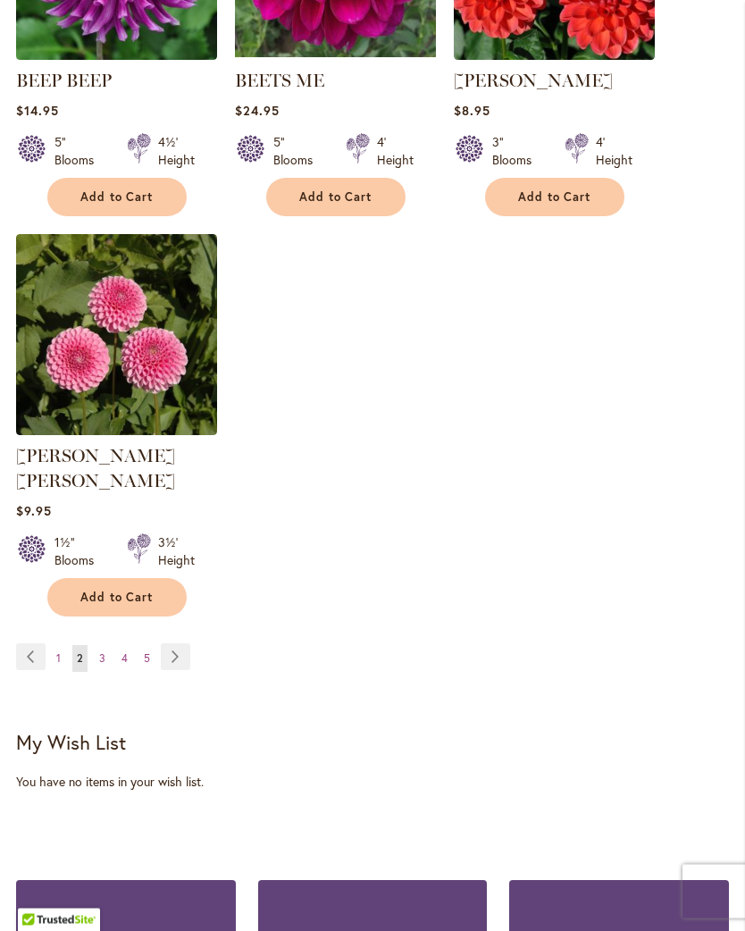
scroll to position [2373, 0]
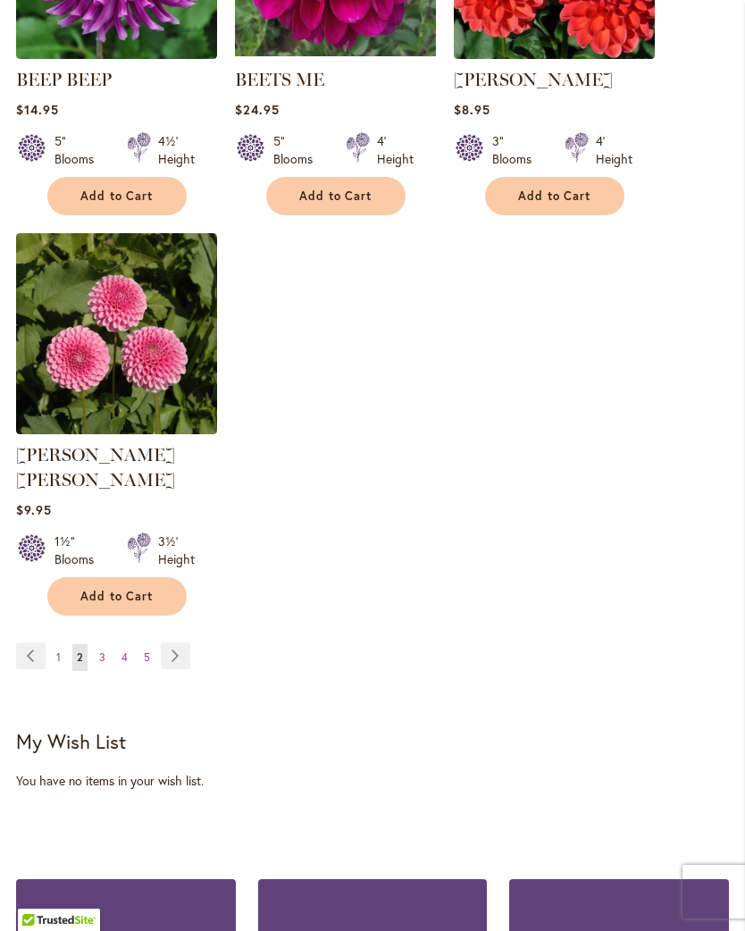
click at [175, 642] on link "Page Next" at bounding box center [175, 655] width 29 height 27
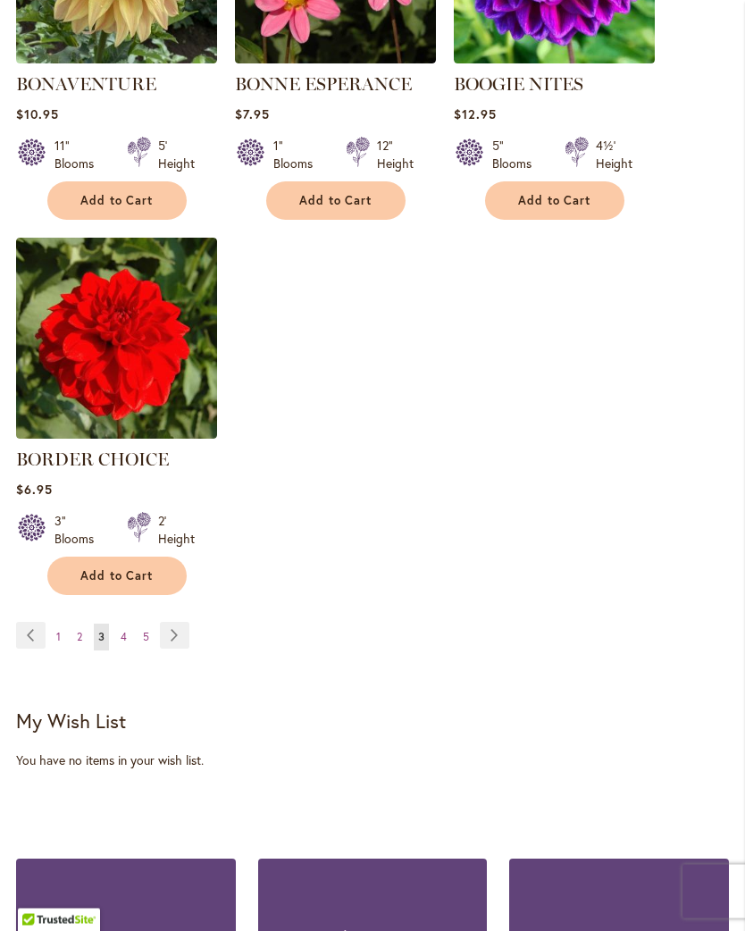
scroll to position [2368, 0]
click at [174, 649] on link "Page Next" at bounding box center [174, 635] width 29 height 27
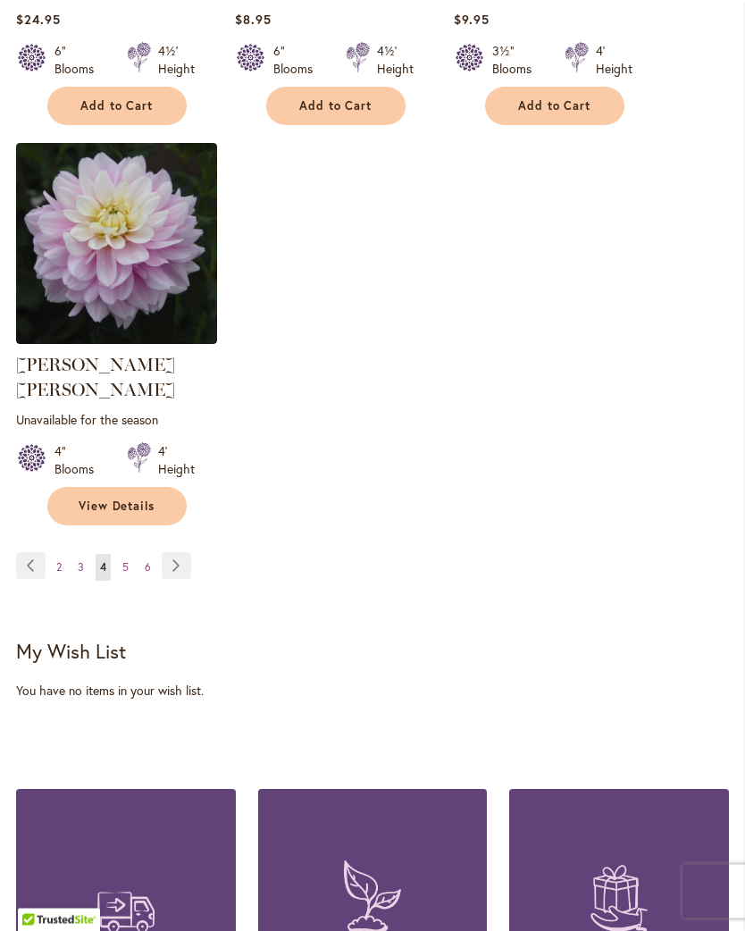
scroll to position [2491, 0]
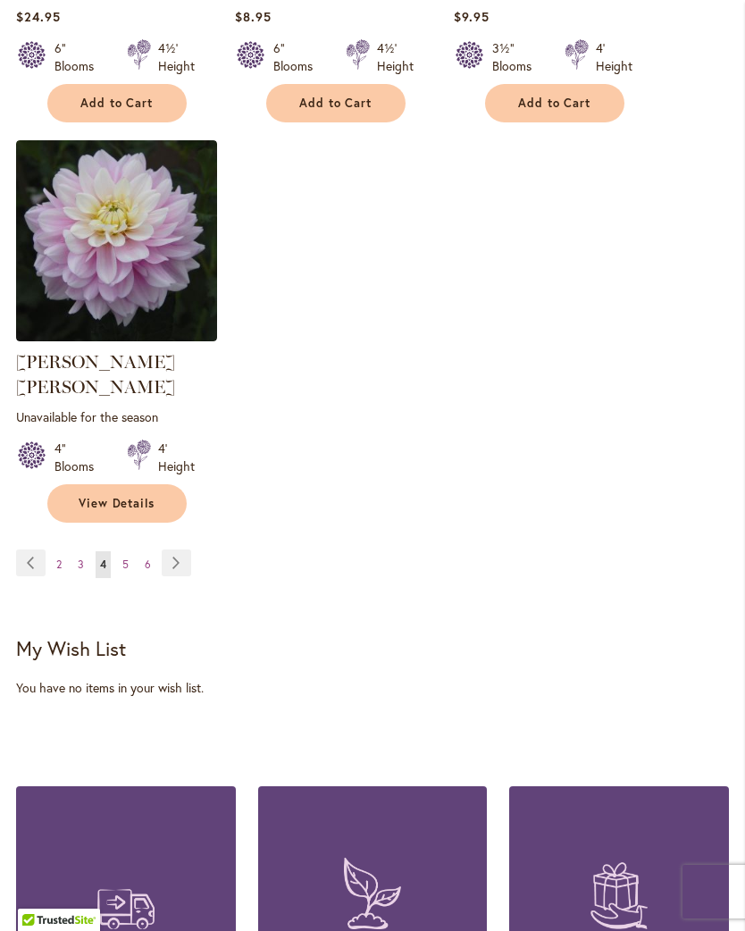
click at [175, 550] on link "Page Next" at bounding box center [176, 562] width 29 height 27
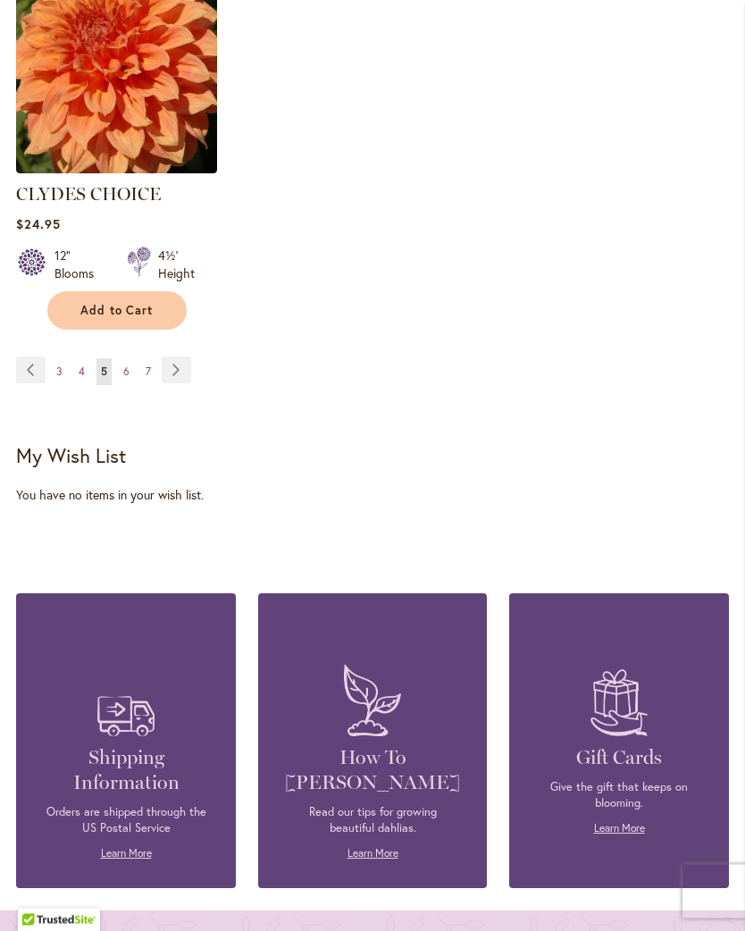
scroll to position [2685, 0]
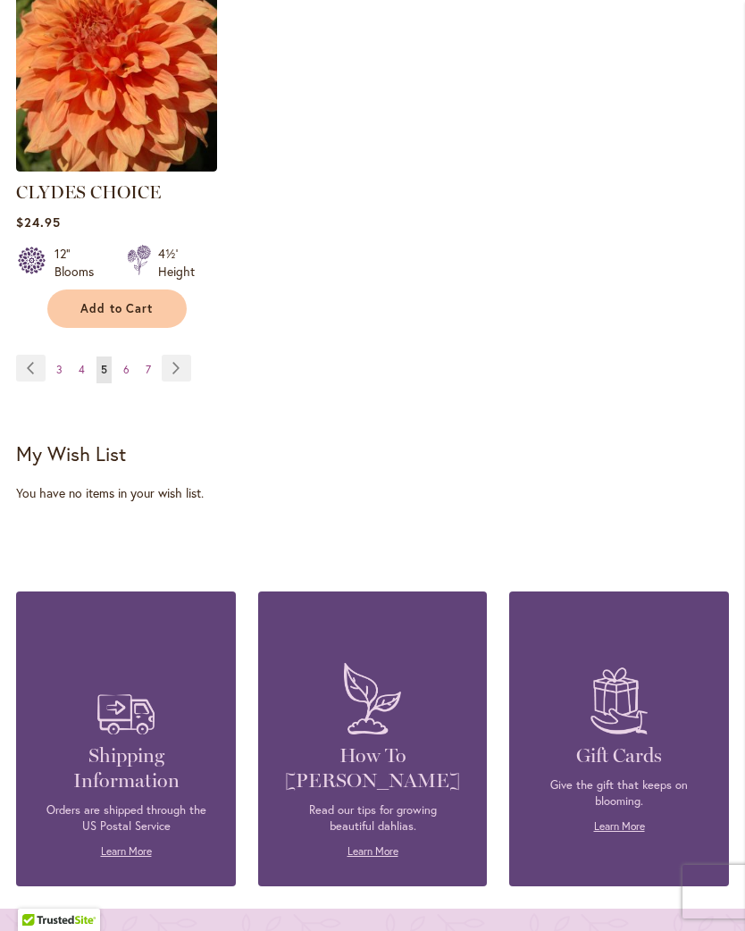
click at [178, 355] on link "Page Next" at bounding box center [176, 368] width 29 height 27
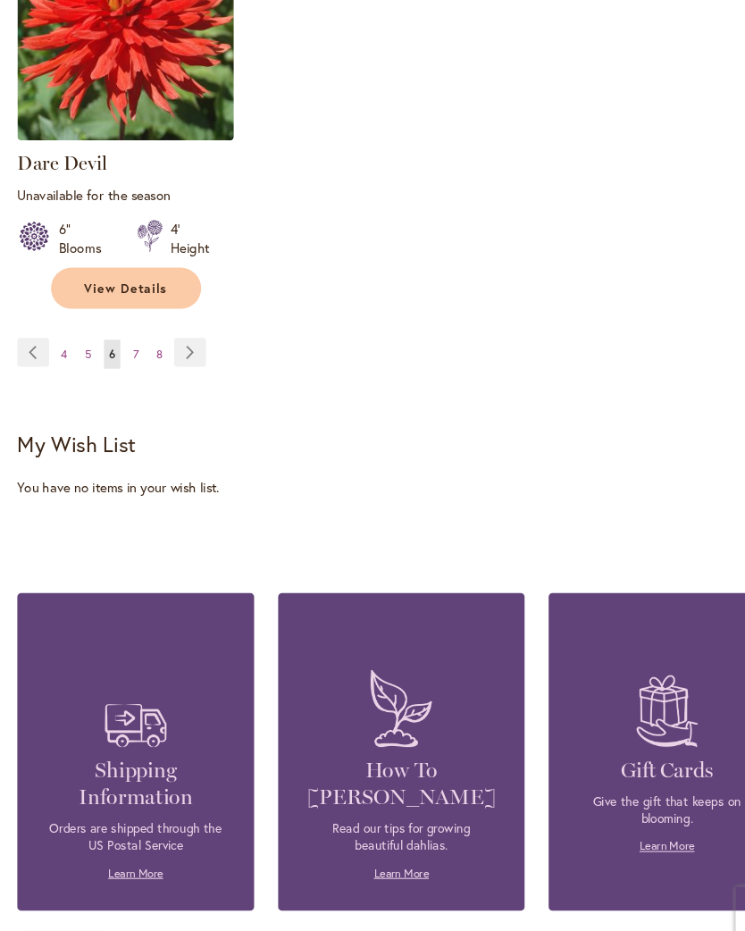
scroll to position [2679, 0]
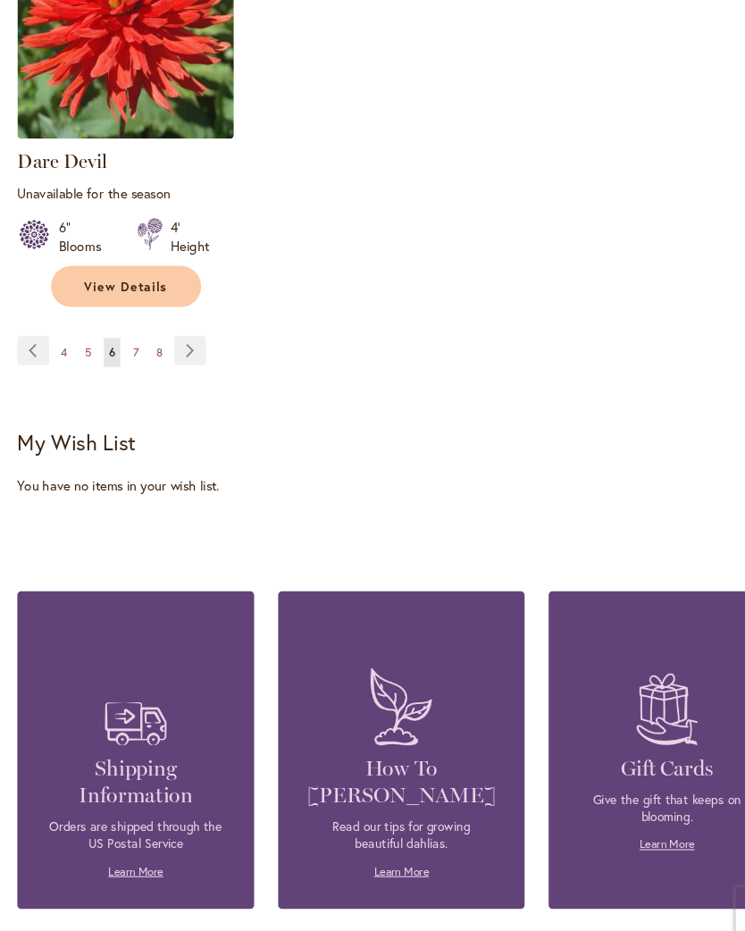
click at [172, 354] on link "Page Next" at bounding box center [176, 367] width 29 height 27
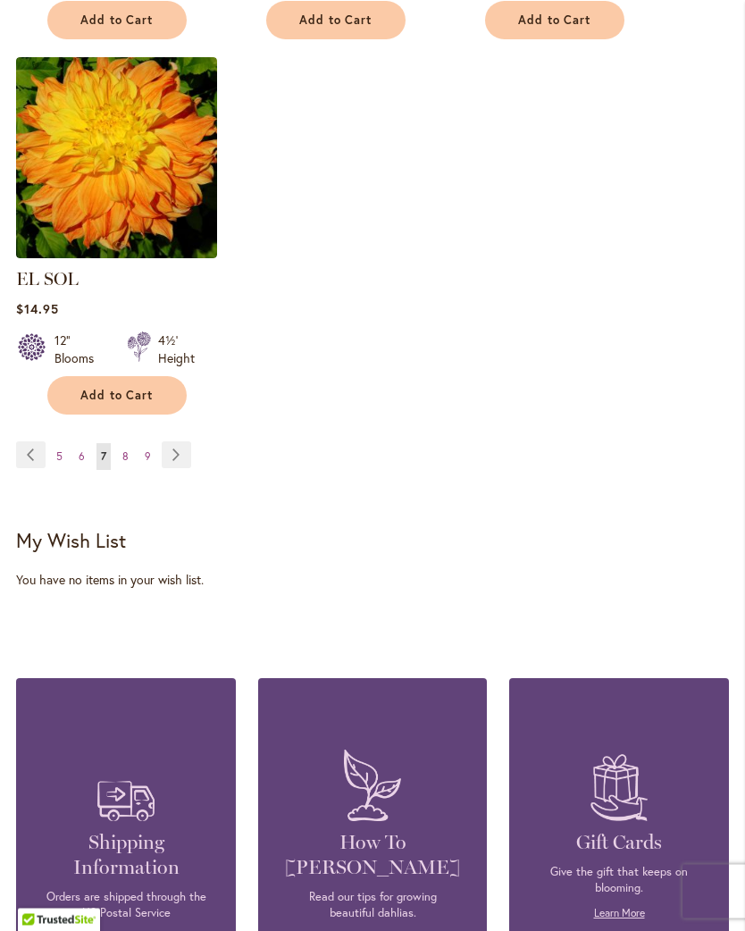
scroll to position [2575, 0]
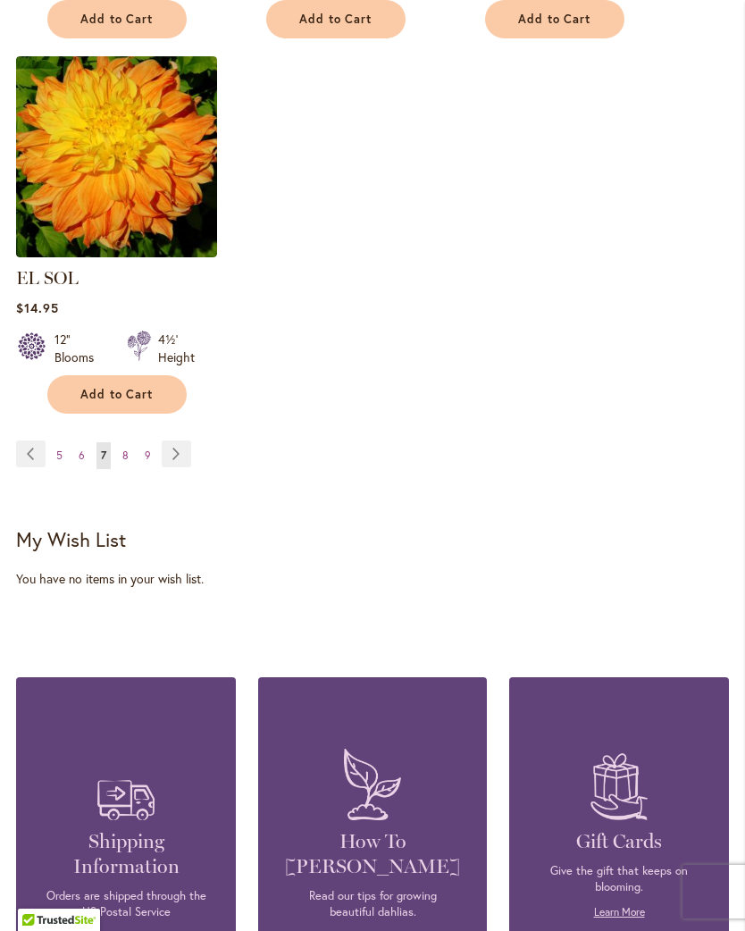
click at [175, 443] on link "Page Next" at bounding box center [176, 453] width 29 height 27
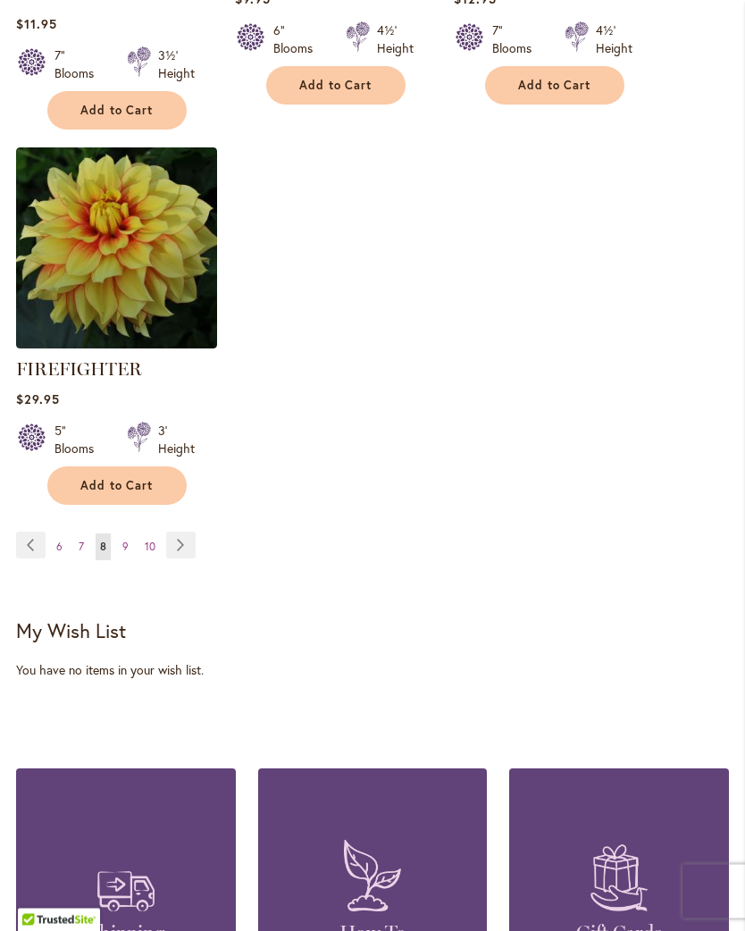
scroll to position [2545, 0]
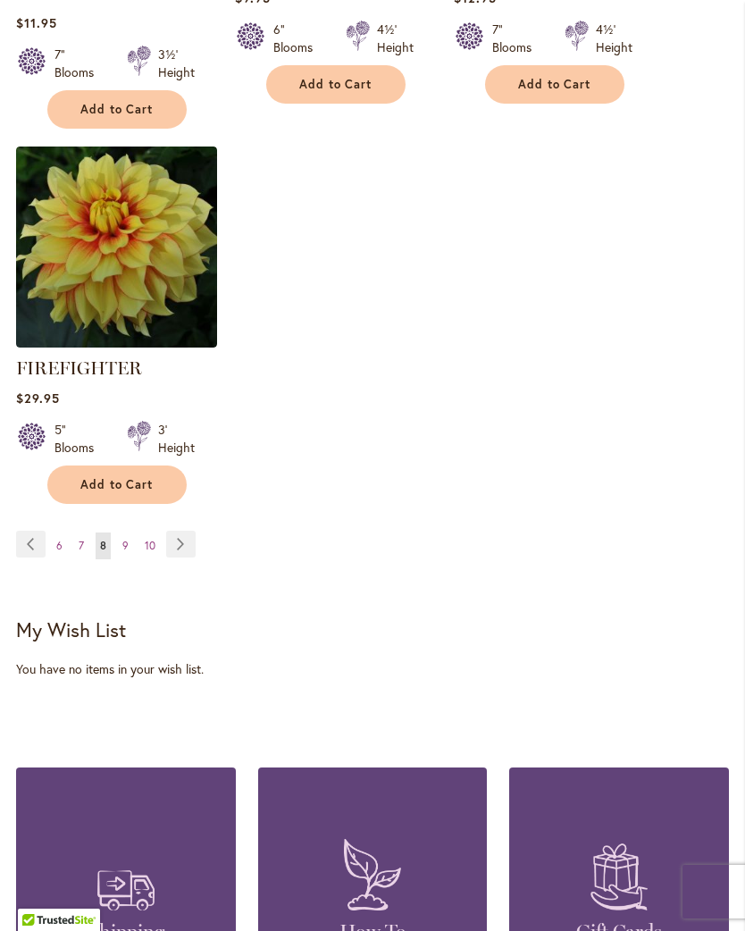
click at [180, 557] on link "Page Next" at bounding box center [180, 544] width 29 height 27
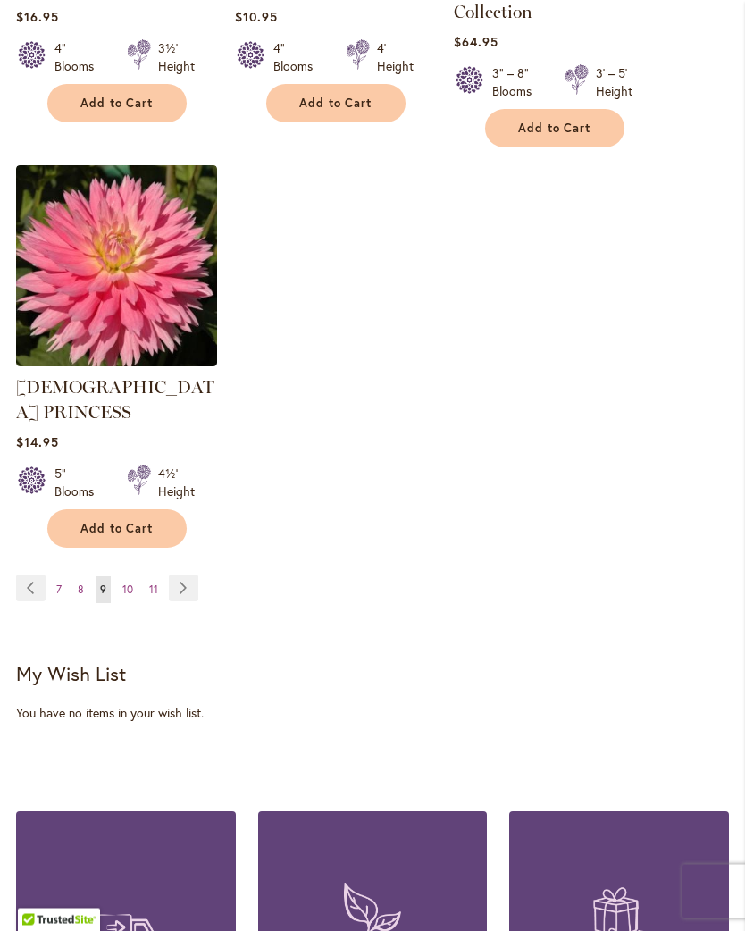
scroll to position [2542, 0]
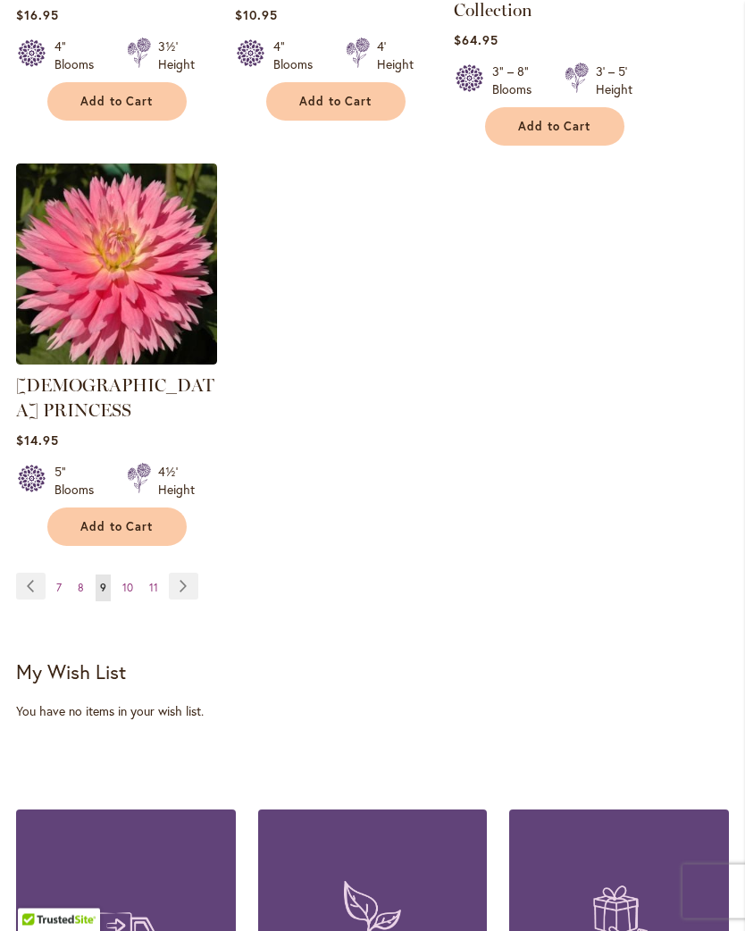
click at [188, 574] on link "Page Next" at bounding box center [183, 587] width 29 height 27
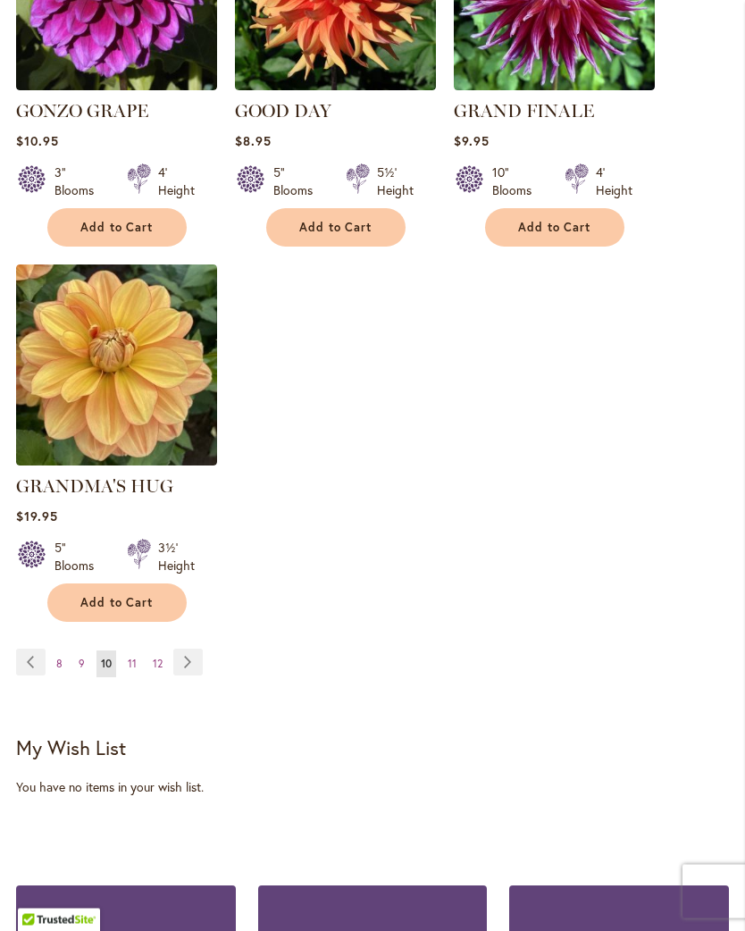
scroll to position [2367, 0]
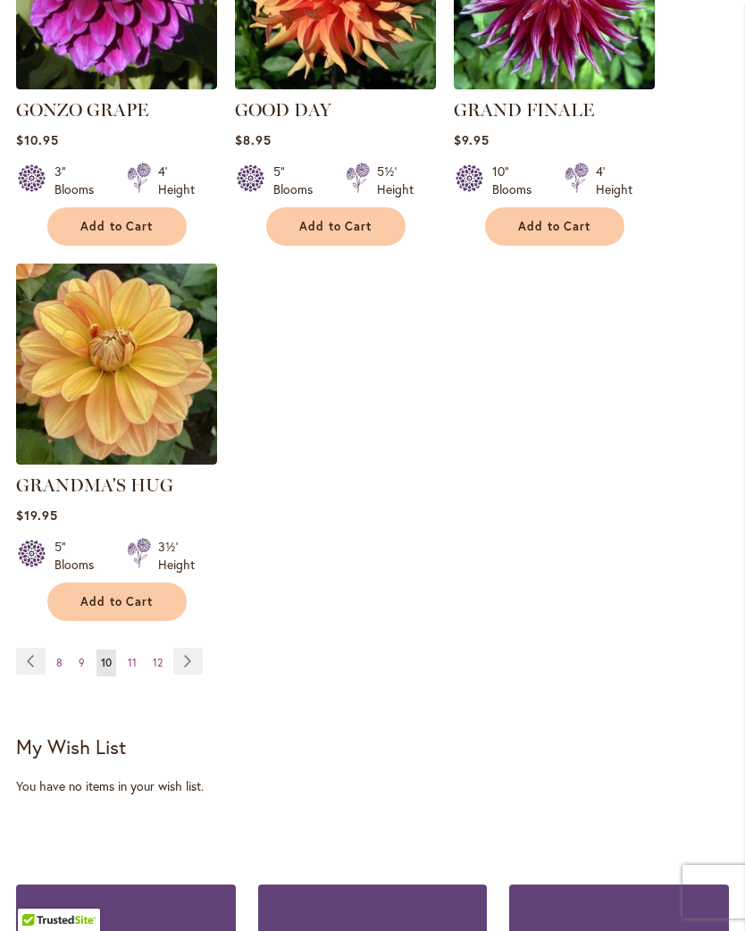
click at [183, 657] on link "Page Next" at bounding box center [187, 661] width 29 height 27
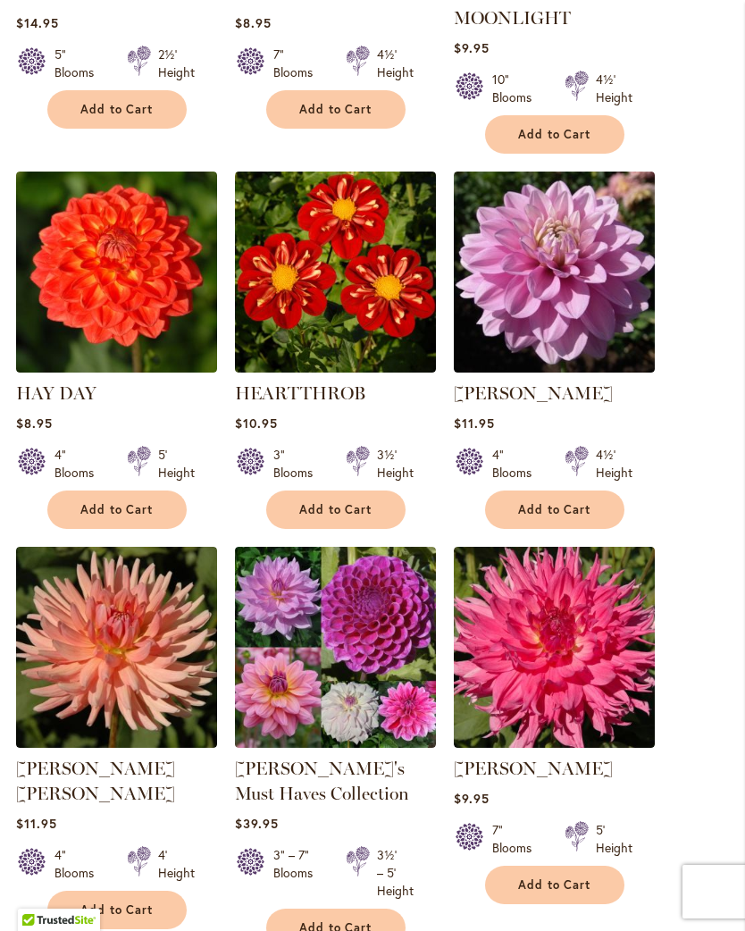
scroll to position [1448, 0]
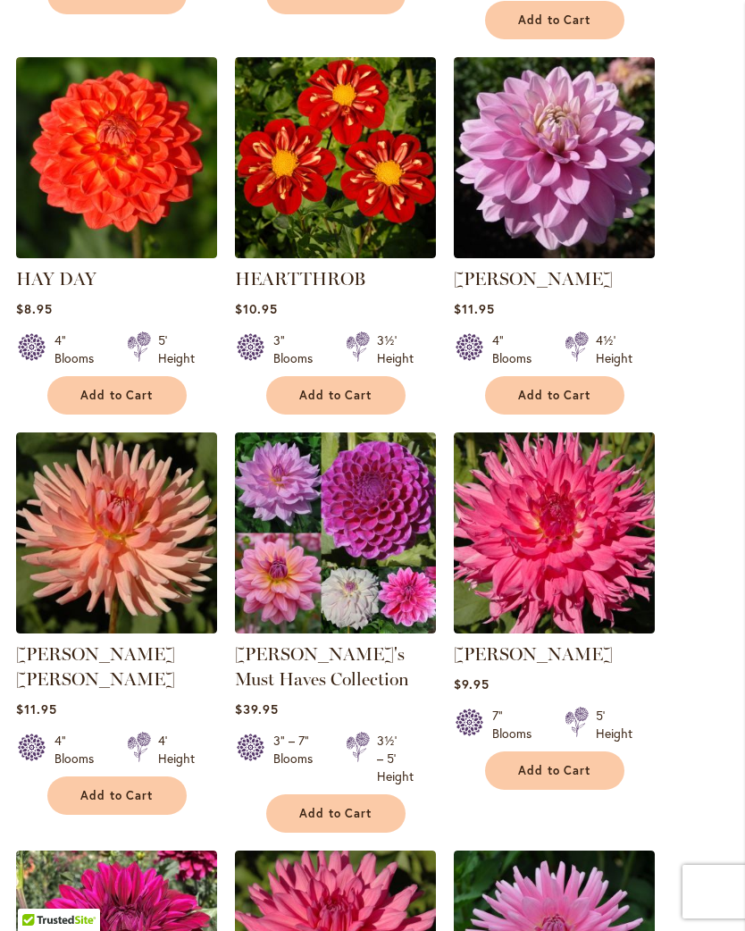
click at [351, 403] on span "Add to Cart" at bounding box center [335, 395] width 73 height 15
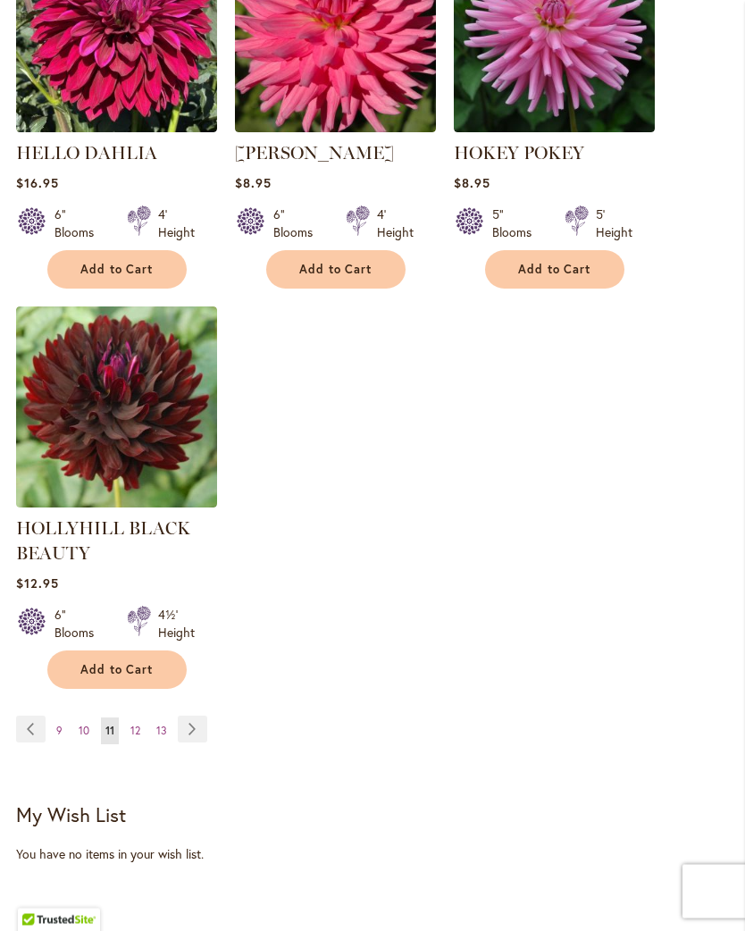
scroll to position [2415, 0]
click at [191, 742] on link "Page Next" at bounding box center [192, 729] width 29 height 27
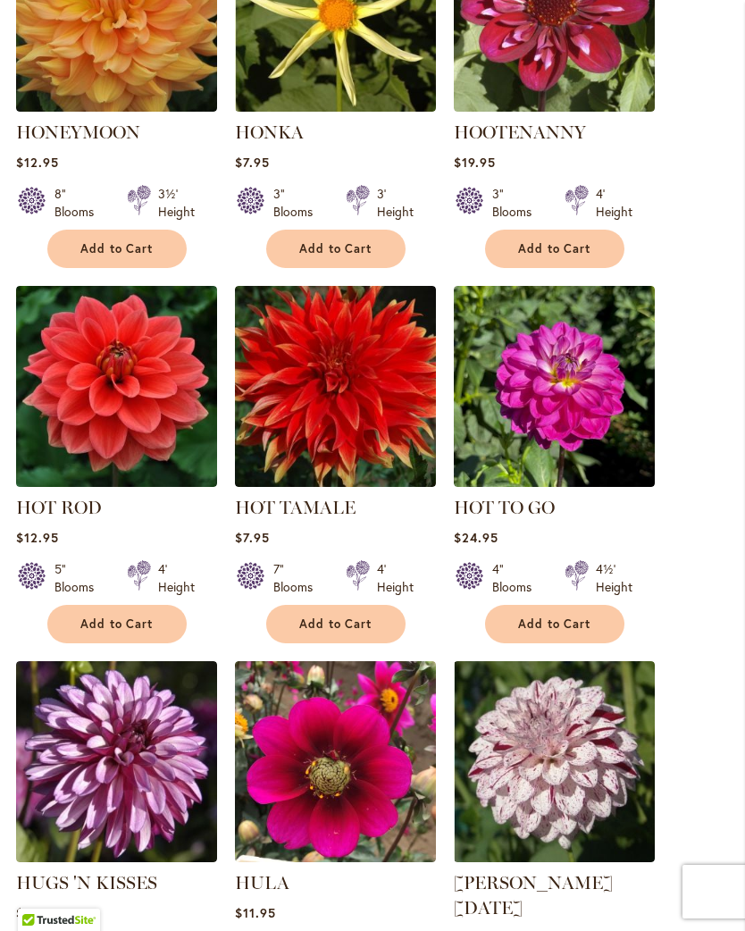
scroll to position [1194, 0]
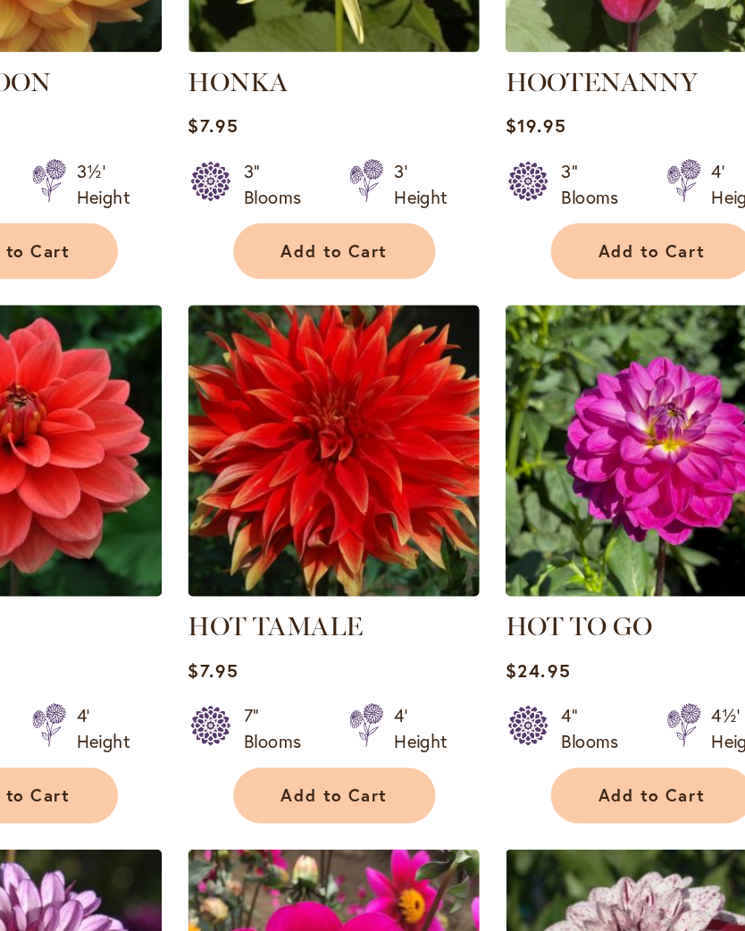
click at [299, 617] on span "Add to Cart" at bounding box center [335, 624] width 73 height 15
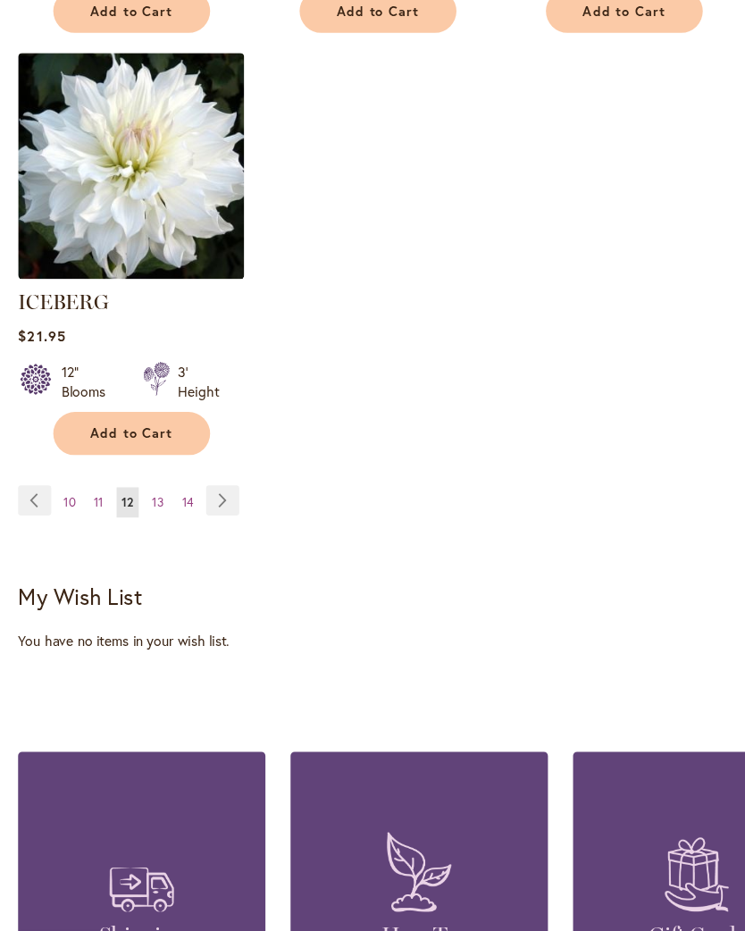
scroll to position [2554, 0]
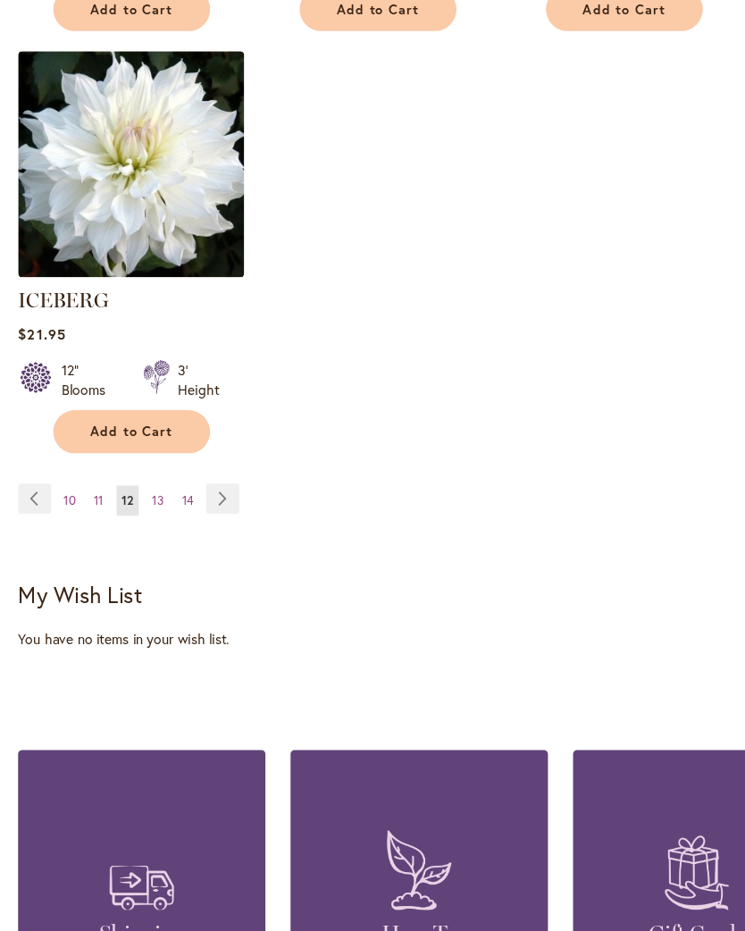
click at [199, 508] on link "Page Next" at bounding box center [197, 521] width 29 height 27
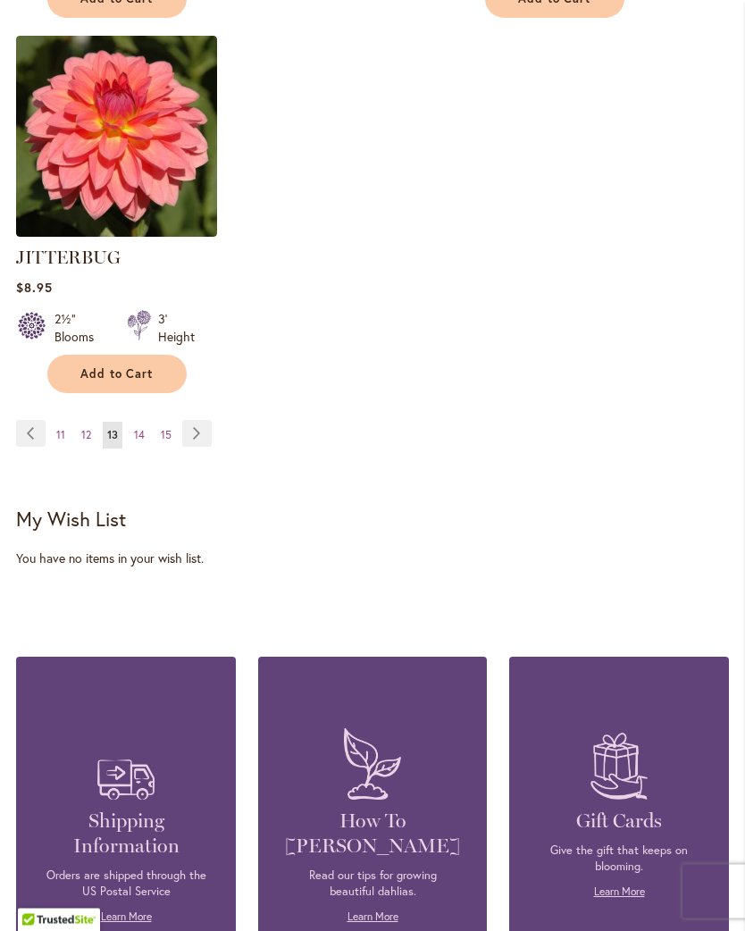
scroll to position [2639, 0]
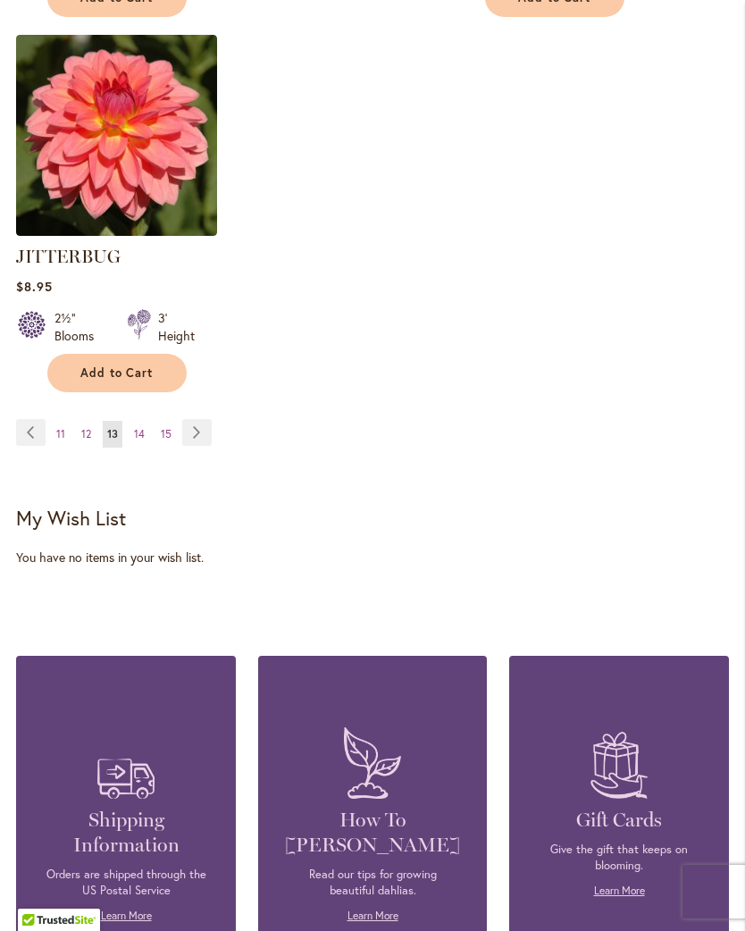
click at [200, 419] on link "Page Next" at bounding box center [196, 432] width 29 height 27
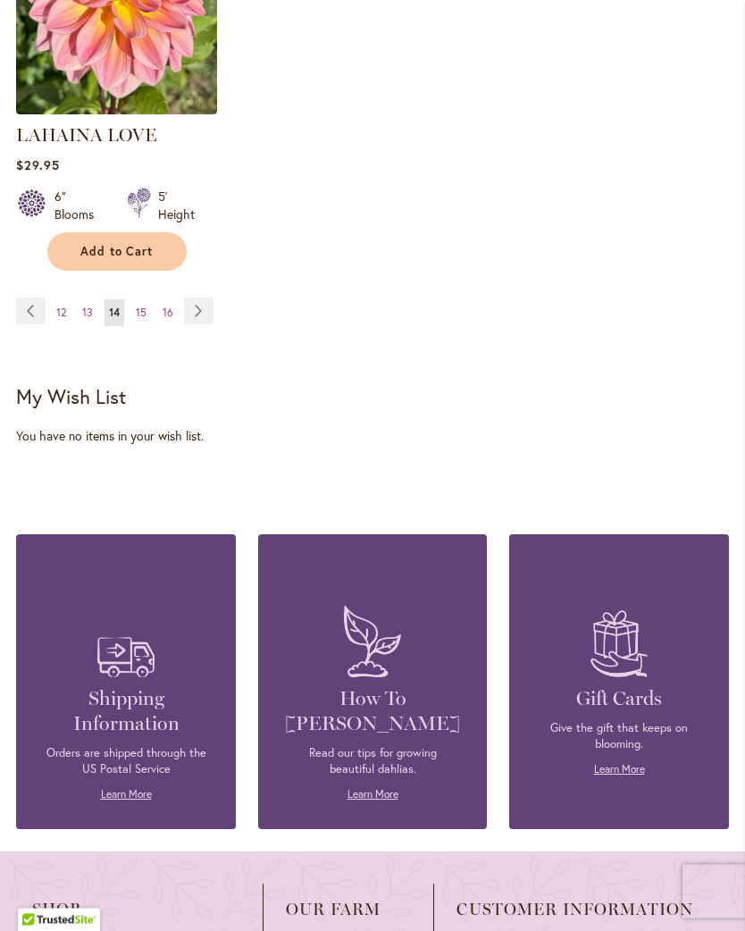
scroll to position [2718, 0]
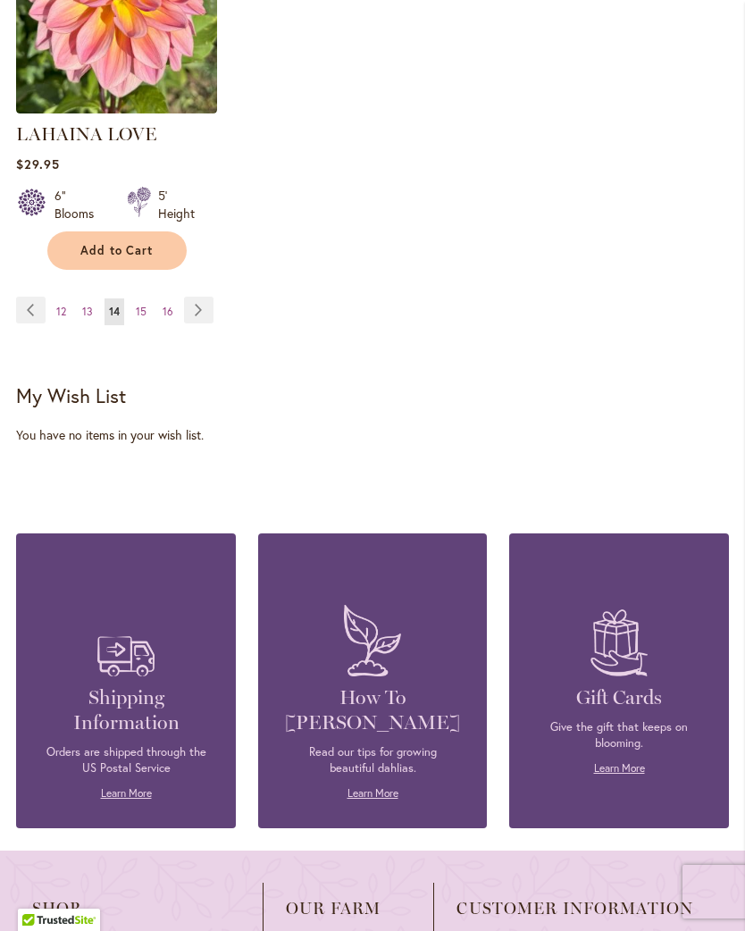
click at [198, 299] on link "Page Next" at bounding box center [198, 310] width 29 height 27
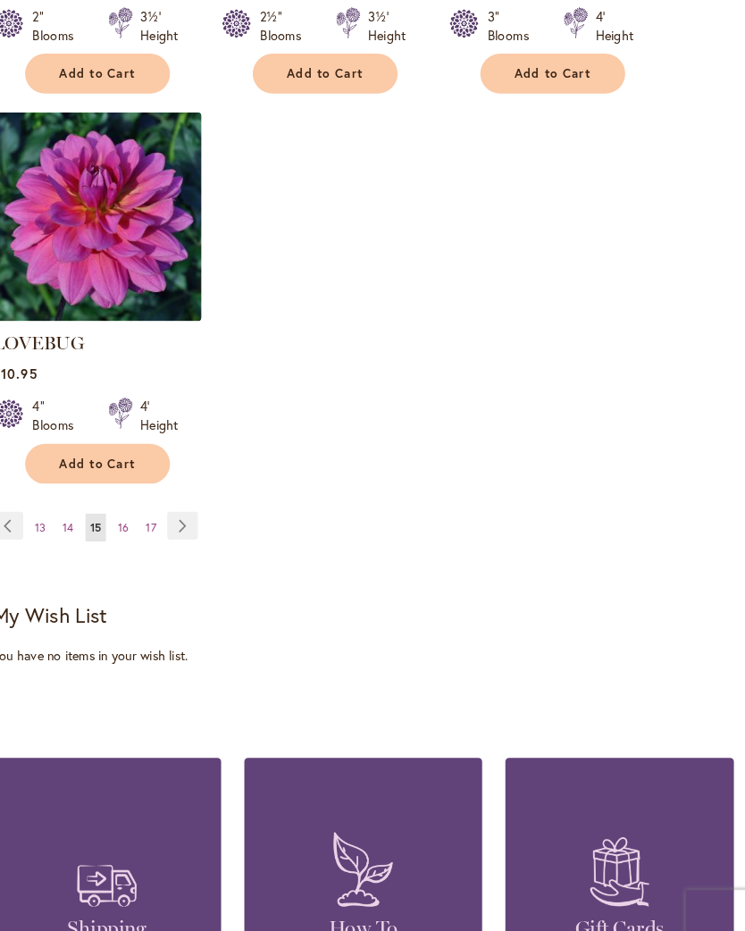
scroll to position [2541, 0]
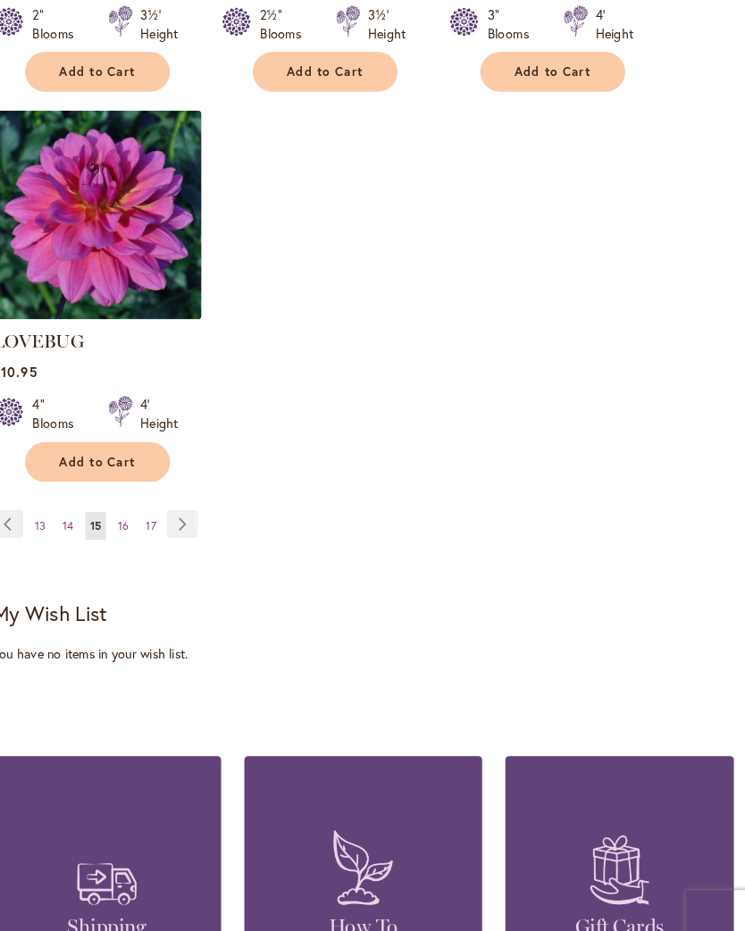
click at [184, 499] on link "Page Next" at bounding box center [198, 512] width 29 height 27
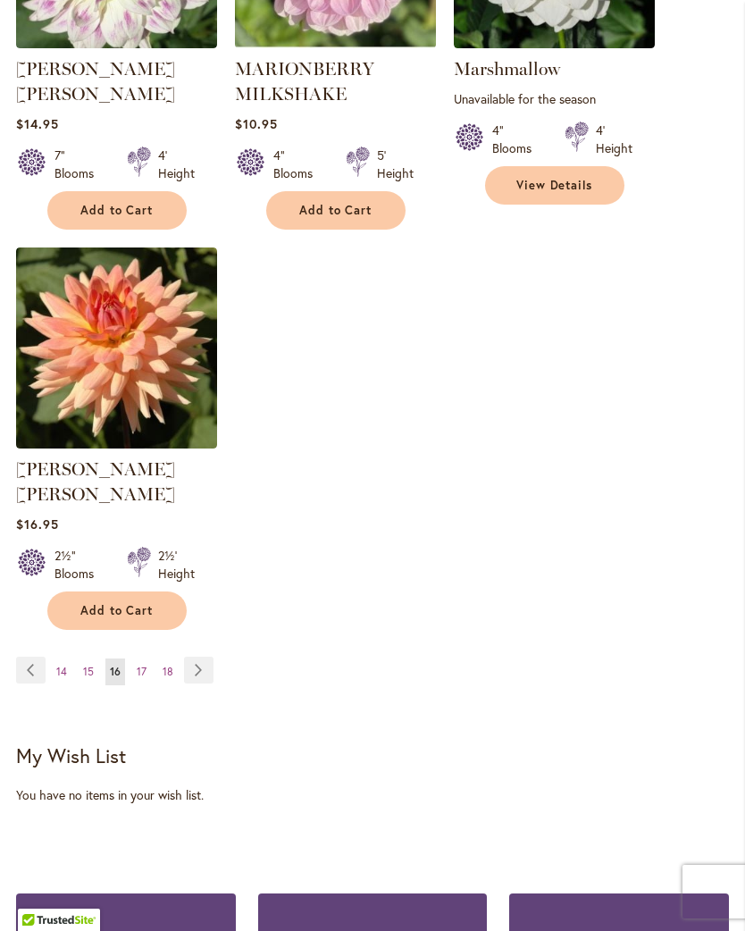
scroll to position [2415, 0]
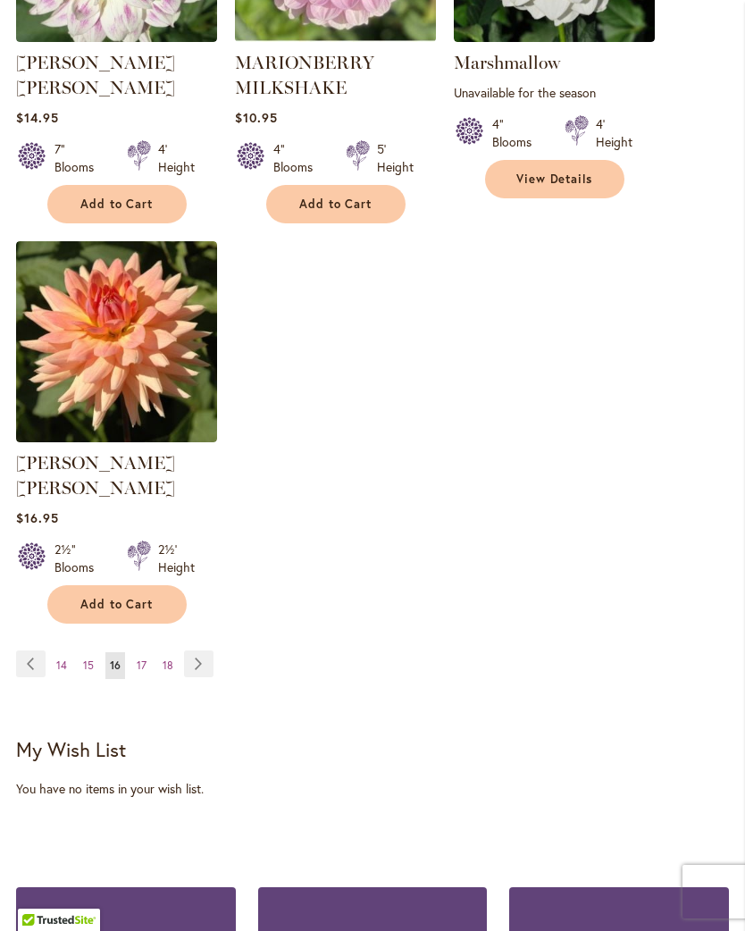
click at [195, 650] on link "Page Next" at bounding box center [198, 663] width 29 height 27
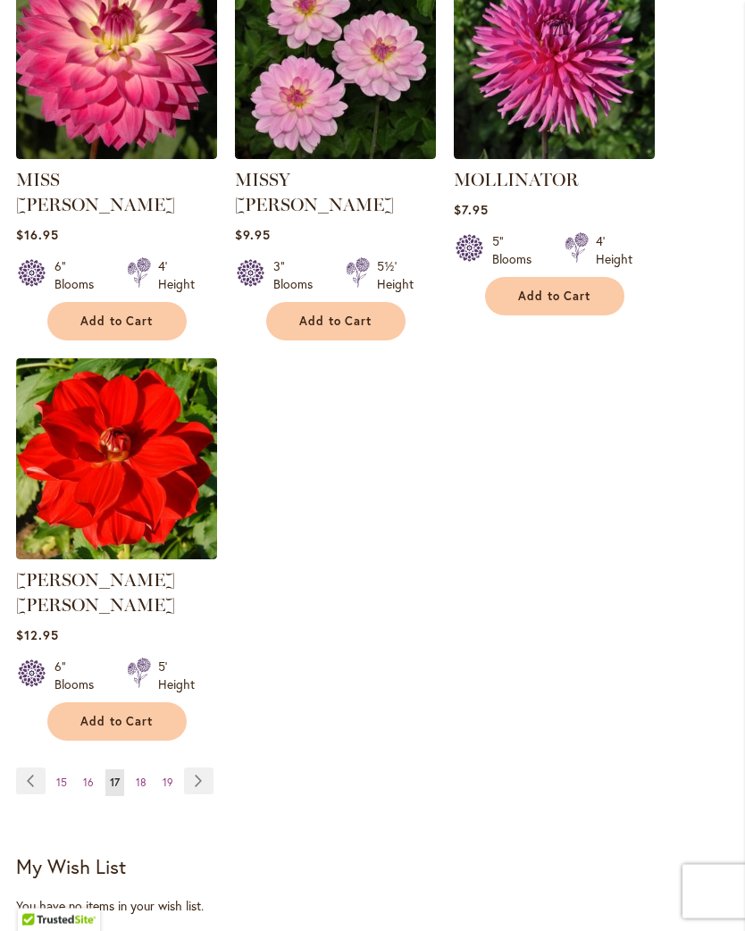
scroll to position [2273, 0]
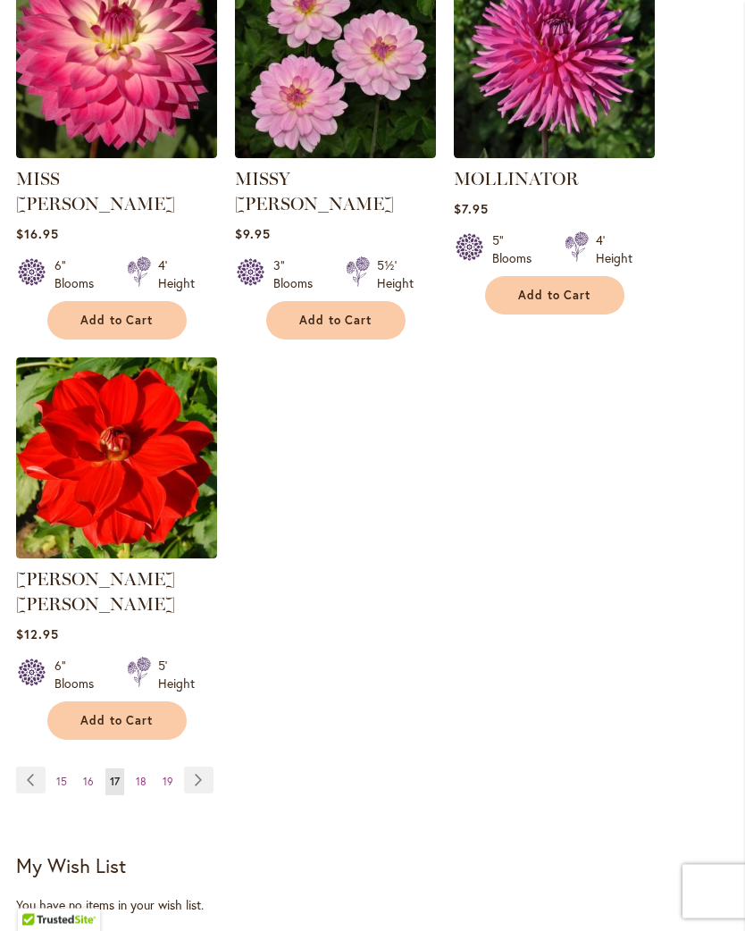
click at [188, 767] on link "Page Next" at bounding box center [198, 780] width 29 height 27
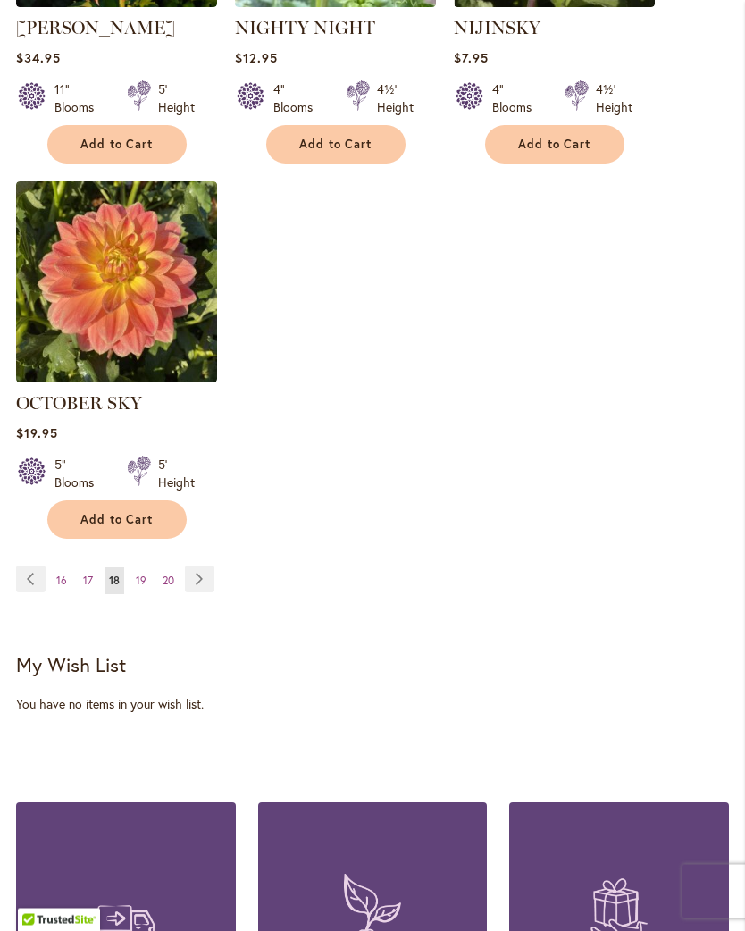
scroll to position [2425, 0]
click at [196, 592] on link "Page Next" at bounding box center [199, 578] width 29 height 27
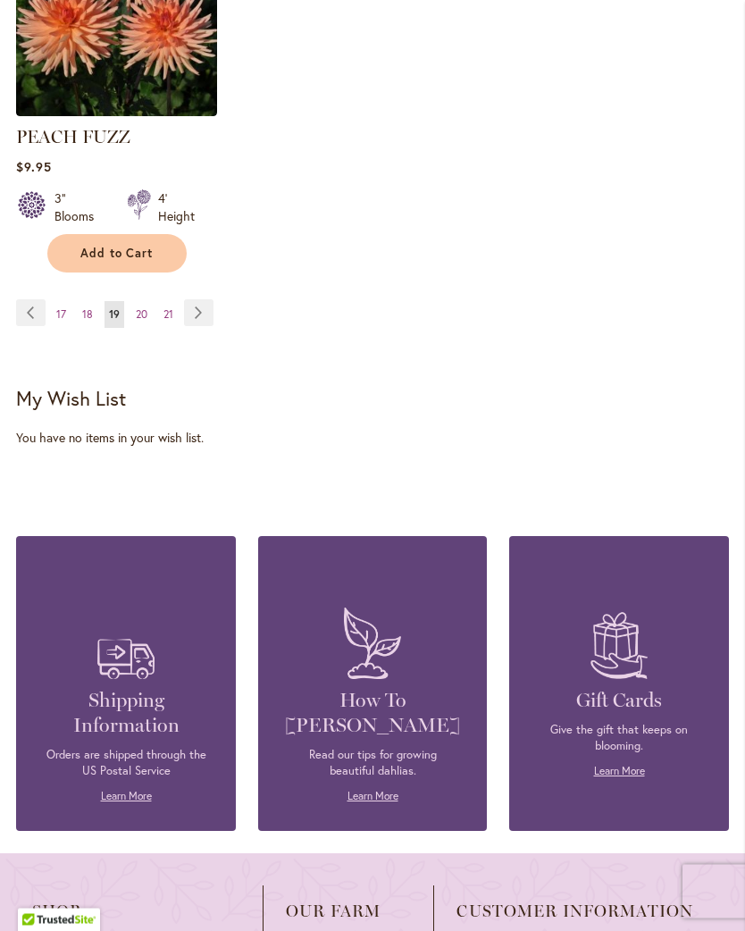
scroll to position [2741, 0]
click at [206, 300] on link "Page Next" at bounding box center [198, 312] width 29 height 27
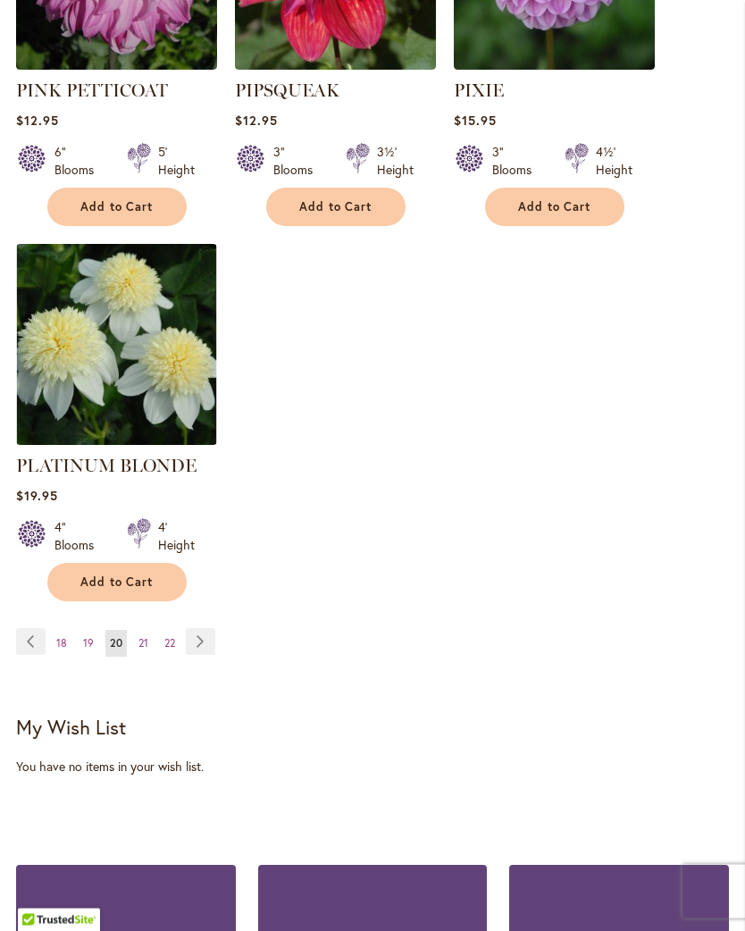
scroll to position [2412, 0]
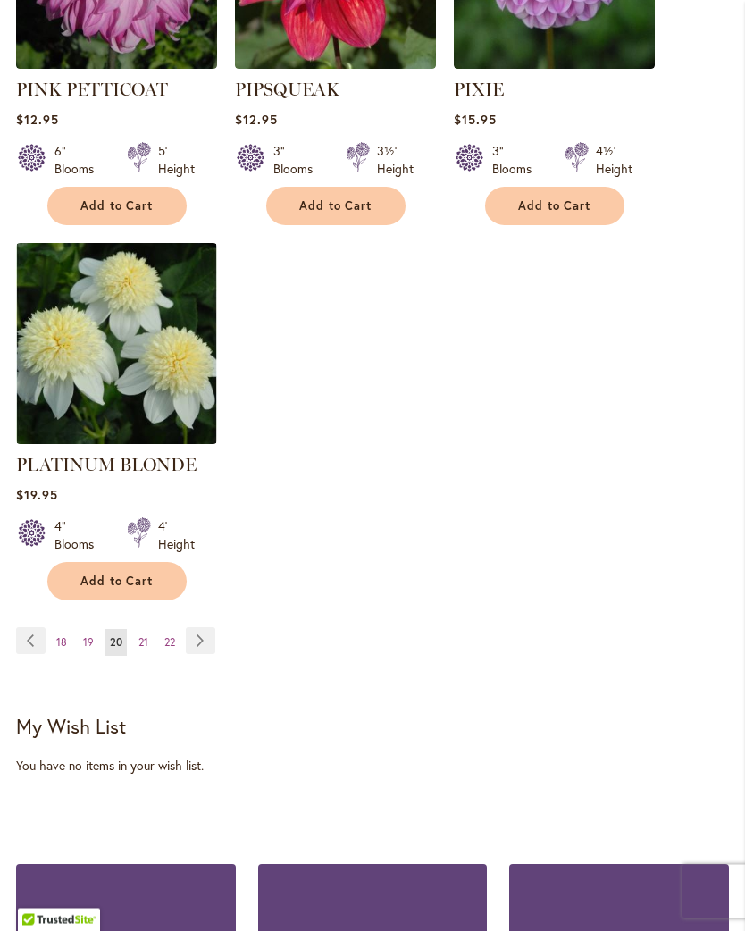
click at [207, 628] on link "Page Next" at bounding box center [200, 641] width 29 height 27
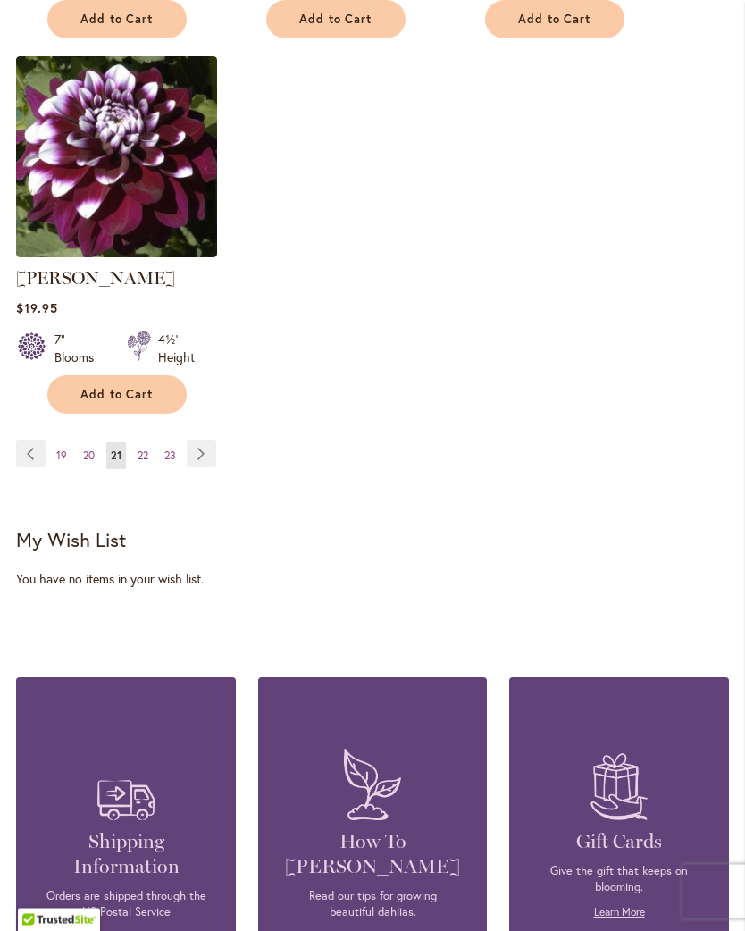
scroll to position [2575, 0]
click at [201, 467] on link "Page Next" at bounding box center [201, 453] width 29 height 27
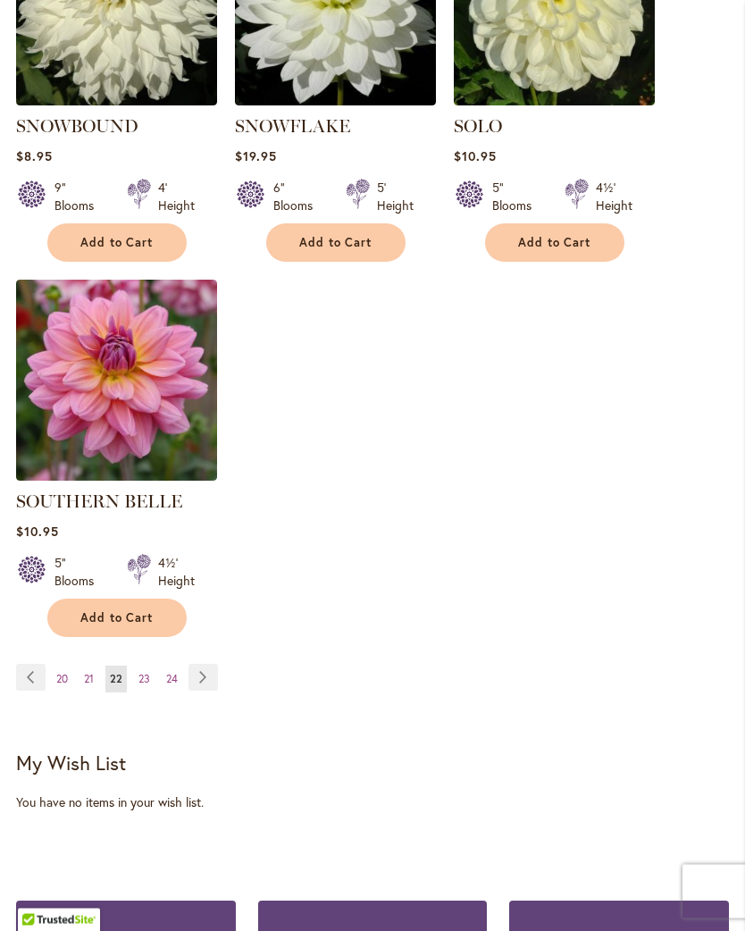
scroll to position [2352, 0]
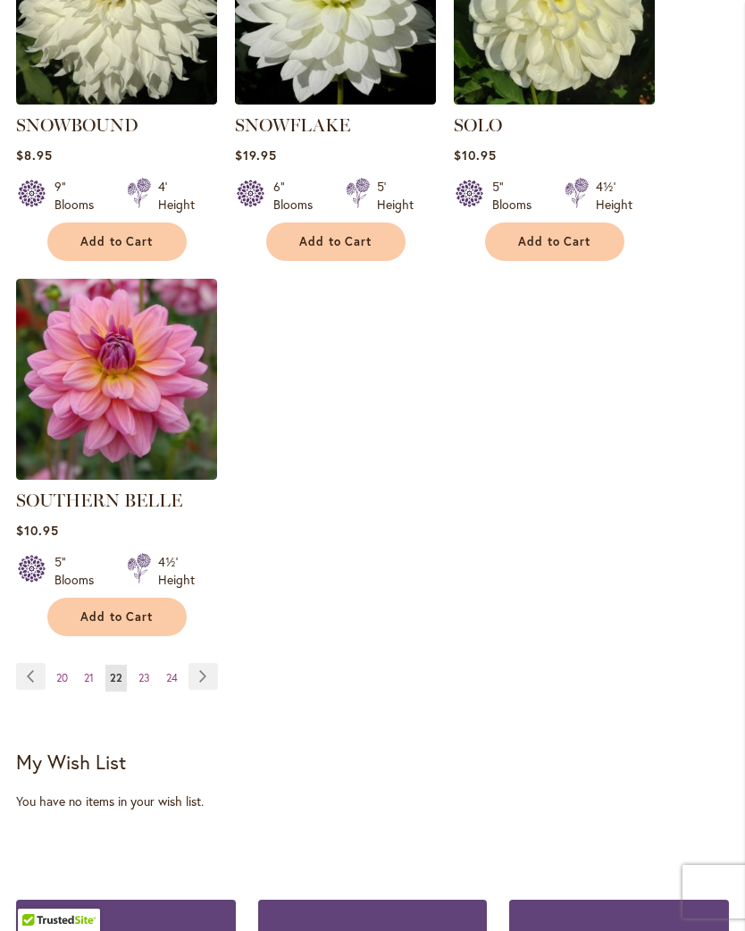
click at [202, 666] on link "Page Next" at bounding box center [202, 676] width 29 height 27
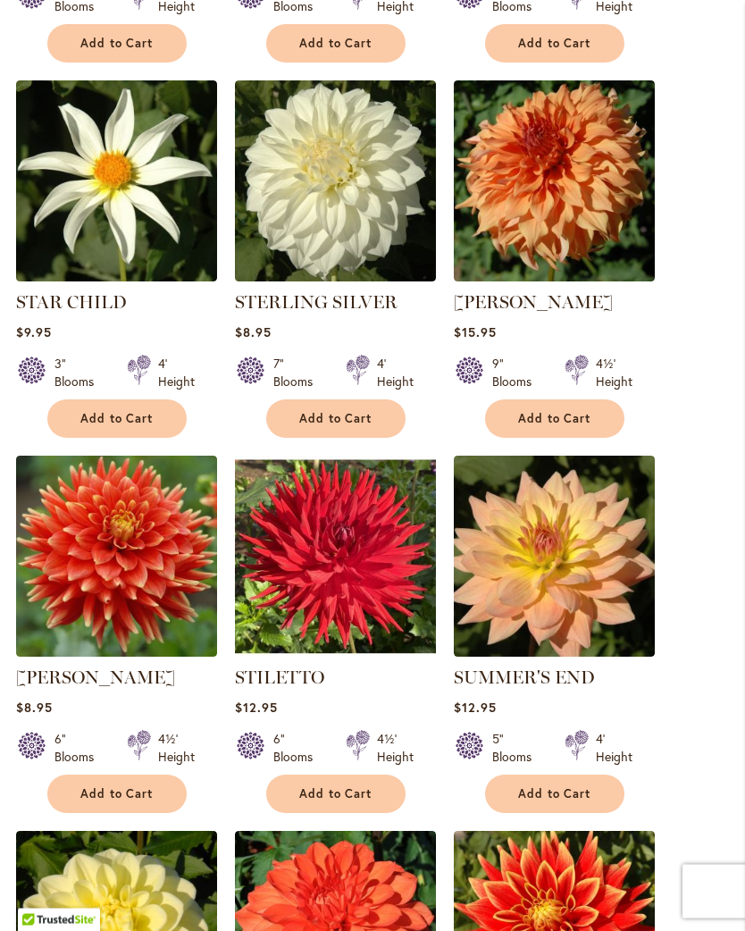
scroll to position [1025, 0]
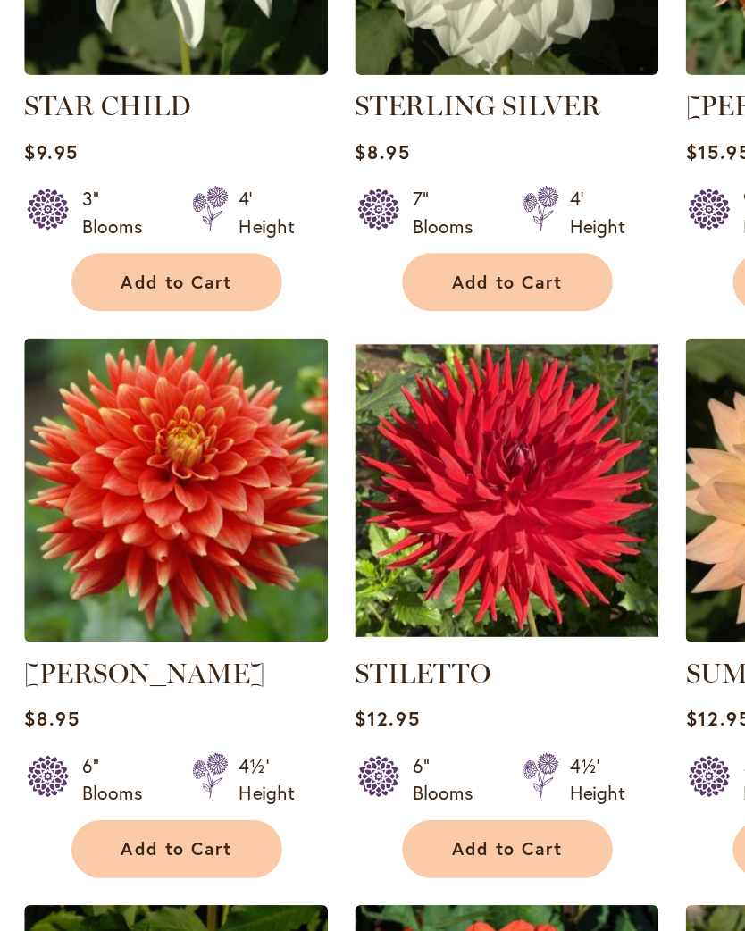
click at [133, 786] on span "Add to Cart" at bounding box center [116, 793] width 73 height 15
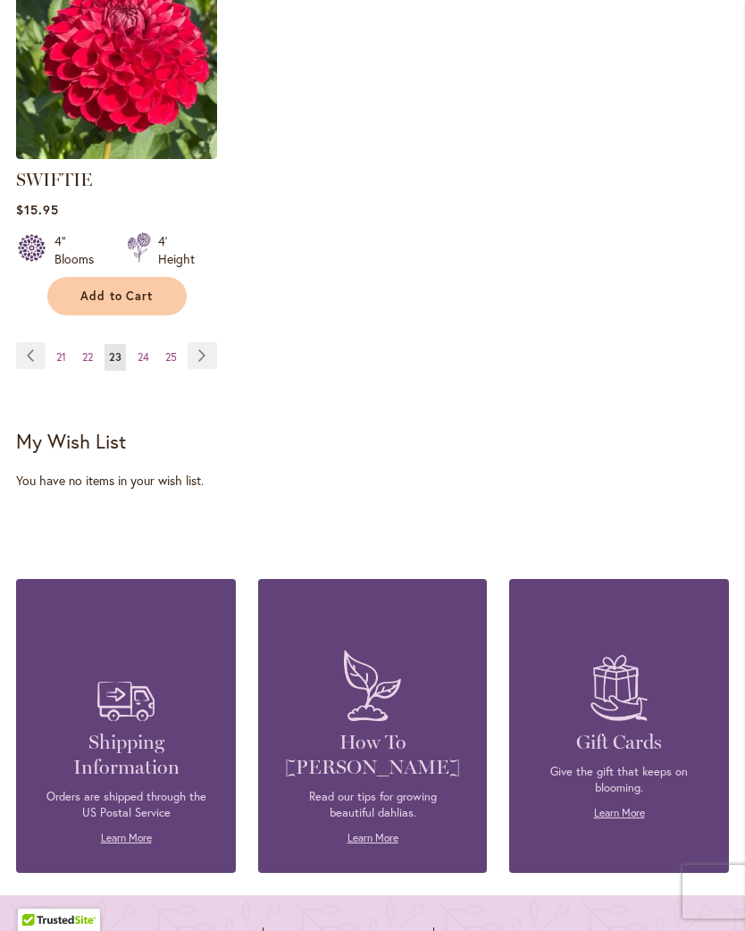
scroll to position [2728, 0]
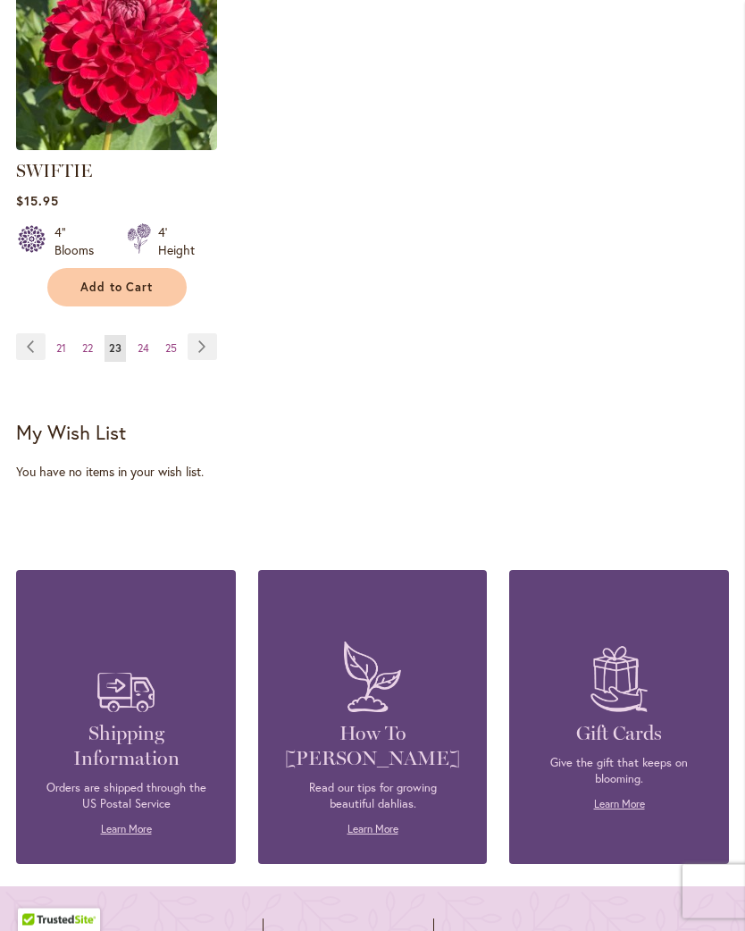
click at [202, 360] on link "Page Next" at bounding box center [202, 347] width 29 height 27
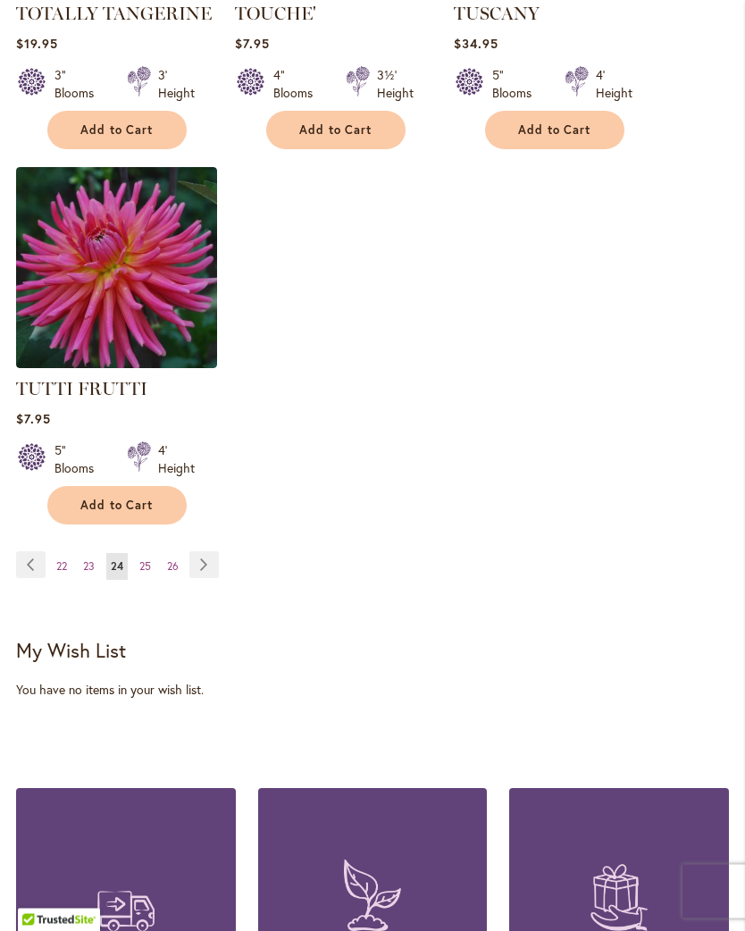
scroll to position [2465, 0]
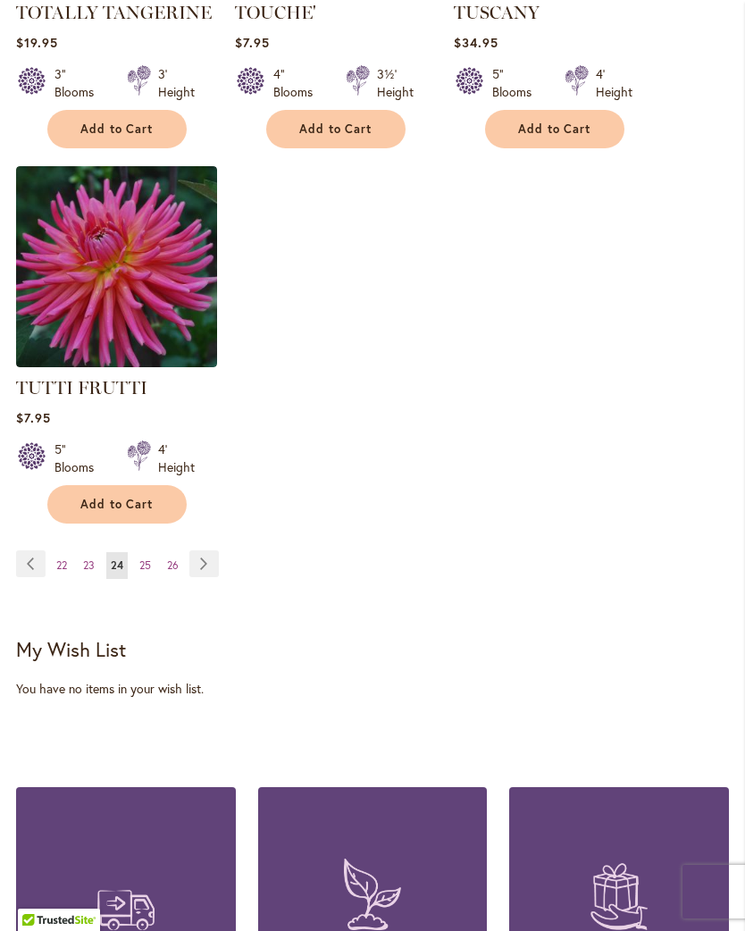
click at [205, 557] on link "Page Next" at bounding box center [203, 563] width 29 height 27
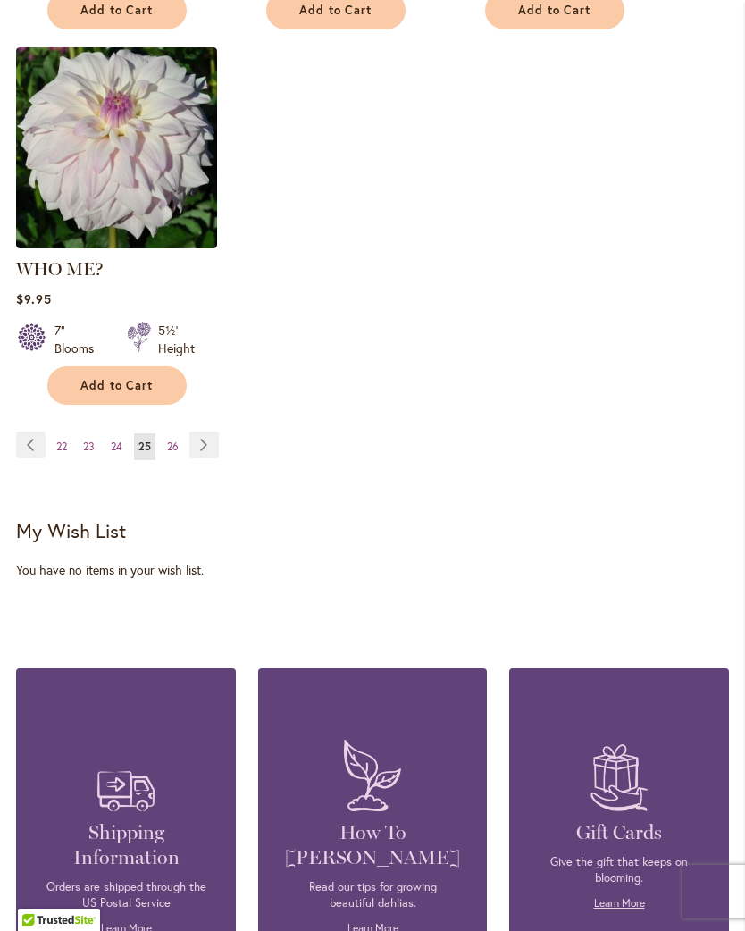
scroll to position [2619, 0]
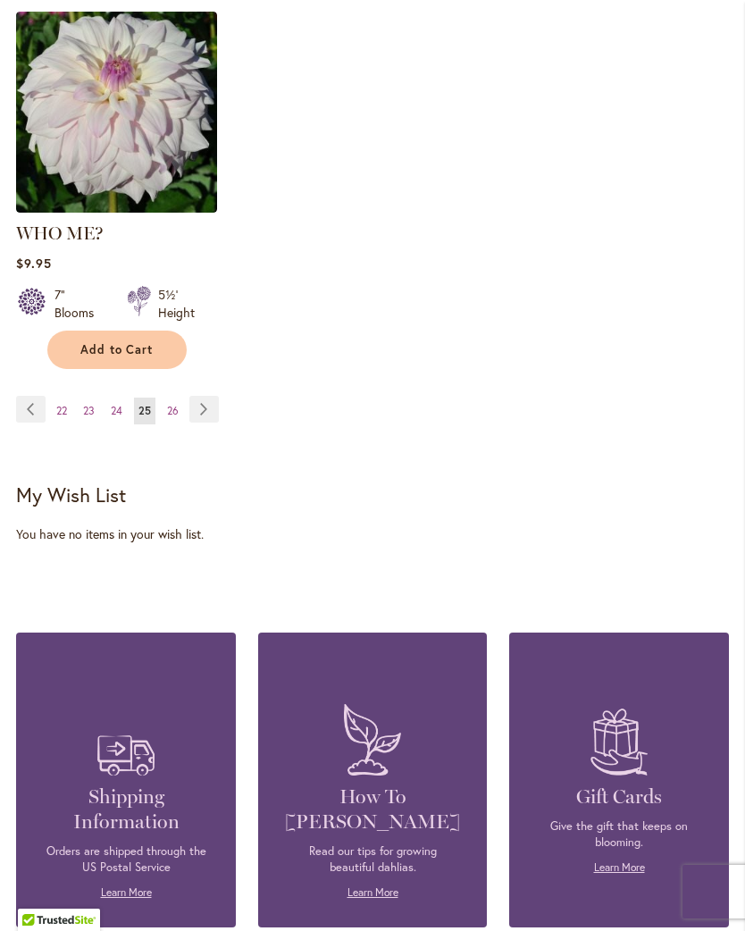
click at [206, 398] on link "Page Next" at bounding box center [203, 409] width 29 height 27
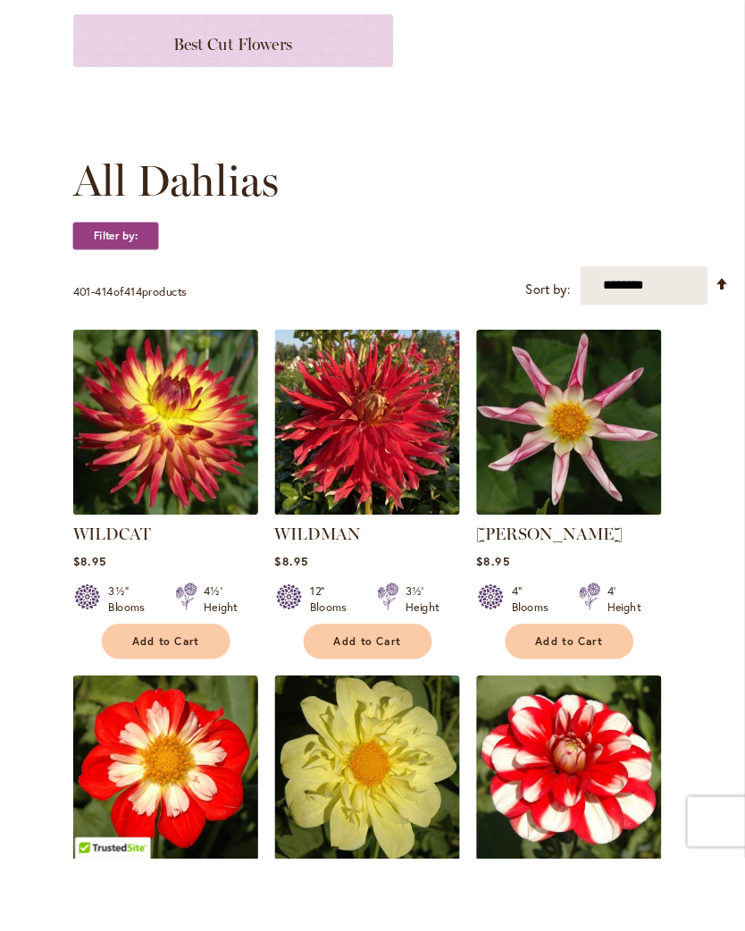
scroll to position [440, 0]
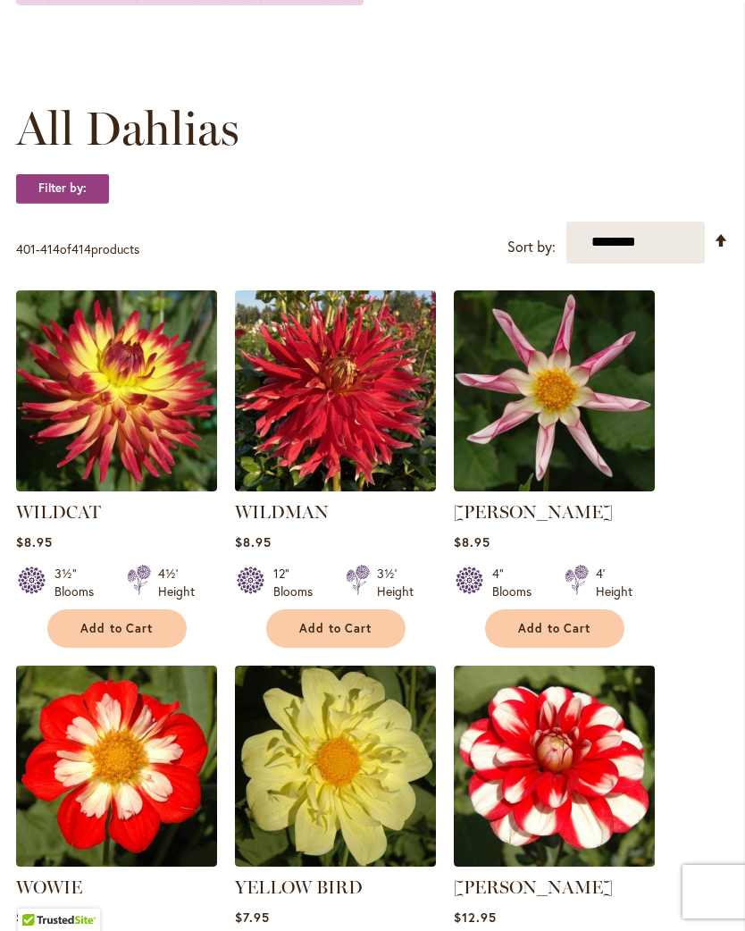
click at [360, 636] on span "Add to Cart" at bounding box center [335, 628] width 73 height 15
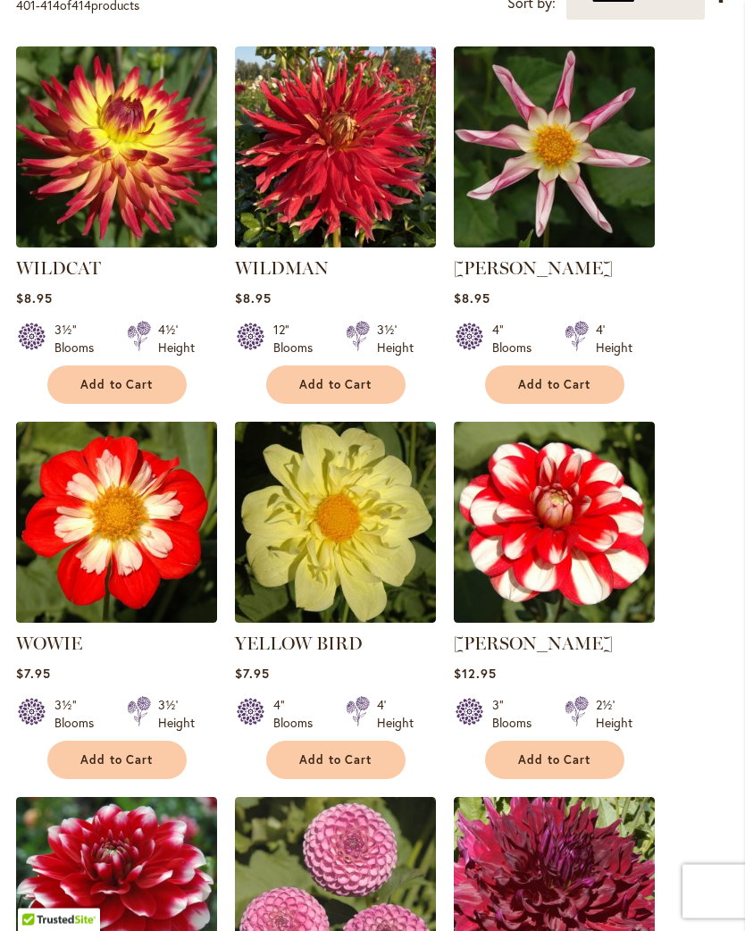
scroll to position [734, 0]
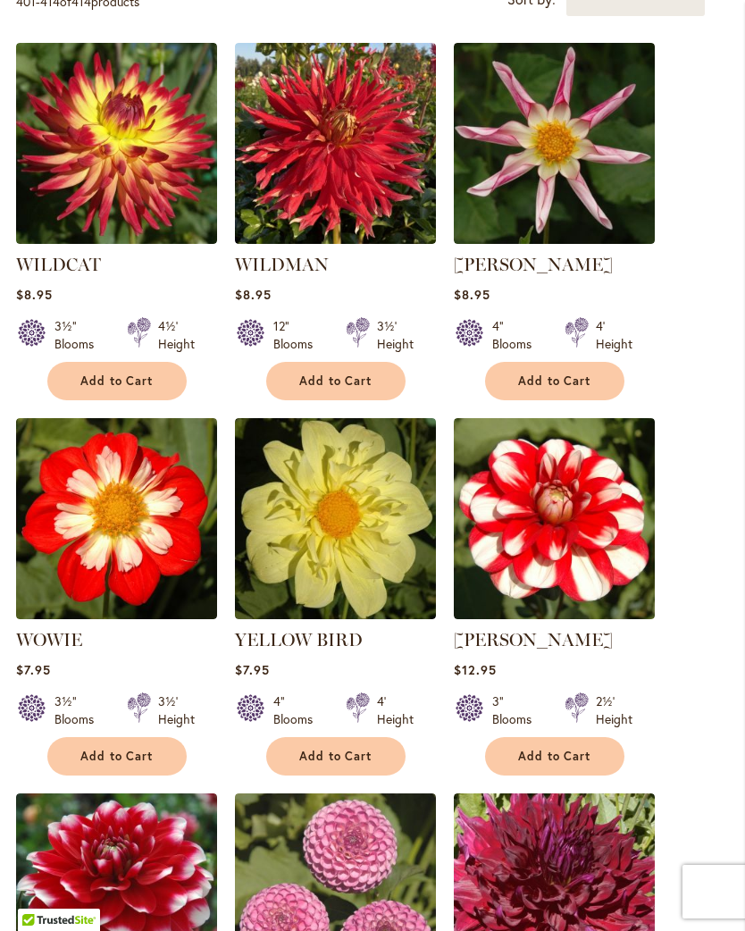
click at [150, 764] on span "Add to Cart" at bounding box center [116, 756] width 73 height 15
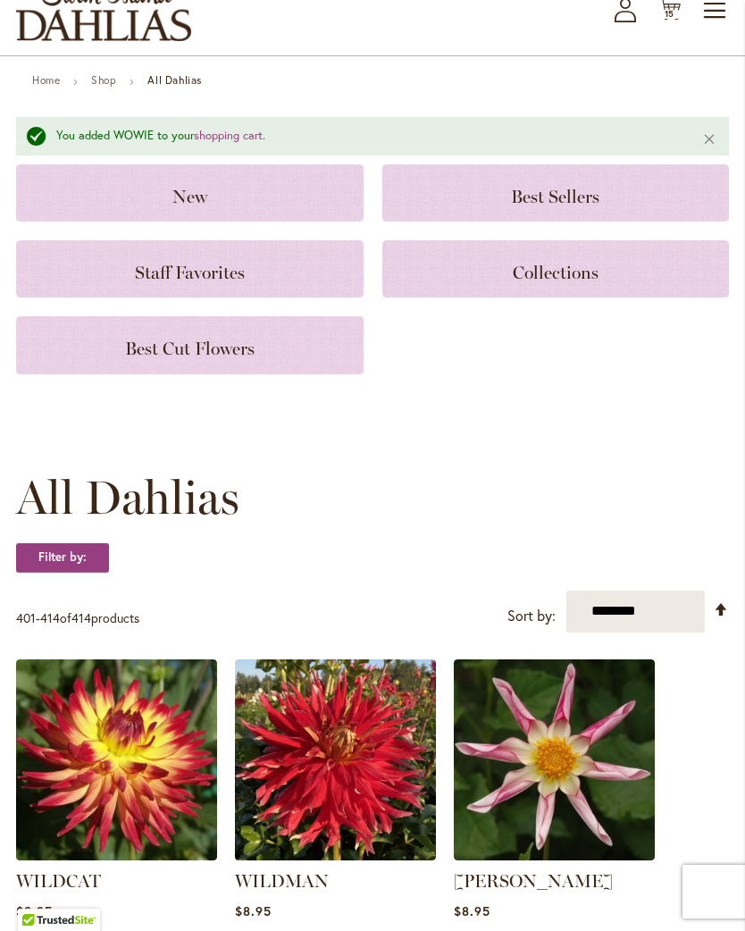
scroll to position [0, 0]
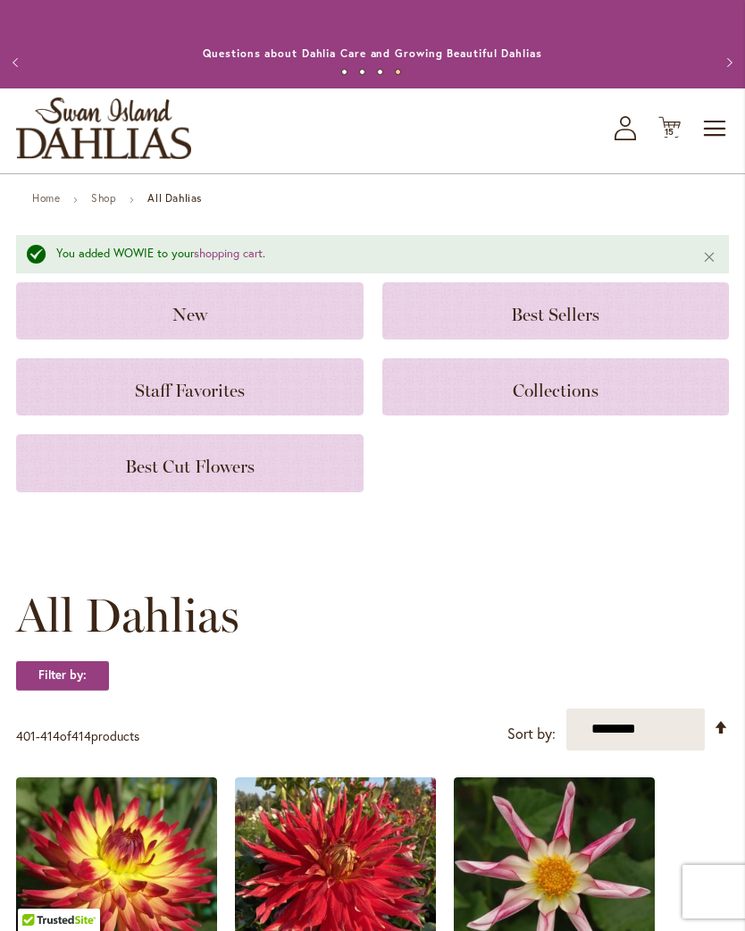
click at [673, 138] on span "15" at bounding box center [670, 132] width 11 height 12
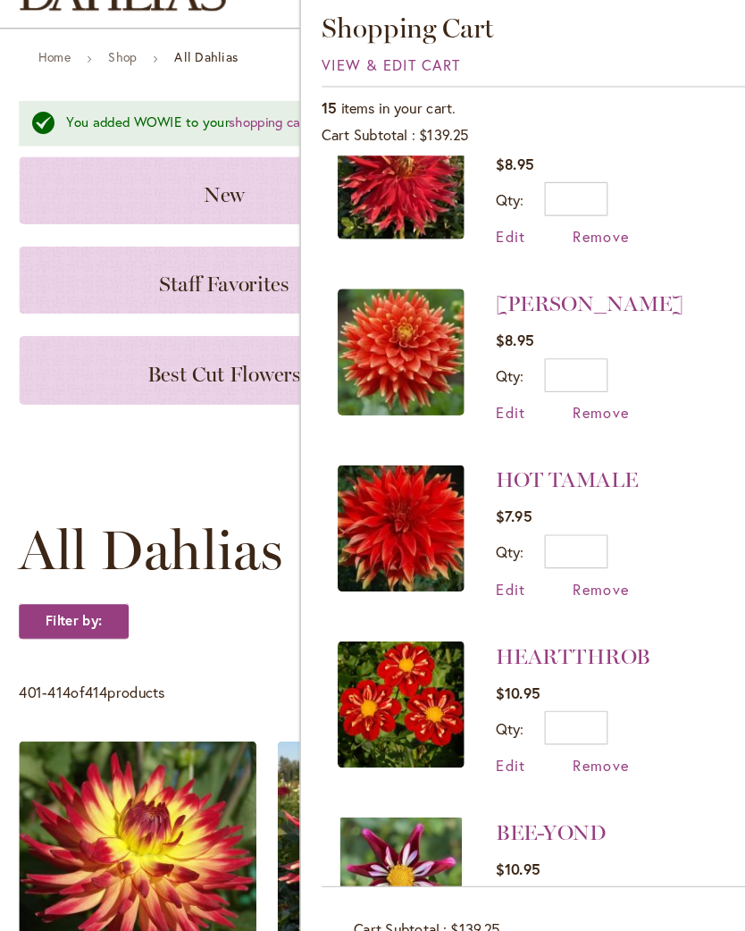
scroll to position [202, 0]
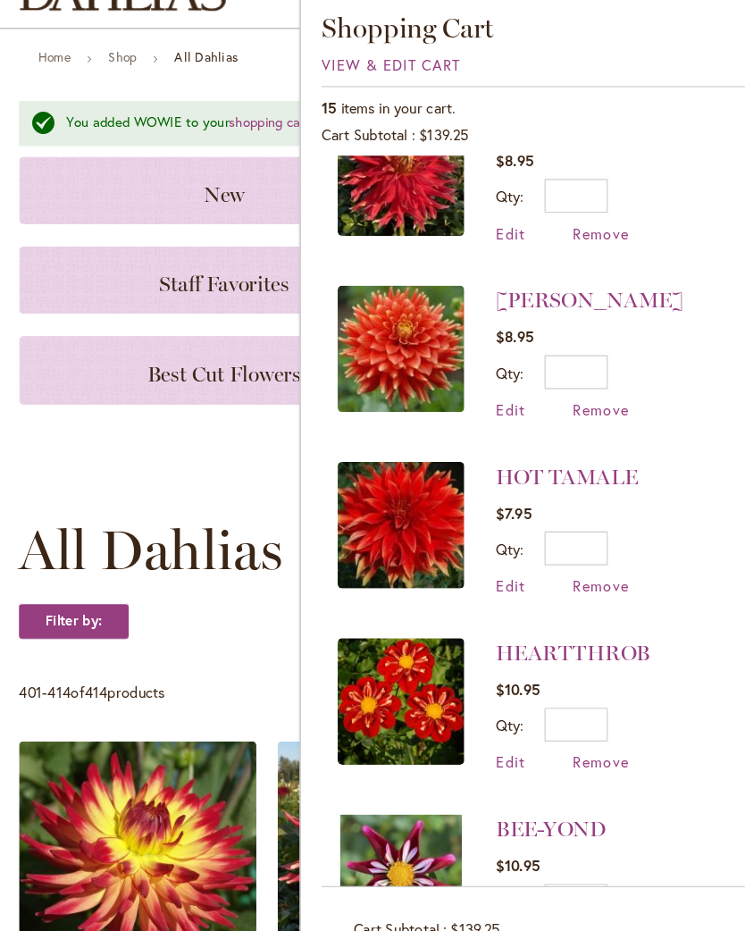
click at [507, 500] on span "Remove" at bounding box center [509, 508] width 48 height 17
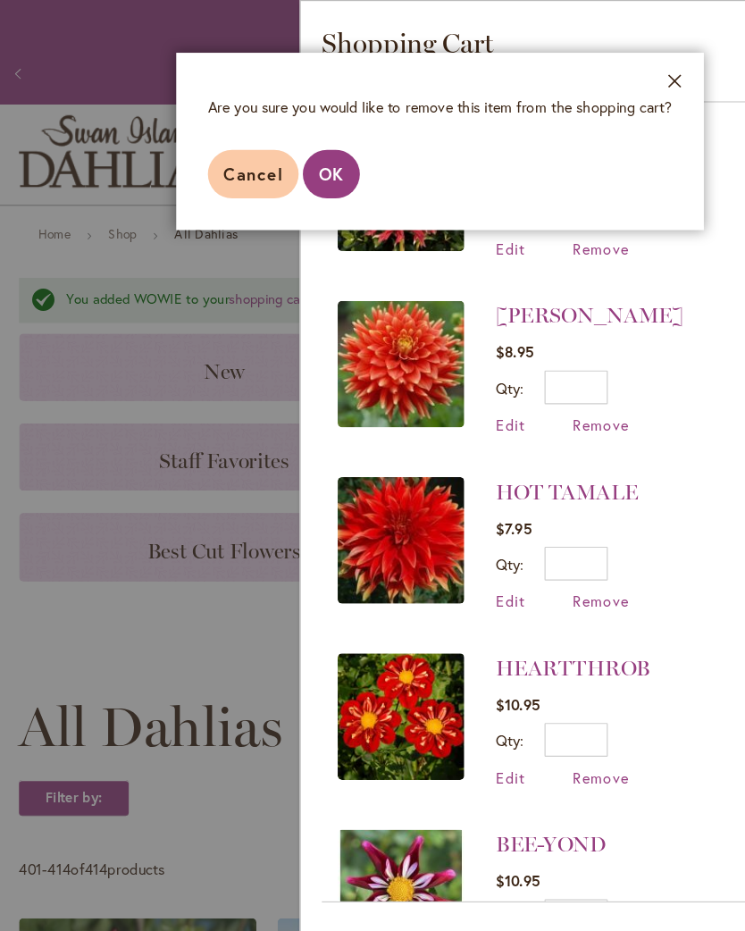
scroll to position [5, 0]
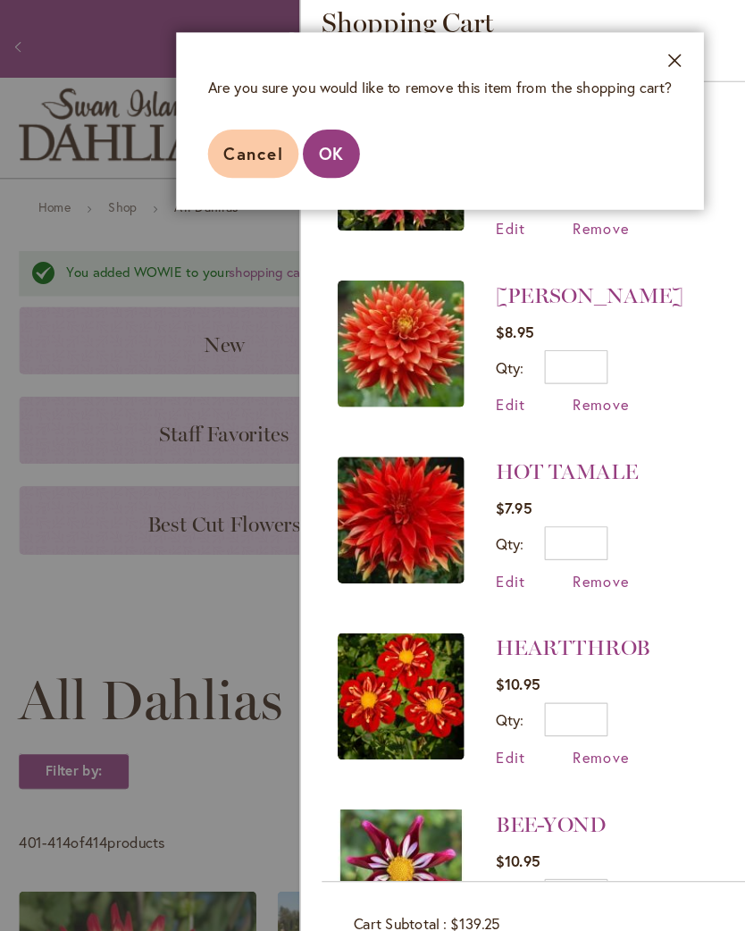
click at [288, 138] on span "OK" at bounding box center [280, 147] width 21 height 19
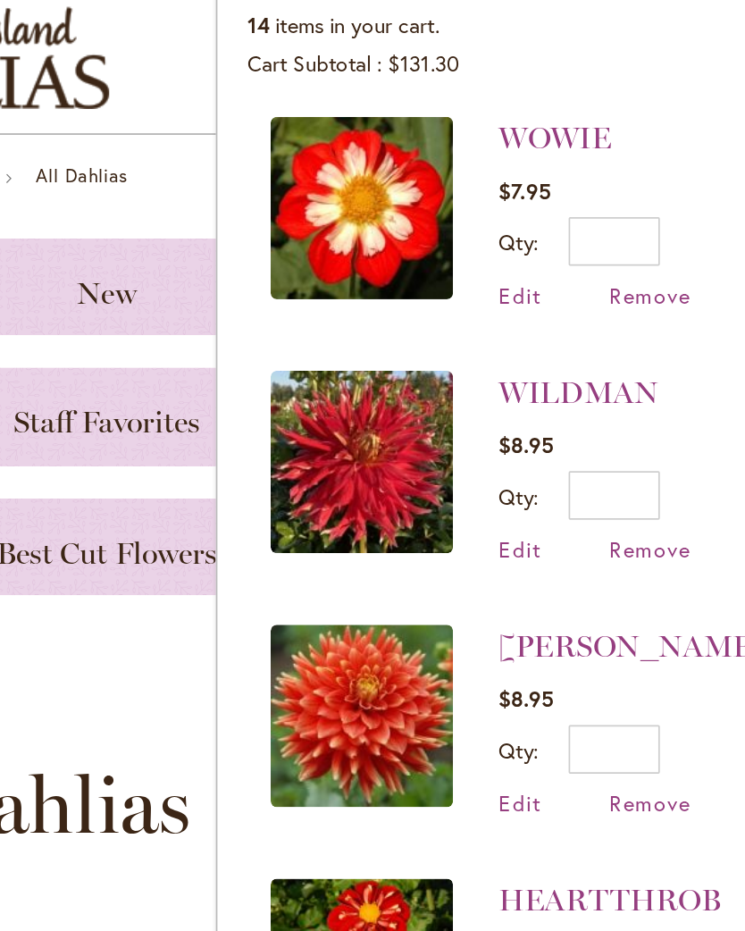
scroll to position [2, 0]
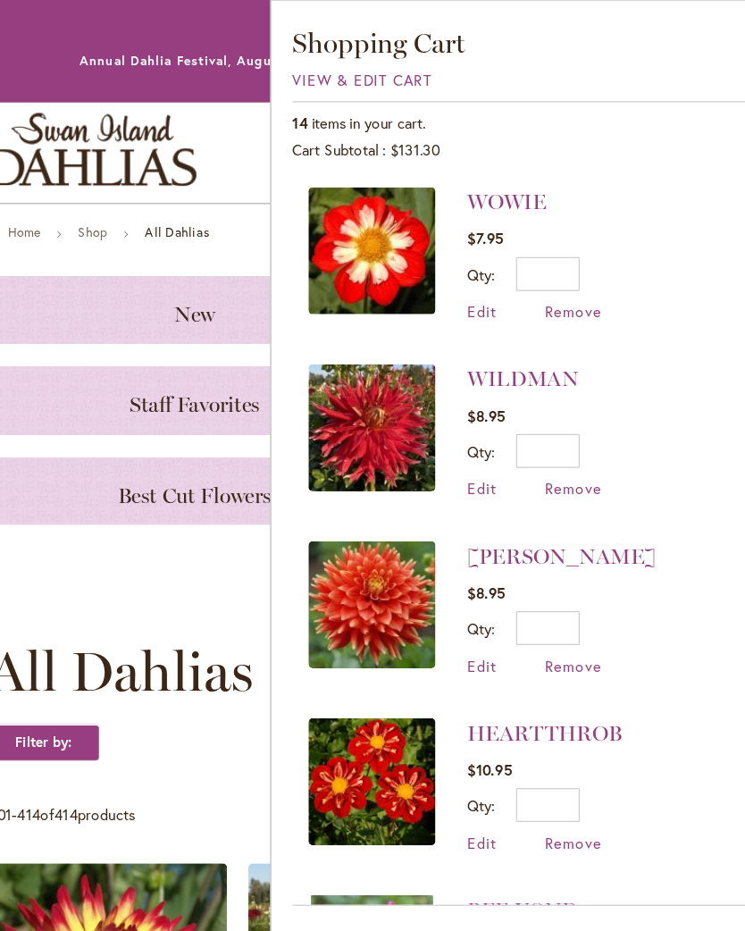
click at [485, 417] on span "Remove" at bounding box center [509, 412] width 48 height 17
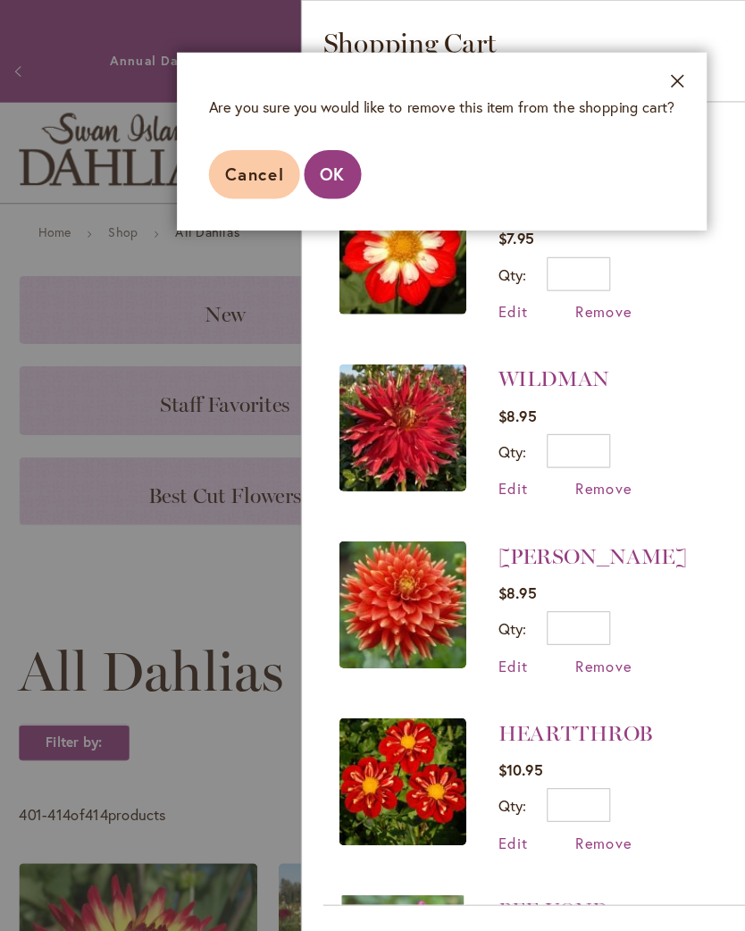
click at [285, 141] on span "OK" at bounding box center [280, 147] width 21 height 19
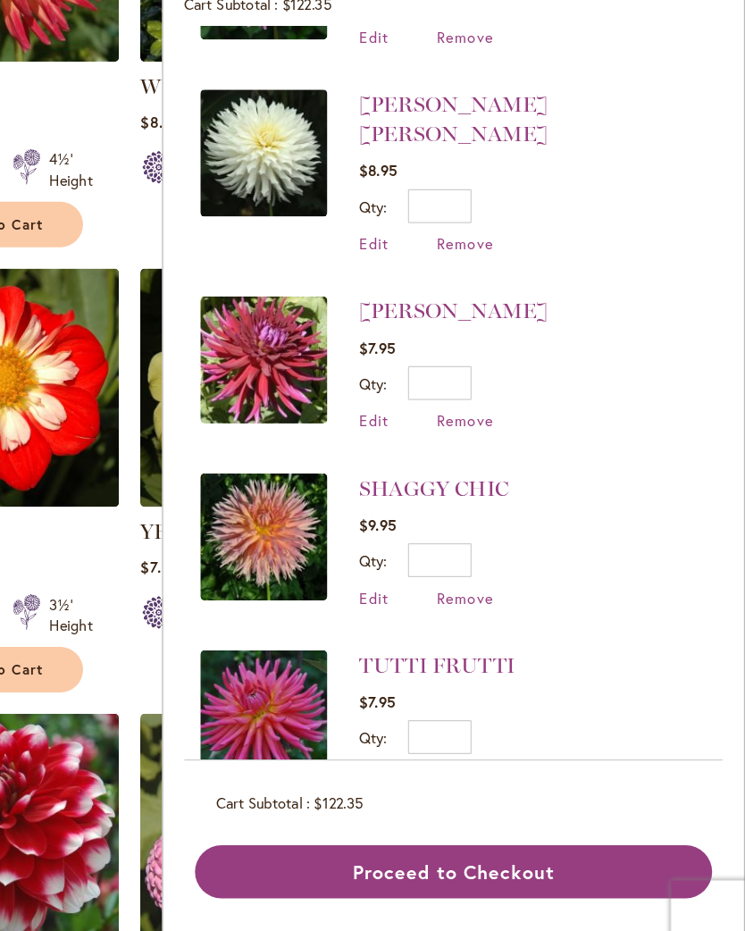
scroll to position [757, 0]
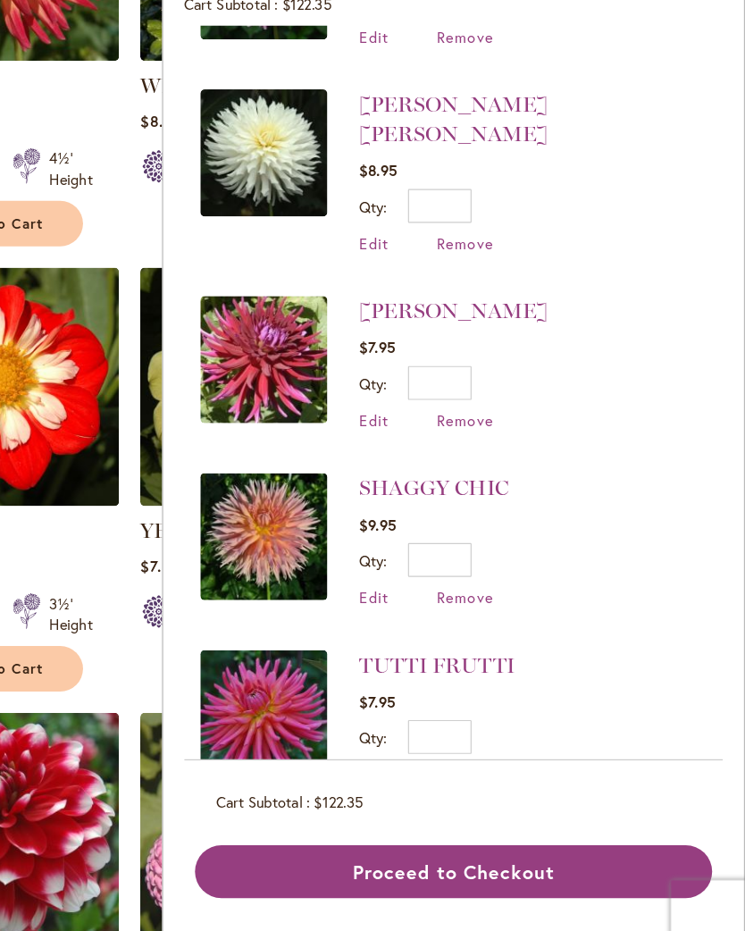
click at [383, 835] on button "Proceed to Checkout" at bounding box center [499, 857] width 436 height 45
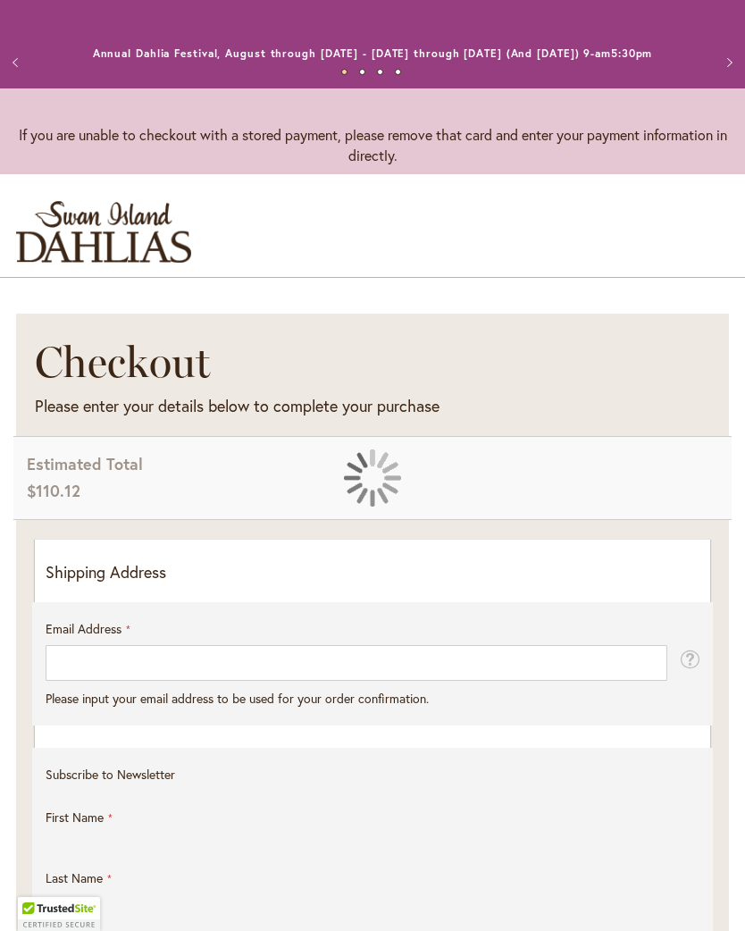
select select "**"
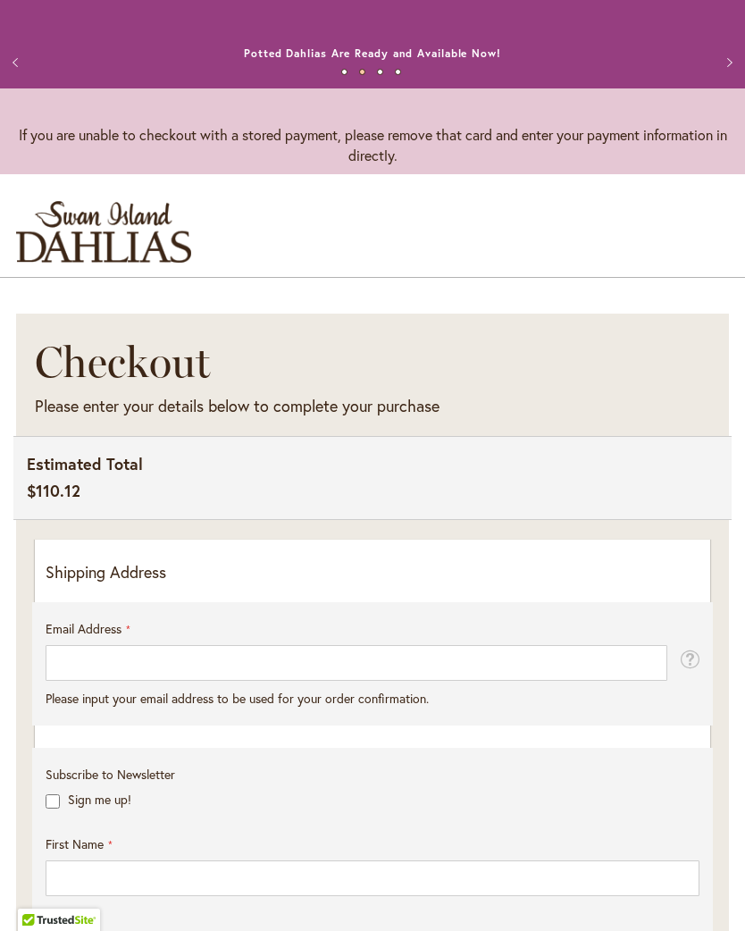
click at [400, 583] on p "Shipping Address" at bounding box center [373, 572] width 654 height 23
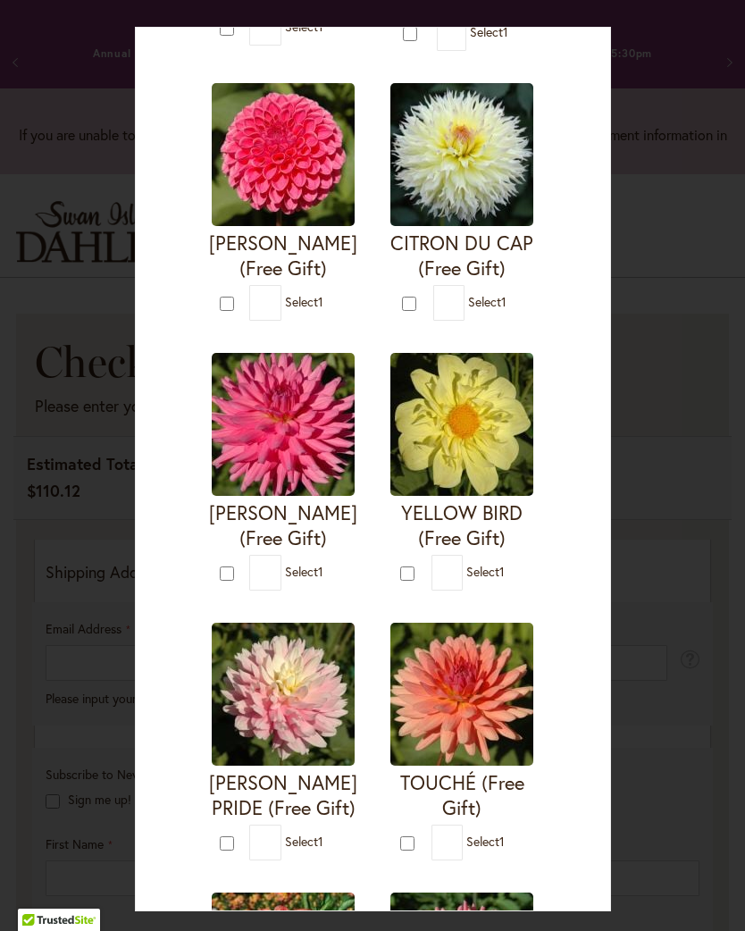
scroll to position [1160, 0]
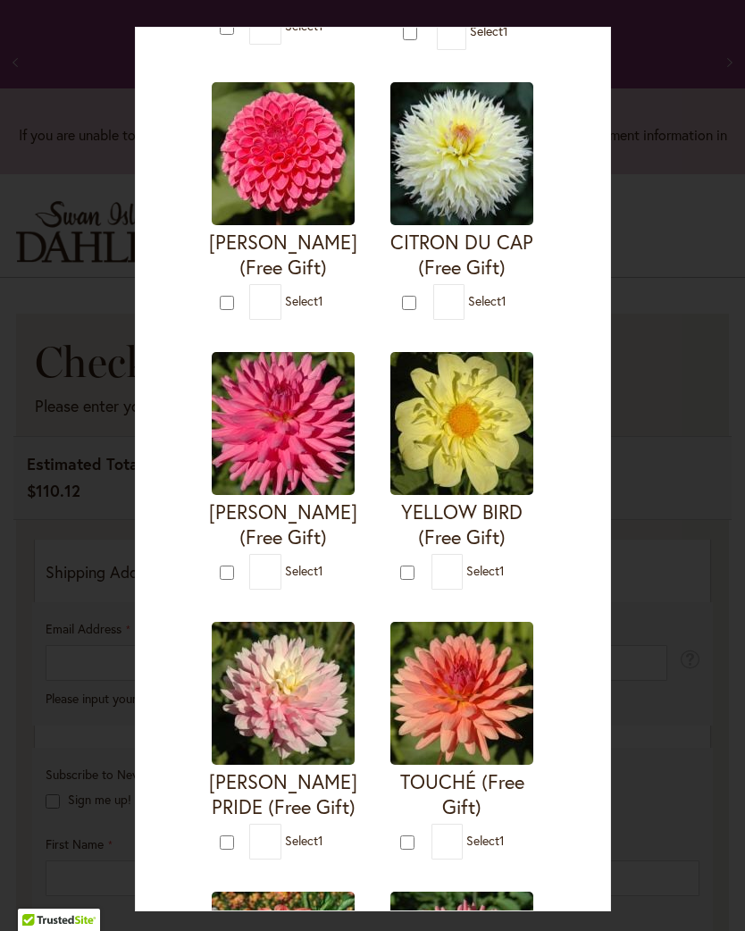
click at [280, 729] on img at bounding box center [283, 693] width 143 height 143
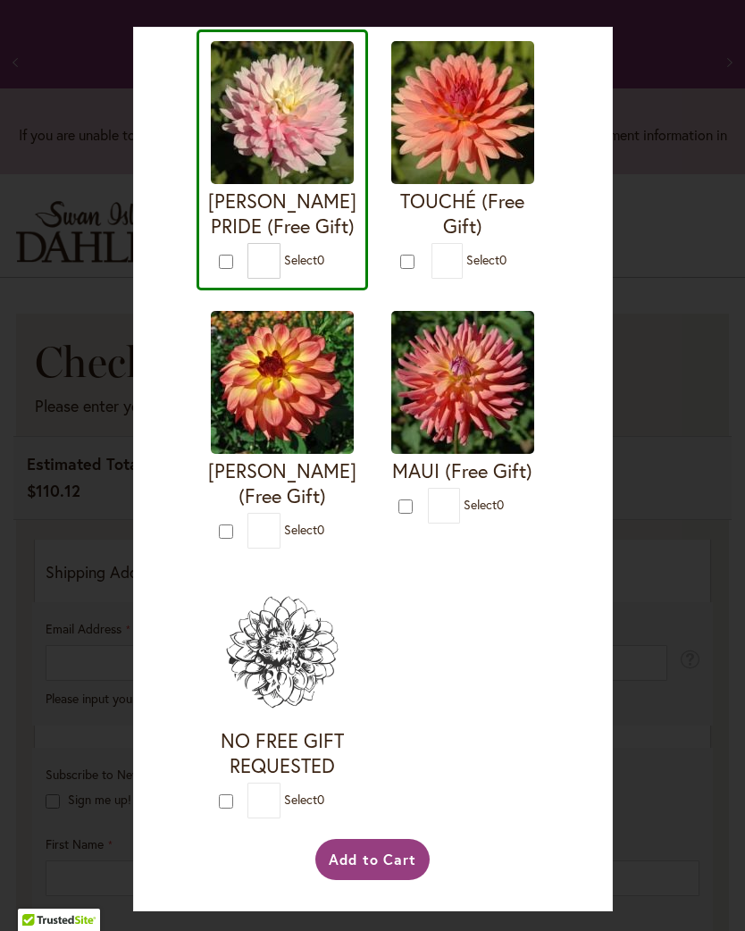
scroll to position [3053, 0]
click at [301, 184] on img at bounding box center [282, 112] width 143 height 143
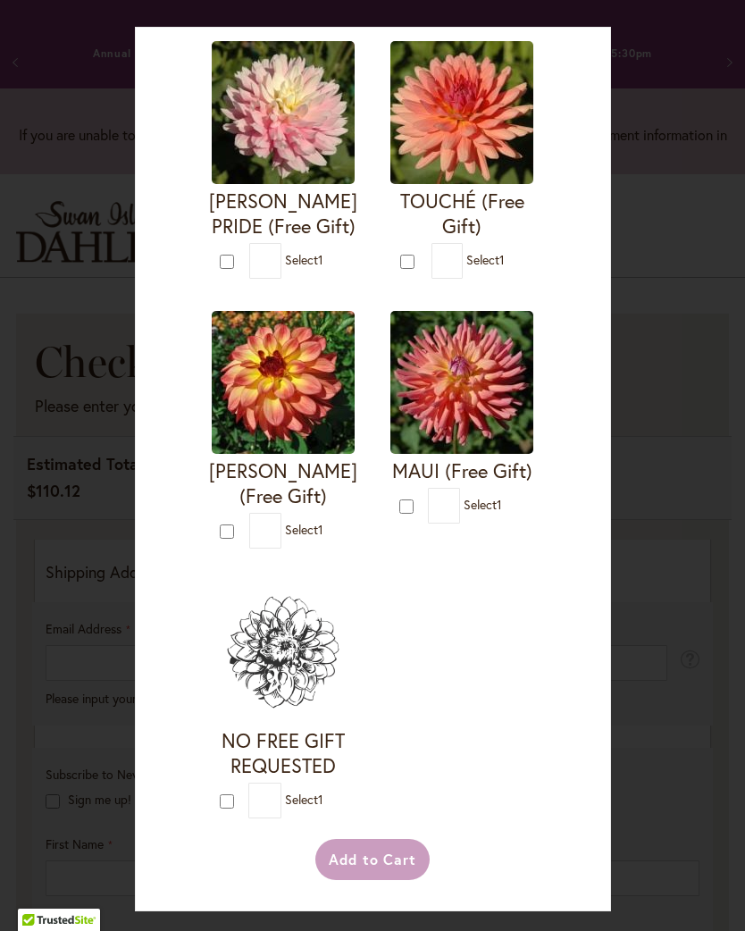
click at [289, 239] on h4 "[PERSON_NAME] PRIDE (Free Gift)" at bounding box center [283, 213] width 148 height 50
type input "*"
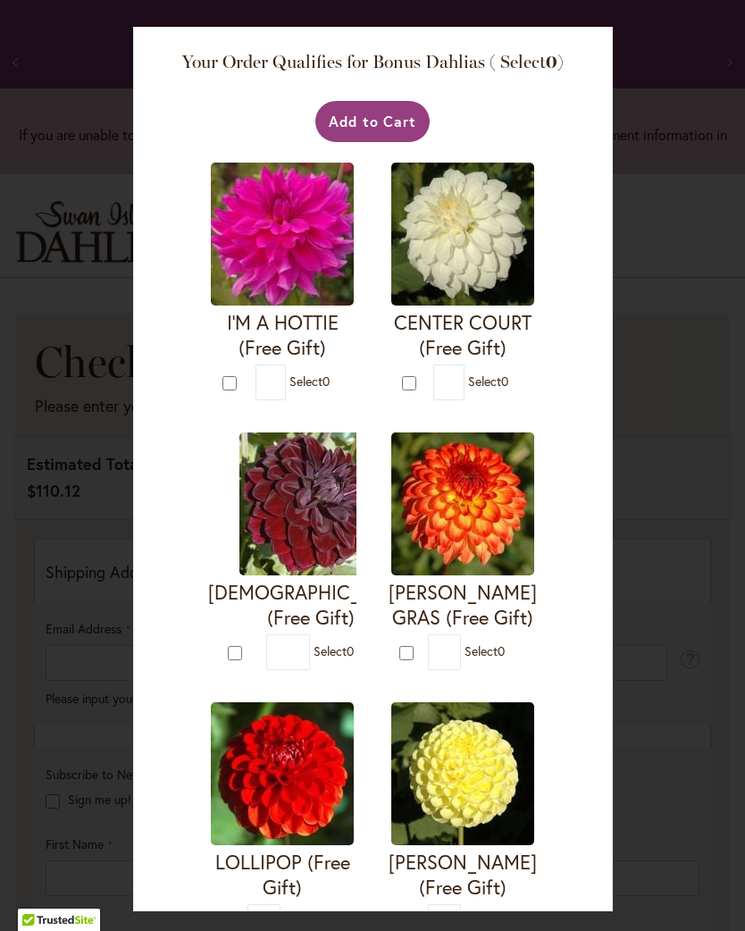
scroll to position [0, 0]
click at [384, 118] on button "Add to Cart" at bounding box center [372, 121] width 115 height 41
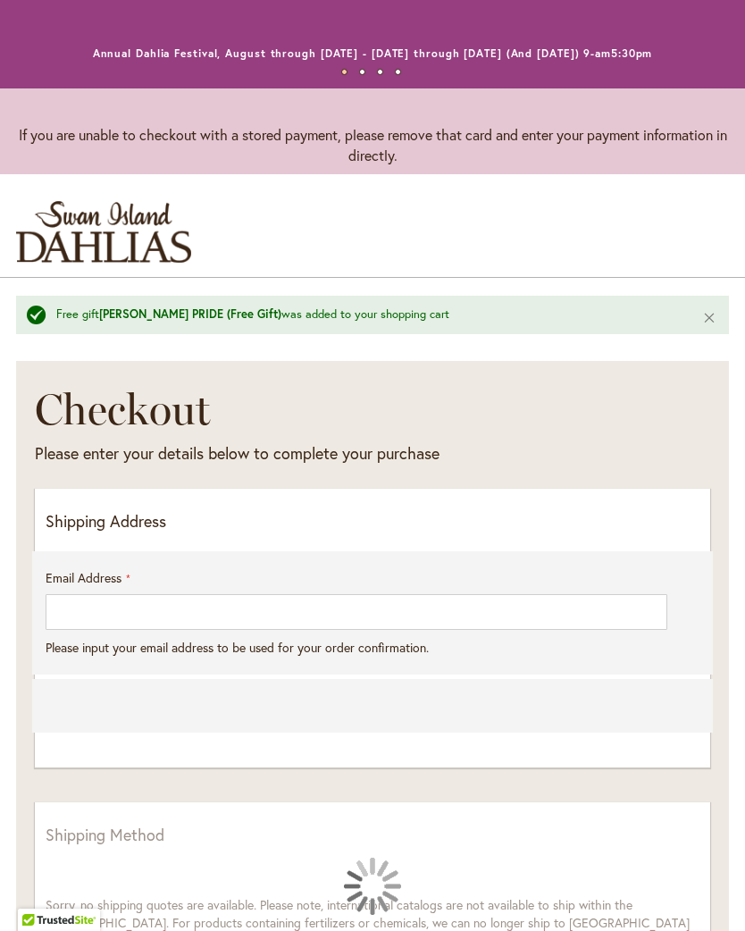
select select "**"
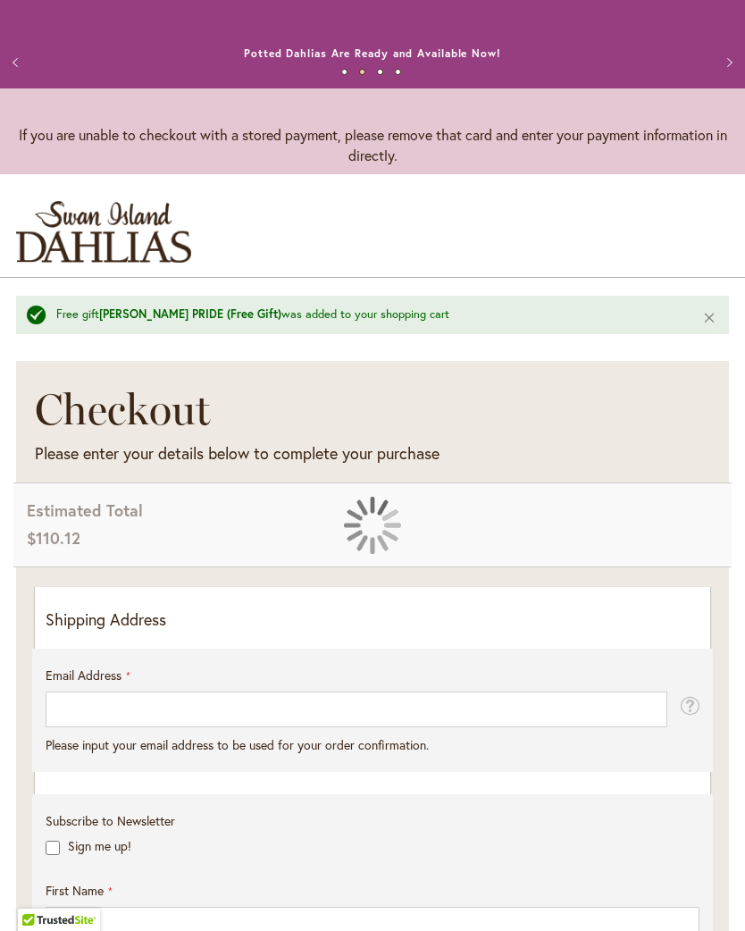
click at [462, 632] on p "Shipping Address" at bounding box center [373, 619] width 654 height 23
click at [289, 625] on p "Shipping Address" at bounding box center [373, 619] width 654 height 23
click at [334, 632] on p "Shipping Address" at bounding box center [373, 619] width 654 height 23
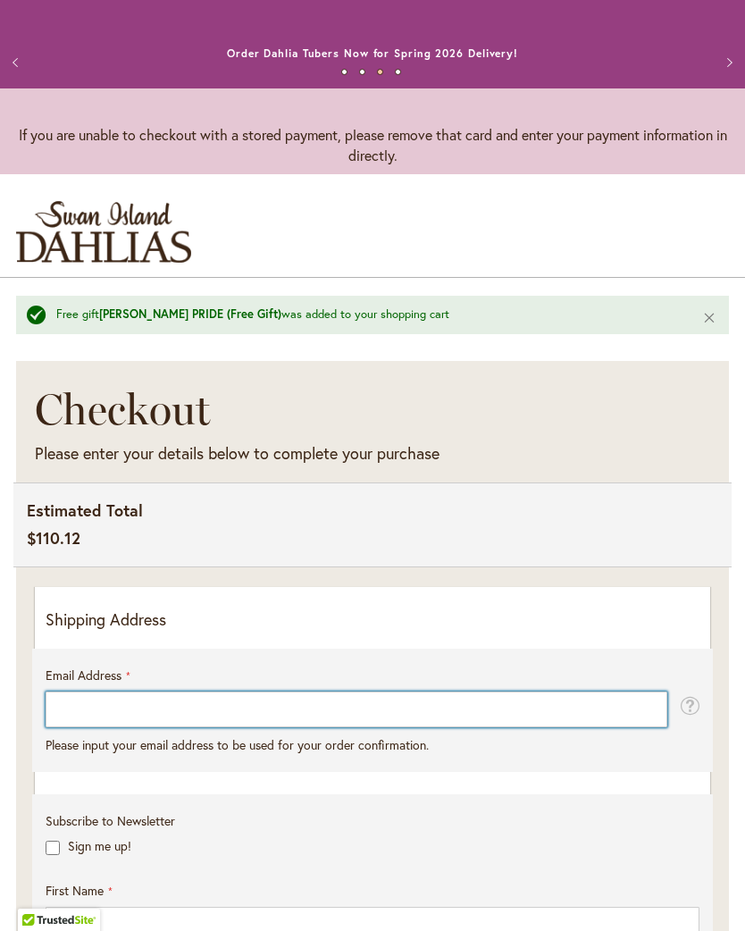
click at [318, 727] on input "Email Address" at bounding box center [357, 709] width 622 height 36
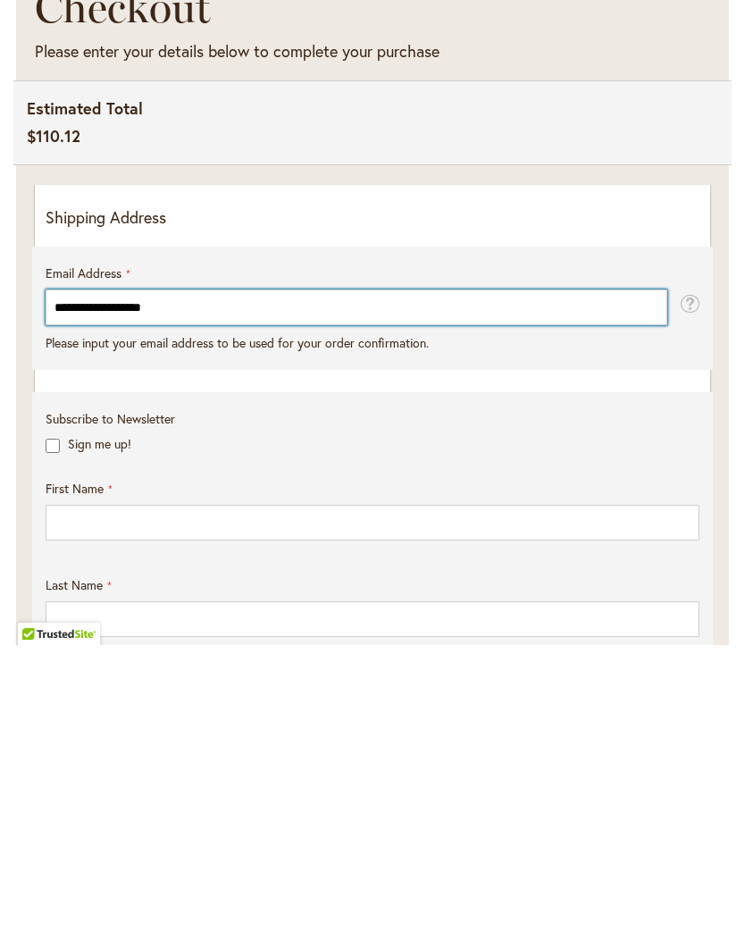
type input "**********"
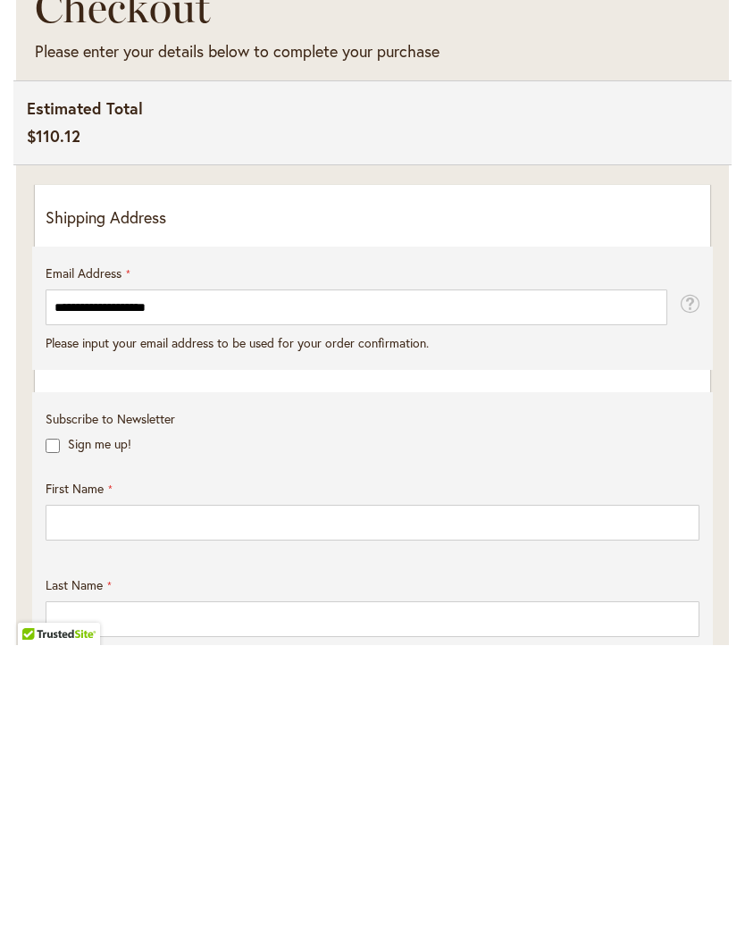
scroll to position [403, 0]
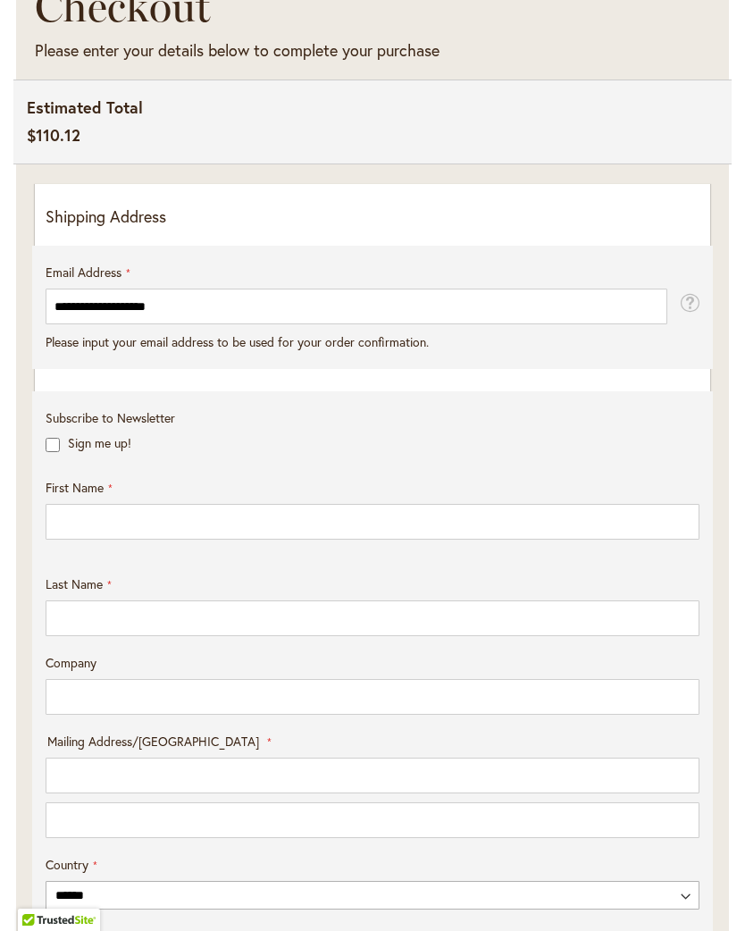
click at [320, 515] on div "First Name" at bounding box center [372, 509] width 666 height 61
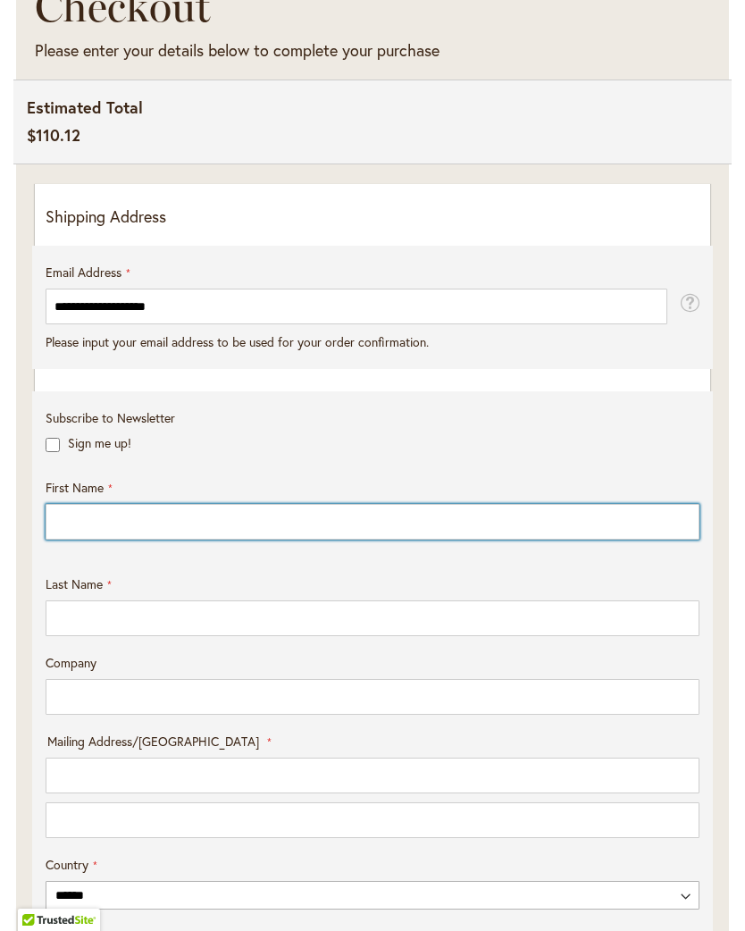
click at [377, 539] on input "First Name" at bounding box center [373, 522] width 654 height 36
type input "********"
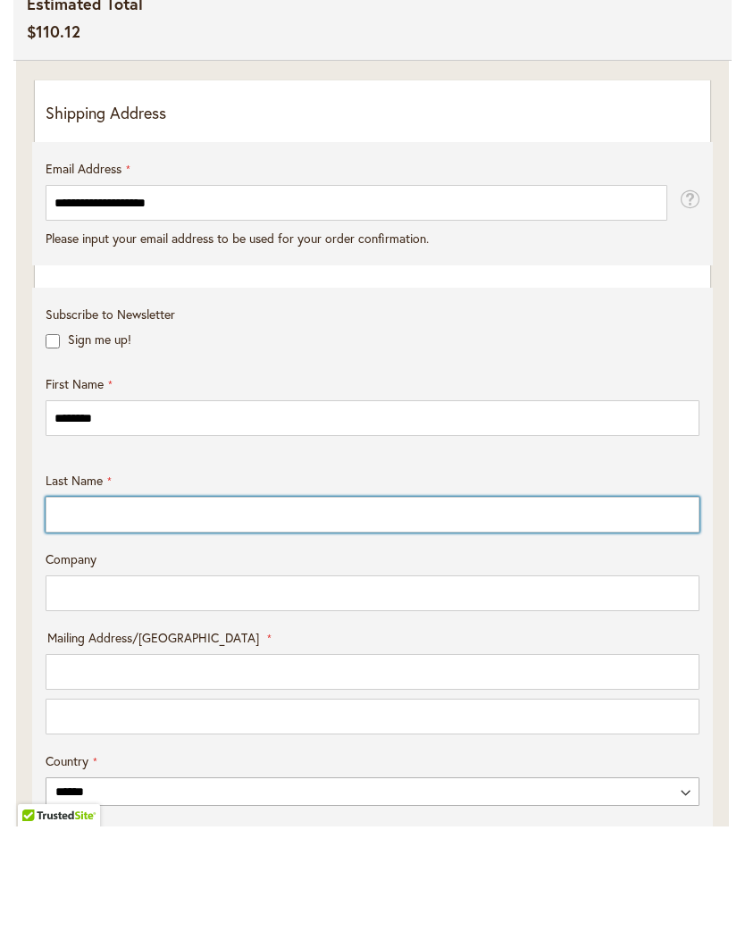
type input "*****"
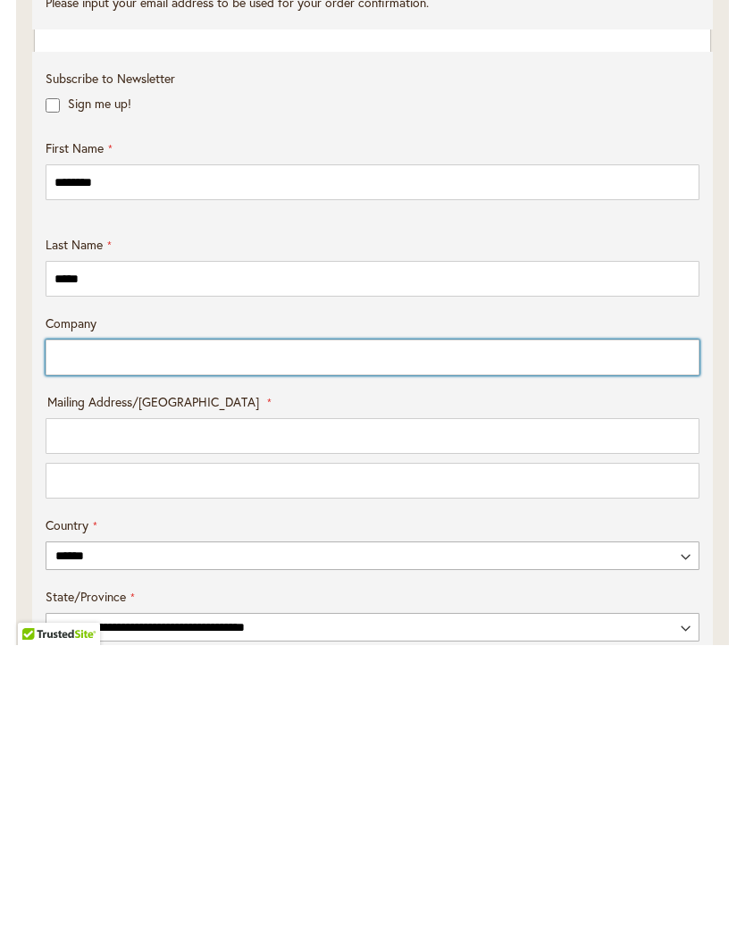
scroll to position [460, 0]
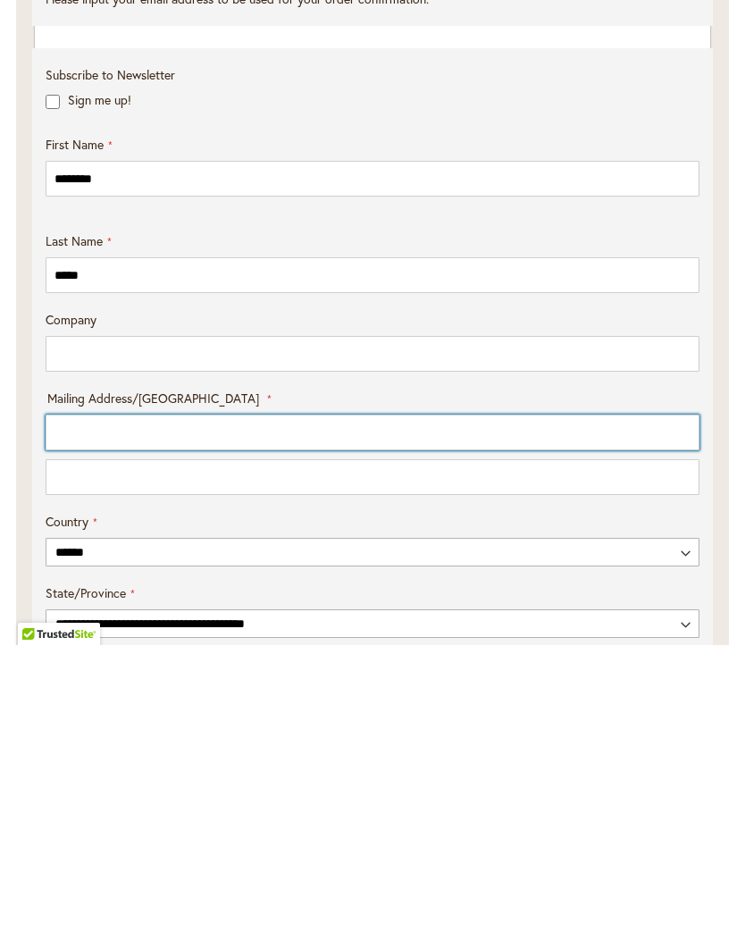
click at [396, 700] on input "Mailing Address/PO BOX: Line 1" at bounding box center [373, 718] width 654 height 36
type input "**********"
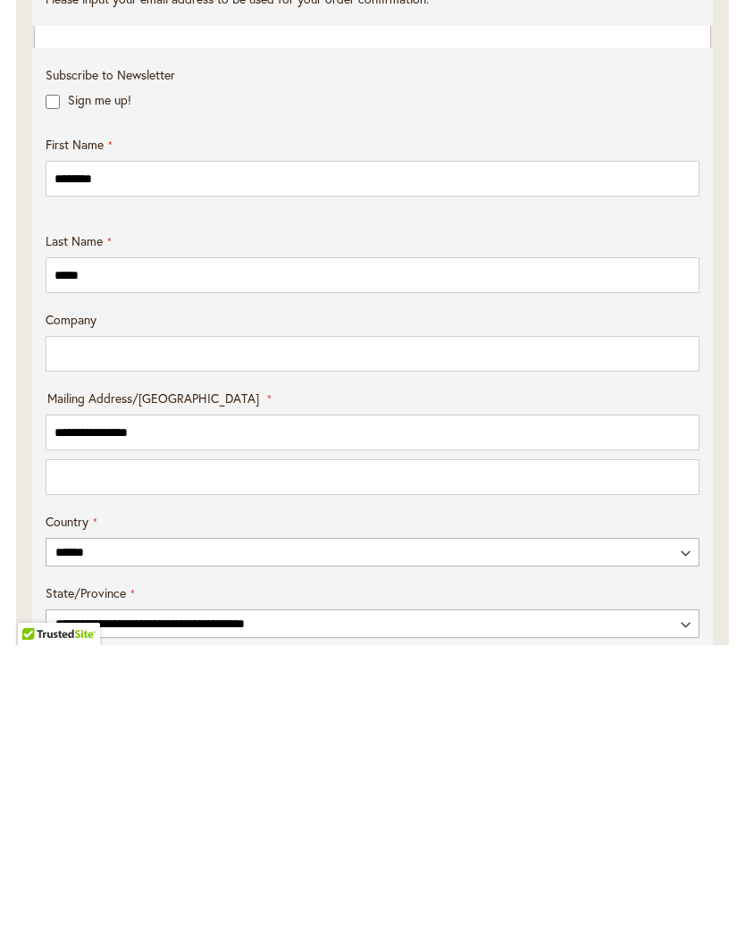
select select "**"
type input "******"
type input "*****"
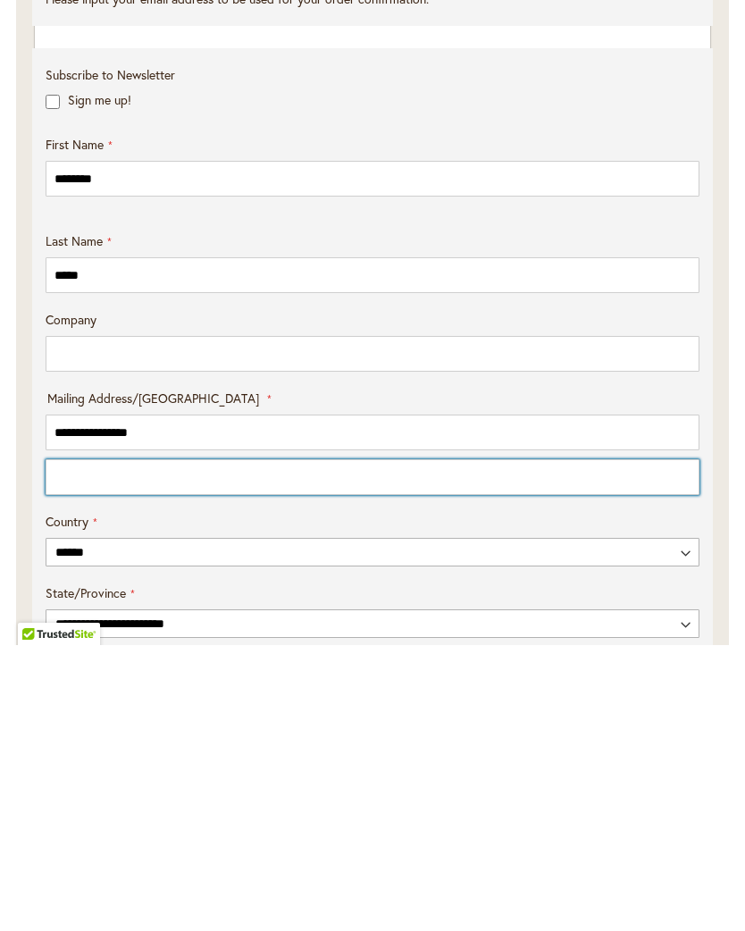
click at [470, 745] on input "Mailing Address/PO BOX: Line 2" at bounding box center [373, 763] width 654 height 36
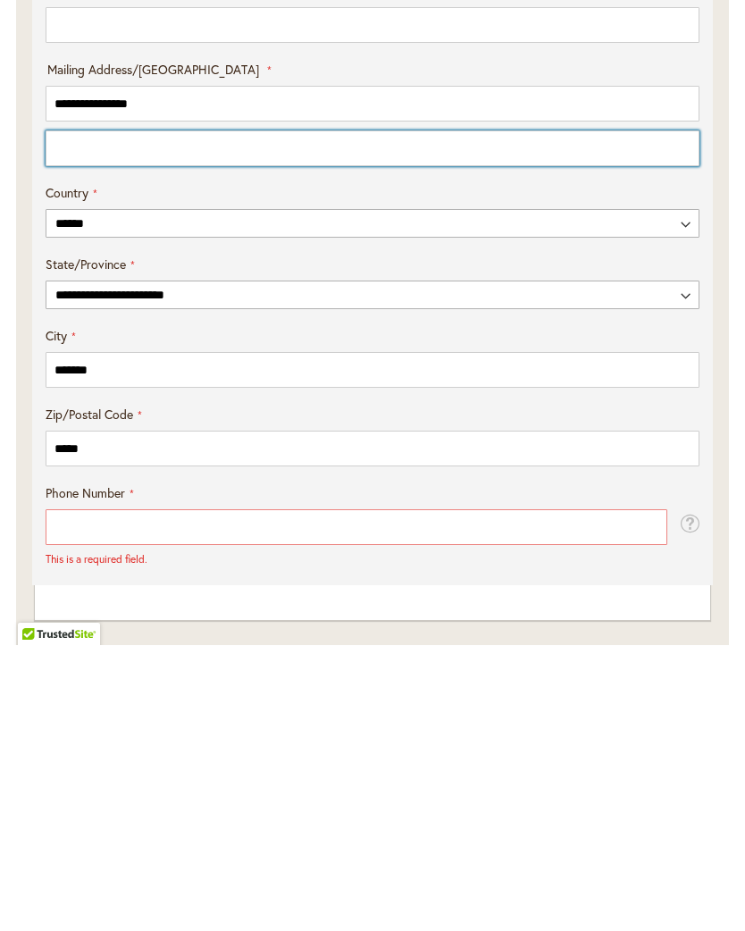
scroll to position [791, 0]
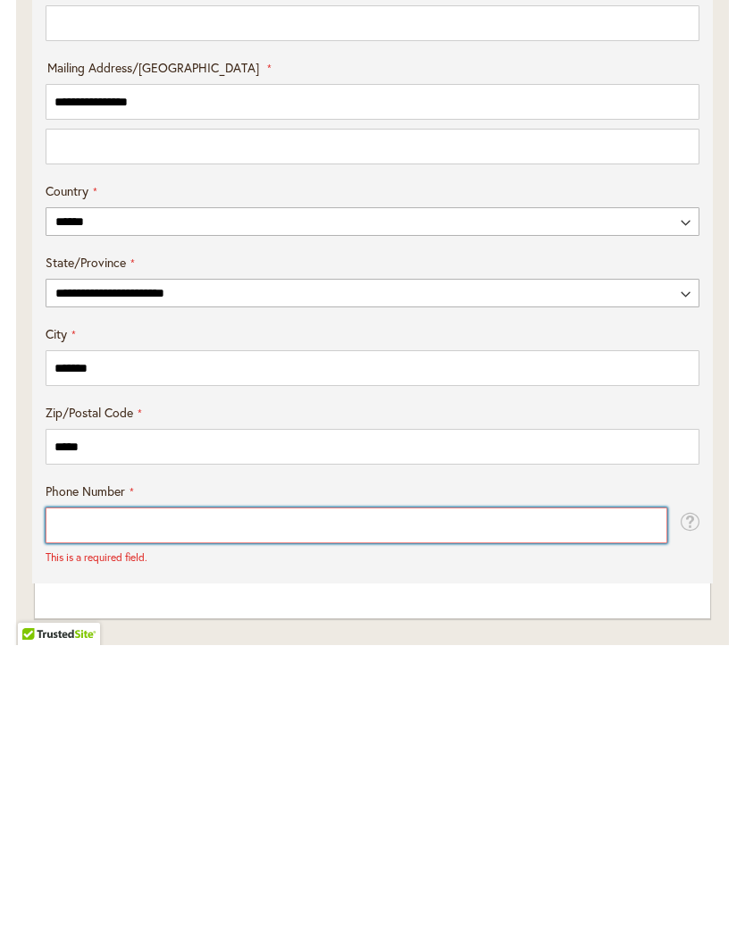
click at [393, 793] on input "Phone Number" at bounding box center [357, 811] width 622 height 36
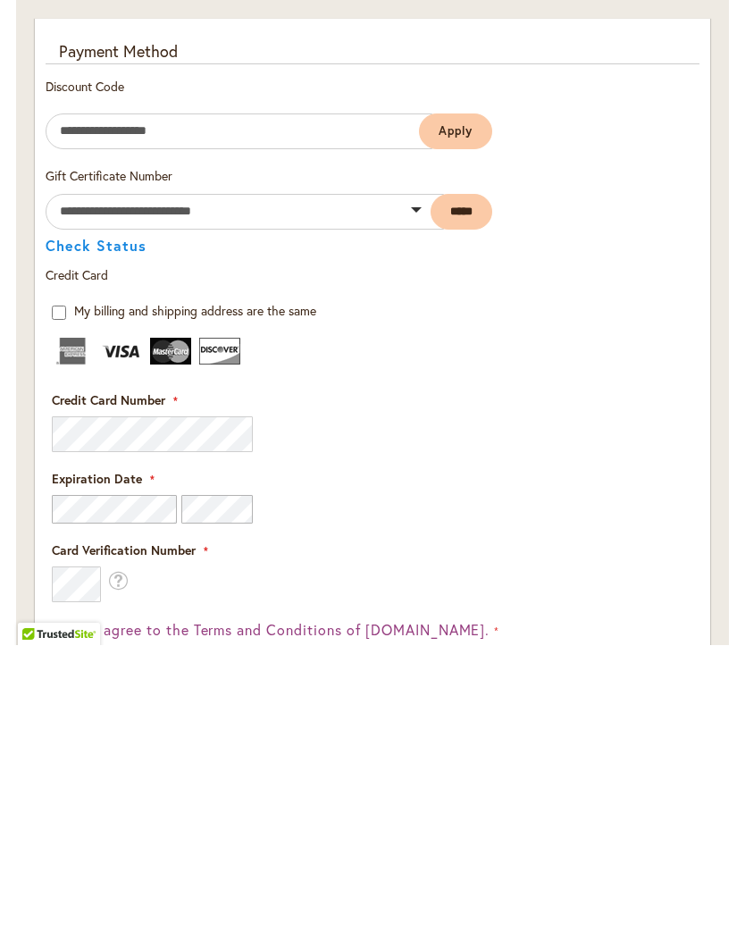
scroll to position [1906, 0]
type input "**********"
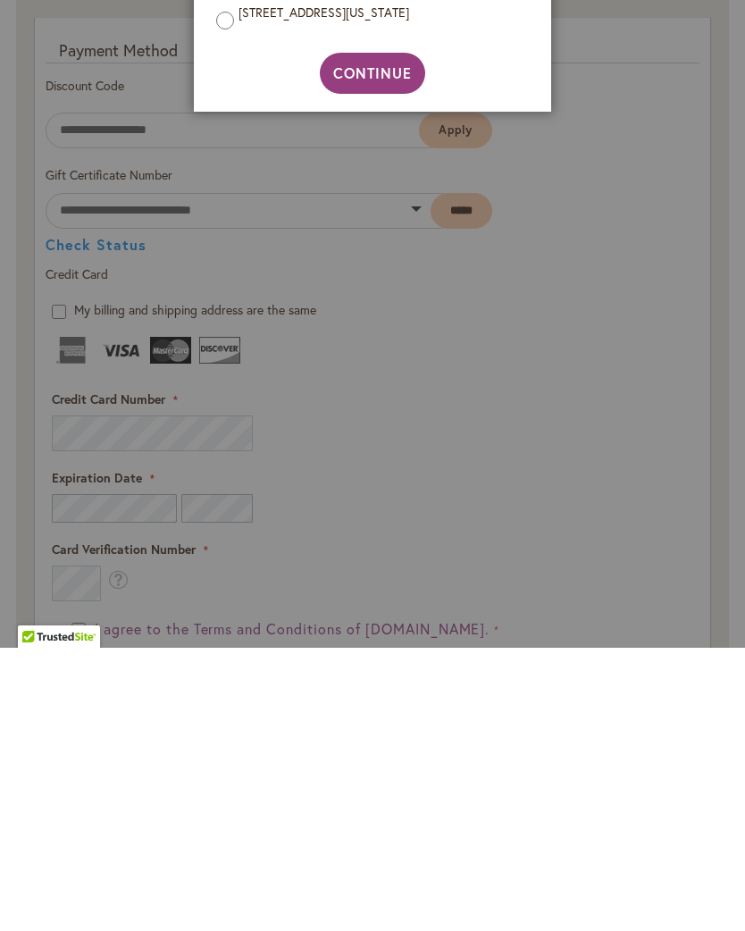
click at [373, 347] on span "Continue" at bounding box center [373, 356] width 80 height 19
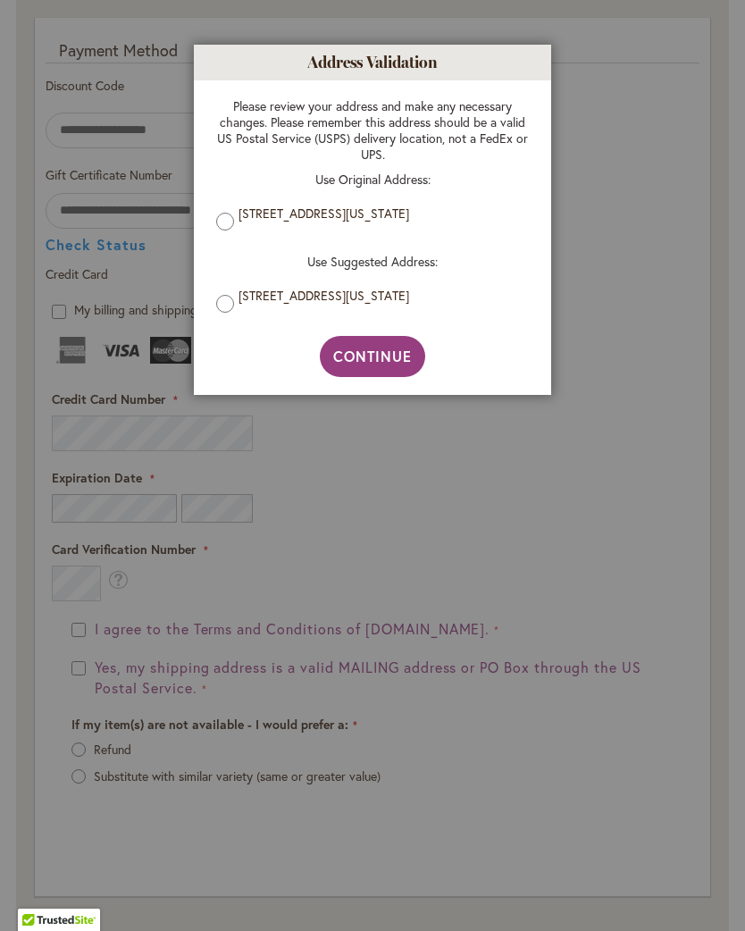
click at [385, 359] on span "Continue" at bounding box center [373, 356] width 80 height 19
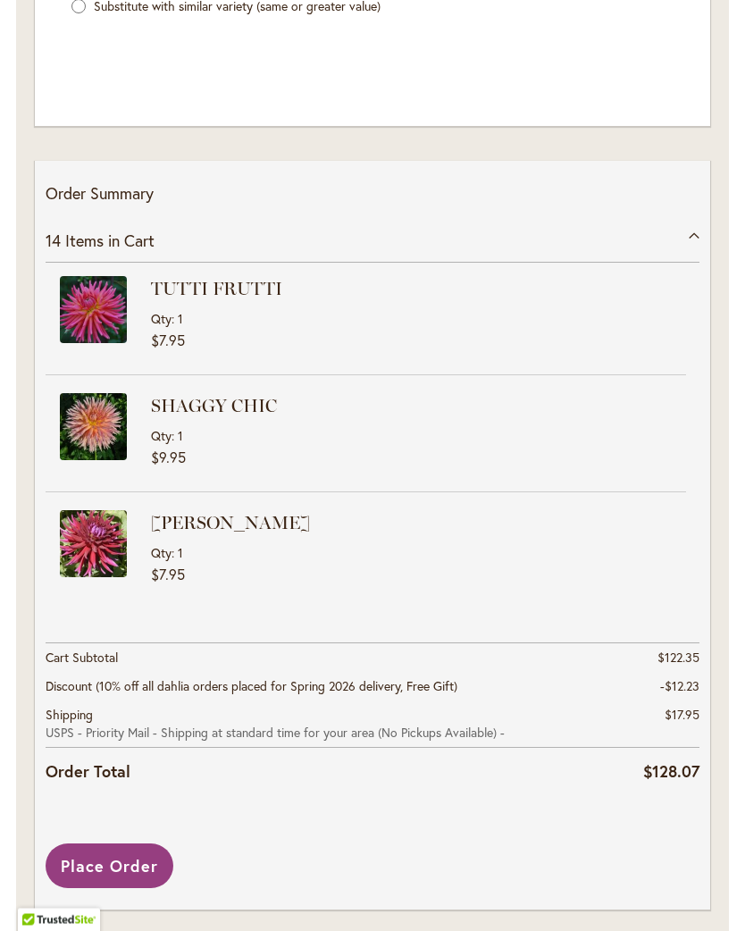
scroll to position [2962, 0]
click at [136, 868] on span "Place Order" at bounding box center [109, 865] width 97 height 21
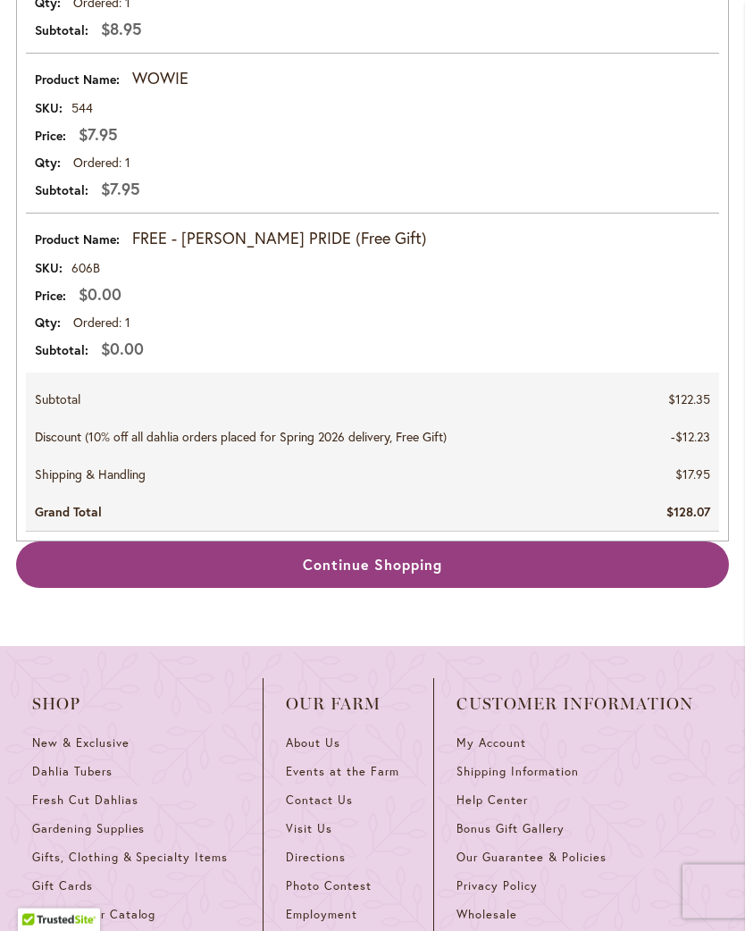
scroll to position [2997, 0]
